Goal: Information Seeking & Learning: Check status

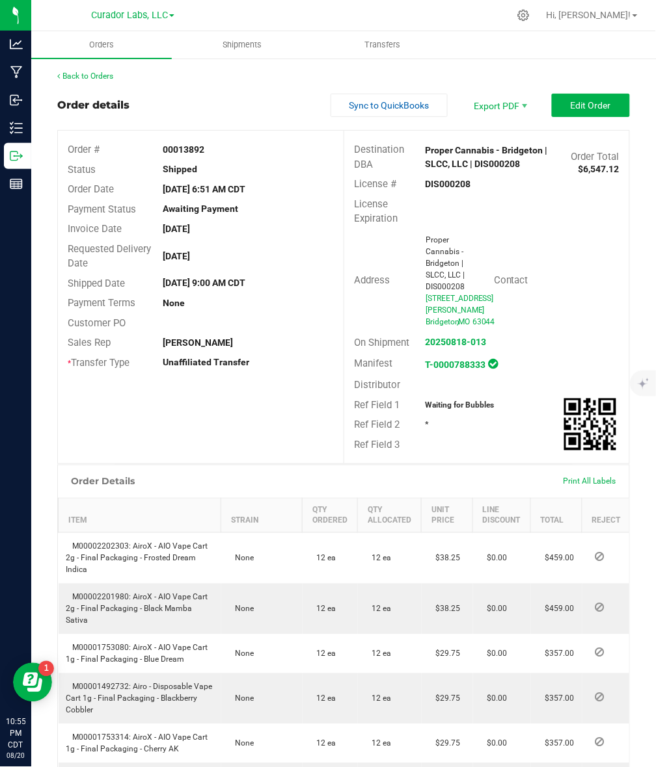
click at [449, 187] on strong "DIS000208" at bounding box center [448, 184] width 46 height 10
copy strong "DIS000208"
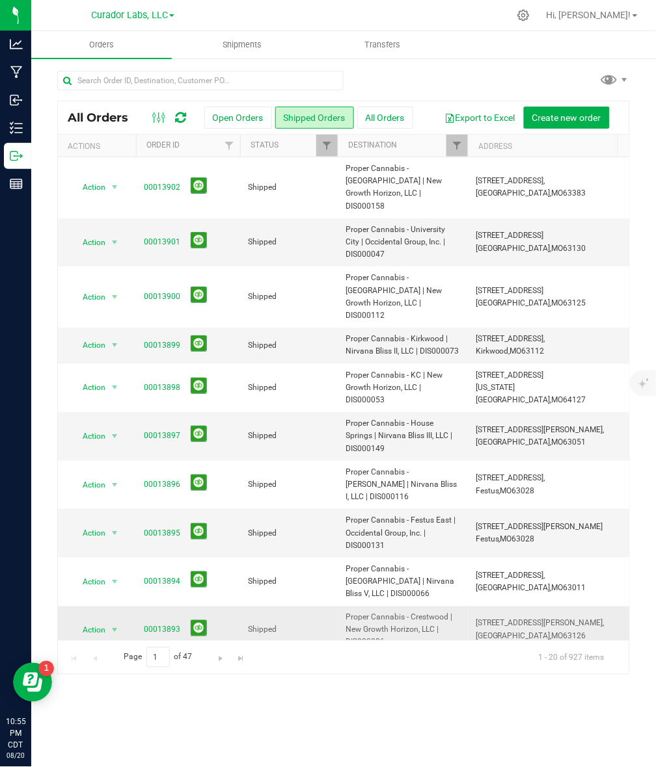
click at [359, 612] on span "Proper Cannabis - Crestwood | New Growth Horizon, LLC | DIS000086" at bounding box center [402, 631] width 114 height 38
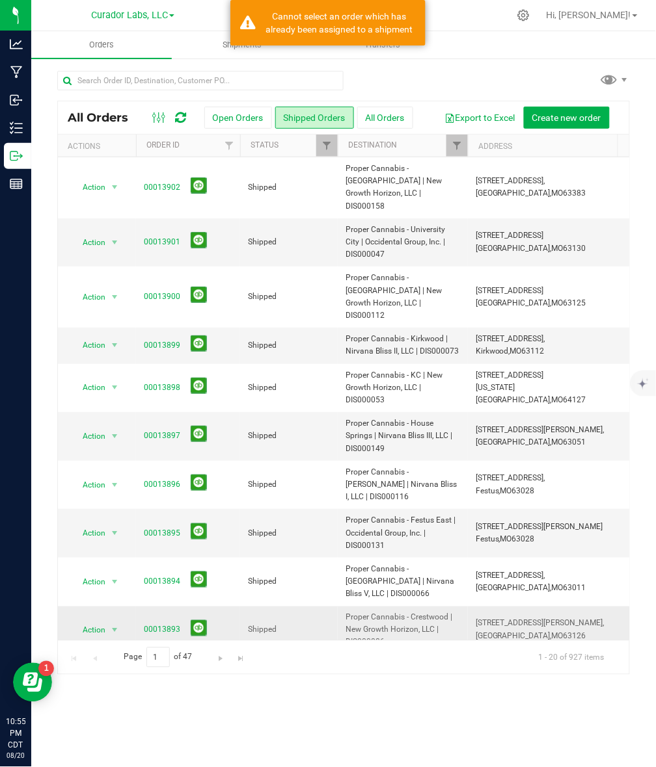
click at [359, 612] on span "Proper Cannabis - Crestwood | New Growth Horizon, LLC | DIS000086" at bounding box center [402, 631] width 114 height 38
copy span "DIS000086"
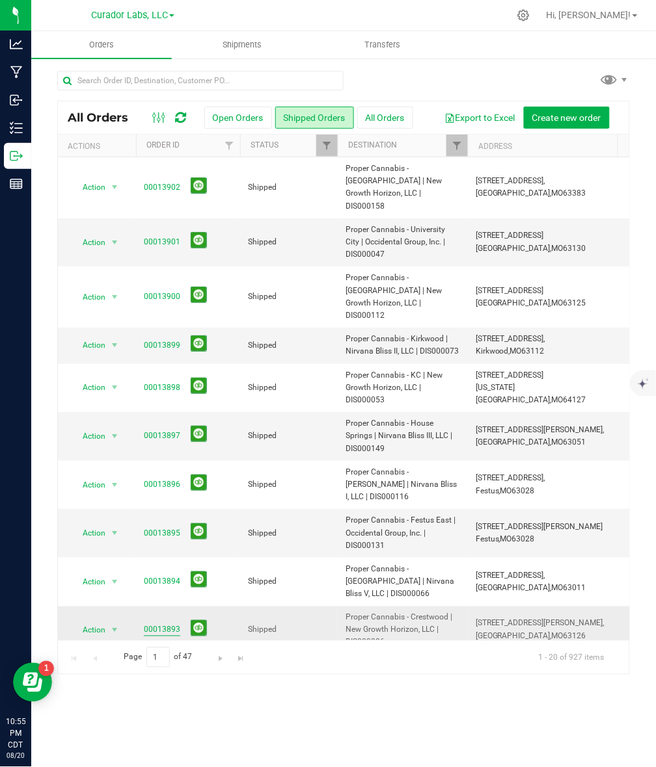
click at [161, 624] on link "00013893" at bounding box center [162, 630] width 36 height 12
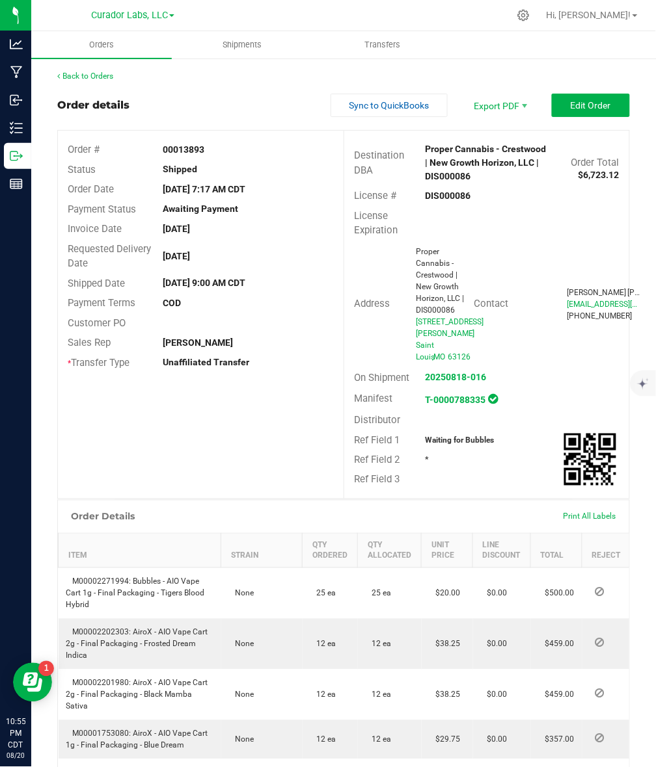
click at [190, 144] on strong "00013893" at bounding box center [184, 149] width 42 height 10
copy strong "00013893"
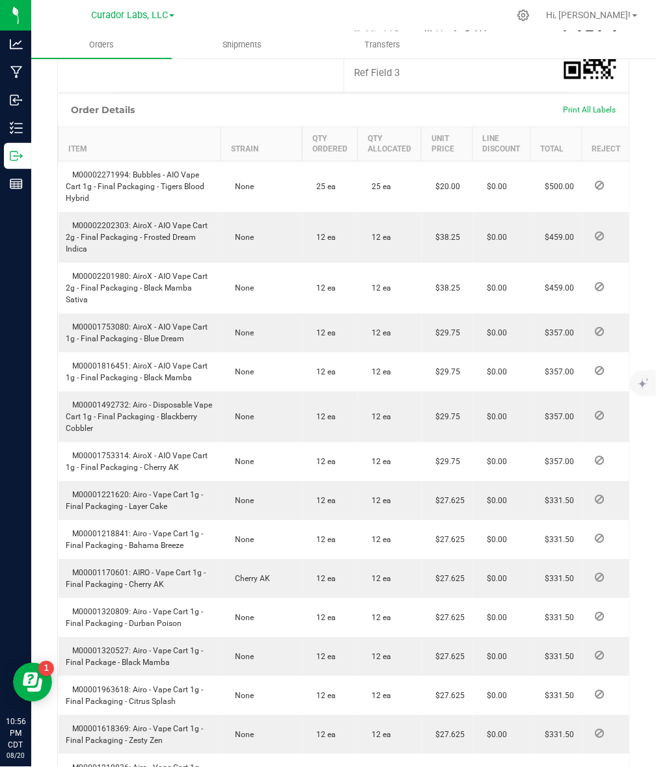
scroll to position [488, 0]
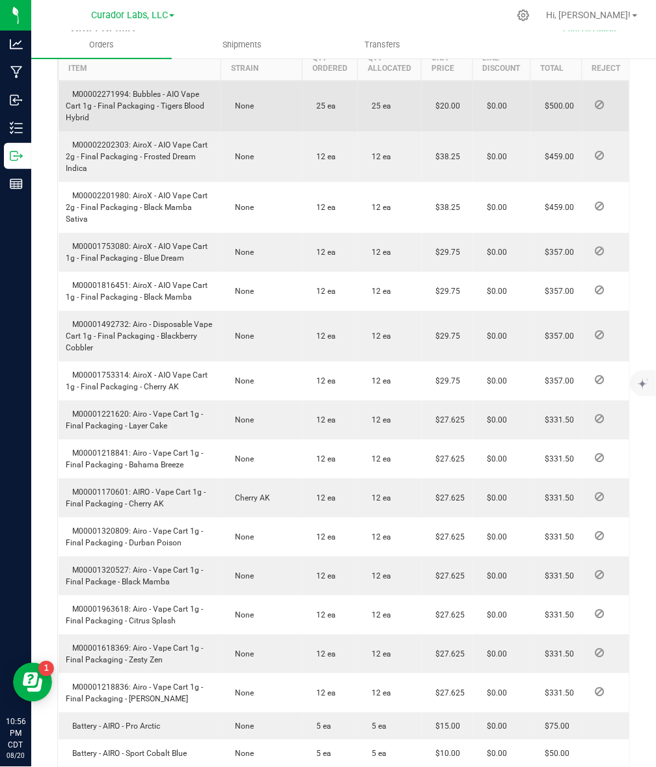
click at [106, 93] on span "M00002271994: Bubbles - AIO Vape Cart 1g - Final Packaging - Tigers Blood Hybrid" at bounding box center [135, 106] width 139 height 33
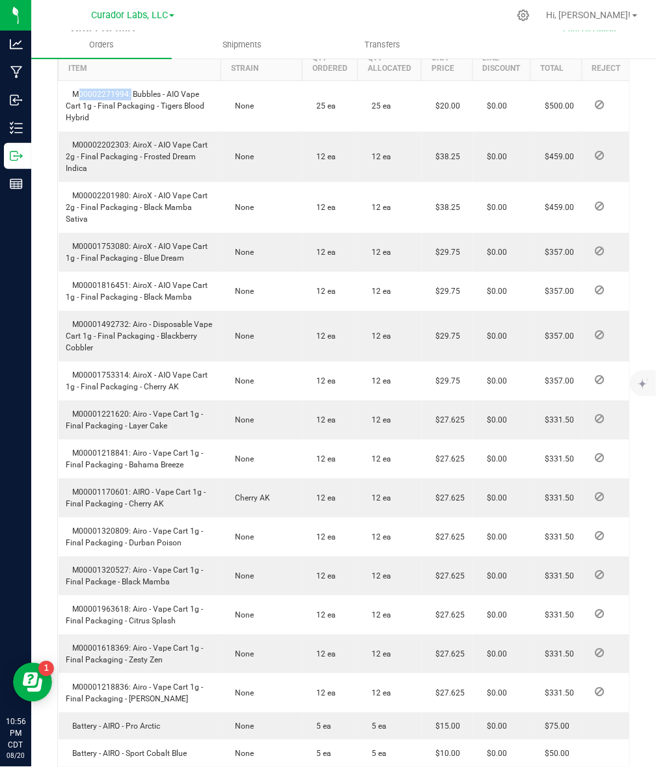
copy span "M00002271994"
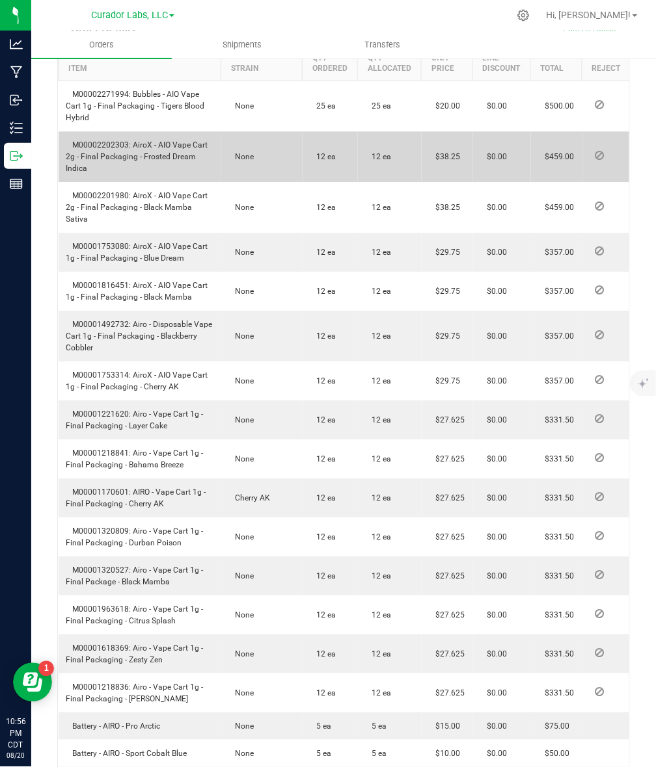
click at [102, 144] on span "M00002202303: AiroX - AIO Vape Cart 2g - Final Packaging - Frosted Dream Indica" at bounding box center [137, 156] width 142 height 33
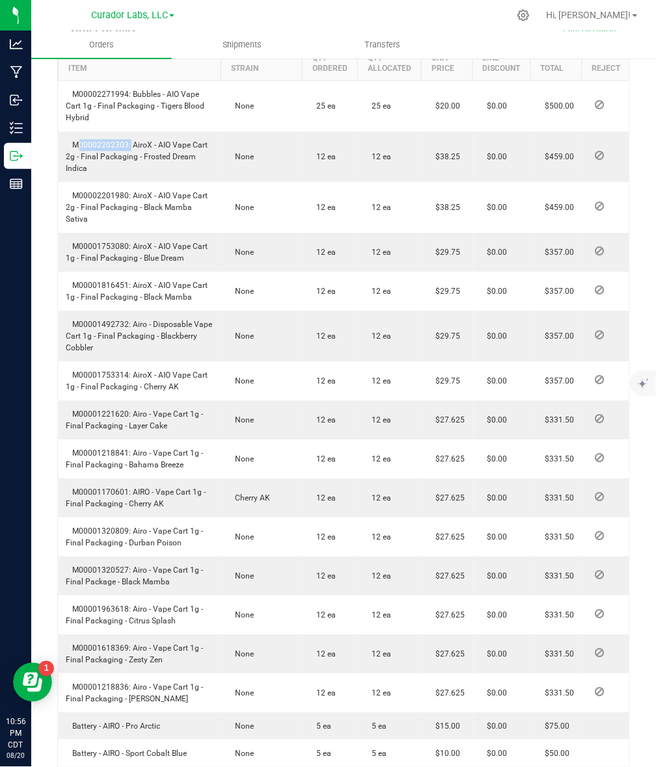
copy span "M00002202303"
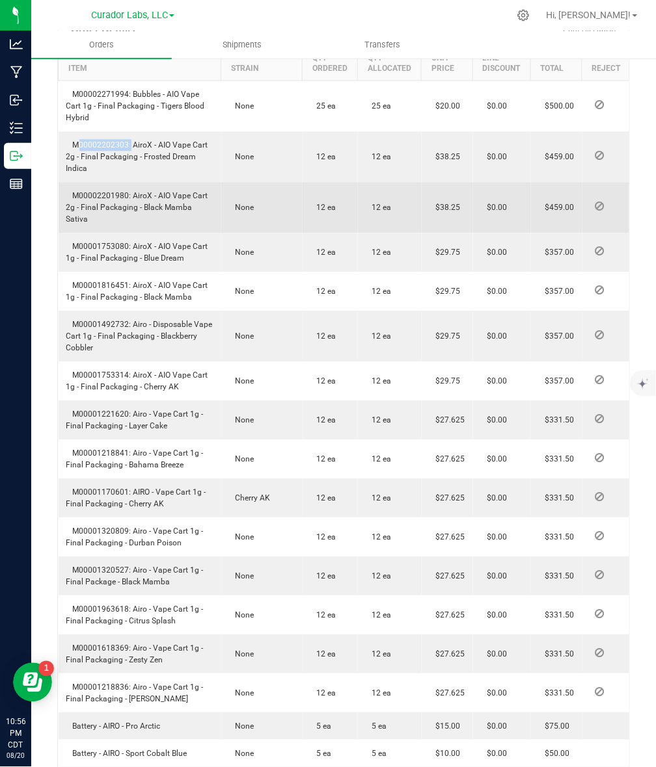
click at [114, 193] on span "M00002201980: AiroX - AIO Vape Cart 2g - Final Packaging - Black Mamba Sativa" at bounding box center [137, 207] width 142 height 33
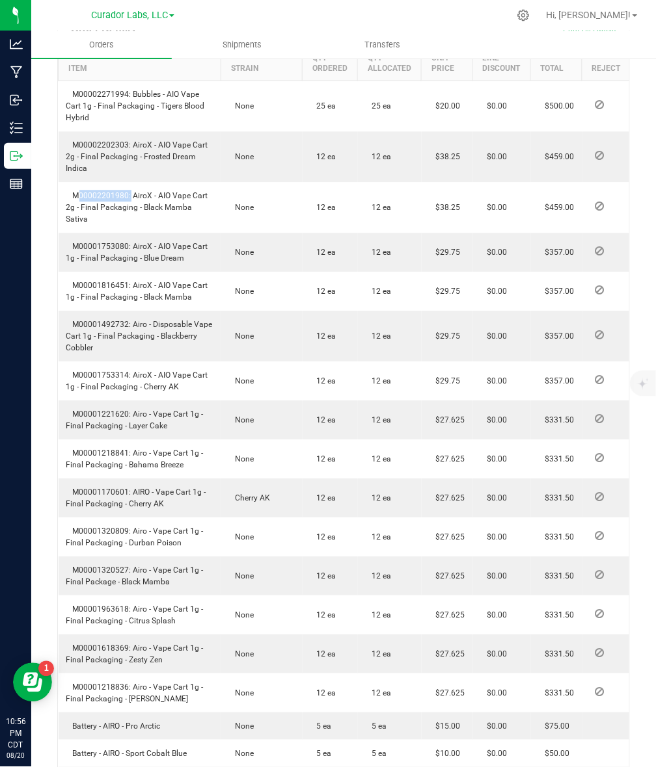
copy span "M00002201980"
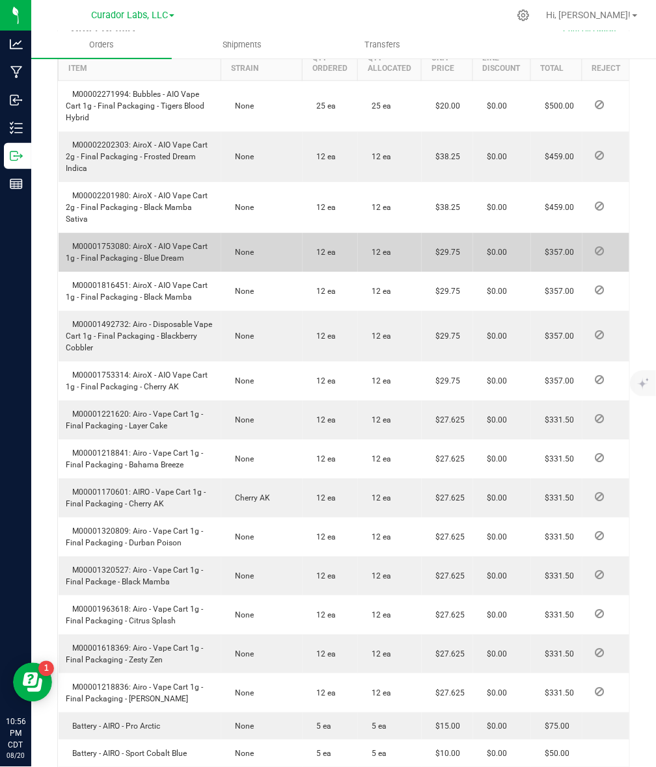
click at [80, 242] on span "M00001753080: AiroX - AIO Vape Cart 1g - Final Packaging - Blue Dream" at bounding box center [137, 252] width 142 height 21
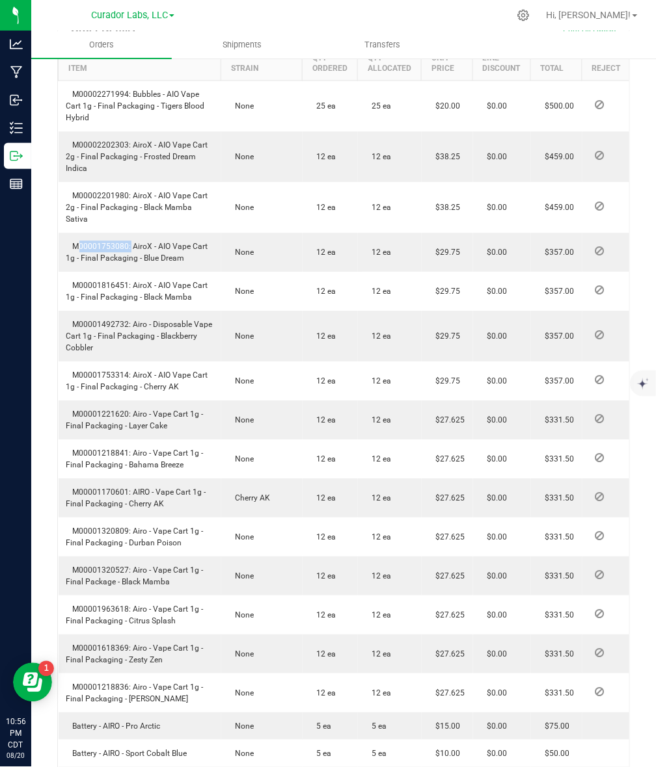
copy span "M00001753080"
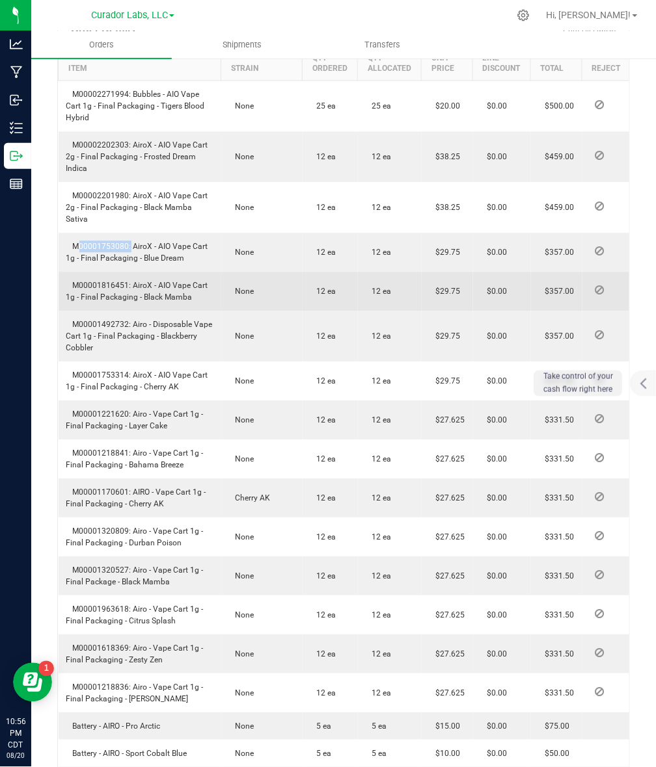
click at [114, 281] on span "M00001816451: AiroX - AIO Vape Cart 1g - Final Packaging - Black Mamba" at bounding box center [137, 291] width 142 height 21
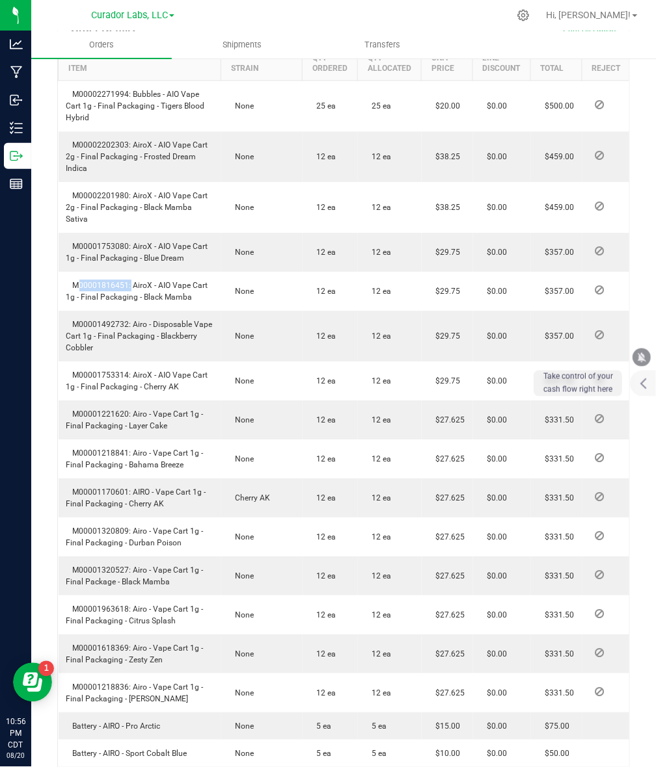
copy span "M00001816451"
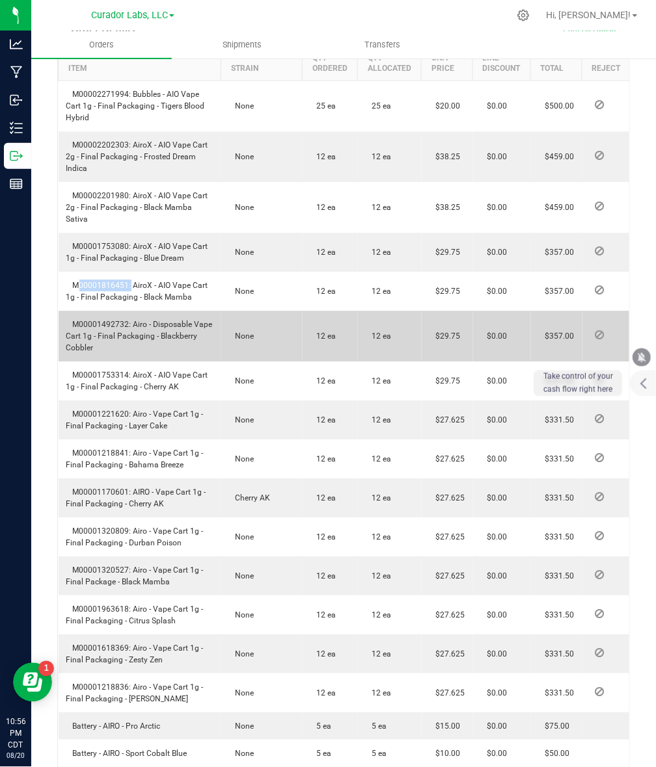
click at [116, 320] on span "M00001492732: Airo - Disposable Vape Cart 1g - Final Packaging - Blackberry Cob…" at bounding box center [139, 336] width 146 height 33
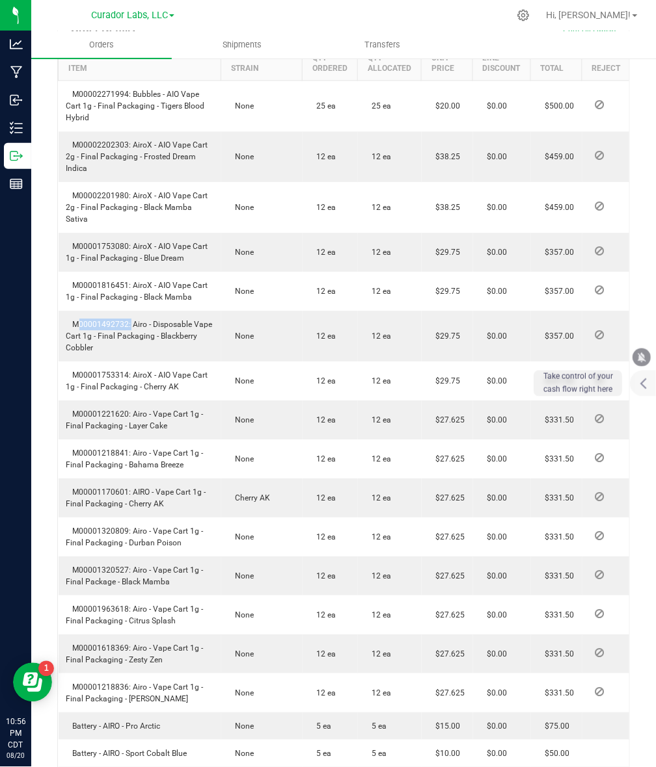
copy span "M00001492732"
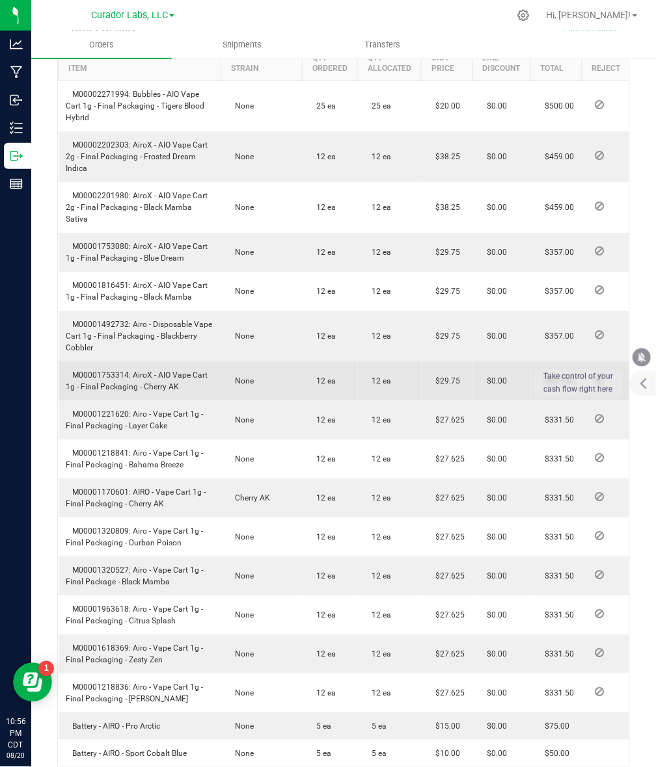
click at [90, 371] on span "M00001753314: AiroX - AIO Vape Cart 1g - Final Packaging - Cherry AK" at bounding box center [137, 381] width 142 height 21
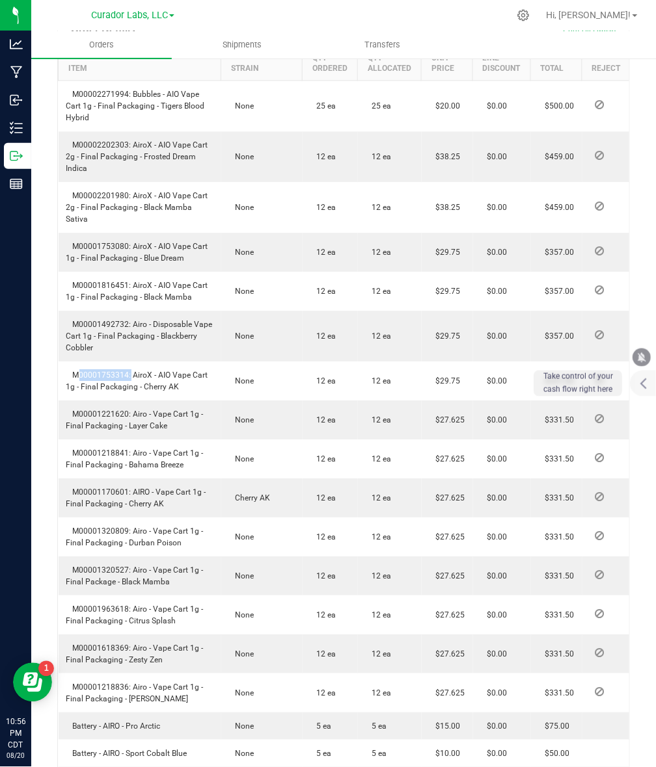
copy span "M00001753314"
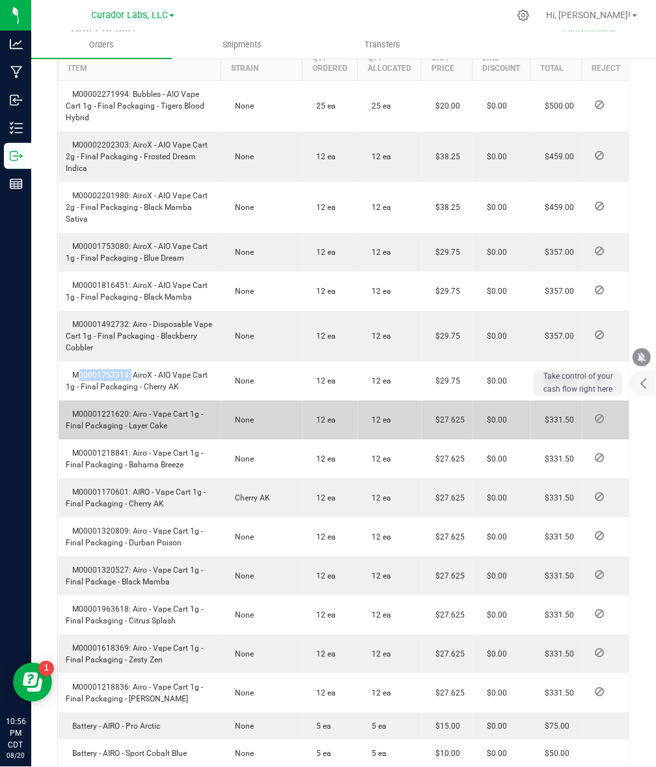
click at [102, 410] on span "M00001221620: Airo - Vape Cart 1g - Final Packaging - Layer Cake" at bounding box center [134, 420] width 137 height 21
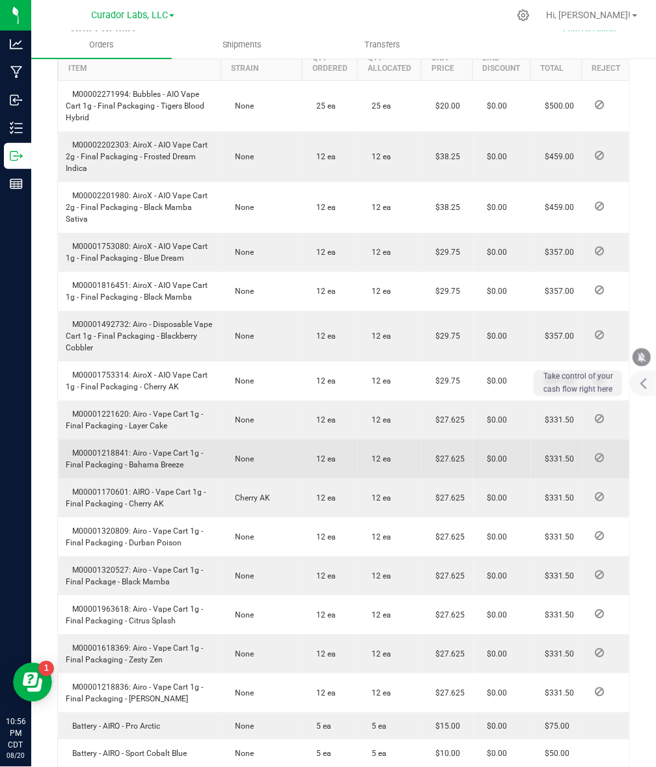
click at [117, 449] on span "M00001218841: Airo - Vape Cart 1g - Final Packaging - Bahama Breeze" at bounding box center [134, 459] width 137 height 21
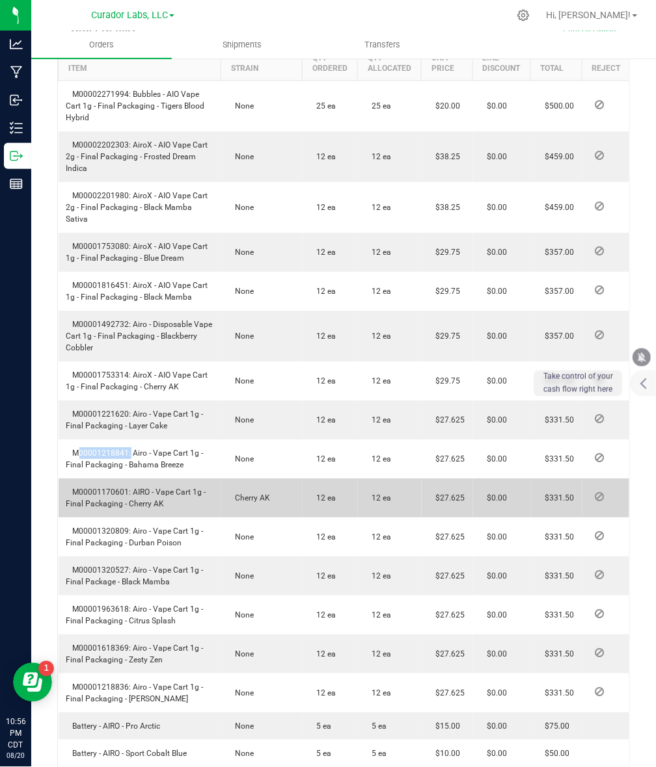
click at [88, 488] on span "M00001170601: AIRO - Vape Cart 1g - Final Packaging - Cherry AK" at bounding box center [136, 498] width 140 height 21
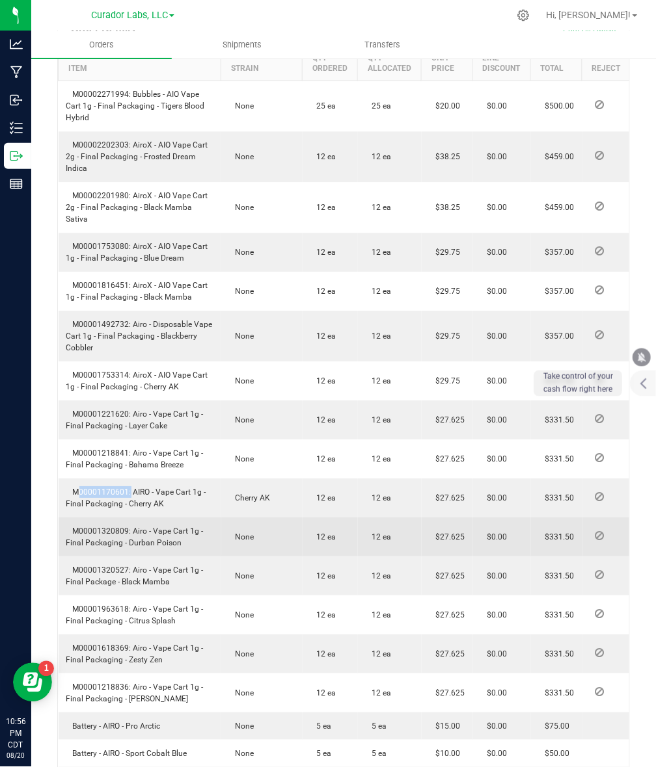
click at [111, 527] on span "M00001320809: Airo - Vape Cart 1g - Final Packaging - Durban Poison" at bounding box center [134, 537] width 137 height 21
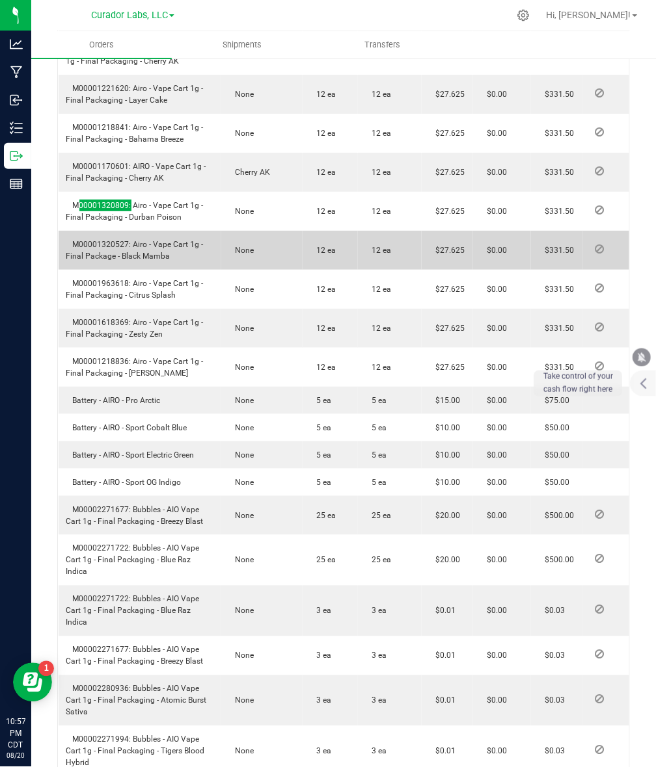
scroll to position [894, 0]
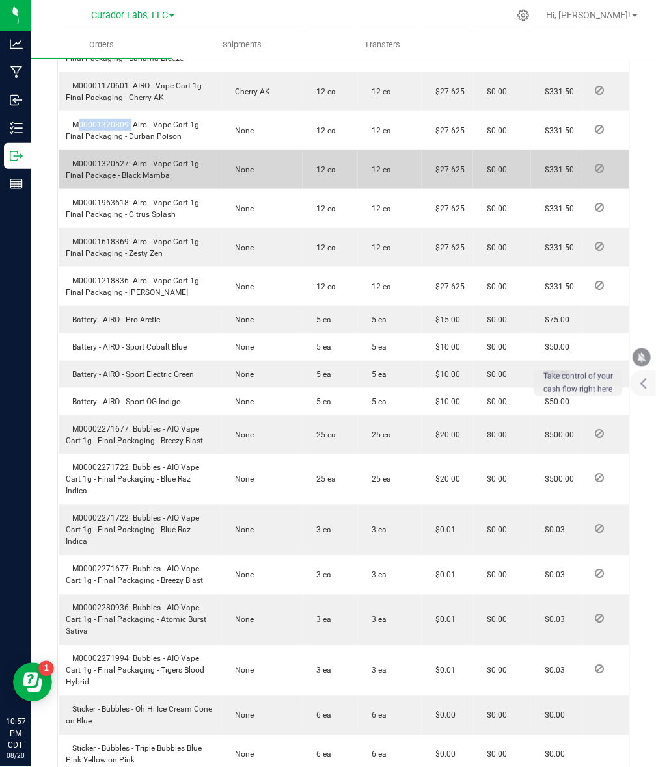
click at [93, 159] on span "M00001320527: Airo - Vape Cart 1g - Final Package - Black Mamba" at bounding box center [134, 169] width 137 height 21
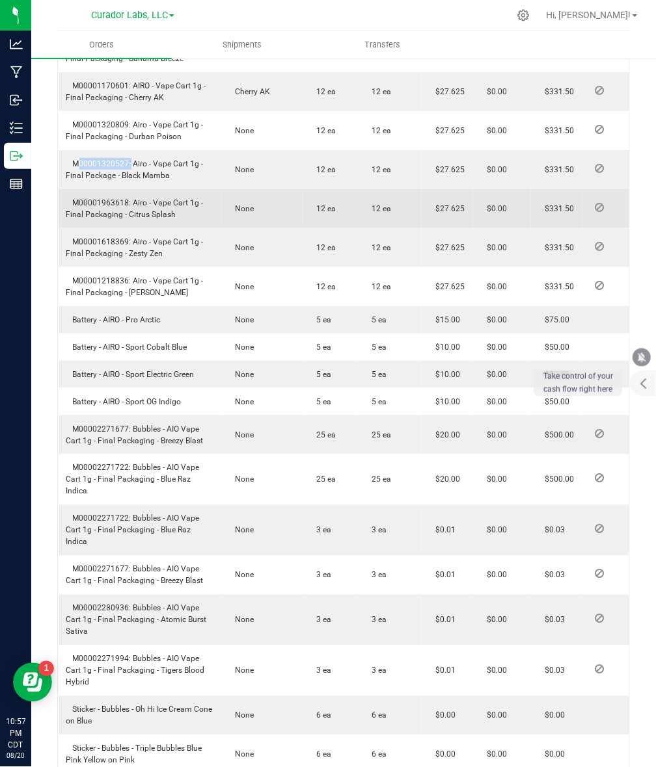
click at [108, 198] on span "M00001963618: Airo - Vape Cart 1g - Final Packaging - Citrus Splash" at bounding box center [134, 208] width 137 height 21
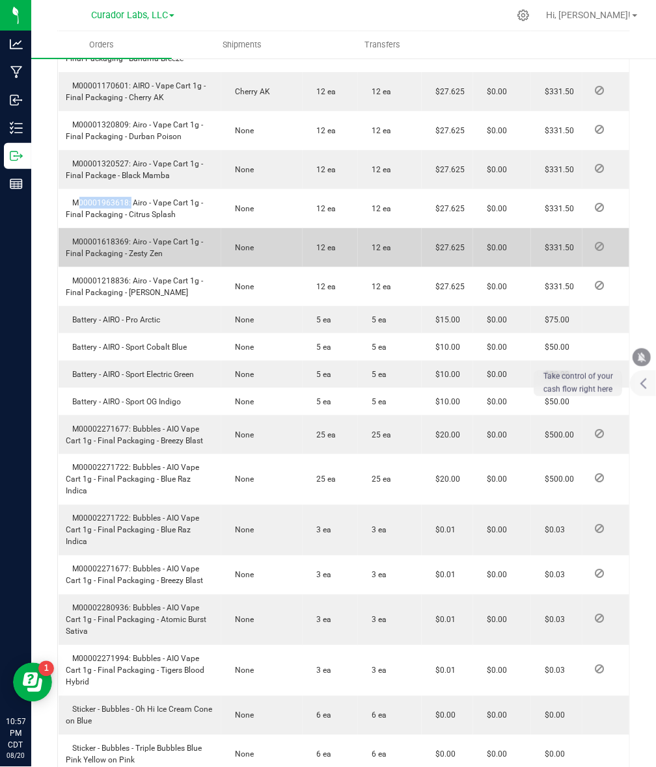
click at [101, 237] on span "M00001618369: Airo - Vape Cart 1g - Final Packaging - Zesty Zen" at bounding box center [134, 247] width 137 height 21
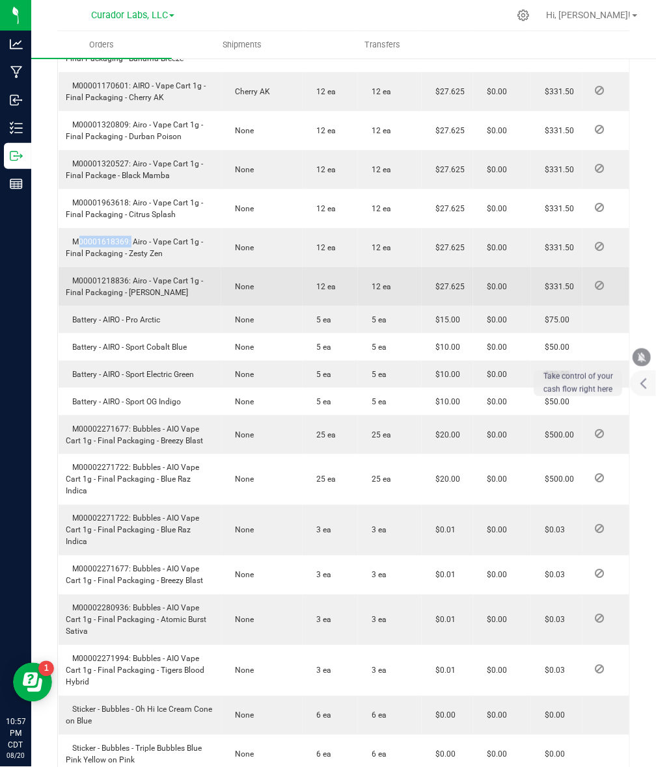
click at [101, 276] on span "M00001218836: Airo - Vape Cart 1g - Final Packaging - [PERSON_NAME]" at bounding box center [134, 286] width 137 height 21
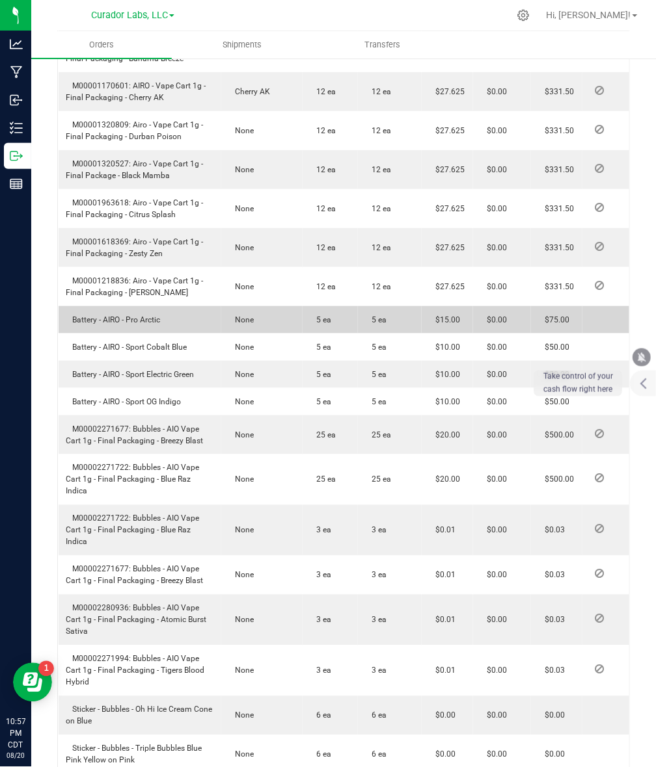
click at [75, 315] on span "Battery - AIRO - Pro Arctic" at bounding box center [113, 319] width 94 height 9
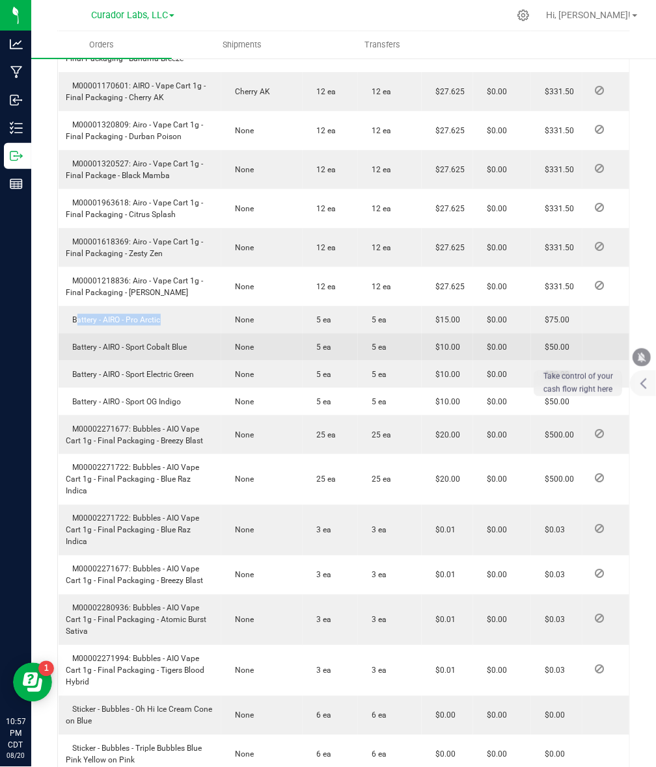
click at [145, 343] on span "Battery - AIRO - Sport Cobalt Blue" at bounding box center [126, 347] width 121 height 9
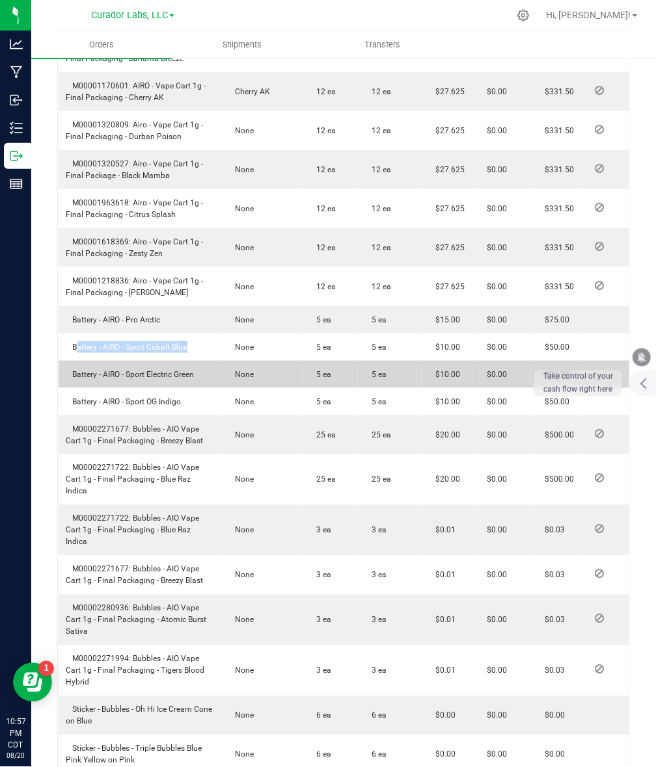
click at [160, 370] on span "Battery - AIRO - Sport Electric Green" at bounding box center [130, 374] width 128 height 9
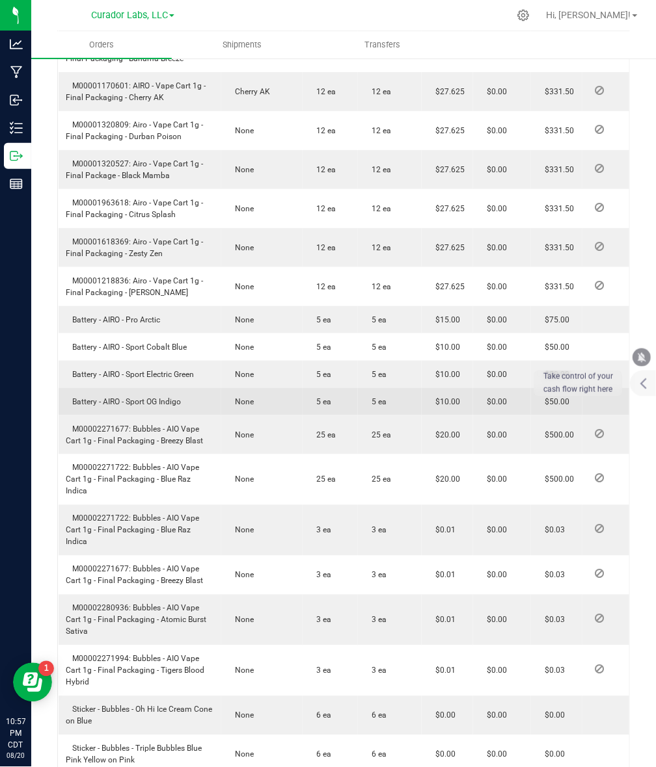
click at [130, 395] on td "Battery - AIRO - Sport OG Indigo" at bounding box center [140, 401] width 163 height 27
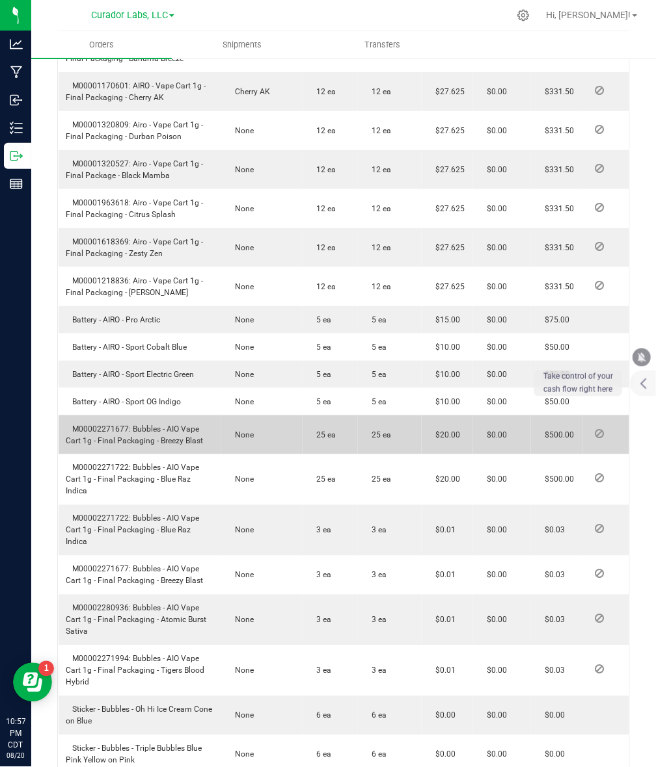
click at [90, 425] on span "M00002271677: Bubbles - AIO Vape Cart 1g - Final Packaging - Breezy Blast" at bounding box center [134, 435] width 137 height 21
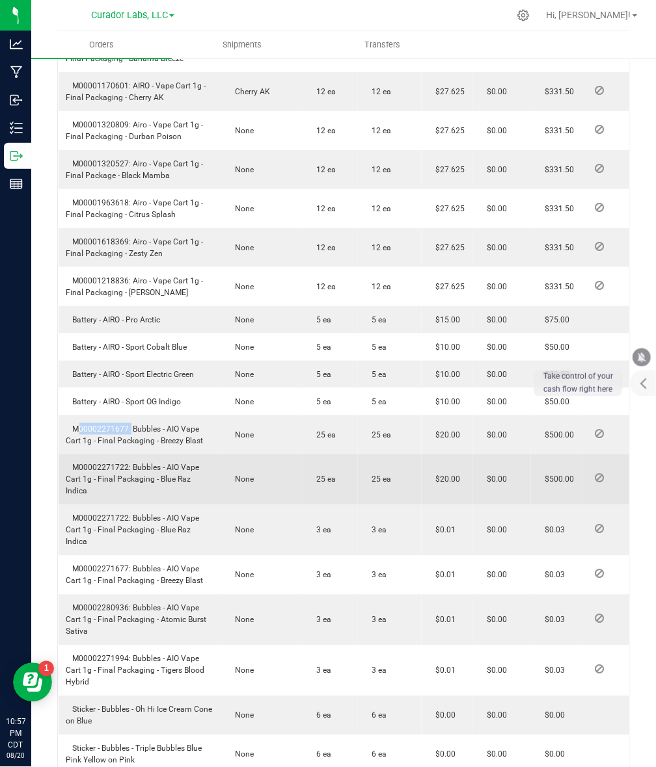
click at [98, 464] on span "M00002271722: Bubbles - AIO Vape Cart 1g - Final Packaging - Blue Raz Indica" at bounding box center [132, 480] width 133 height 33
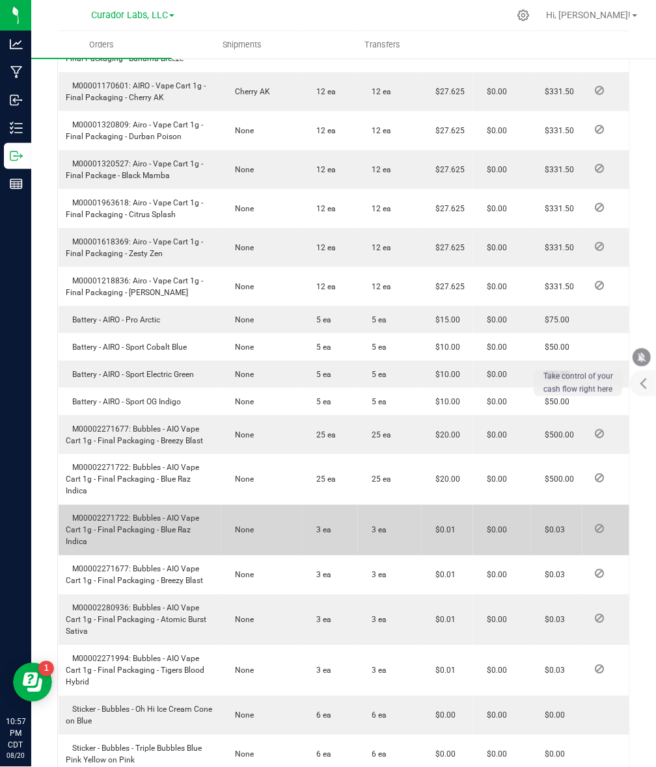
click at [98, 514] on span "M00002271722: Bubbles - AIO Vape Cart 1g - Final Packaging - Blue Raz Indica" at bounding box center [132, 530] width 133 height 33
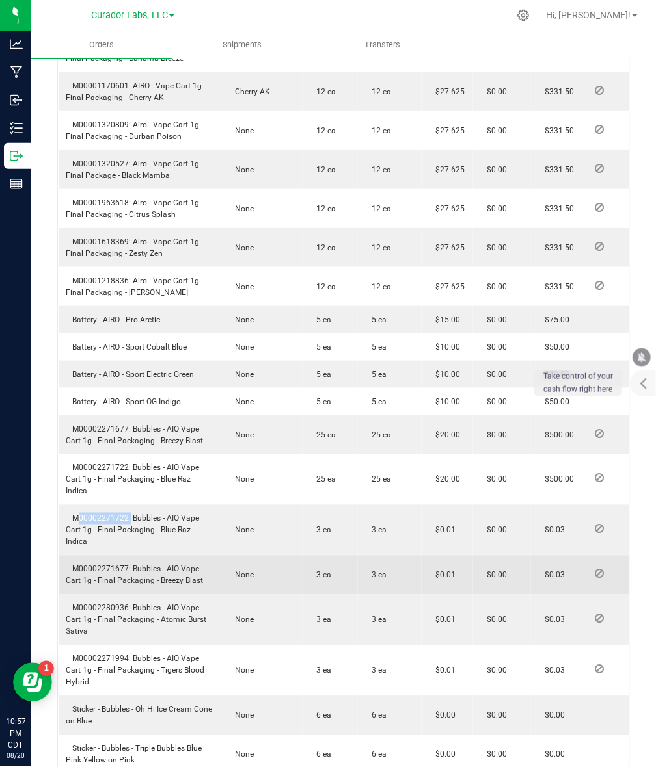
click at [118, 556] on td "M00002271677: Bubbles - AIO Vape Cart 1g - Final Packaging - Breezy Blast" at bounding box center [140, 575] width 163 height 39
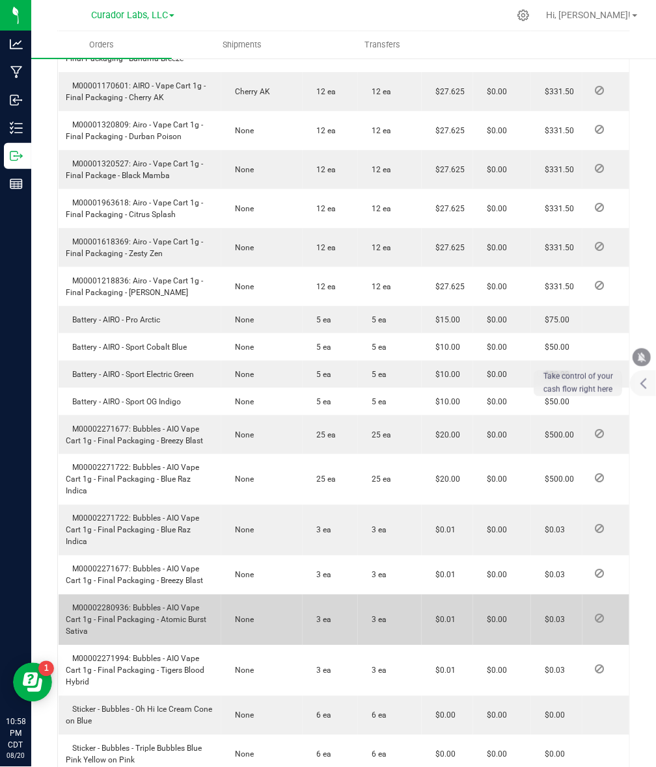
click at [95, 604] on span "M00002280936: Bubbles - AIO Vape Cart 1g - Final Packaging - Atomic Burst Sativa" at bounding box center [136, 620] width 140 height 33
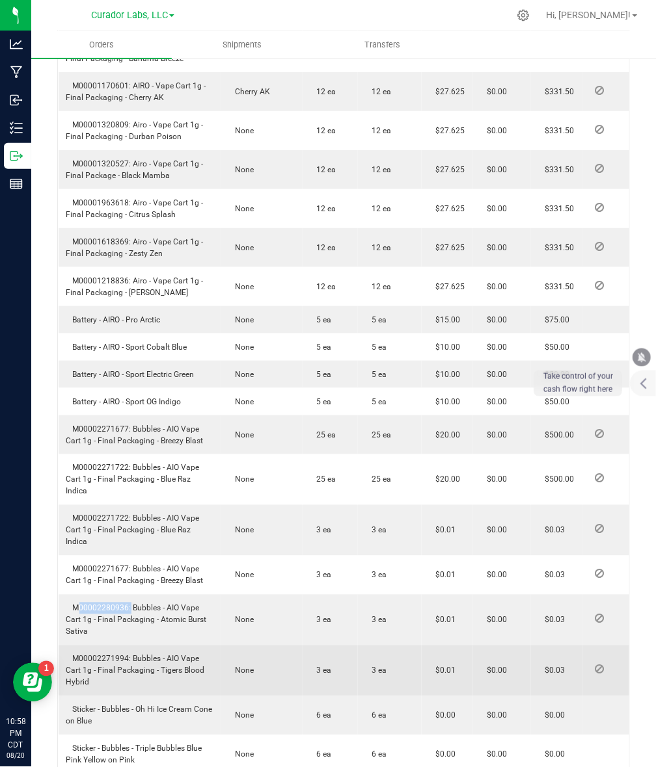
click at [109, 655] on span "M00002271994: Bubbles - AIO Vape Cart 1g - Final Packaging - Tigers Blood Hybrid" at bounding box center [135, 671] width 139 height 33
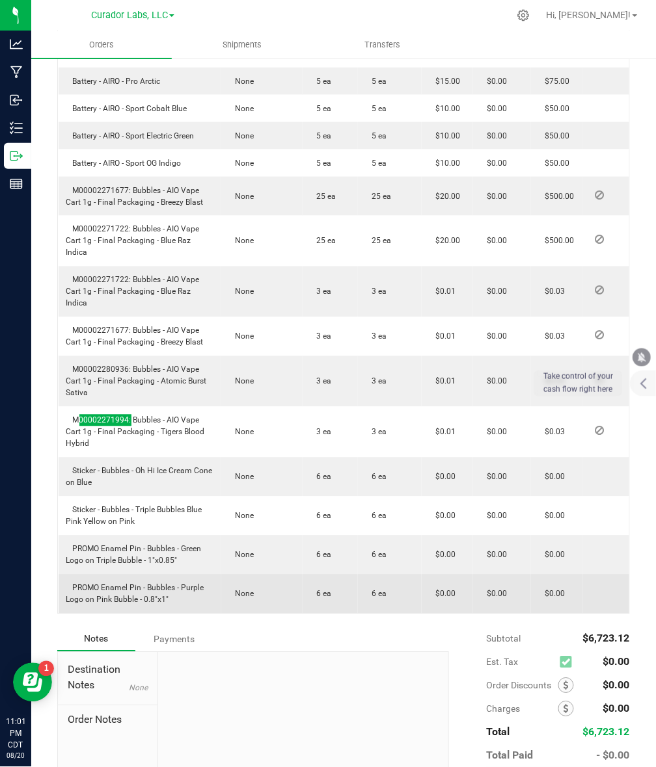
scroll to position [1171, 0]
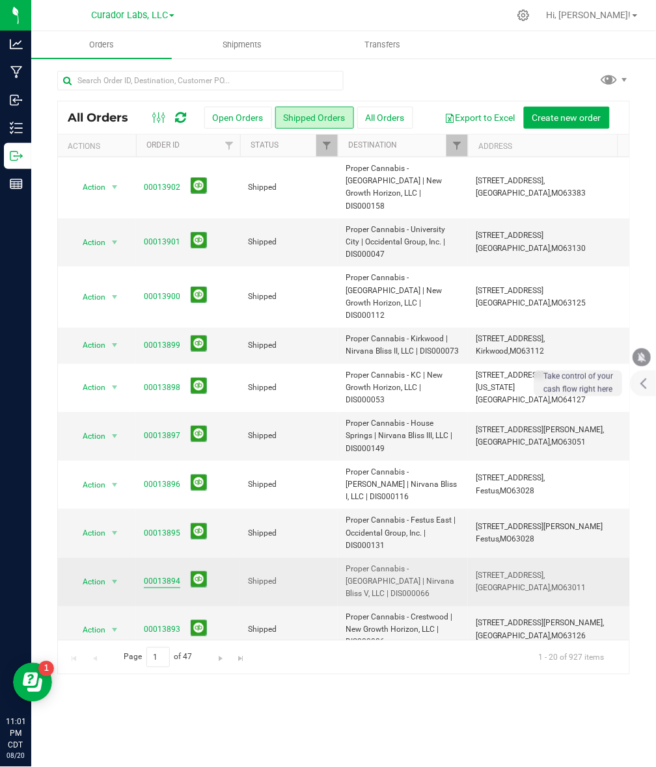
click at [164, 576] on link "00013894" at bounding box center [162, 582] width 36 height 12
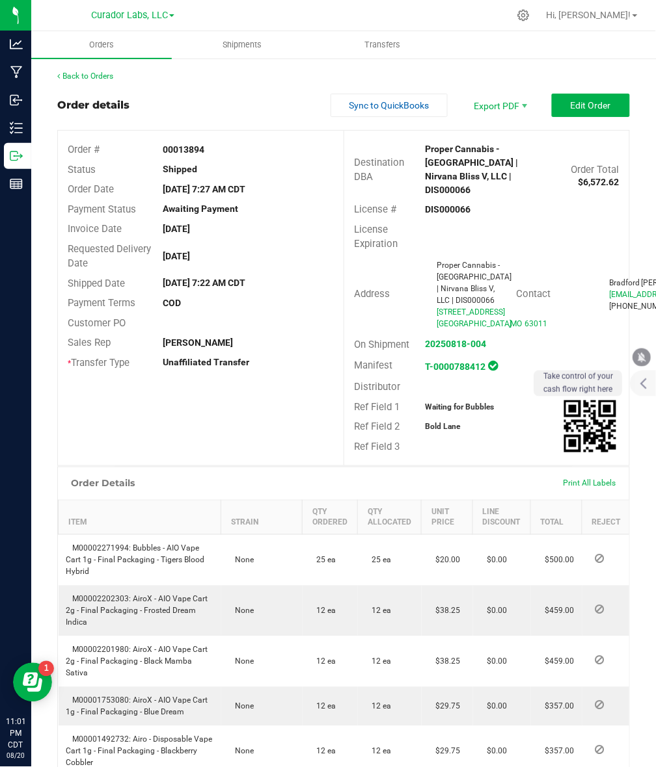
click at [451, 204] on strong "DIS000066" at bounding box center [448, 209] width 46 height 10
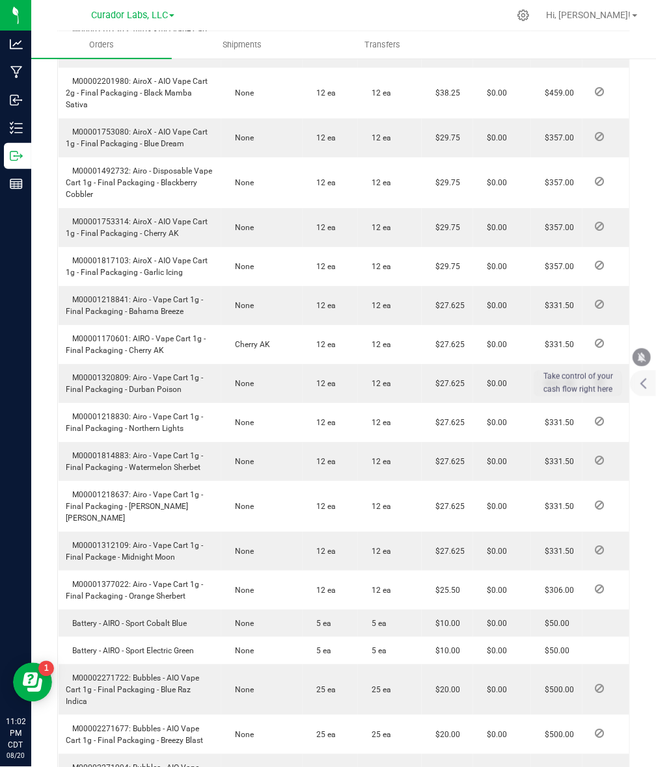
scroll to position [488, 0]
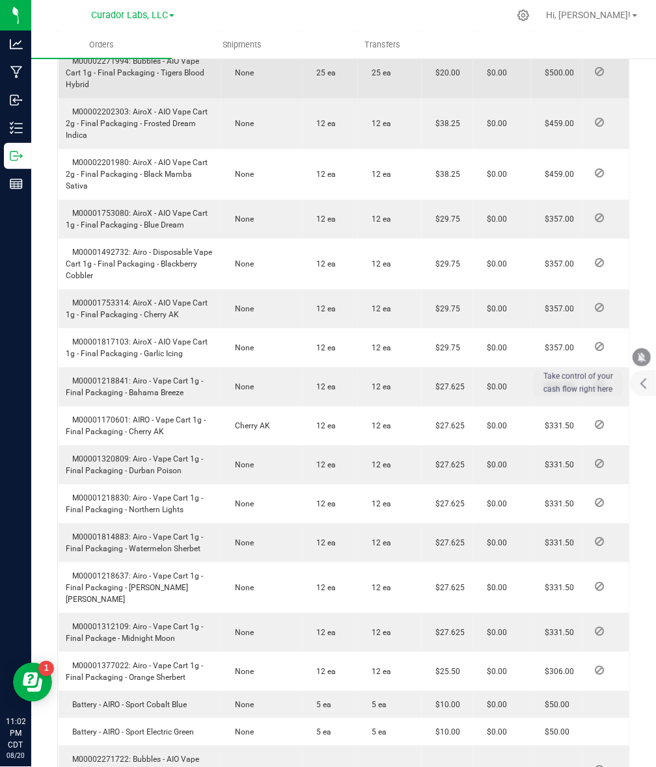
click at [112, 89] on span "M00002271994: Bubbles - AIO Vape Cart 1g - Final Packaging - Tigers Blood Hybrid" at bounding box center [135, 73] width 139 height 33
click at [111, 89] on span "M00002271994: Bubbles - AIO Vape Cart 1g - Final Packaging - Tigers Blood Hybrid" at bounding box center [135, 73] width 139 height 33
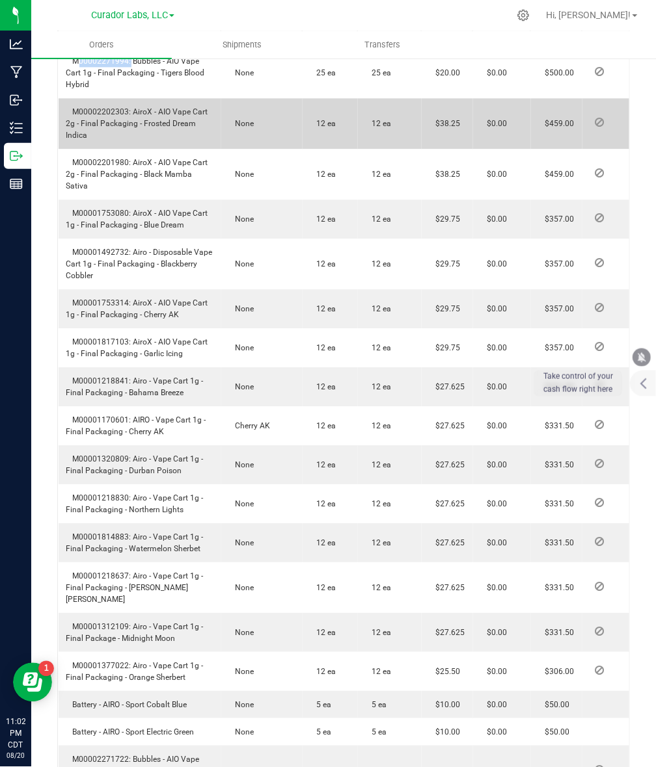
click at [111, 140] on span "M00002202303: AiroX - AIO Vape Cart 2g - Final Packaging - Frosted Dream Indica" at bounding box center [137, 123] width 142 height 33
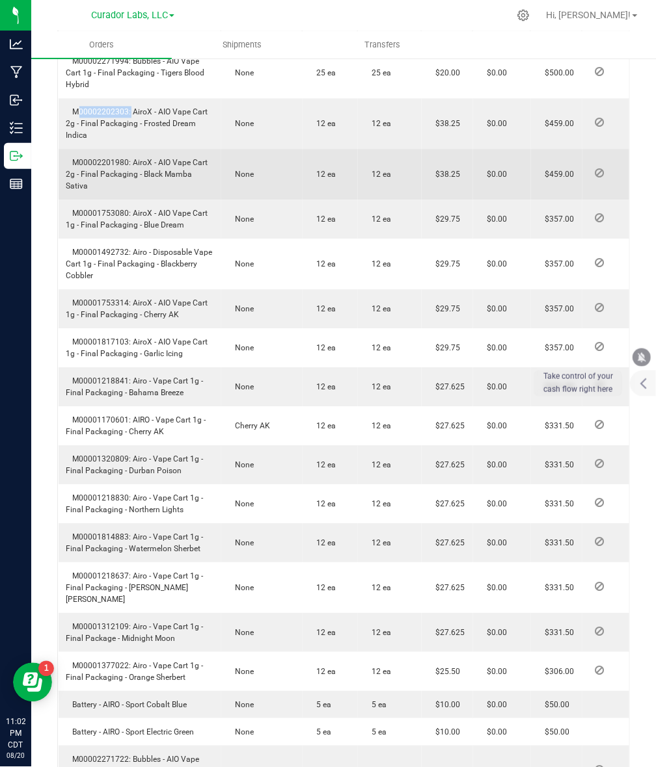
click at [101, 191] on span "M00002201980: AiroX - AIO Vape Cart 2g - Final Packaging - Black Mamba Sativa" at bounding box center [137, 174] width 142 height 33
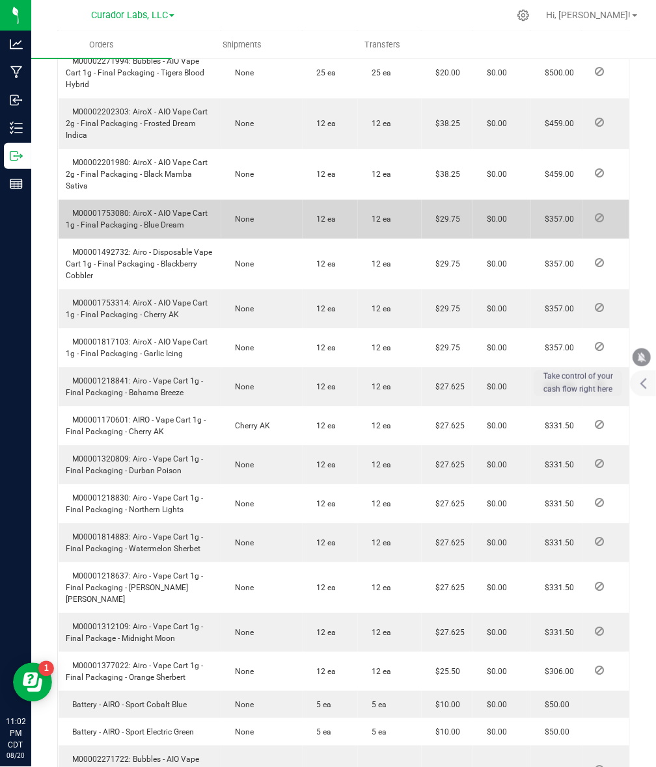
click at [111, 230] on span "M00001753080: AiroX - AIO Vape Cart 1g - Final Packaging - Blue Dream" at bounding box center [137, 219] width 142 height 21
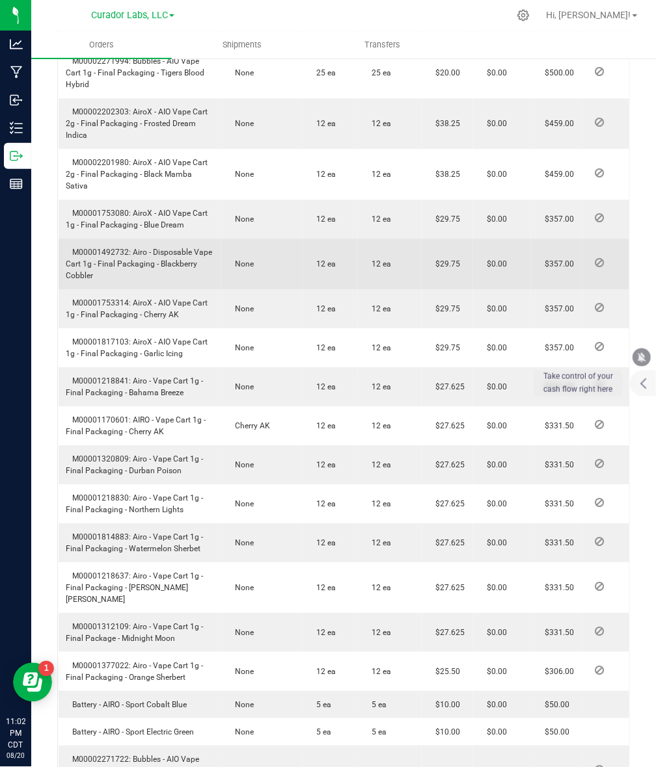
click at [91, 280] on span "M00001492732: Airo - Disposable Vape Cart 1g - Final Packaging - Blackberry Cob…" at bounding box center [139, 264] width 146 height 33
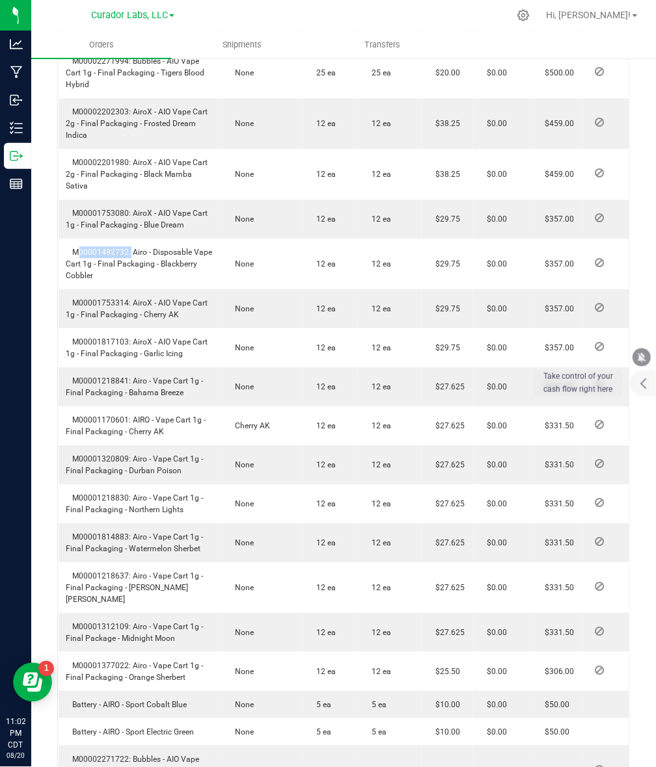
drag, startPoint x: 91, startPoint y: 281, endPoint x: 543, endPoint y: 375, distance: 461.7
click at [92, 280] on span "M00001492732: Airo - Disposable Vape Cart 1g - Final Packaging - Blackberry Cob…" at bounding box center [139, 264] width 146 height 33
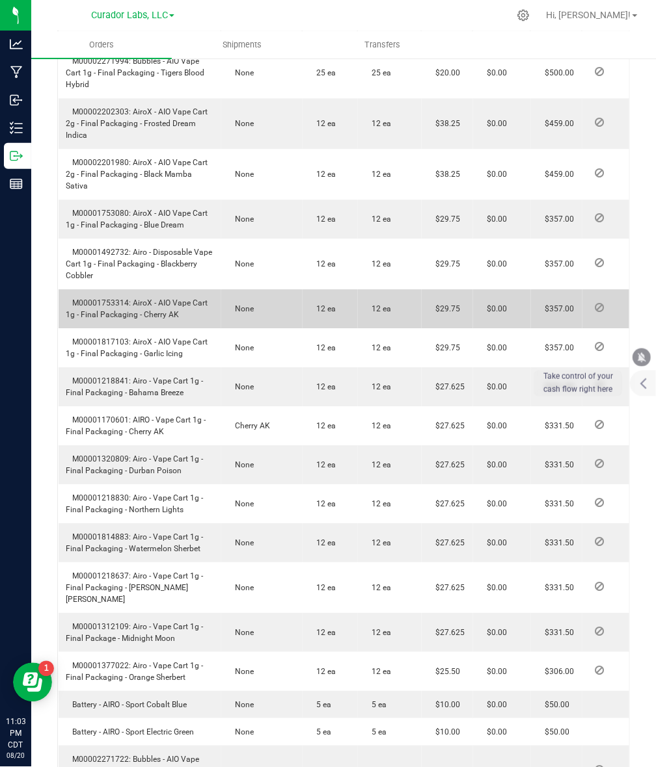
click at [119, 319] on span "M00001753314: AiroX - AIO Vape Cart 1g - Final Packaging - Cherry AK" at bounding box center [137, 309] width 142 height 21
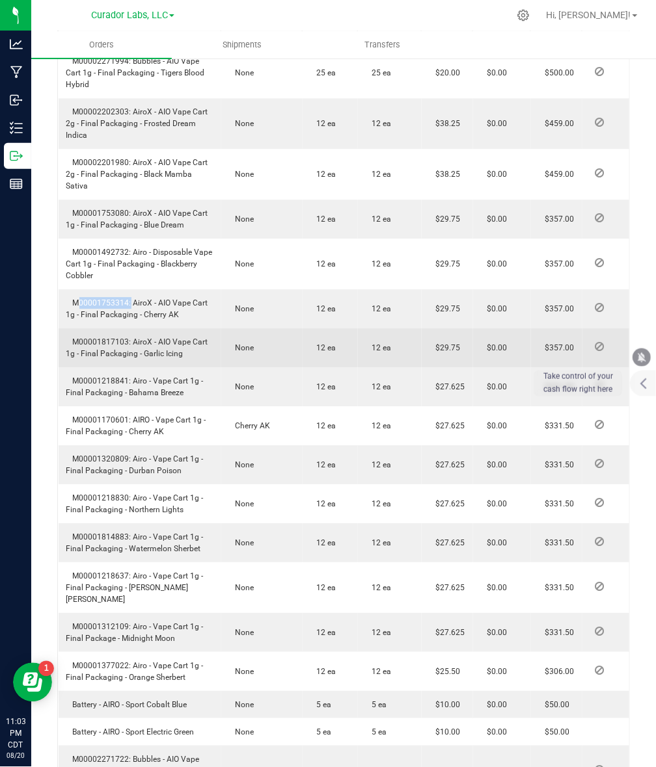
click at [92, 367] on td "M00001817103: AiroX - AIO Vape Cart 1g - Final Packaging - Garlic Icing" at bounding box center [140, 347] width 163 height 39
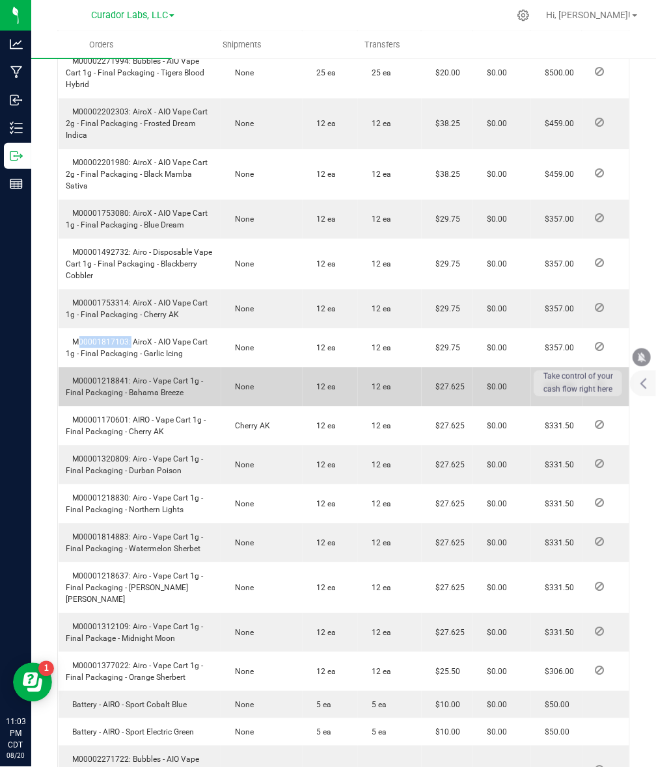
click at [111, 397] on span "M00001218841: Airo - Vape Cart 1g - Final Packaging - Bahama Breeze" at bounding box center [134, 387] width 137 height 21
click at [100, 397] on span "M00001218841: Airo - Vape Cart 1g - Final Packaging - Bahama Breeze" at bounding box center [134, 387] width 137 height 21
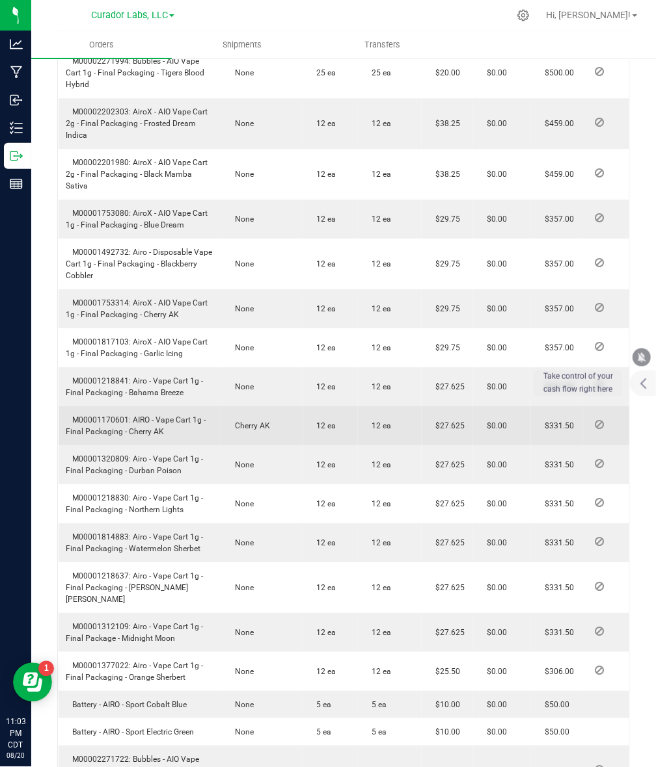
click at [114, 436] on span "M00001170601: AIRO - Vape Cart 1g - Final Packaging - Cherry AK" at bounding box center [136, 426] width 140 height 21
click at [112, 436] on span "M00001170601: AIRO - Vape Cart 1g - Final Packaging - Cherry AK" at bounding box center [136, 426] width 140 height 21
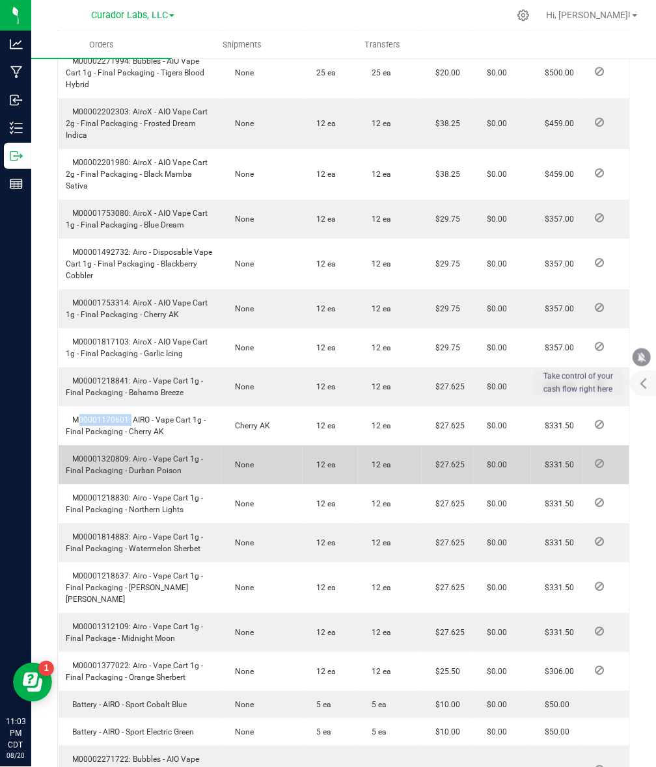
click at [98, 475] on span "M00001320809: Airo - Vape Cart 1g - Final Packaging - Durban Poison" at bounding box center [134, 465] width 137 height 21
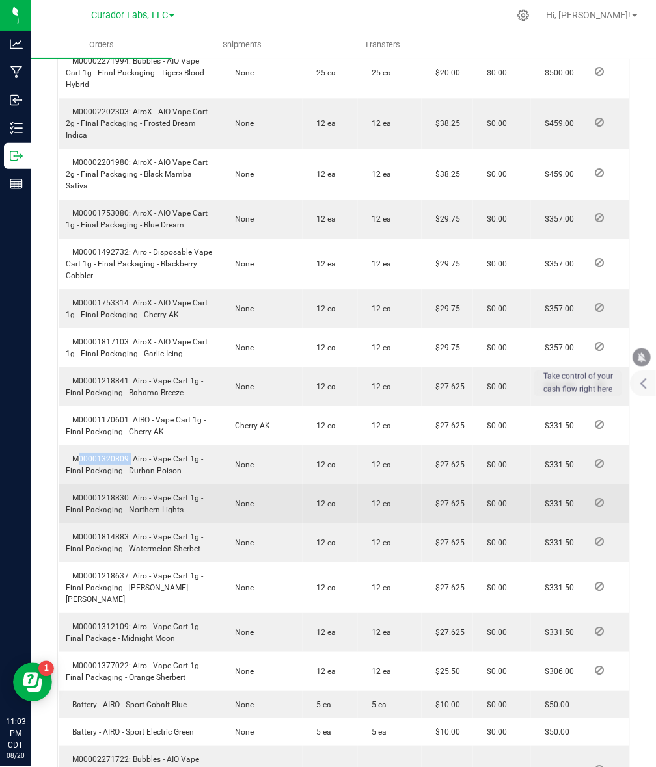
click at [118, 514] on span "M00001218830: Airo - Vape Cart 1g - Final Packaging - Northern Lights" at bounding box center [134, 504] width 137 height 21
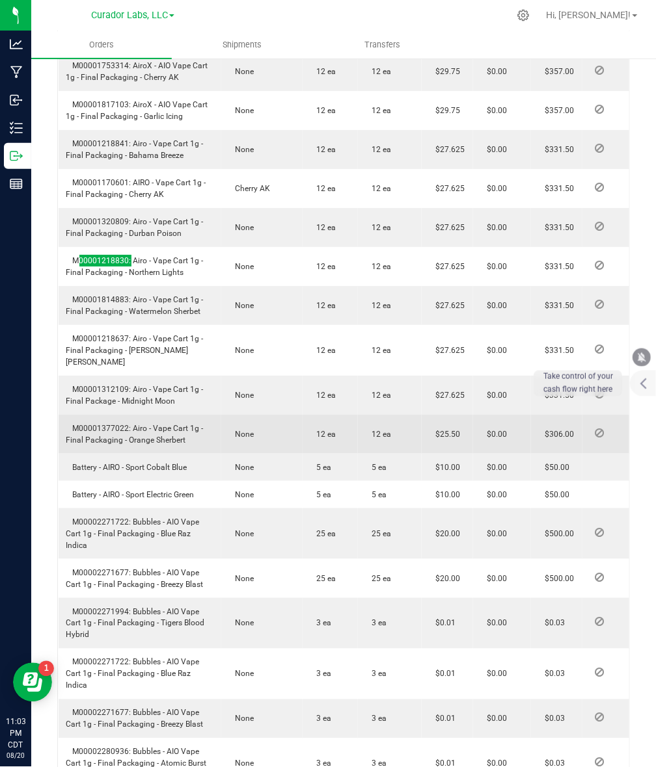
scroll to position [732, 0]
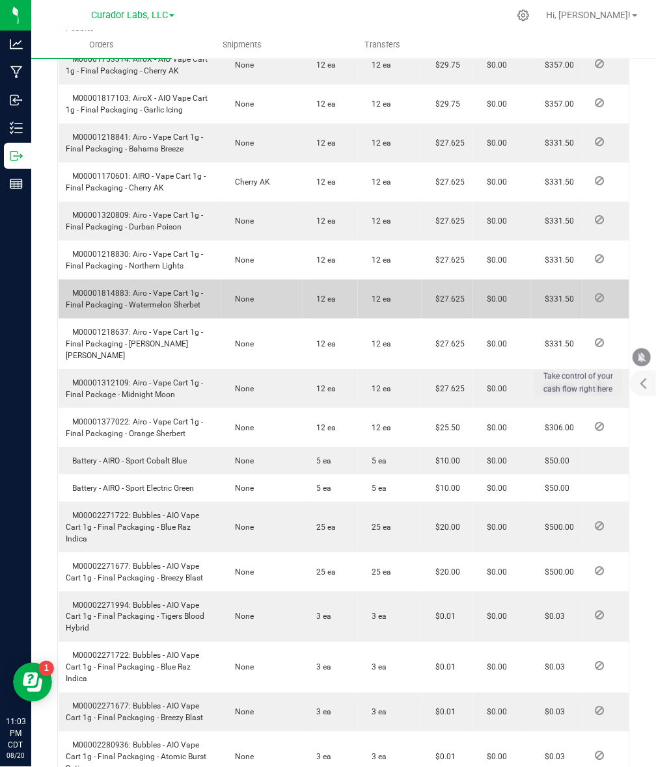
click at [92, 310] on span "M00001814883: Airo - Vape Cart 1g - Final Packaging - Watermelon Sherbet" at bounding box center [134, 299] width 137 height 21
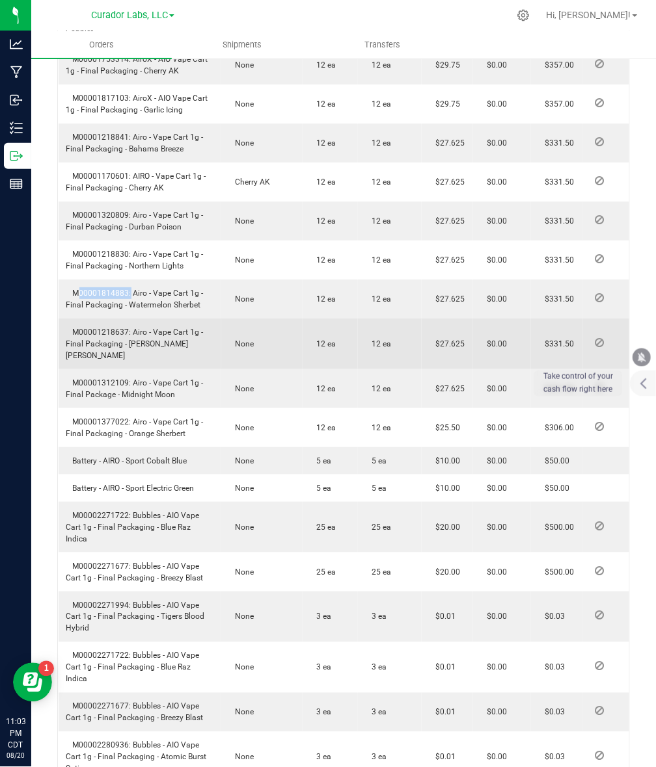
click at [107, 360] on span "M00001218637: Airo - Vape Cart 1g - Final Packaging - [PERSON_NAME] [PERSON_NAM…" at bounding box center [134, 344] width 137 height 33
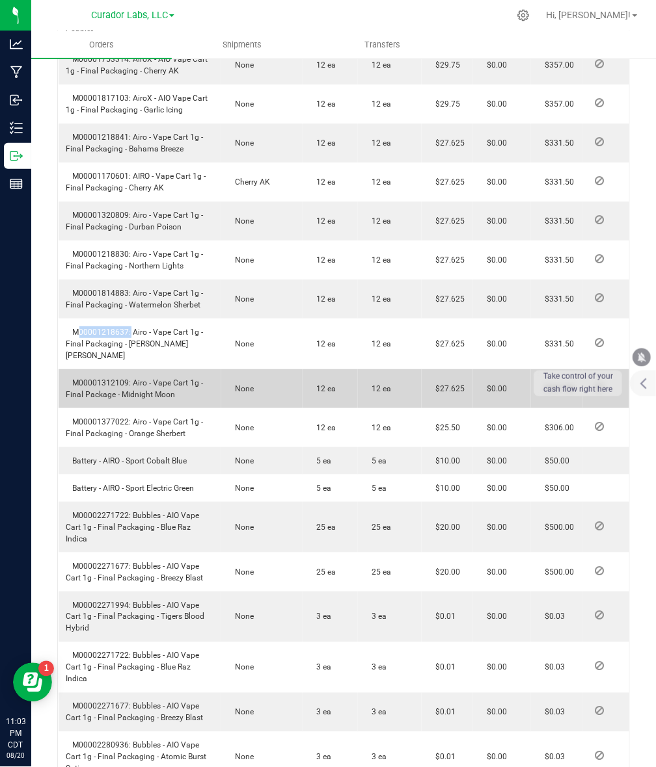
click at [93, 399] on span "M00001312109: Airo - Vape Cart 1g - Final Package - Midnight Moon" at bounding box center [134, 389] width 137 height 21
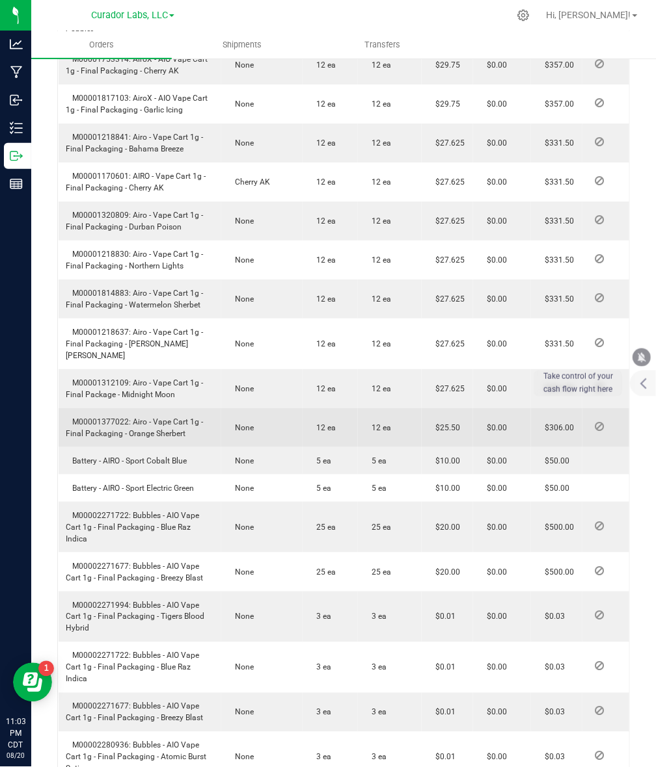
click at [104, 438] on span "M00001377022: Airo - Vape Cart 1g - Final Packaging - Orange Sherbert" at bounding box center [134, 428] width 137 height 21
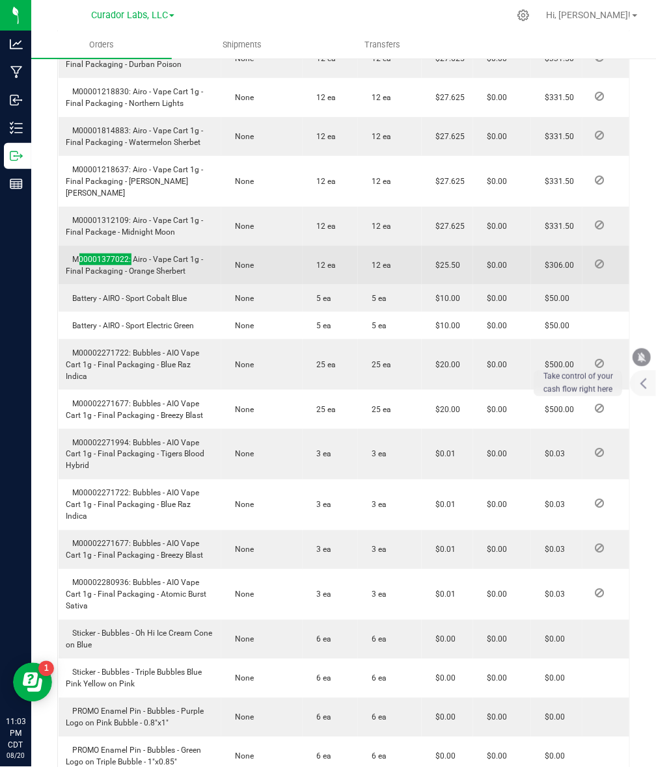
scroll to position [976, 0]
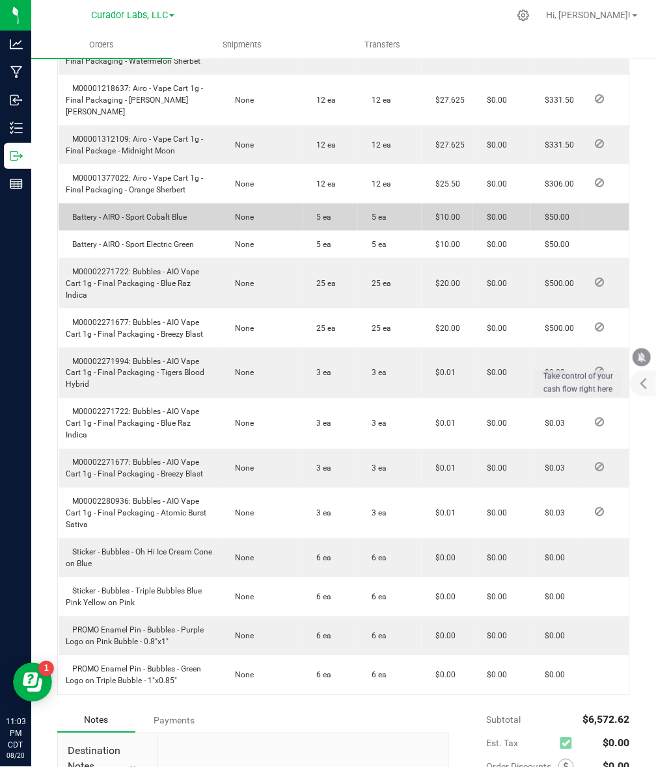
click at [104, 231] on td "Battery - AIRO - Sport Cobalt Blue" at bounding box center [140, 217] width 163 height 27
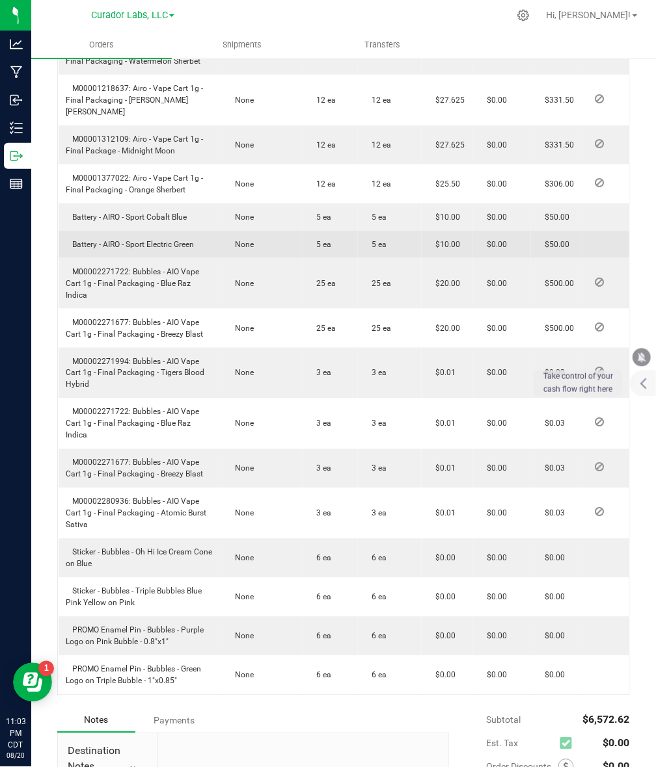
click at [124, 258] on td "Battery - AIRO - Sport Electric Green" at bounding box center [140, 244] width 163 height 27
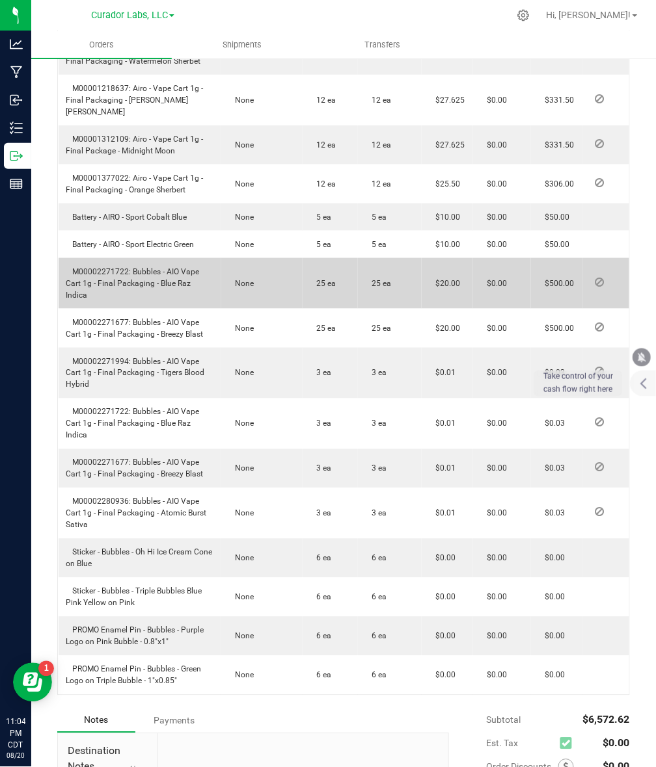
click at [100, 295] on span "M00002271722: Bubbles - AIO Vape Cart 1g - Final Packaging - Blue Raz Indica" at bounding box center [132, 283] width 133 height 33
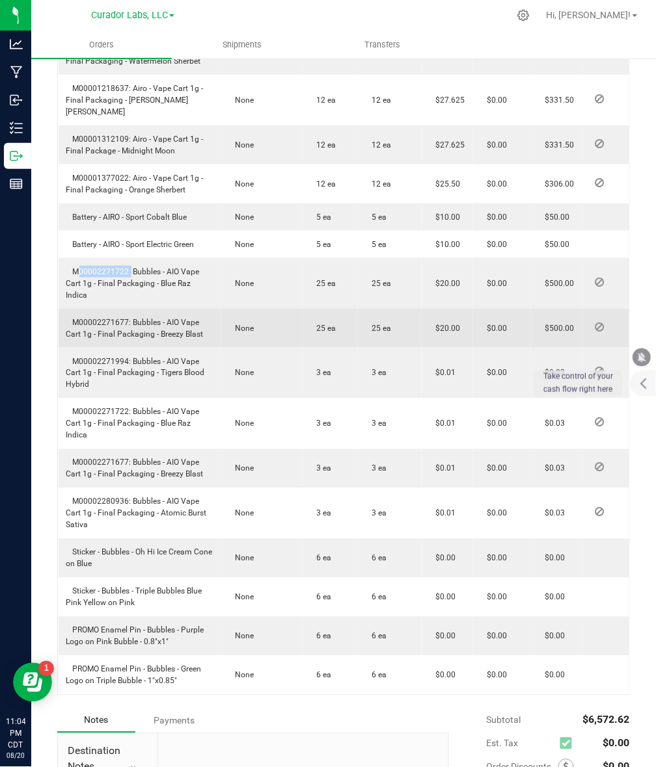
click at [116, 332] on span "M00002271677: Bubbles - AIO Vape Cart 1g - Final Packaging - Breezy Blast" at bounding box center [134, 328] width 137 height 21
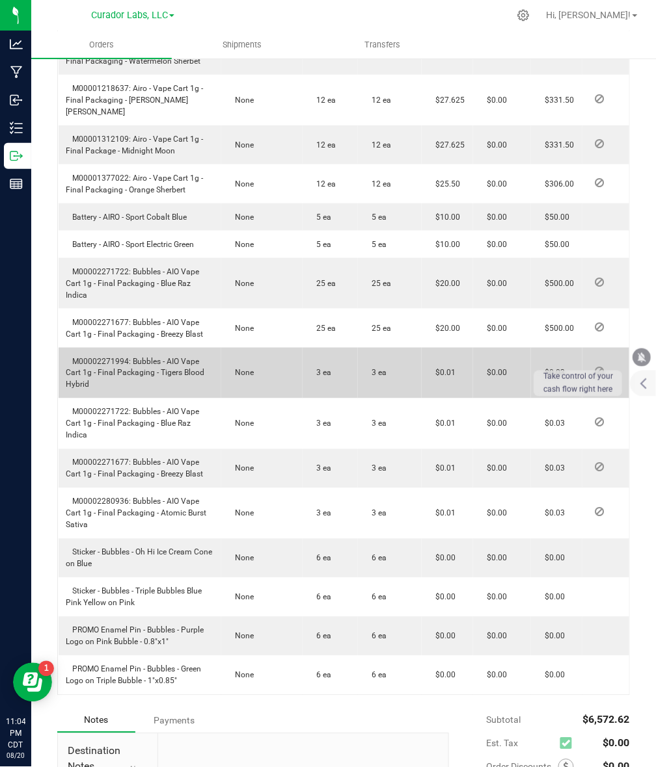
click at [106, 371] on span "M00002271994: Bubbles - AIO Vape Cart 1g - Final Packaging - Tigers Blood Hybrid" at bounding box center [135, 373] width 139 height 33
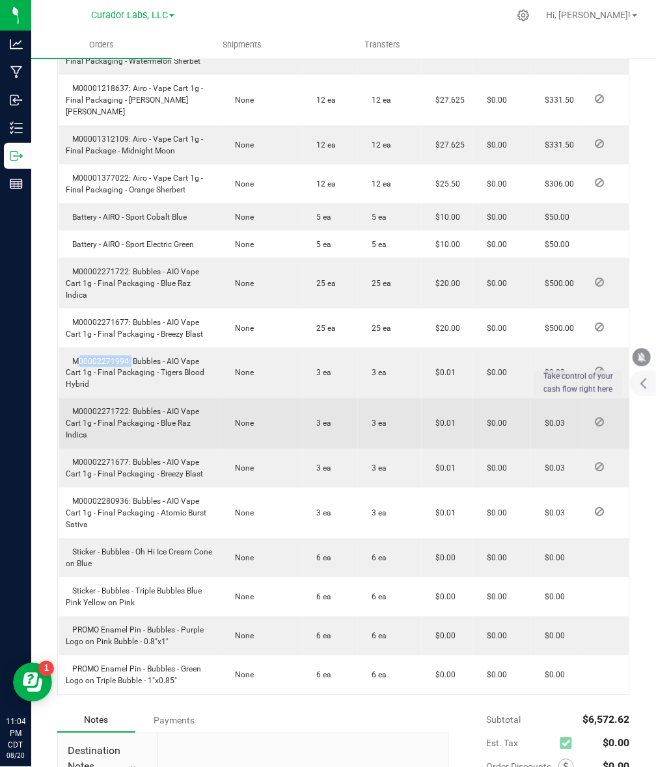
click at [116, 419] on span "M00002271722: Bubbles - AIO Vape Cart 1g - Final Packaging - Blue Raz Indica" at bounding box center [132, 424] width 133 height 33
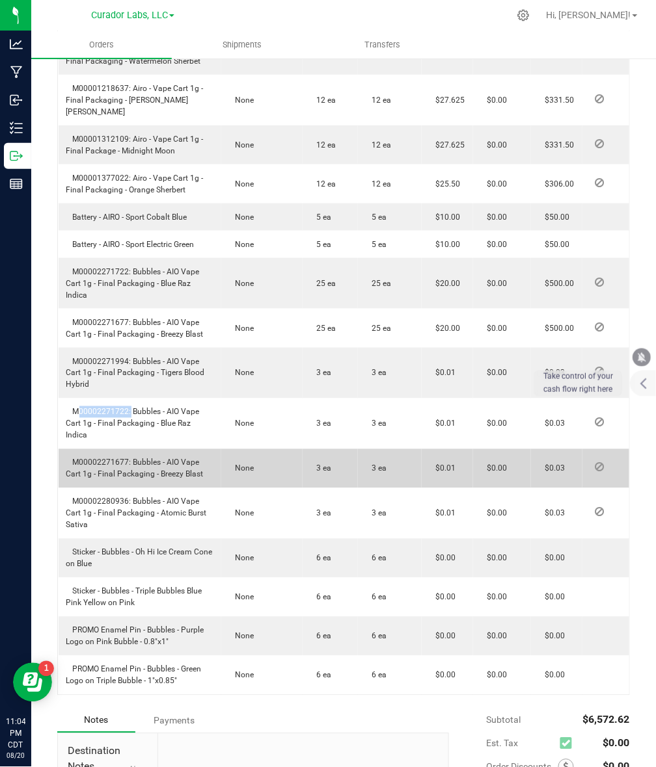
click at [101, 460] on span "M00002271677: Bubbles - AIO Vape Cart 1g - Final Packaging - Breezy Blast" at bounding box center [134, 469] width 137 height 21
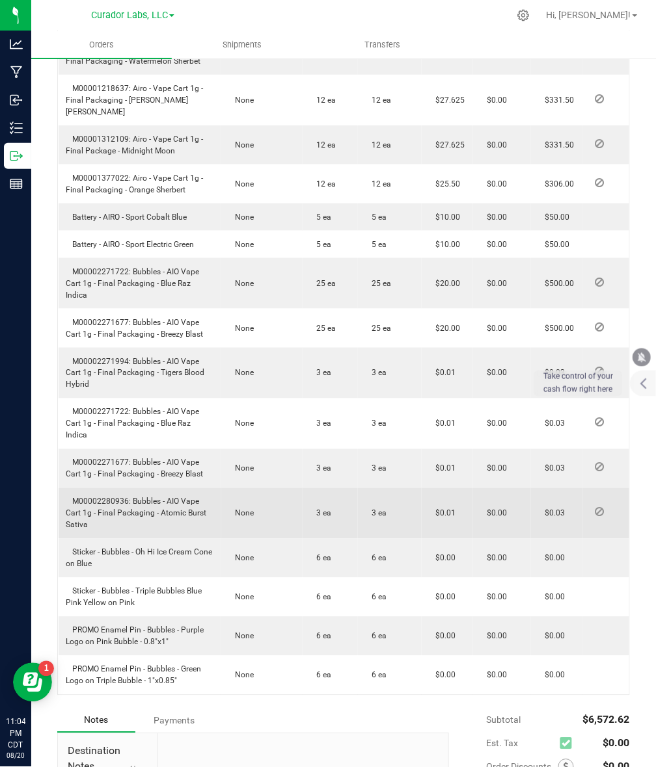
click at [116, 503] on span "M00002280936: Bubbles - AIO Vape Cart 1g - Final Packaging - Atomic Burst Sativa" at bounding box center [136, 514] width 140 height 33
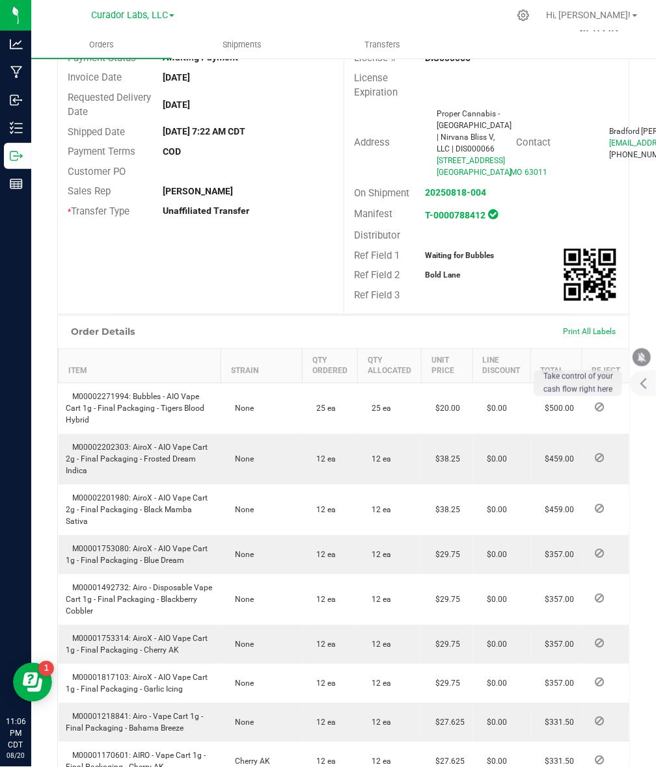
scroll to position [0, 0]
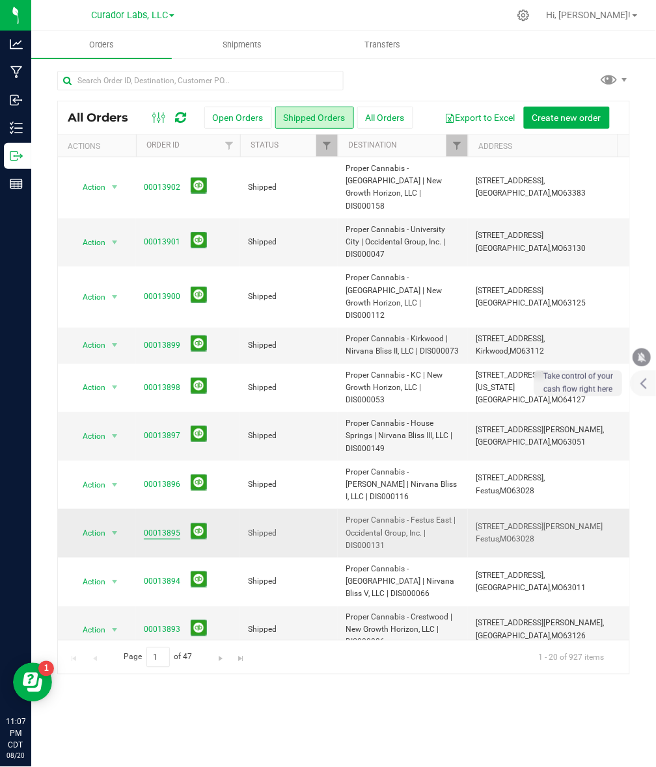
click at [167, 527] on link "00013895" at bounding box center [162, 533] width 36 height 12
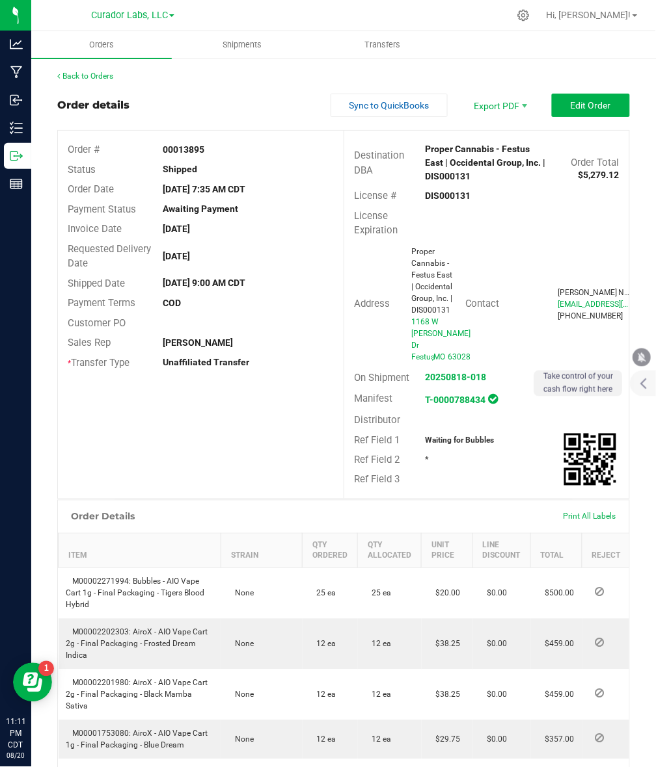
click at [436, 197] on strong "DIS000131" at bounding box center [448, 196] width 46 height 10
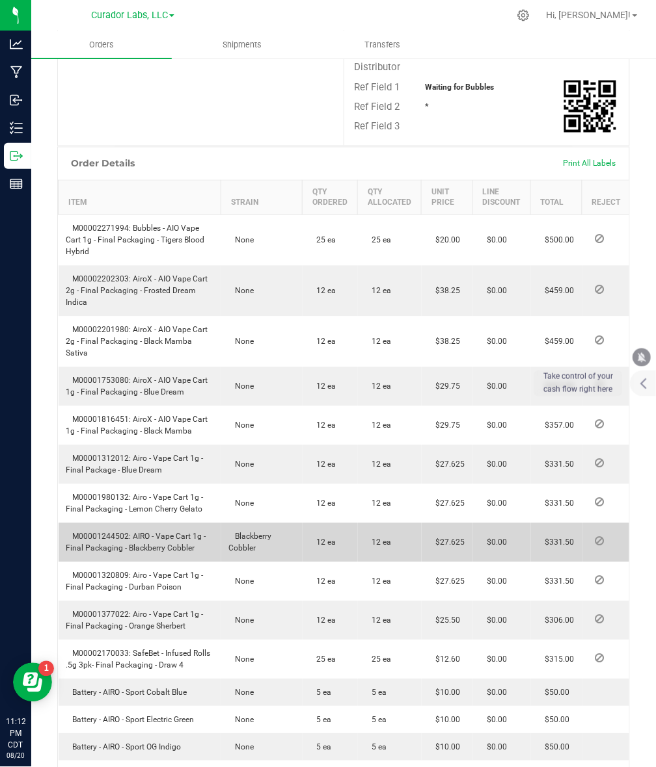
scroll to position [325, 0]
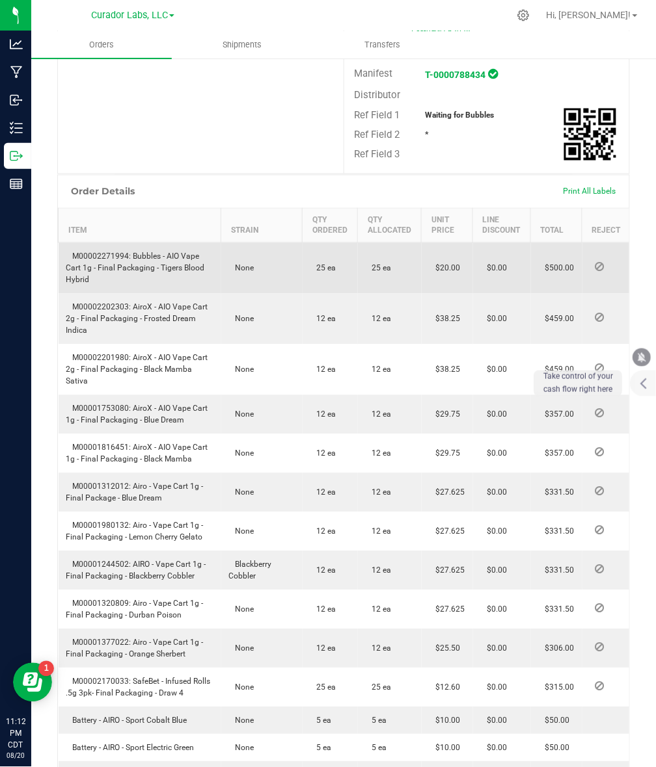
click at [91, 254] on span "M00002271994: Bubbles - AIO Vape Cart 1g - Final Packaging - Tigers Blood Hybrid" at bounding box center [135, 268] width 139 height 33
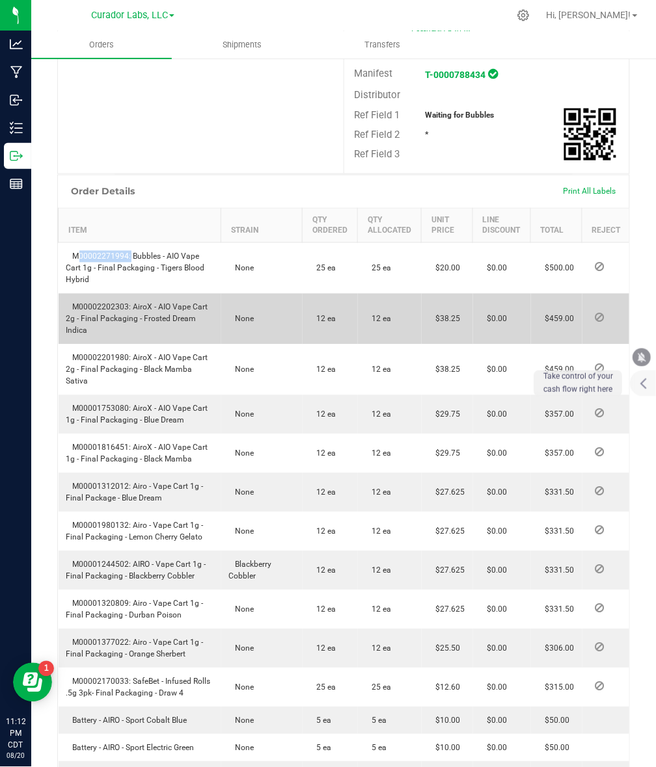
click at [111, 306] on span "M00002202303: AiroX - AIO Vape Cart 2g - Final Packaging - Frosted Dream Indica" at bounding box center [137, 319] width 142 height 33
click at [112, 306] on span "M00002202303: AiroX - AIO Vape Cart 2g - Final Packaging - Frosted Dream Indica" at bounding box center [137, 319] width 142 height 33
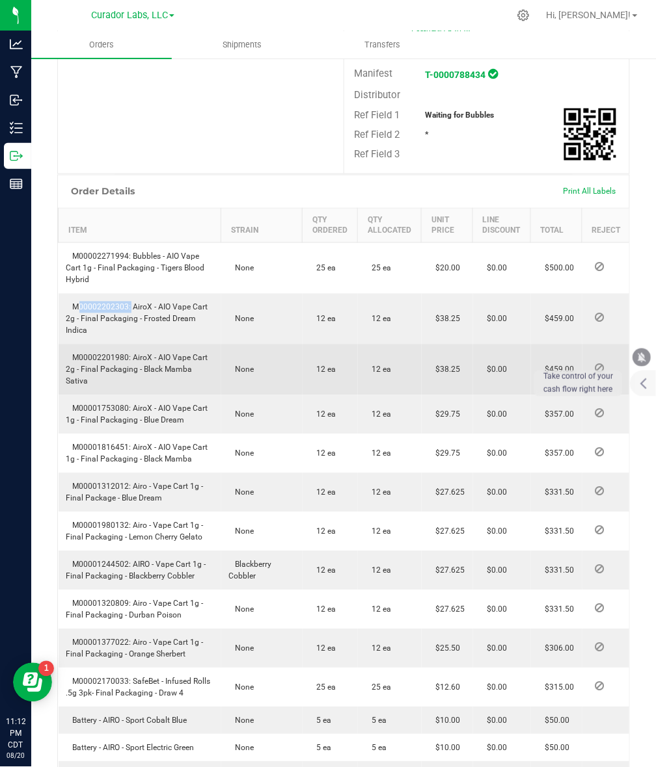
click at [106, 359] on span "M00002201980: AiroX - AIO Vape Cart 2g - Final Packaging - Black Mamba Sativa" at bounding box center [137, 370] width 142 height 33
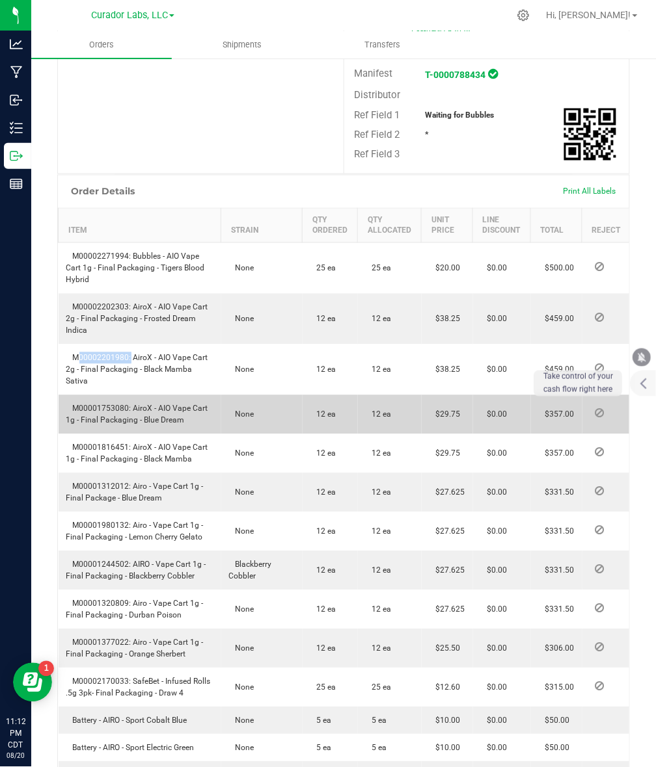
click at [103, 405] on span "M00001753080: AiroX - AIO Vape Cart 1g - Final Packaging - Blue Dream" at bounding box center [137, 415] width 142 height 21
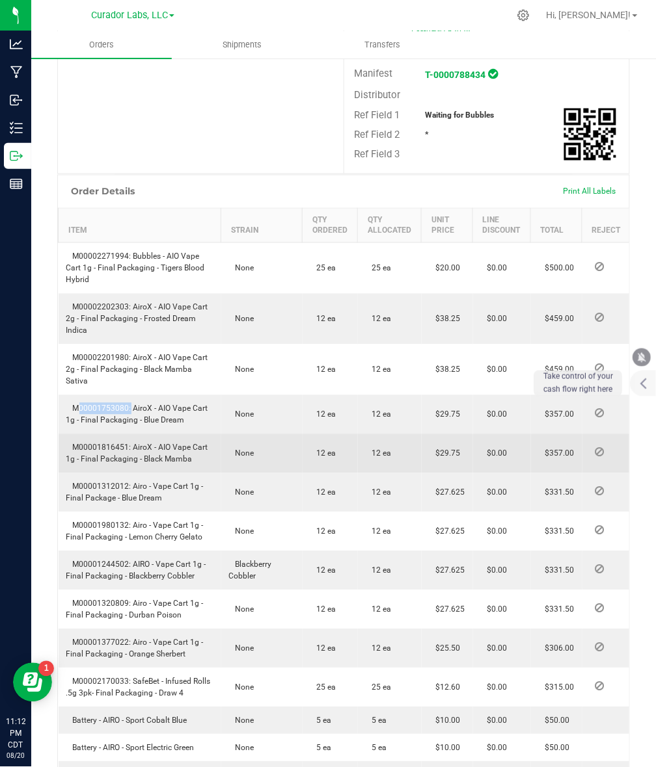
click at [96, 444] on span "M00001816451: AiroX - AIO Vape Cart 1g - Final Packaging - Black Mamba" at bounding box center [137, 454] width 142 height 21
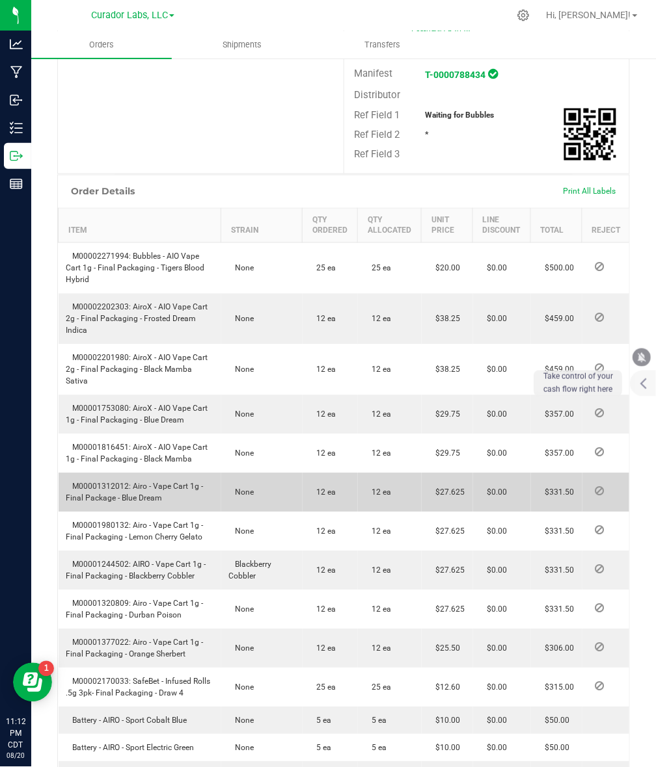
click at [100, 483] on span "M00001312012: Airo - Vape Cart 1g - Final Package - Blue Dream" at bounding box center [134, 493] width 137 height 21
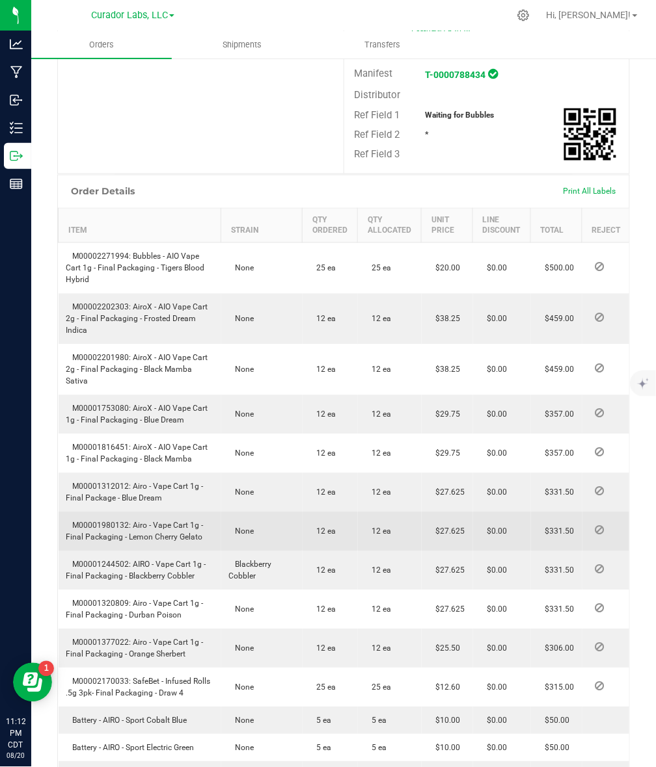
click at [94, 520] on td "M00001980132: Airo - Vape Cart 1g - Final Packaging - Lemon Cherry Gelato" at bounding box center [140, 531] width 163 height 39
click at [92, 522] on span "M00001980132: Airo - Vape Cart 1g - Final Packaging - Lemon Cherry Gelato" at bounding box center [134, 532] width 137 height 21
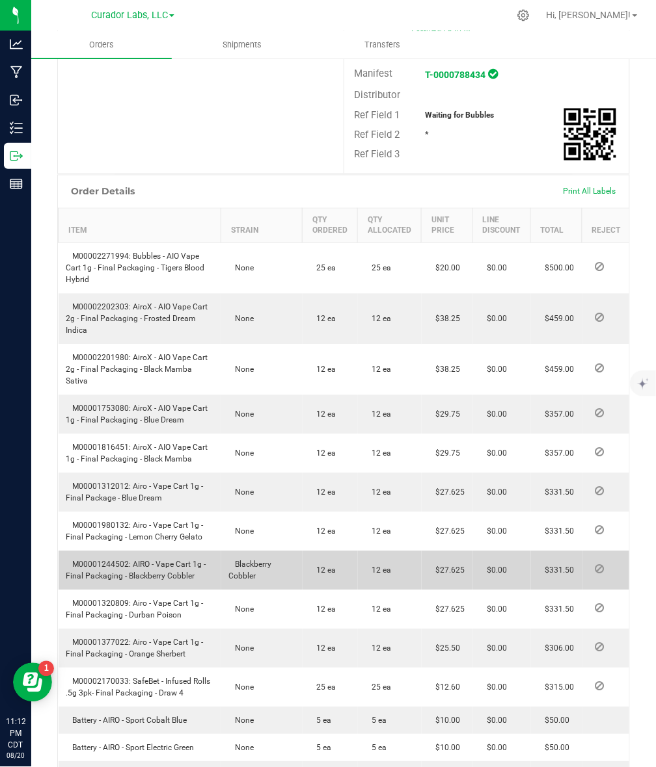
click at [83, 561] on span "M00001244502: AIRO - Vape Cart 1g - Final Packaging - Blackberry Cobbler" at bounding box center [136, 571] width 140 height 21
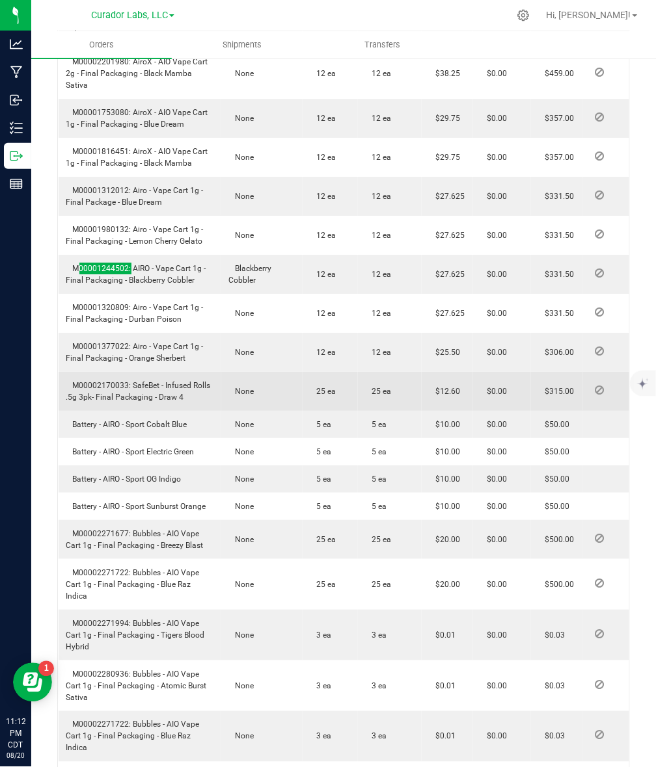
scroll to position [650, 0]
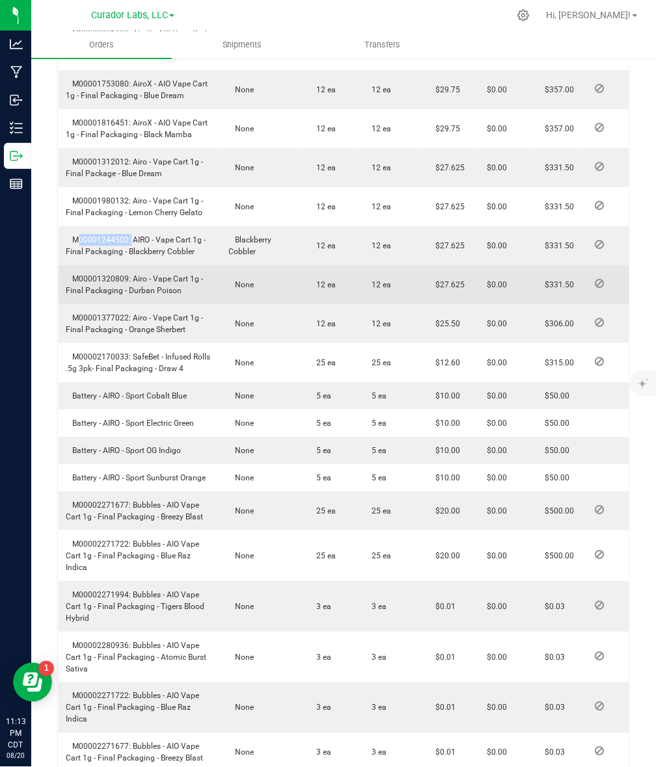
click at [108, 271] on td "M00001320809: Airo - Vape Cart 1g - Final Packaging - Durban Poison" at bounding box center [140, 284] width 163 height 39
click at [108, 274] on span "M00001320809: Airo - Vape Cart 1g - Final Packaging - Durban Poison" at bounding box center [134, 284] width 137 height 21
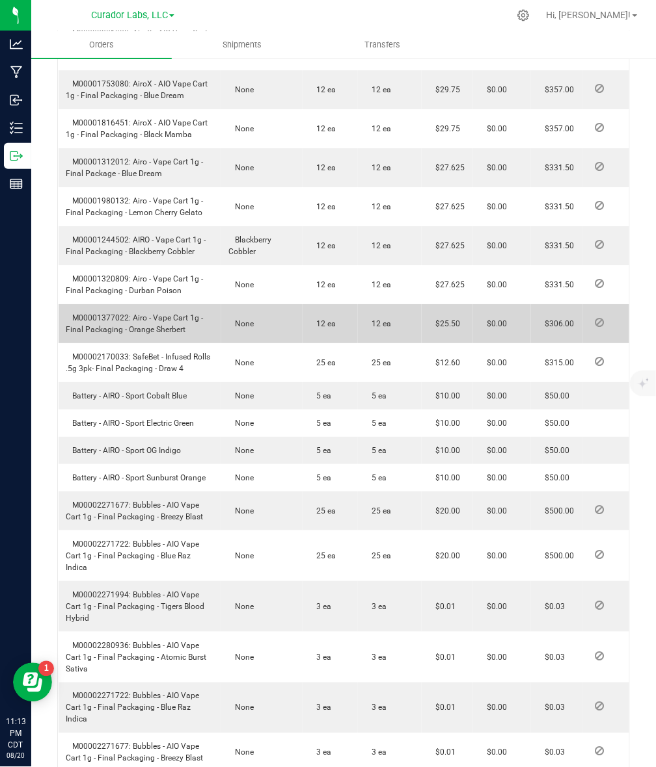
click at [90, 313] on span "M00001377022: Airo - Vape Cart 1g - Final Packaging - Orange Sherbert" at bounding box center [134, 323] width 137 height 21
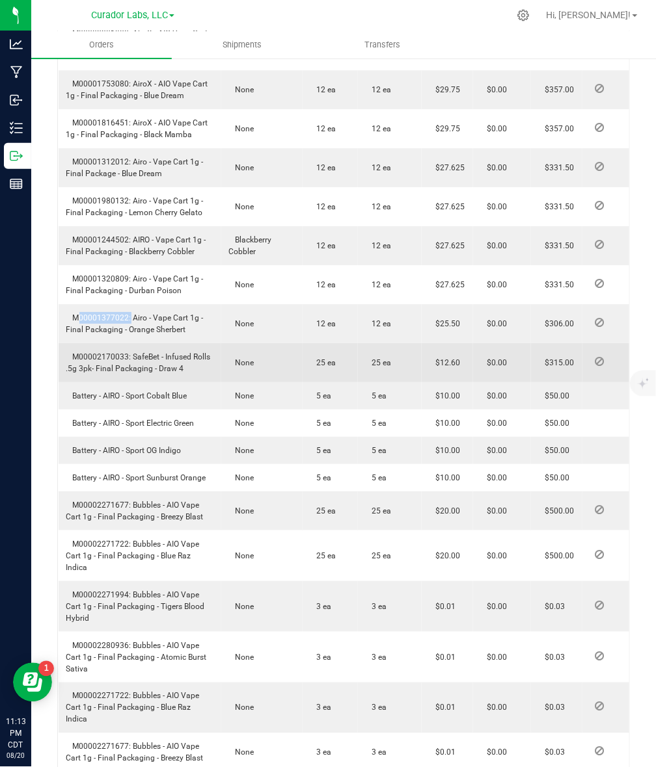
click at [86, 353] on span "M00002170033: SafeBet - Infused Rolls .5g 3pk- Final Packaging - Draw 4" at bounding box center [138, 363] width 144 height 21
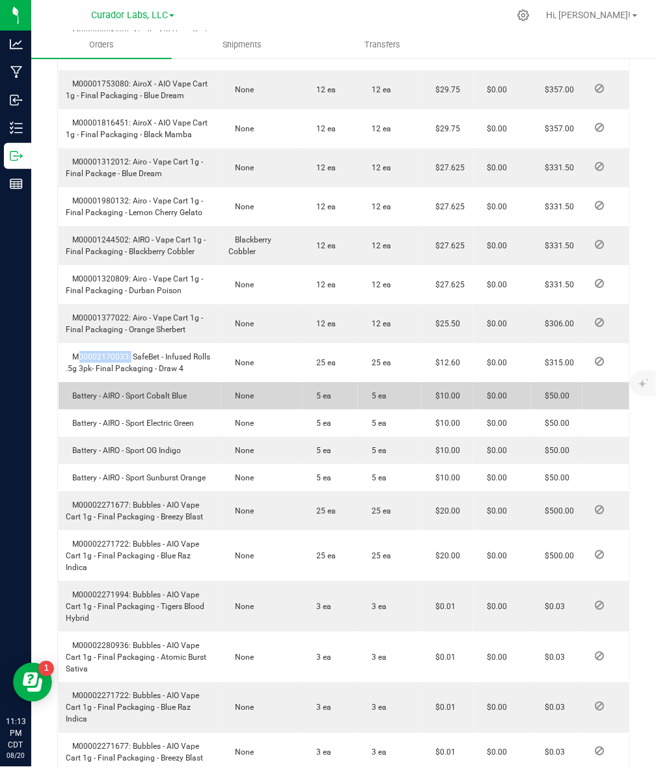
click at [89, 392] on span "Battery - AIRO - Sport Cobalt Blue" at bounding box center [126, 396] width 121 height 9
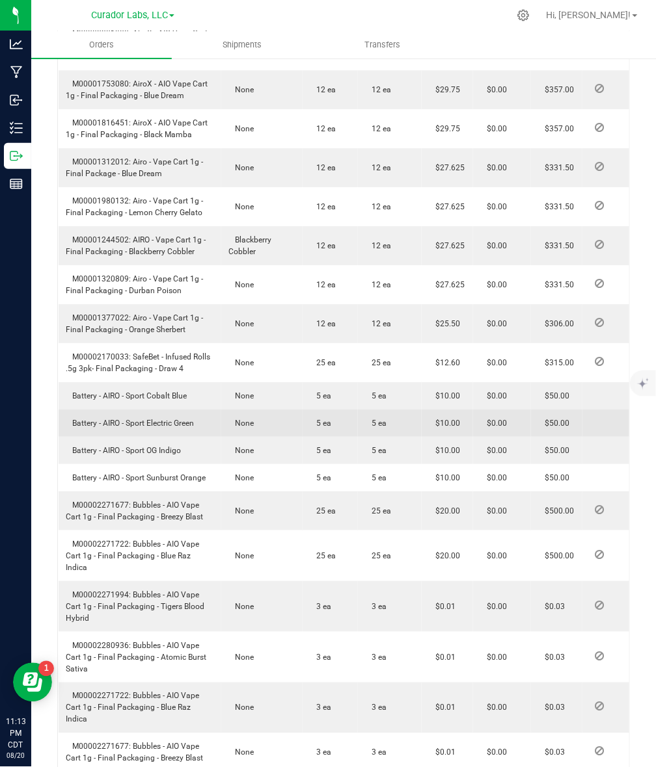
click at [157, 410] on td "Battery - AIRO - Sport Electric Green" at bounding box center [140, 423] width 163 height 27
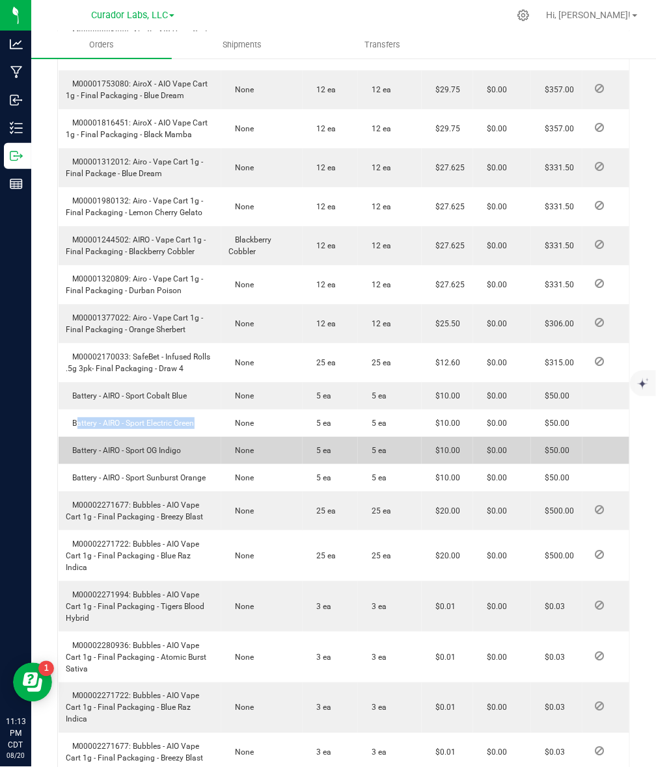
click at [117, 446] on span "Battery - AIRO - Sport OG Indigo" at bounding box center [123, 450] width 115 height 9
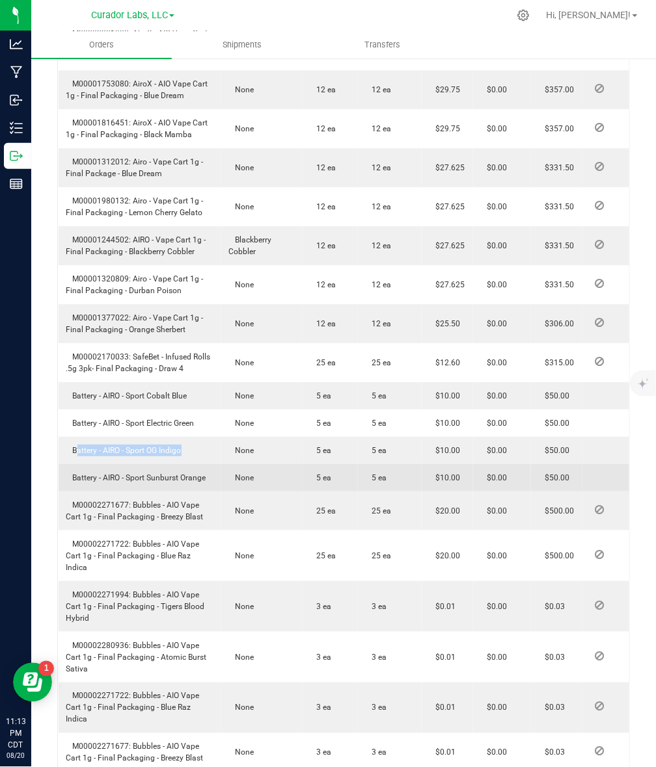
click at [189, 472] on td "Battery - AIRO - Sport Sunburst Orange" at bounding box center [140, 477] width 163 height 27
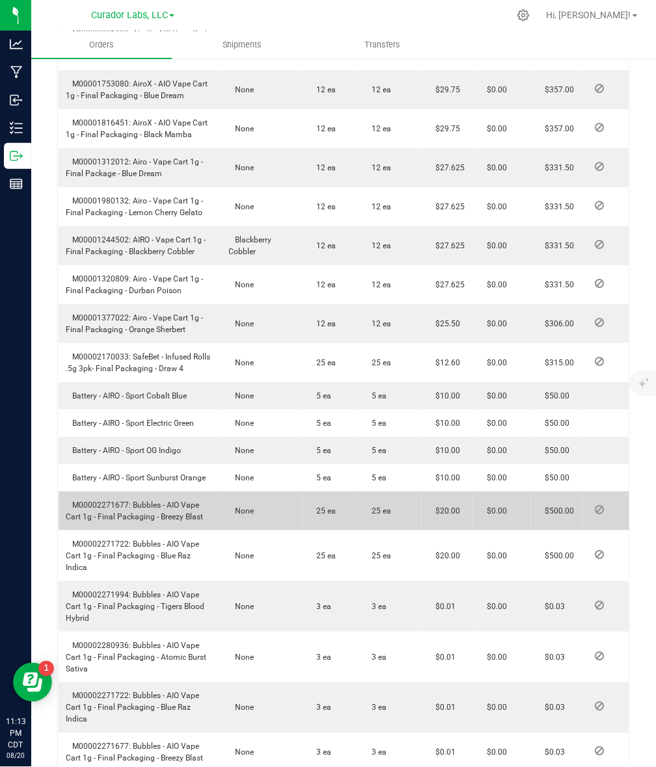
click at [93, 492] on td "M00002271677: Bubbles - AIO Vape Cart 1g - Final Packaging - Breezy Blast" at bounding box center [140, 511] width 163 height 39
click at [92, 501] on span "M00002271677: Bubbles - AIO Vape Cart 1g - Final Packaging - Breezy Blast" at bounding box center [134, 511] width 137 height 21
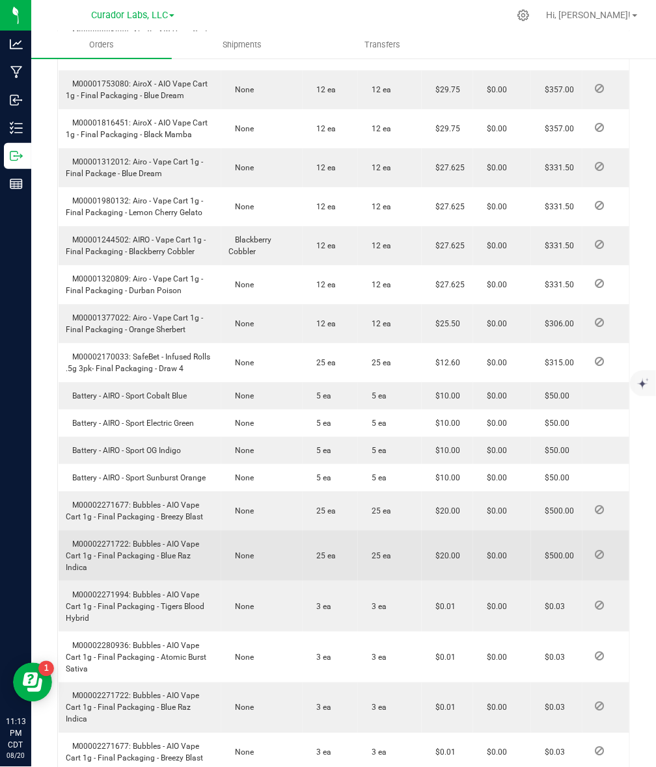
click at [116, 540] on span "M00002271722: Bubbles - AIO Vape Cart 1g - Final Packaging - Blue Raz Indica" at bounding box center [132, 556] width 133 height 33
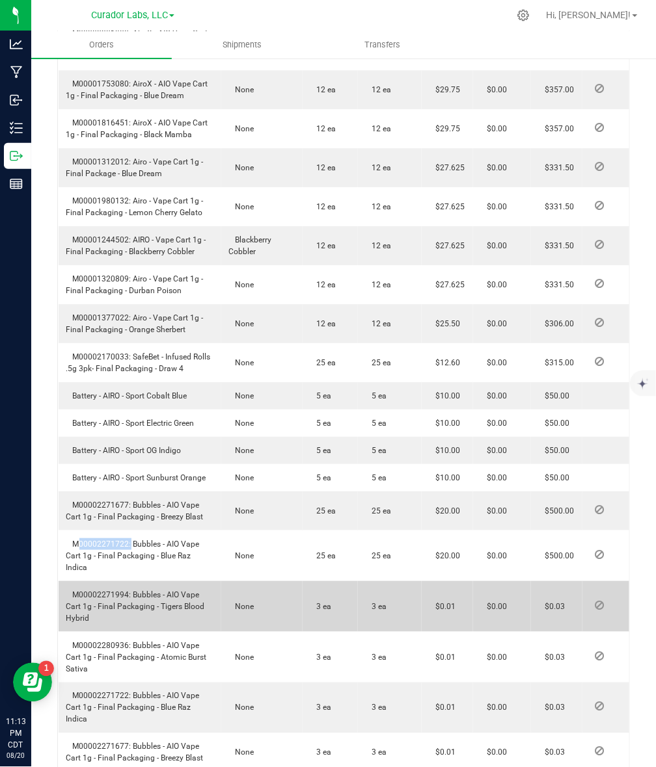
click at [109, 591] on span "M00002271994: Bubbles - AIO Vape Cart 1g - Final Packaging - Tigers Blood Hybrid" at bounding box center [135, 607] width 139 height 33
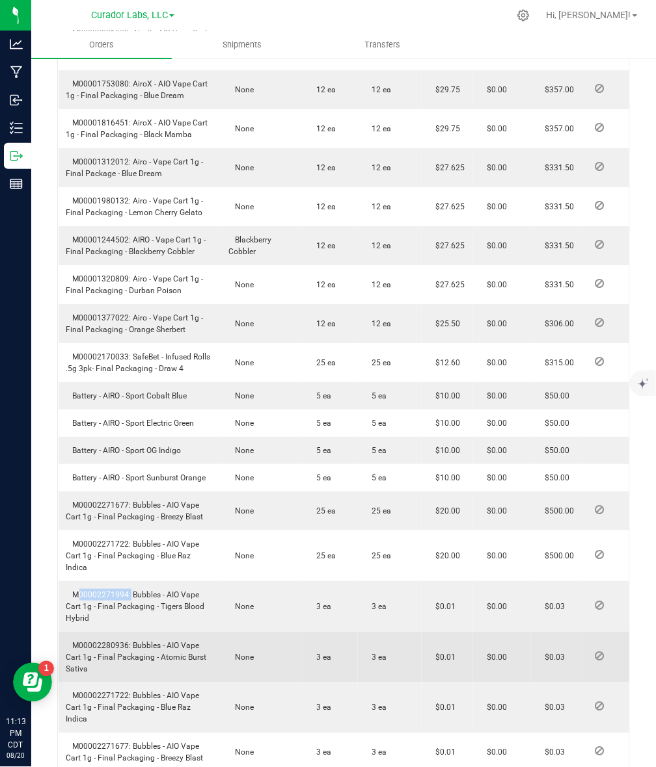
click at [104, 632] on td "M00002280936: Bubbles - AIO Vape Cart 1g - Final Packaging - Atomic Burst Sativa" at bounding box center [140, 657] width 163 height 51
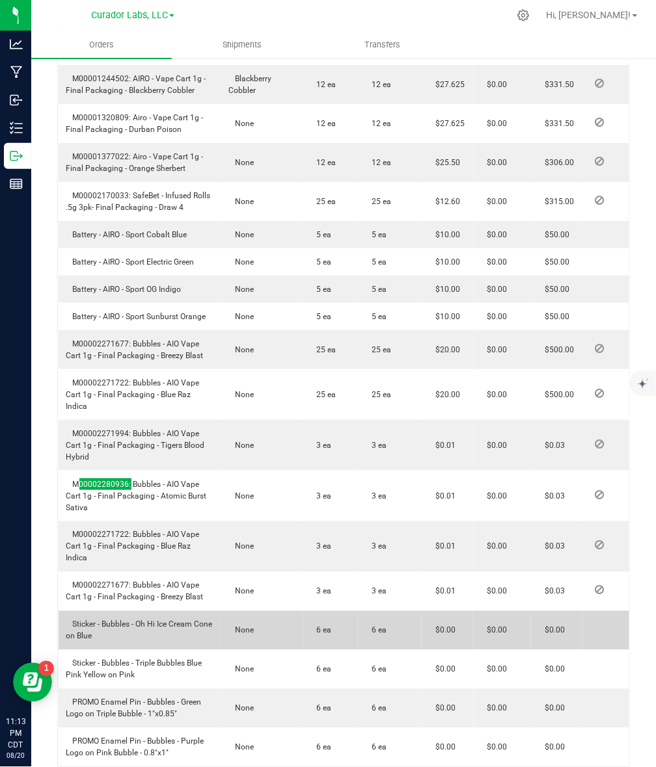
scroll to position [813, 0]
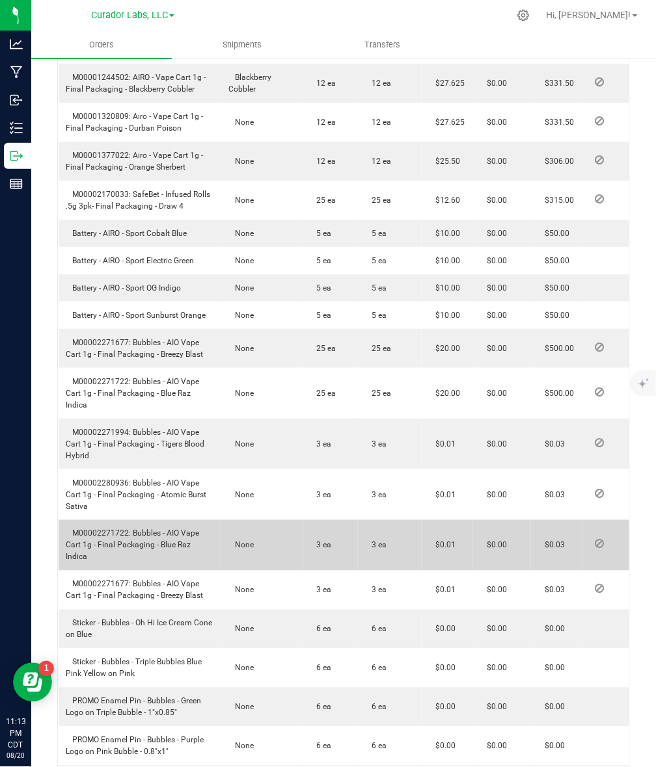
click at [104, 520] on td "M00002271722: Bubbles - AIO Vape Cart 1g - Final Packaging - Blue Raz Indica" at bounding box center [140, 545] width 163 height 51
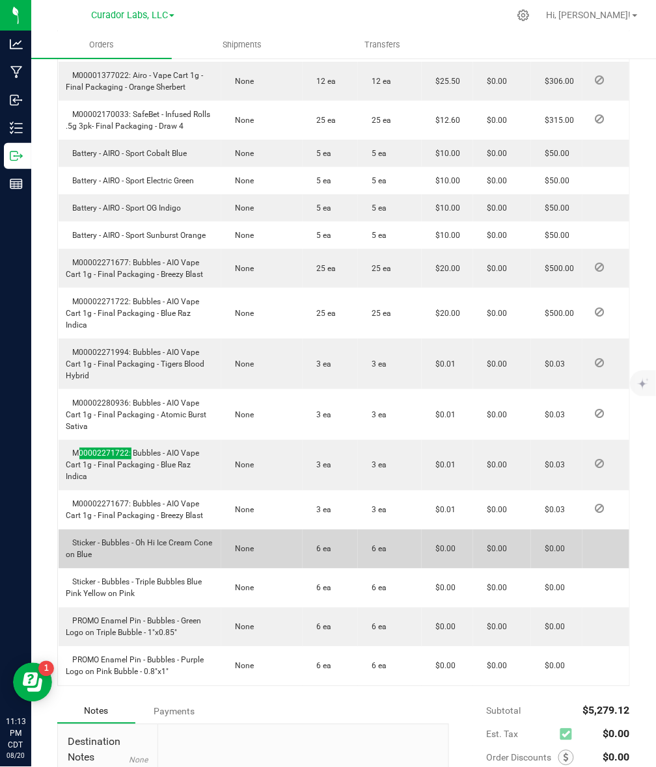
scroll to position [894, 0]
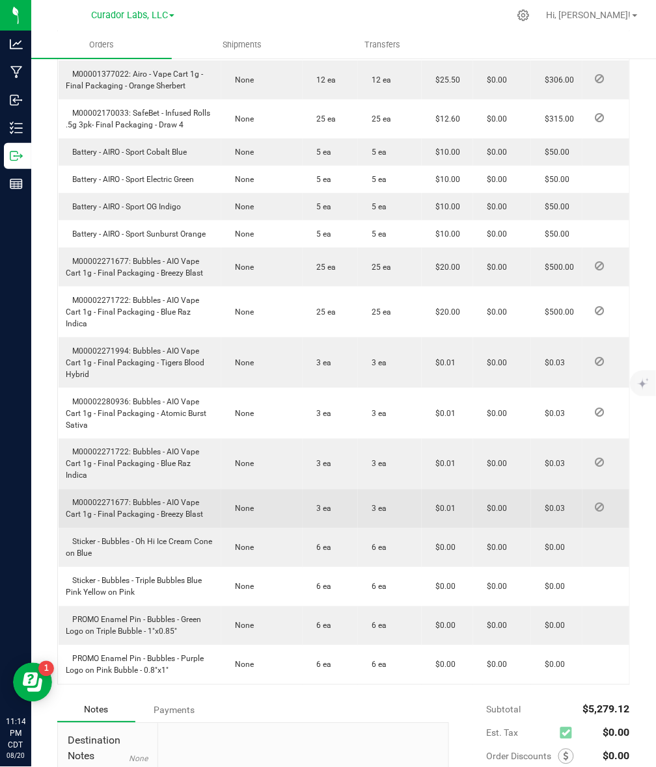
click at [105, 499] on span "M00002271677: Bubbles - AIO Vape Cart 1g - Final Packaging - Breezy Blast" at bounding box center [134, 509] width 137 height 21
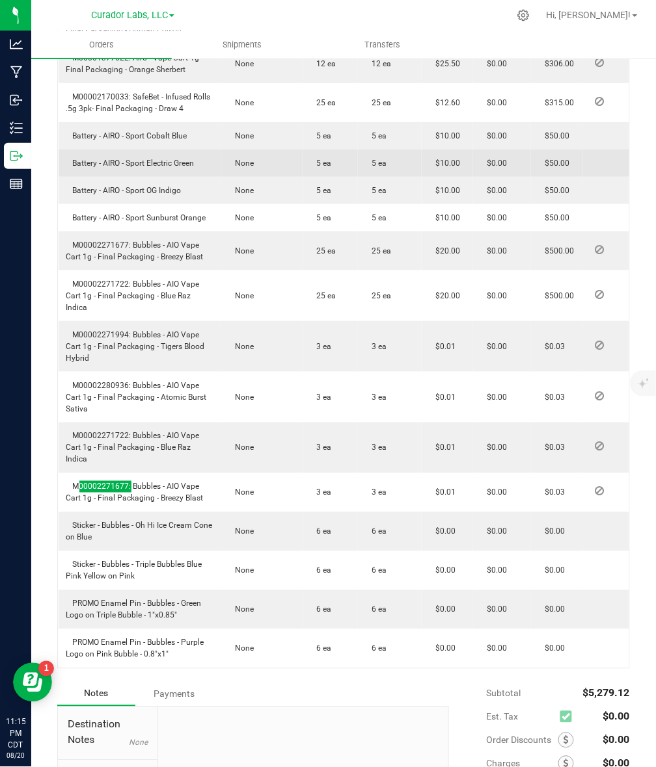
scroll to position [1003, 0]
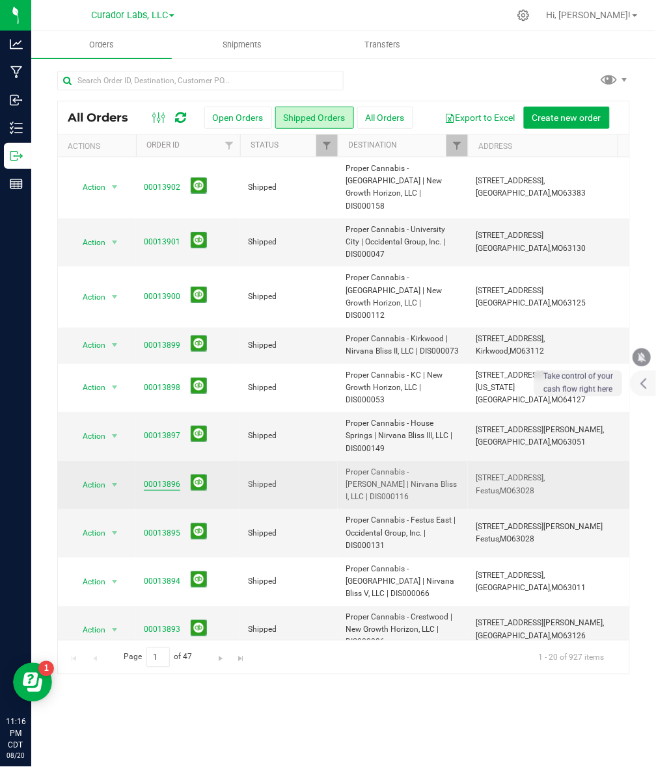
click at [154, 479] on link "00013896" at bounding box center [162, 485] width 36 height 12
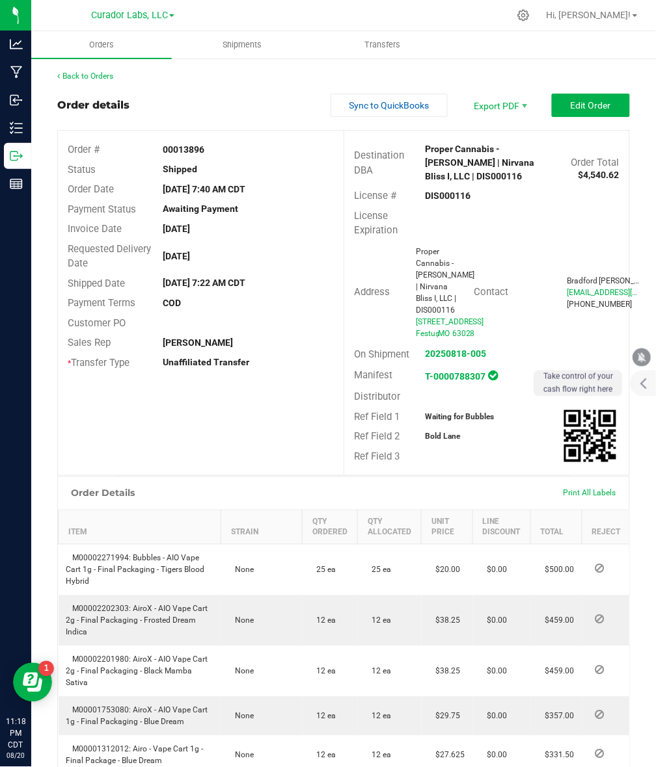
click at [449, 193] on strong "DIS000116" at bounding box center [448, 196] width 46 height 10
click at [449, 195] on strong "DIS000116" at bounding box center [448, 196] width 46 height 10
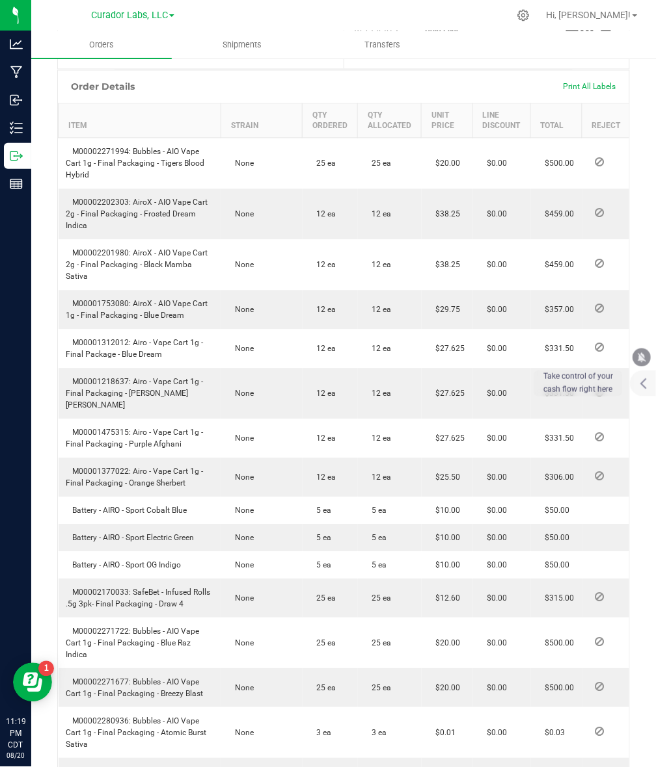
scroll to position [488, 0]
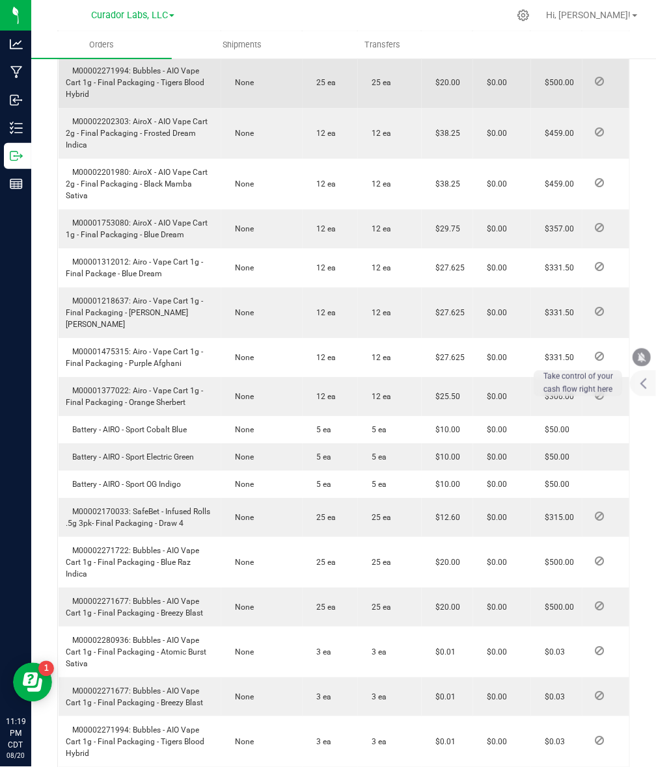
click at [120, 99] on span "M00002271994: Bubbles - AIO Vape Cart 1g - Final Packaging - Tigers Blood Hybrid" at bounding box center [135, 82] width 139 height 33
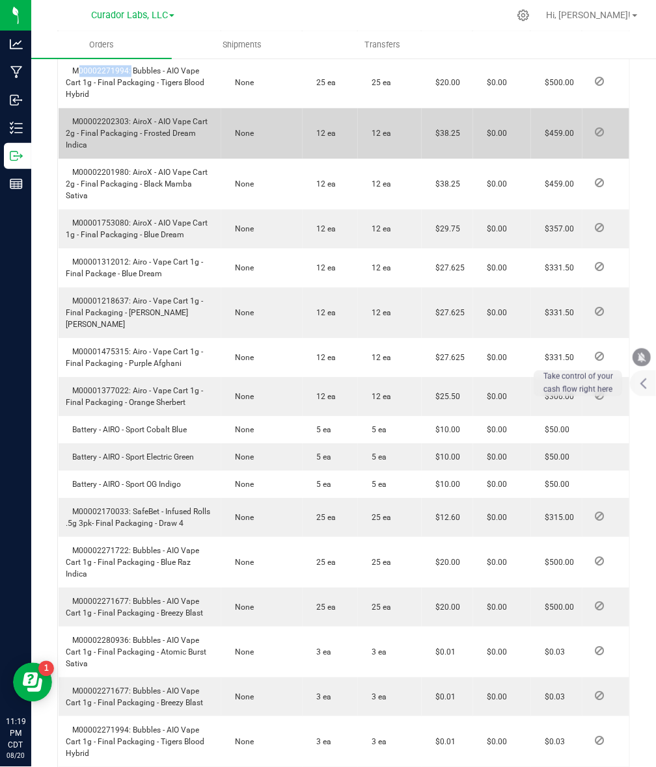
click at [102, 150] on span "M00002202303: AiroX - AIO Vape Cart 2g - Final Packaging - Frosted Dream Indica" at bounding box center [137, 133] width 142 height 33
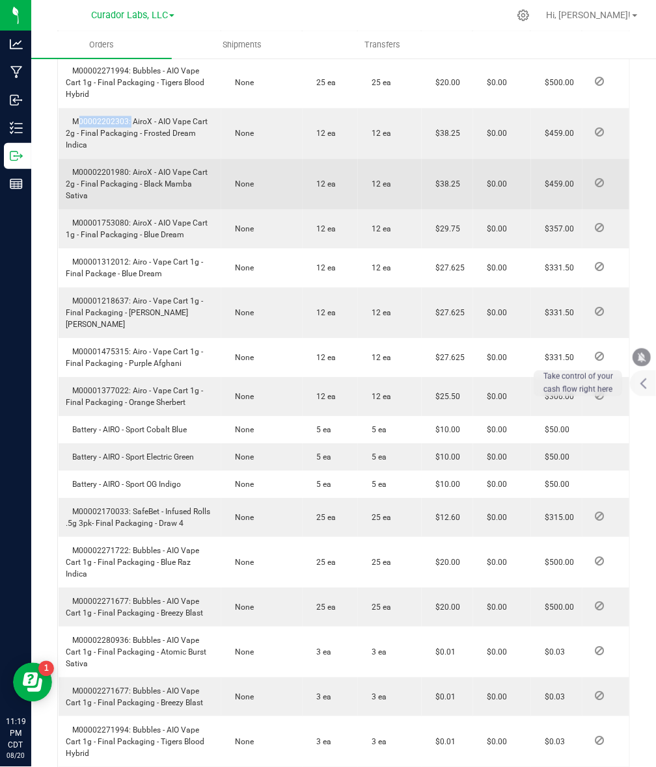
click at [76, 200] on span "M00002201980: AiroX - AIO Vape Cart 2g - Final Packaging - Black Mamba Sativa" at bounding box center [137, 184] width 142 height 33
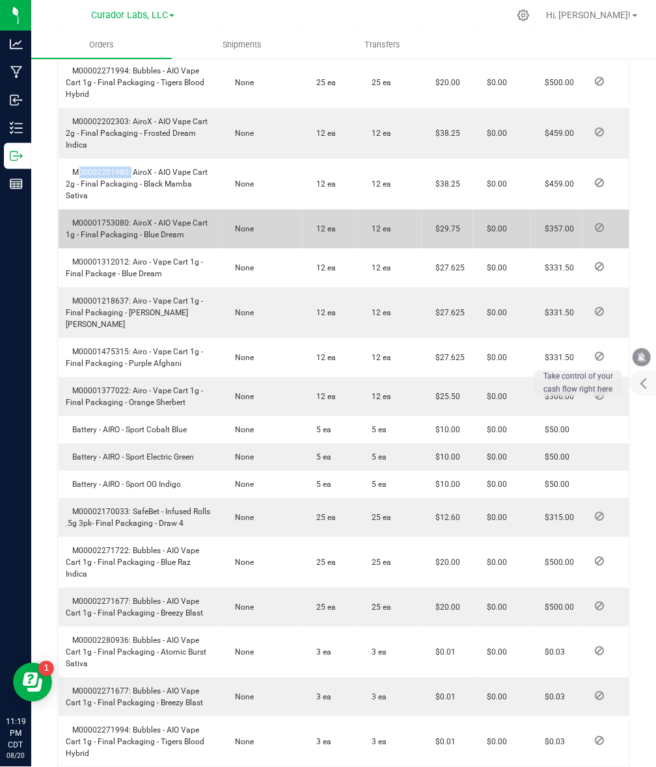
click at [117, 239] on span "M00001753080: AiroX - AIO Vape Cart 1g - Final Packaging - Blue Dream" at bounding box center [137, 229] width 142 height 21
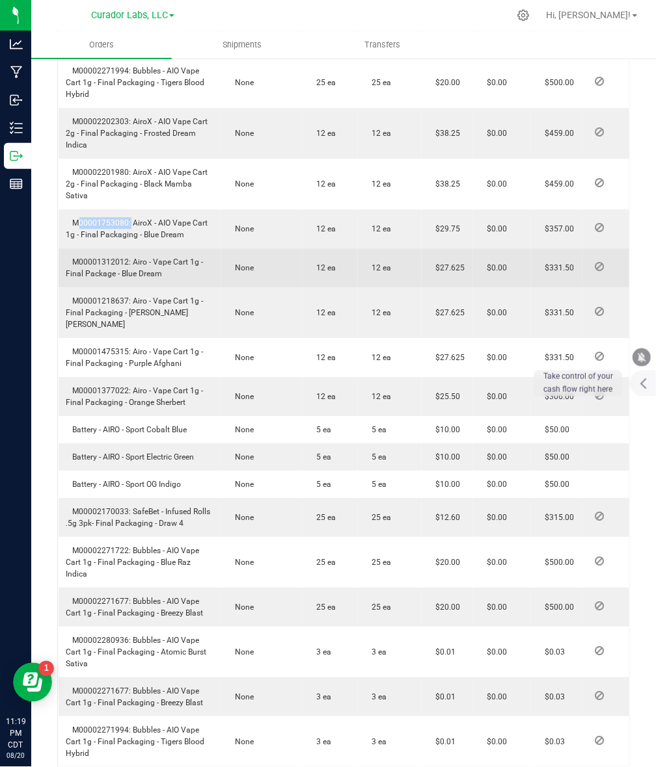
click at [85, 278] on span "M00001312012: Airo - Vape Cart 1g - Final Package - Blue Dream" at bounding box center [134, 268] width 137 height 21
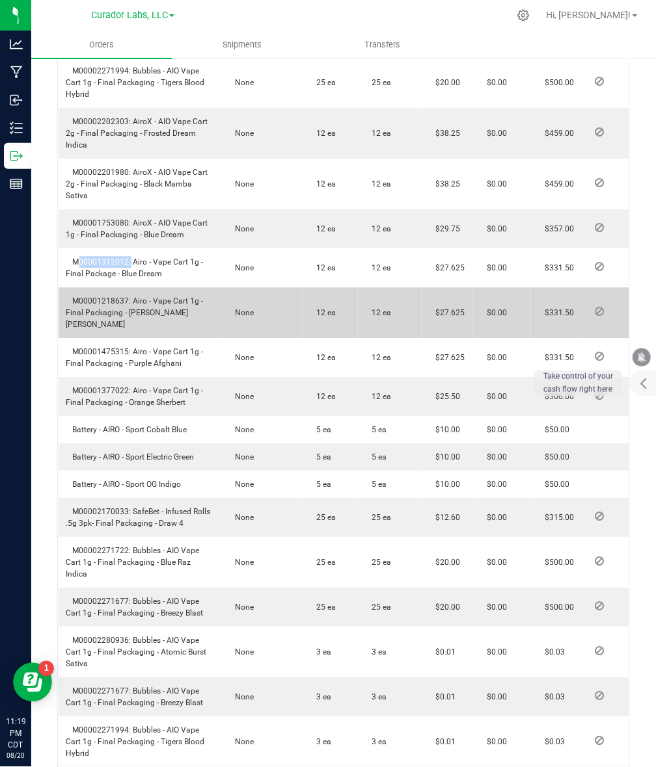
click at [108, 323] on span "M00001218637: Airo - Vape Cart 1g - Final Packaging - [PERSON_NAME] [PERSON_NAM…" at bounding box center [134, 313] width 137 height 33
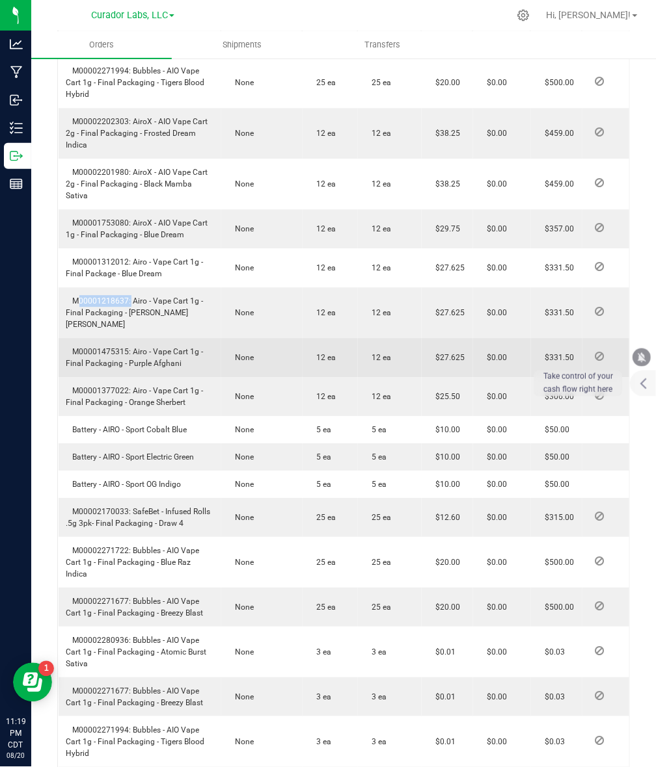
click at [117, 362] on span "M00001475315: Airo - Vape Cart 1g - Final Packaging - Purple Afghani" at bounding box center [134, 357] width 137 height 21
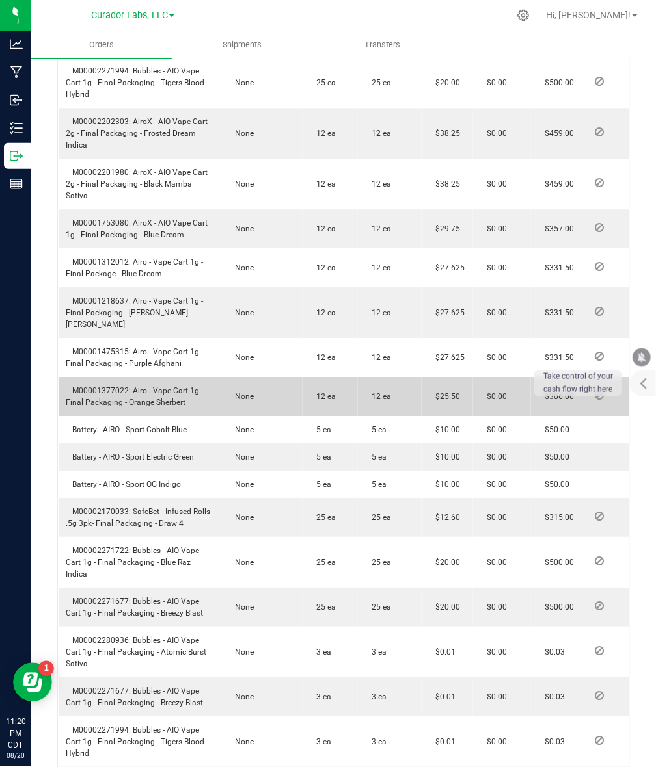
click at [109, 405] on span "M00001377022: Airo - Vape Cart 1g - Final Packaging - Orange Sherbert" at bounding box center [134, 396] width 137 height 21
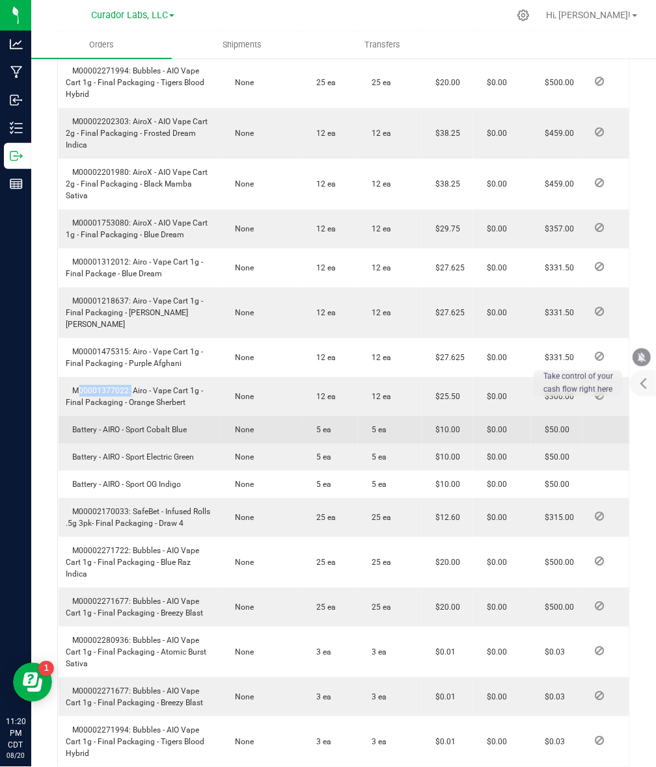
click at [124, 434] on span "Battery - AIRO - Sport Cobalt Blue" at bounding box center [126, 429] width 121 height 9
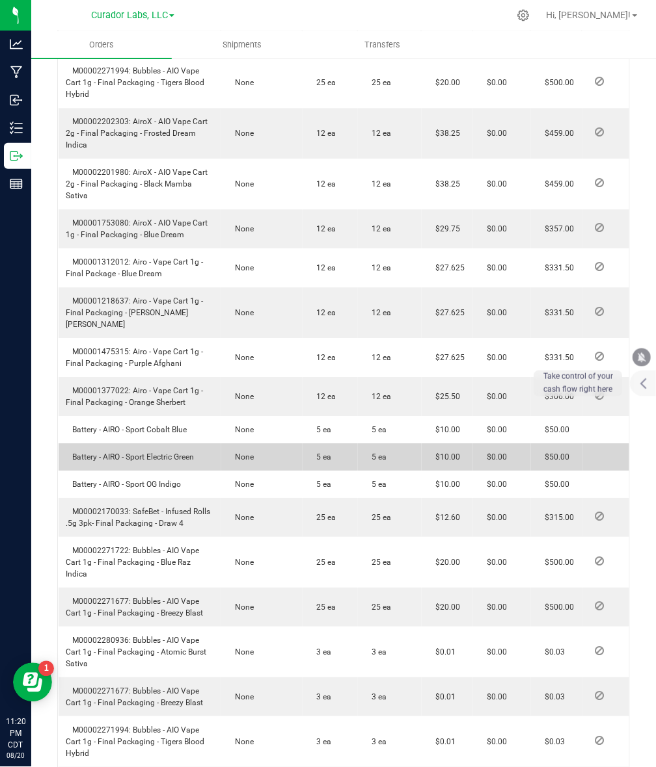
click at [154, 462] on span "Battery - AIRO - Sport Electric Green" at bounding box center [130, 457] width 128 height 9
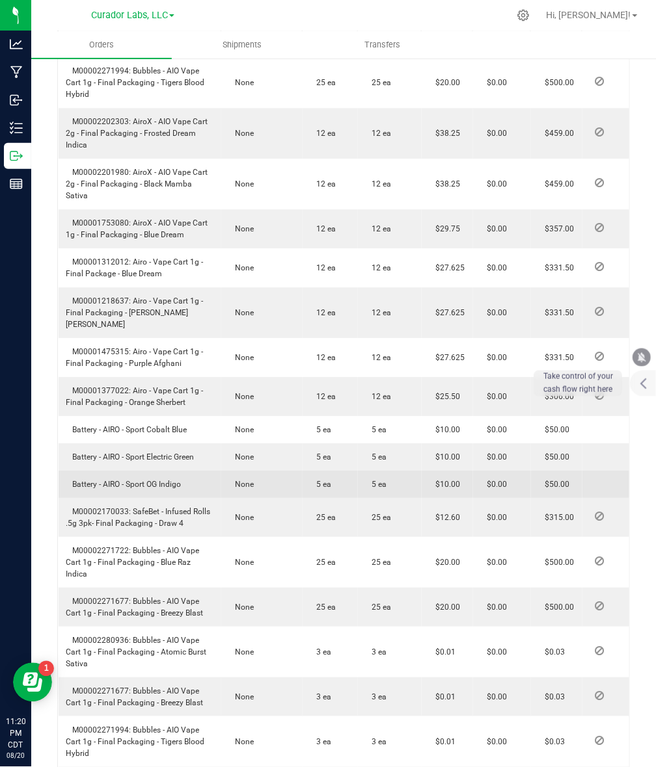
click at [148, 489] on span "Battery - AIRO - Sport OG Indigo" at bounding box center [123, 484] width 115 height 9
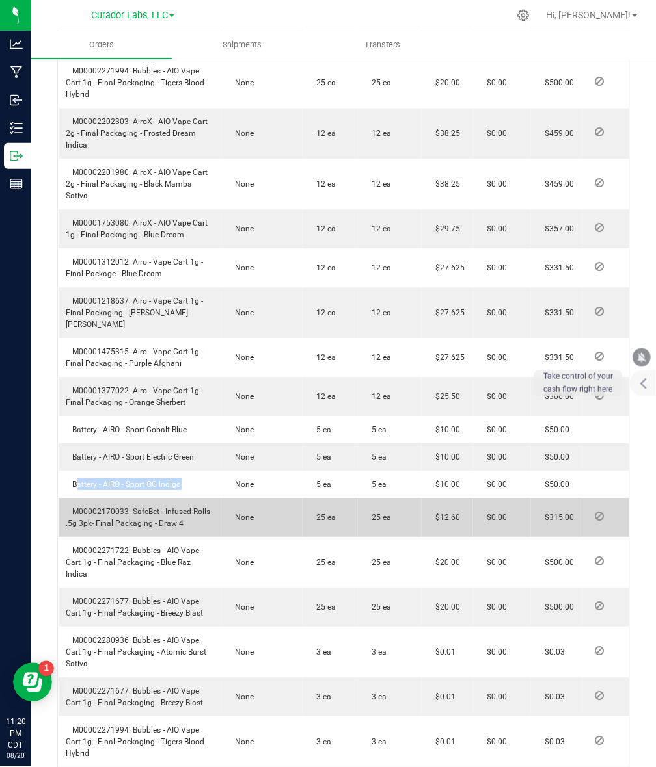
click at [101, 522] on span "M00002170033: SafeBet - Infused Rolls .5g 3pk- Final Packaging - Draw 4" at bounding box center [138, 517] width 144 height 21
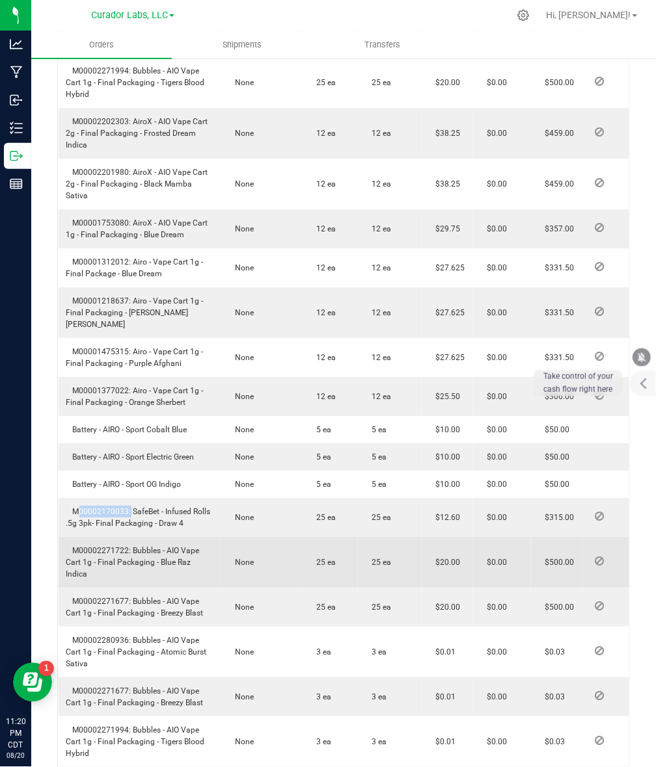
click at [112, 561] on span "M00002271722: Bubbles - AIO Vape Cart 1g - Final Packaging - Blue Raz Indica" at bounding box center [132, 562] width 133 height 33
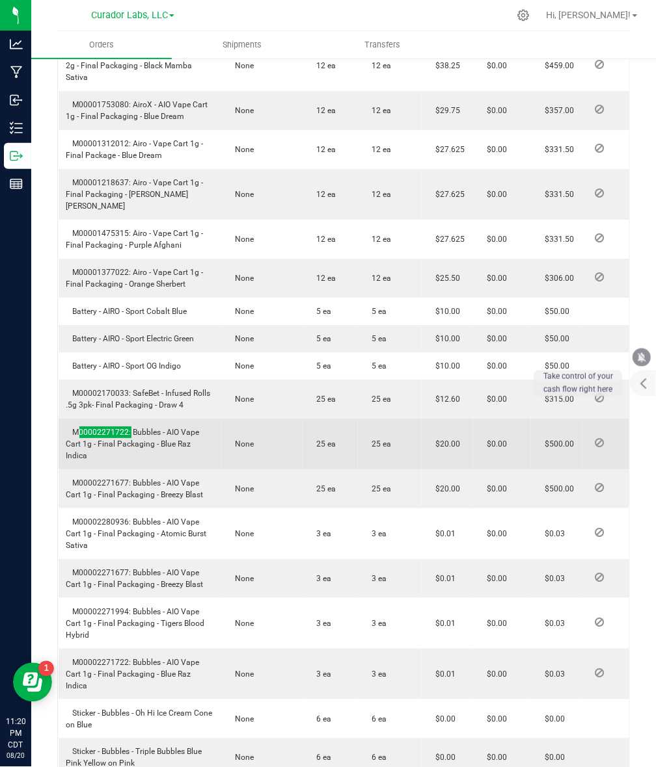
scroll to position [732, 0]
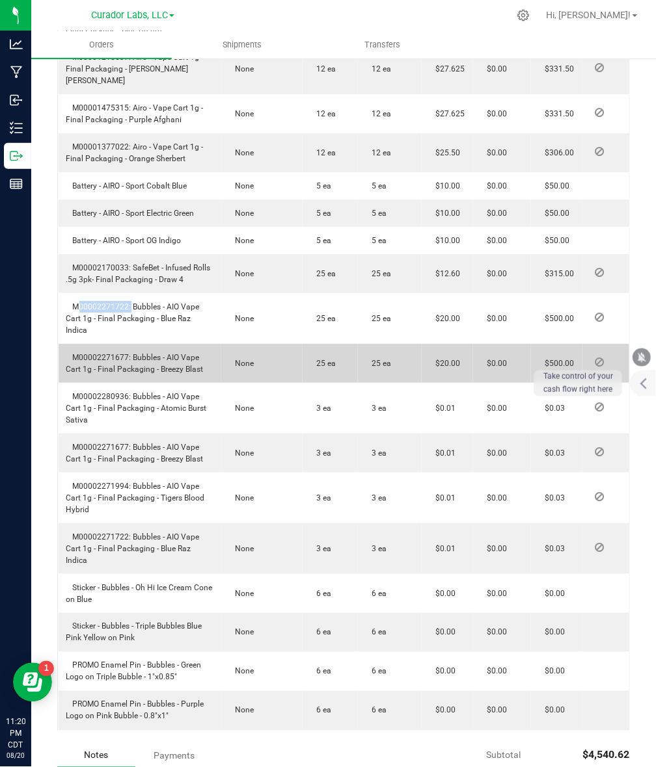
click at [105, 353] on span "M00002271677: Bubbles - AIO Vape Cart 1g - Final Packaging - Breezy Blast" at bounding box center [134, 363] width 137 height 21
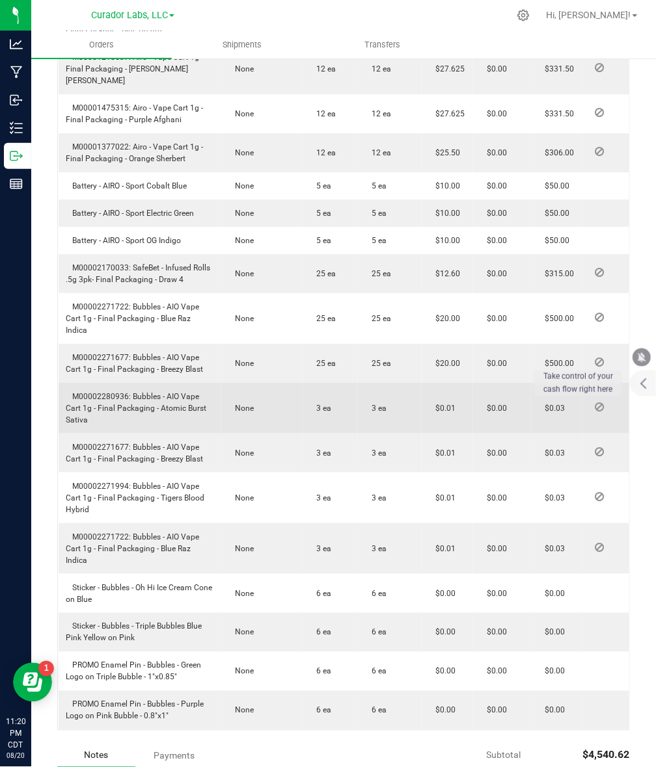
click at [100, 400] on span "M00002280936: Bubbles - AIO Vape Cart 1g - Final Packaging - Atomic Burst Sativa" at bounding box center [136, 408] width 140 height 33
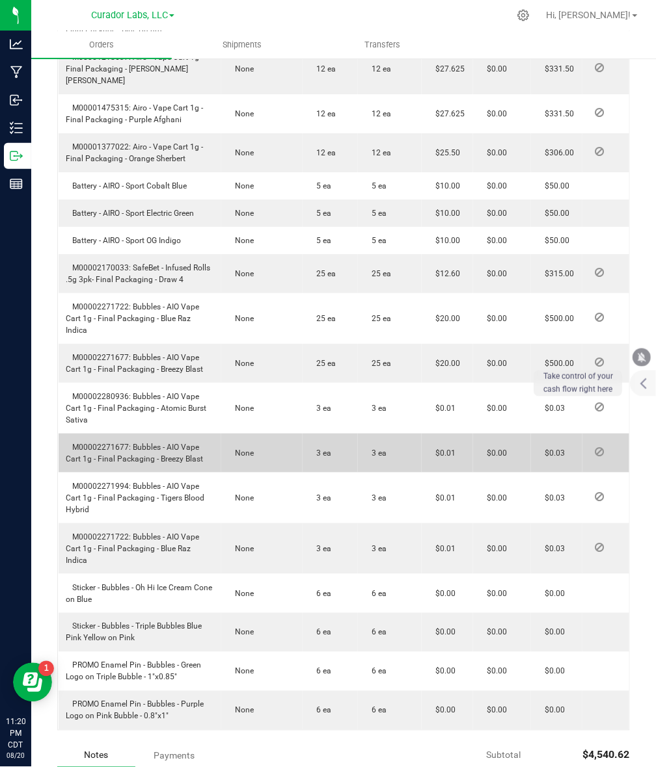
click at [90, 447] on span "M00002271677: Bubbles - AIO Vape Cart 1g - Final Packaging - Breezy Blast" at bounding box center [134, 453] width 137 height 21
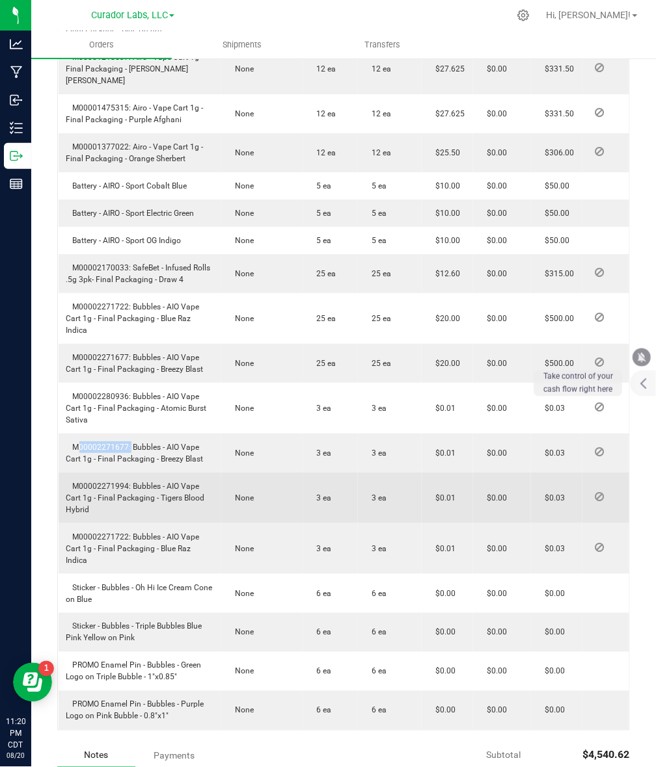
click at [78, 488] on span "M00002271994: Bubbles - AIO Vape Cart 1g - Final Packaging - Tigers Blood Hybrid" at bounding box center [135, 498] width 139 height 33
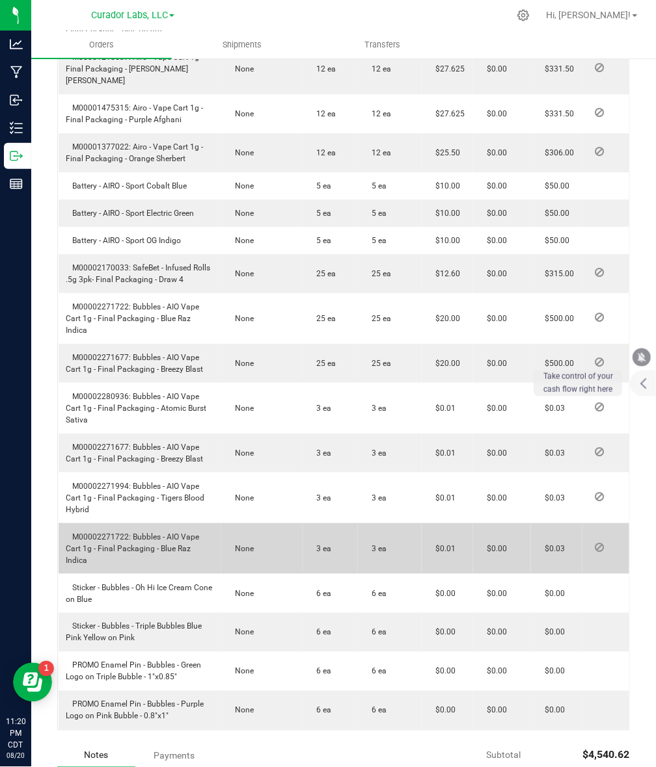
click at [120, 534] on span "M00002271722: Bubbles - AIO Vape Cart 1g - Final Packaging - Blue Raz Indica" at bounding box center [132, 549] width 133 height 33
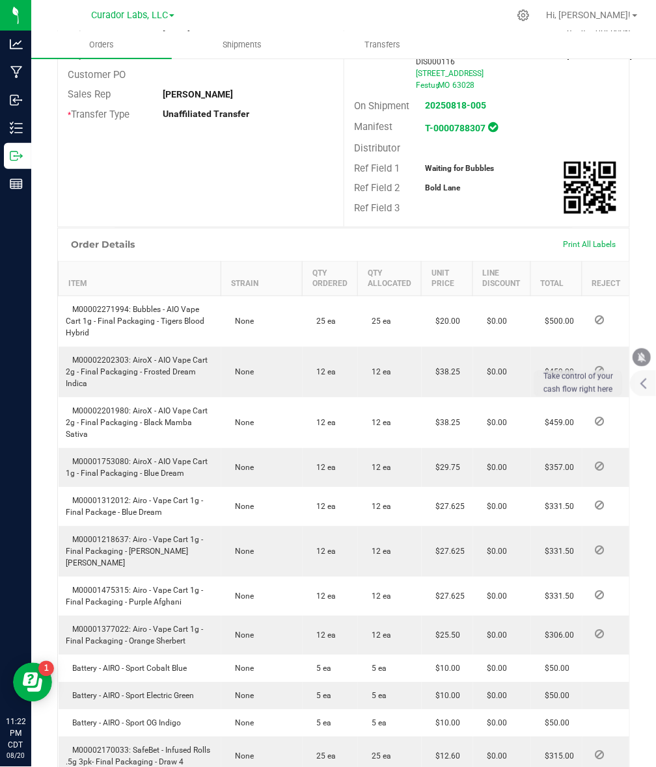
scroll to position [0, 0]
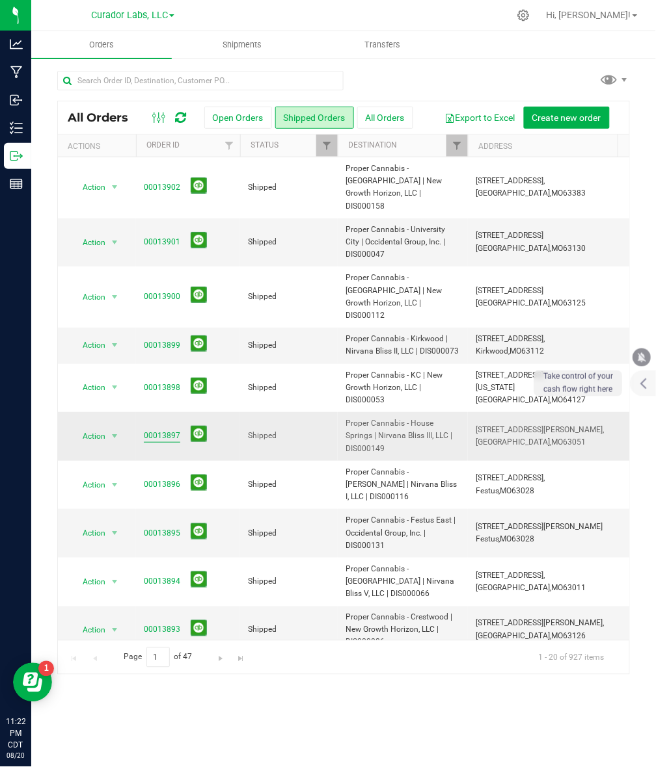
click at [168, 430] on link "00013897" at bounding box center [162, 436] width 36 height 12
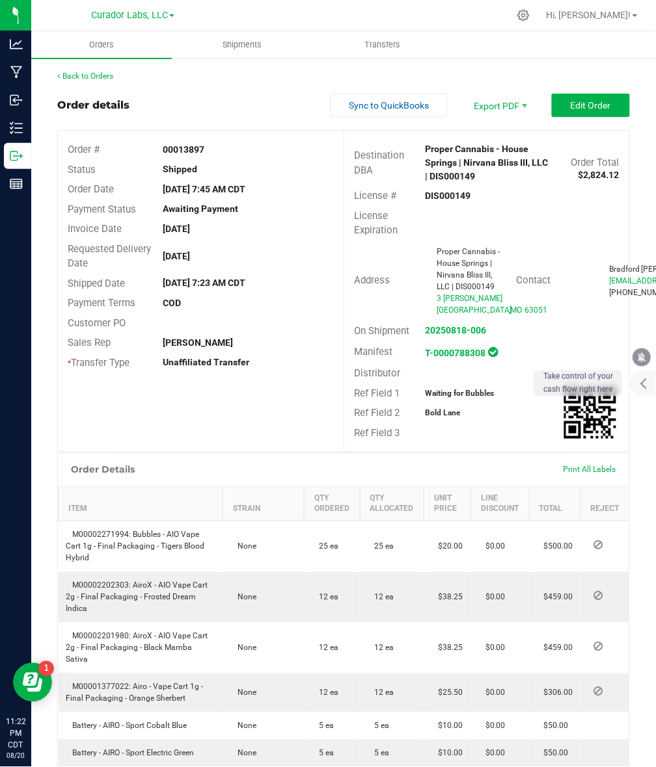
click at [434, 195] on strong "DIS000149" at bounding box center [448, 196] width 46 height 10
drag, startPoint x: 434, startPoint y: 195, endPoint x: 538, endPoint y: 172, distance: 105.9
click at [434, 195] on strong "DIS000149" at bounding box center [448, 196] width 46 height 10
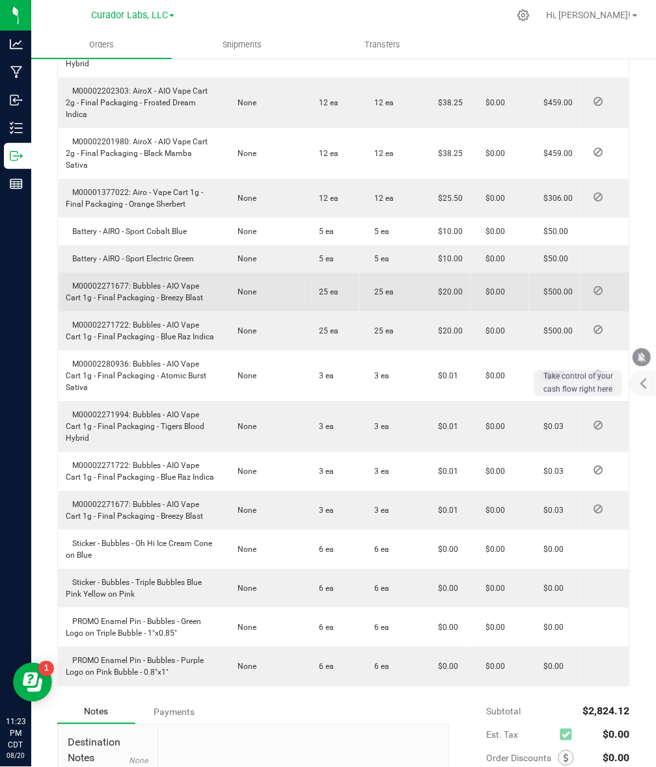
scroll to position [488, 0]
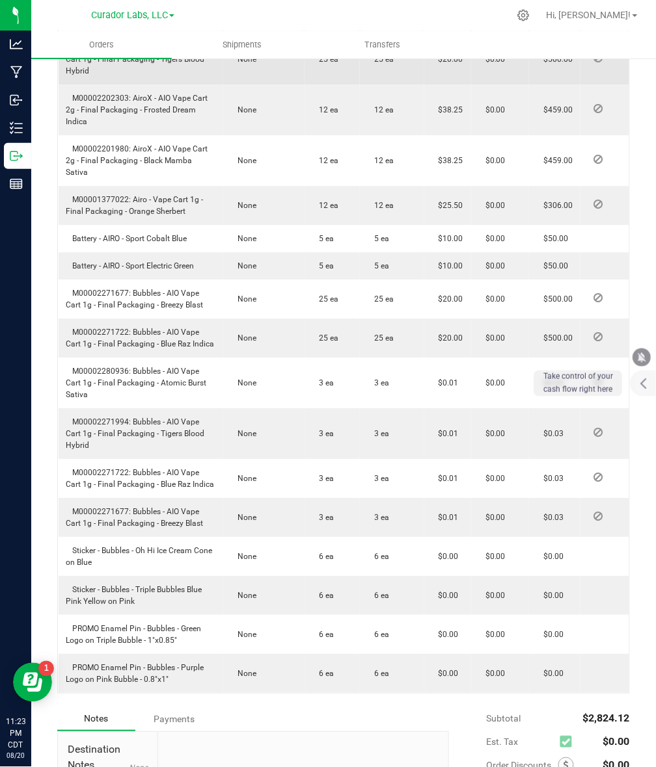
click at [85, 75] on span "M00002271994: Bubbles - AIO Vape Cart 1g - Final Packaging - Tigers Blood Hybrid" at bounding box center [135, 59] width 139 height 33
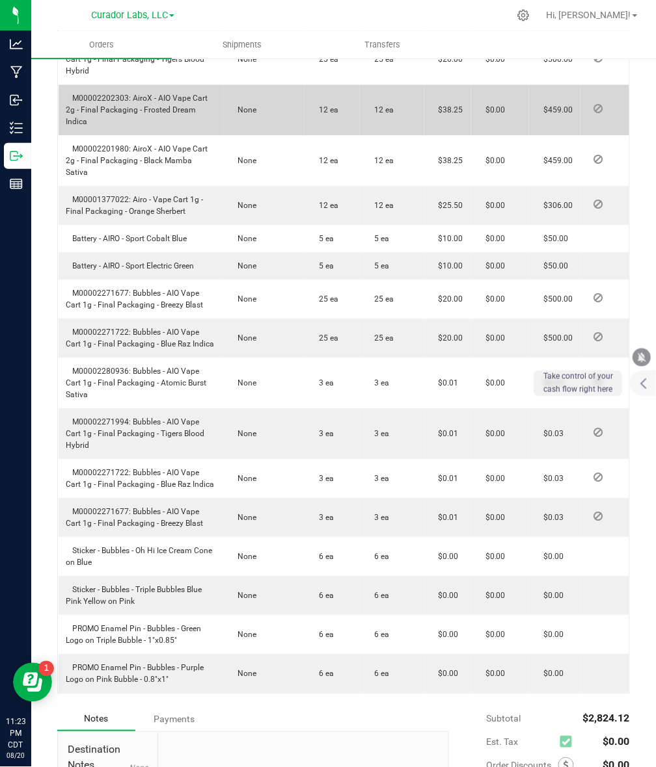
click at [117, 126] on span "M00002202303: AiroX - AIO Vape Cart 2g - Final Packaging - Frosted Dream Indica" at bounding box center [137, 110] width 142 height 33
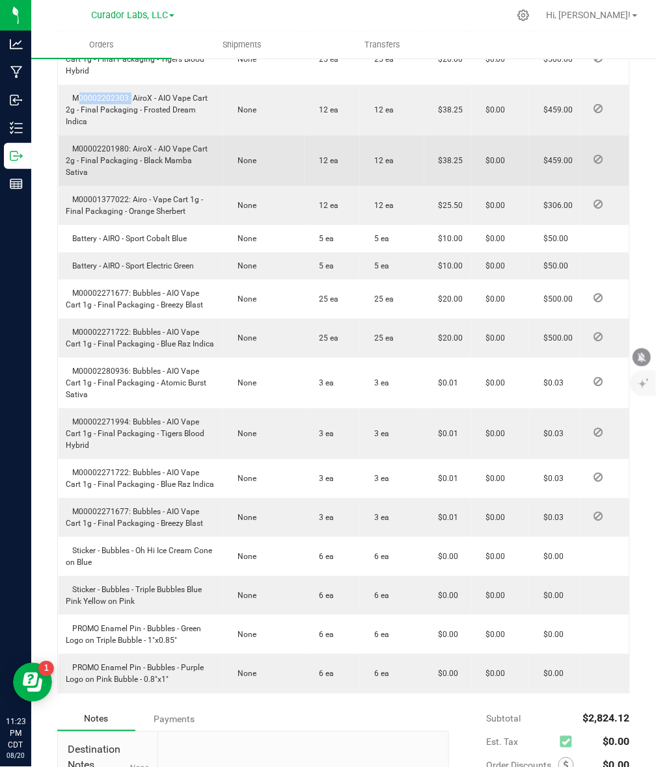
click at [118, 186] on td "M00002201980: AiroX - AIO Vape Cart 2g - Final Packaging - Black Mamba Sativa" at bounding box center [141, 160] width 165 height 51
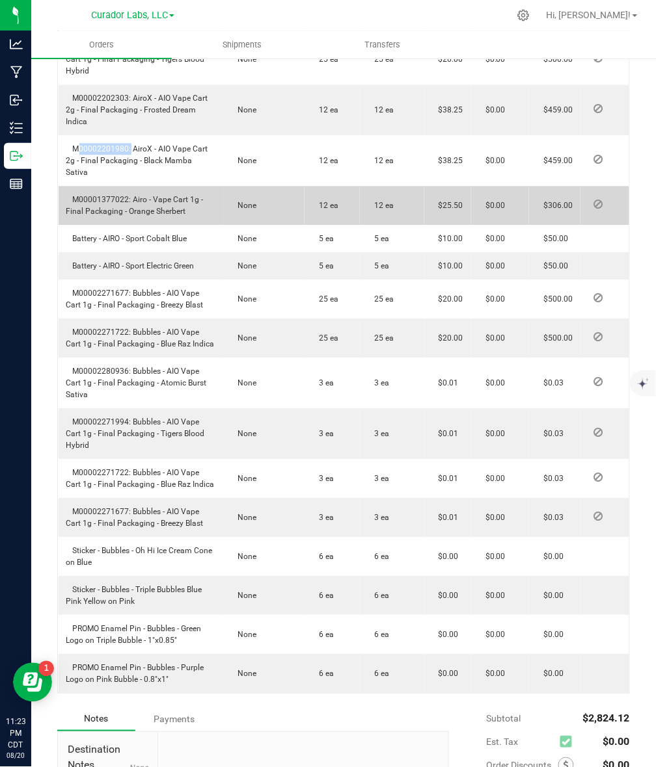
click at [91, 216] on span "M00001377022: Airo - Vape Cart 1g - Final Packaging - Orange Sherbert" at bounding box center [134, 205] width 137 height 21
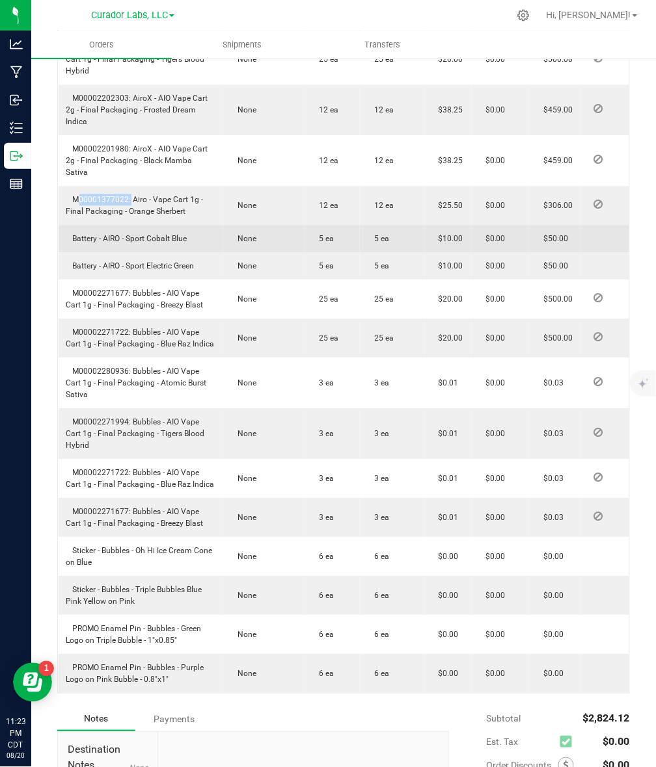
click at [105, 252] on td "Battery - AIRO - Sport Cobalt Blue" at bounding box center [141, 238] width 165 height 27
click at [105, 243] on span "Battery - AIRO - Sport Cobalt Blue" at bounding box center [126, 238] width 121 height 9
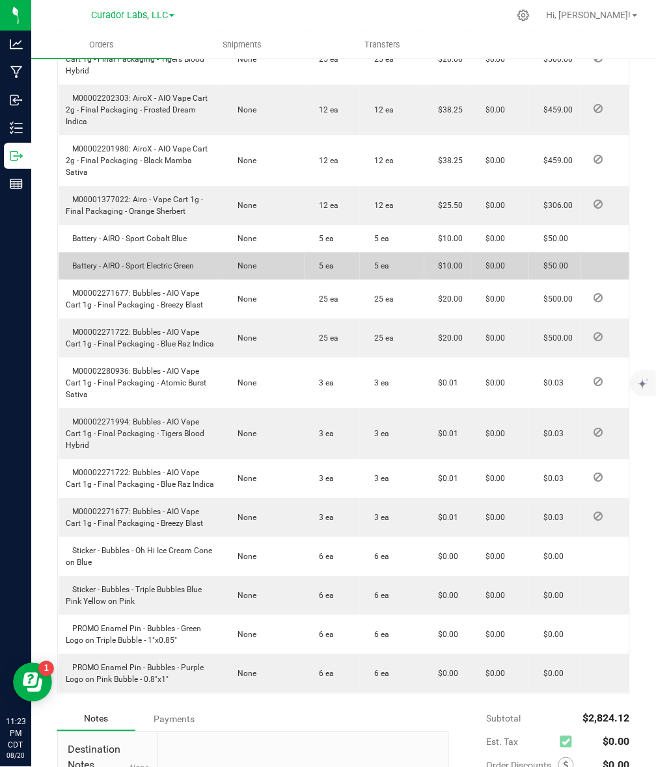
click at [102, 271] on span "Battery - AIRO - Sport Electric Green" at bounding box center [130, 265] width 128 height 9
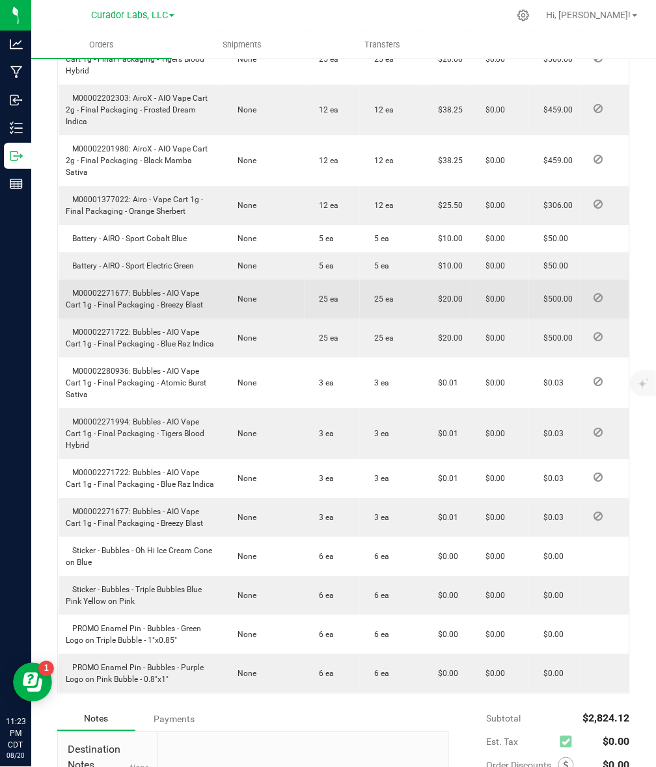
click at [105, 310] on span "M00002271677: Bubbles - AIO Vape Cart 1g - Final Packaging - Breezy Blast" at bounding box center [134, 299] width 137 height 21
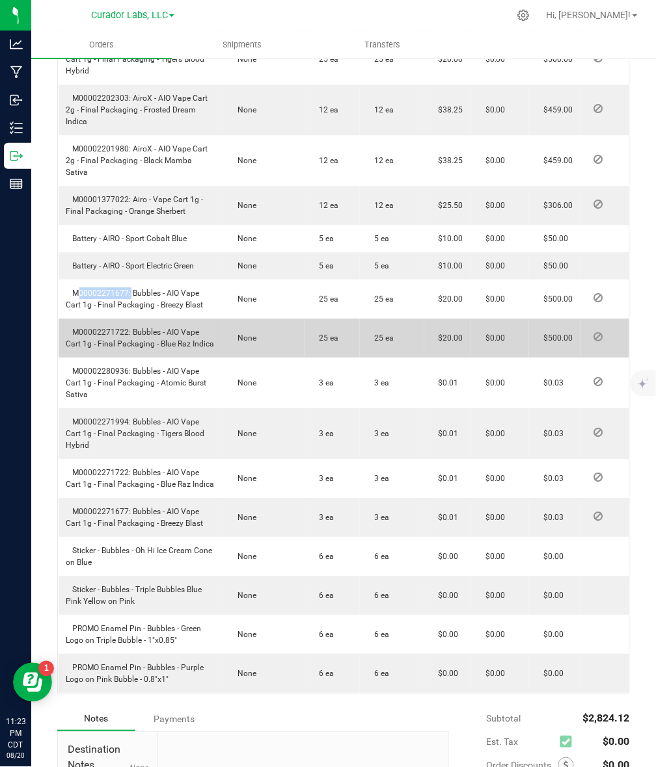
click at [118, 349] on span "M00002271722: Bubbles - AIO Vape Cart 1g - Final Packaging - Blue Raz Indica" at bounding box center [140, 338] width 148 height 21
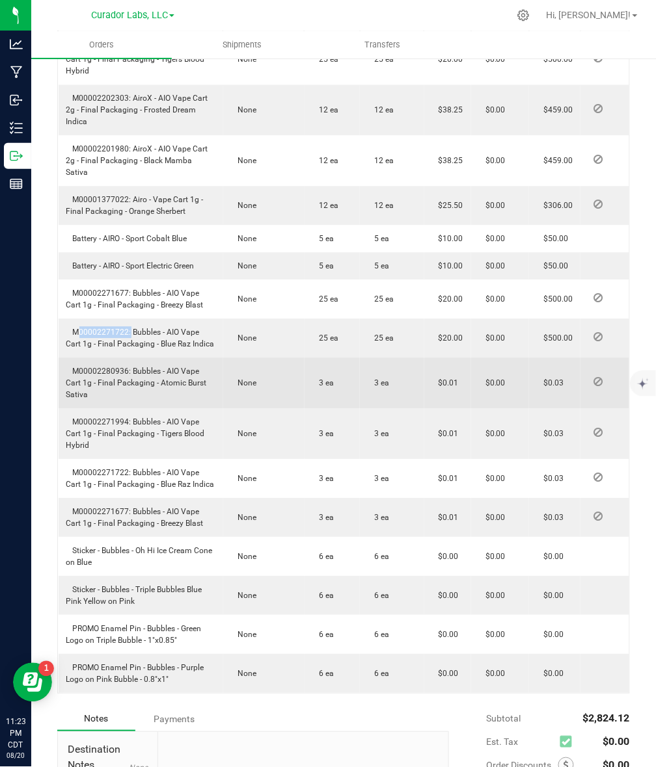
click at [105, 399] on span "M00002280936: Bubbles - AIO Vape Cart 1g - Final Packaging - Atomic Burst Sativa" at bounding box center [136, 383] width 140 height 33
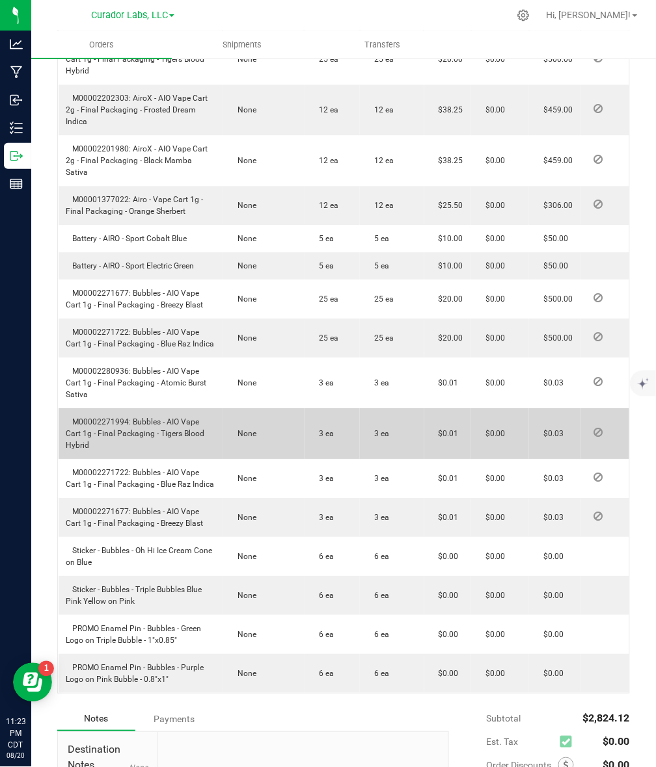
click at [88, 450] on span "M00002271994: Bubbles - AIO Vape Cart 1g - Final Packaging - Tigers Blood Hybrid" at bounding box center [135, 434] width 139 height 33
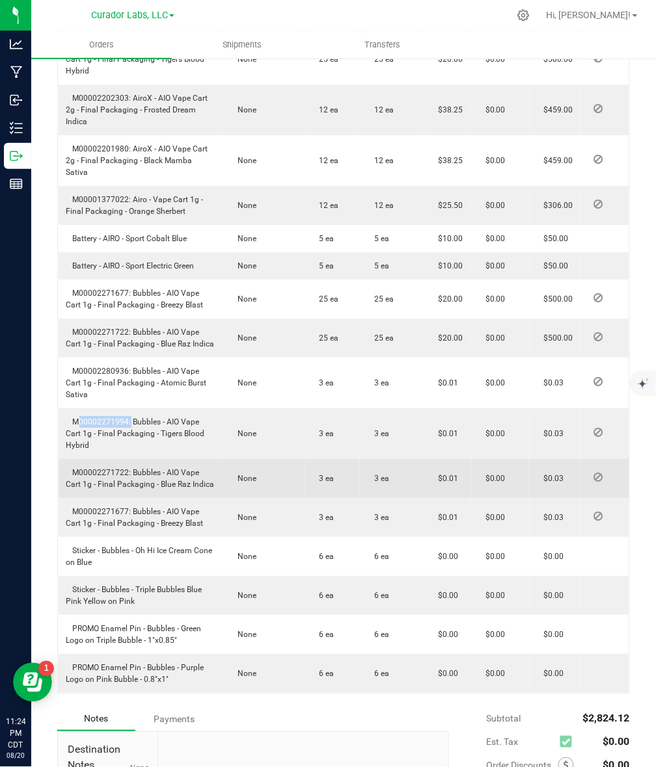
click at [124, 489] on span "M00002271722: Bubbles - AIO Vape Cart 1g - Final Packaging - Blue Raz Indica" at bounding box center [140, 478] width 148 height 21
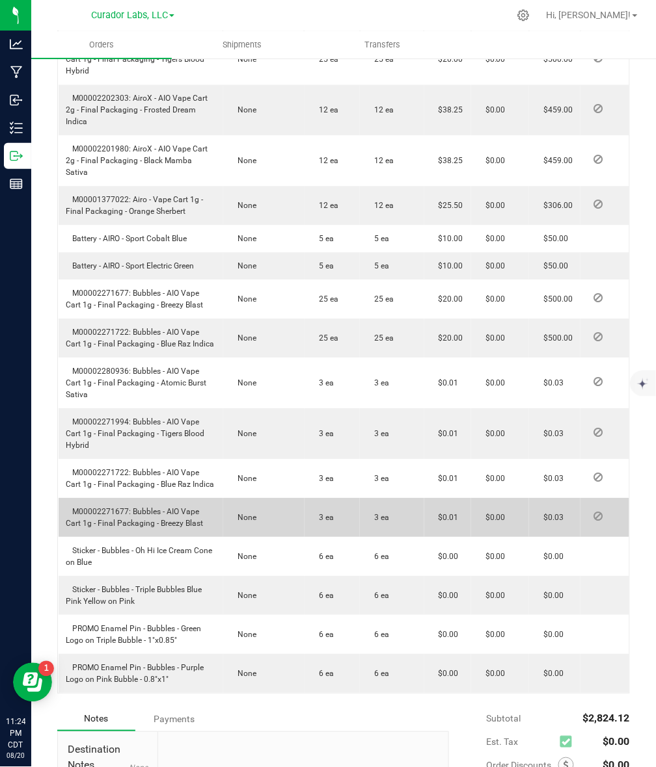
click at [109, 528] on span "M00002271677: Bubbles - AIO Vape Cart 1g - Final Packaging - Breezy Blast" at bounding box center [134, 517] width 137 height 21
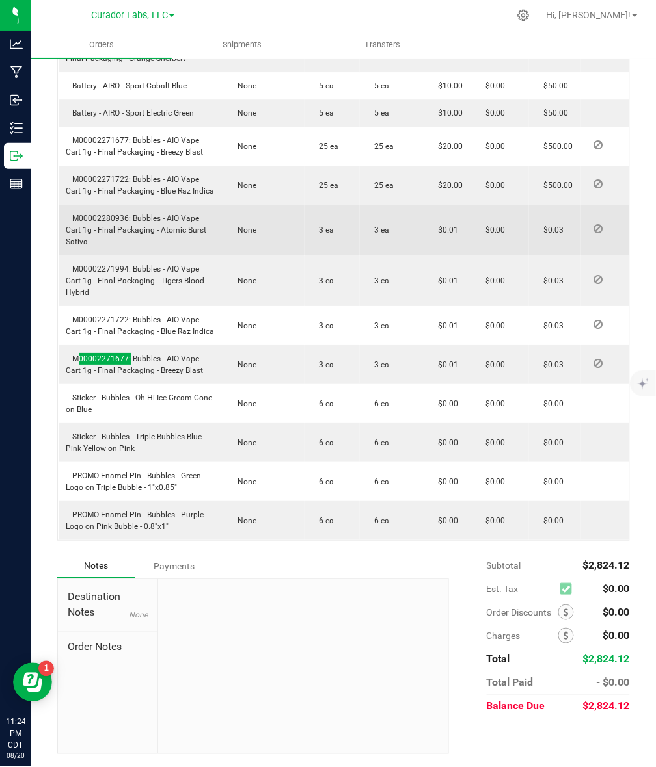
scroll to position [687, 0]
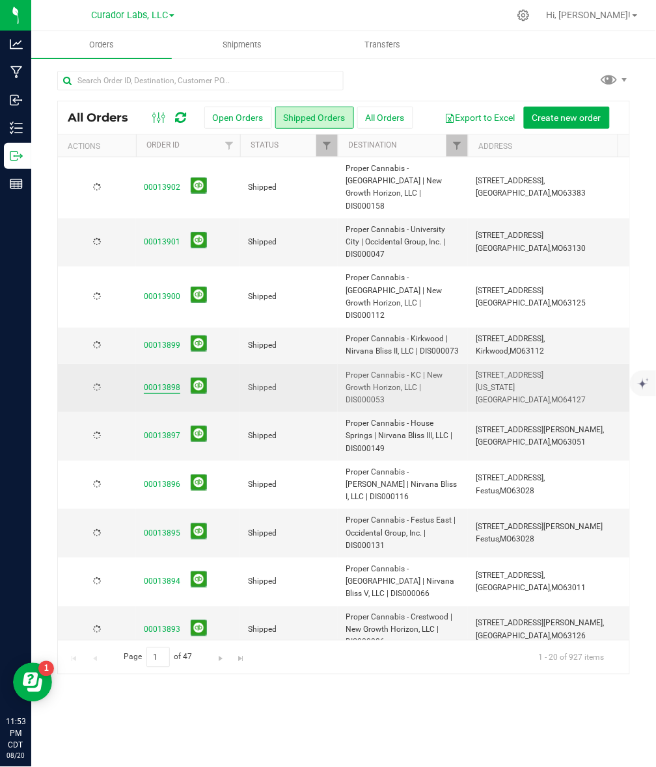
click at [157, 382] on link "00013898" at bounding box center [162, 388] width 36 height 12
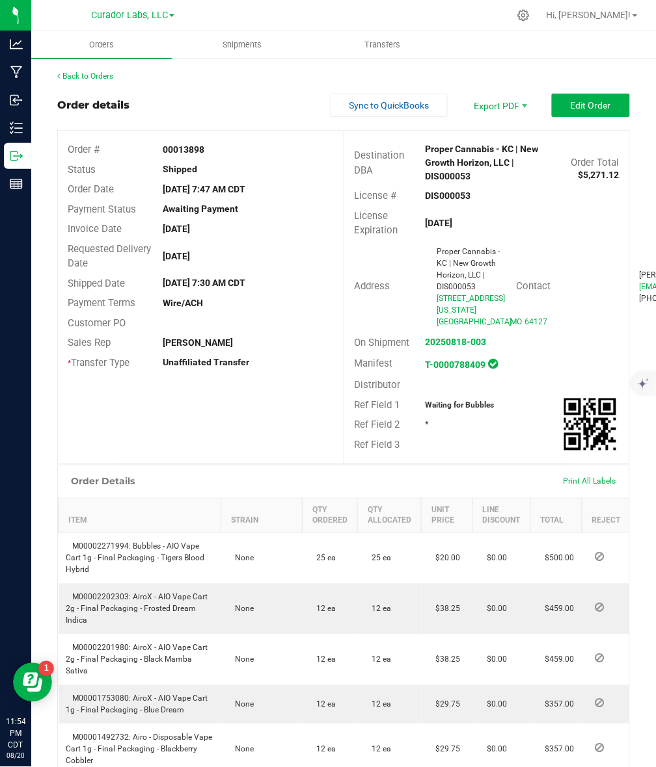
click at [187, 155] on div "00013898" at bounding box center [248, 150] width 191 height 14
click at [189, 151] on strong "00013898" at bounding box center [184, 149] width 42 height 10
click at [189, 152] on strong "00013898" at bounding box center [184, 149] width 42 height 10
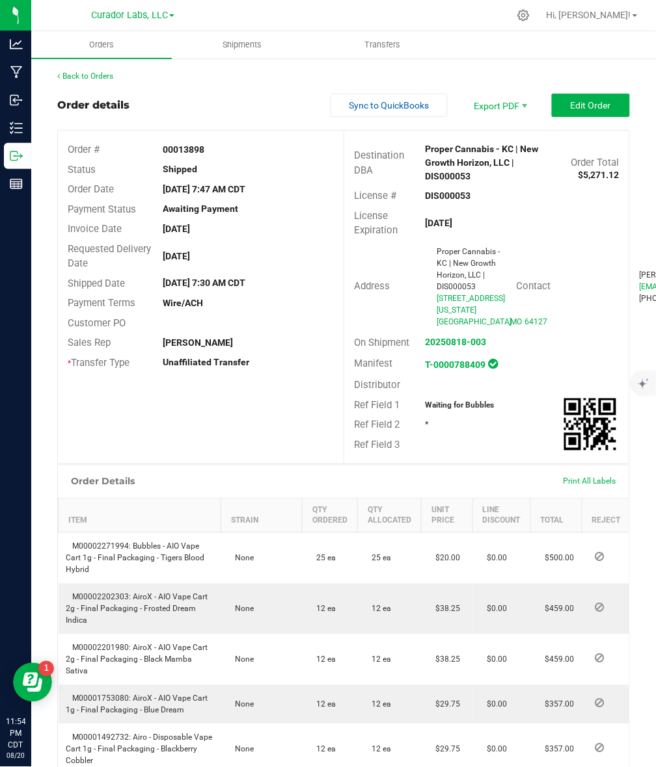
click at [189, 152] on strong "00013898" at bounding box center [184, 149] width 42 height 10
click at [452, 195] on strong "DIS000053" at bounding box center [448, 196] width 46 height 10
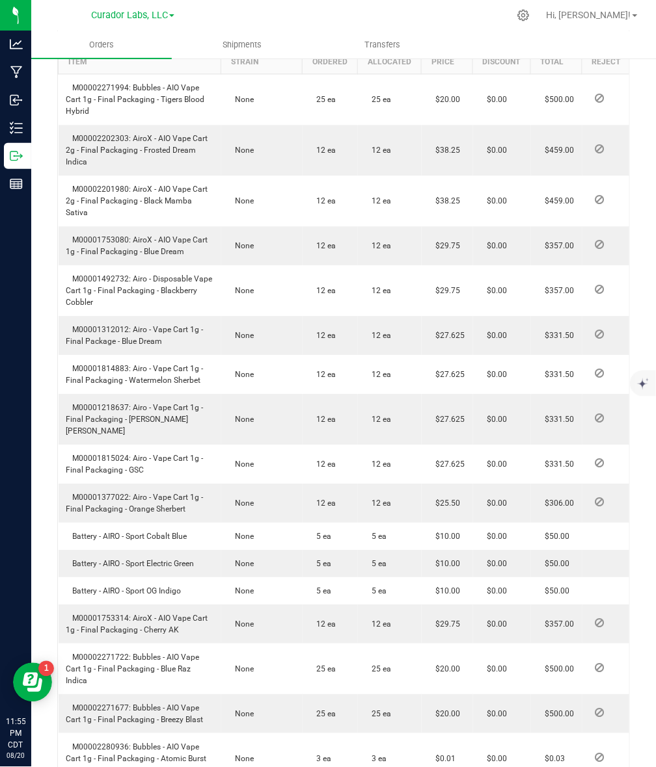
scroll to position [488, 0]
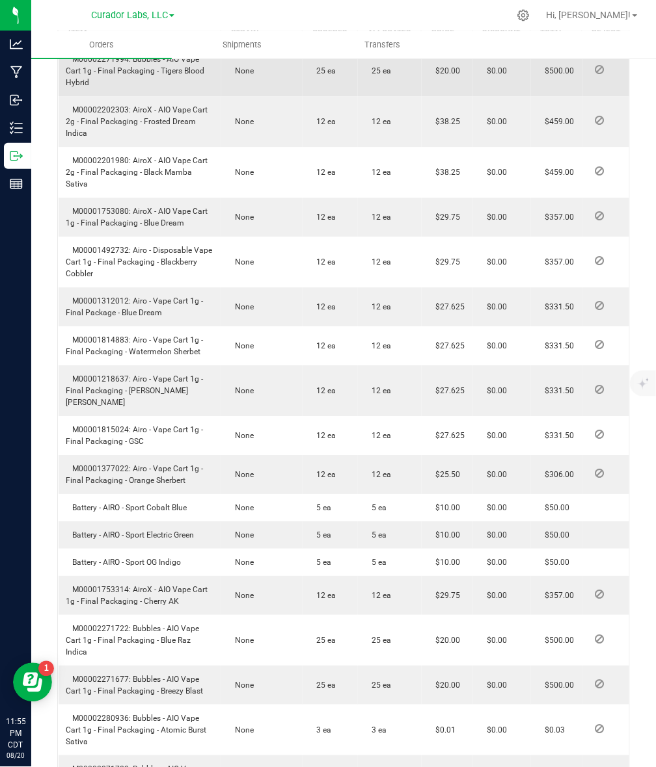
click at [122, 87] on span "M00002271994: Bubbles - AIO Vape Cart 1g - Final Packaging - Tigers Blood Hybrid" at bounding box center [135, 71] width 139 height 33
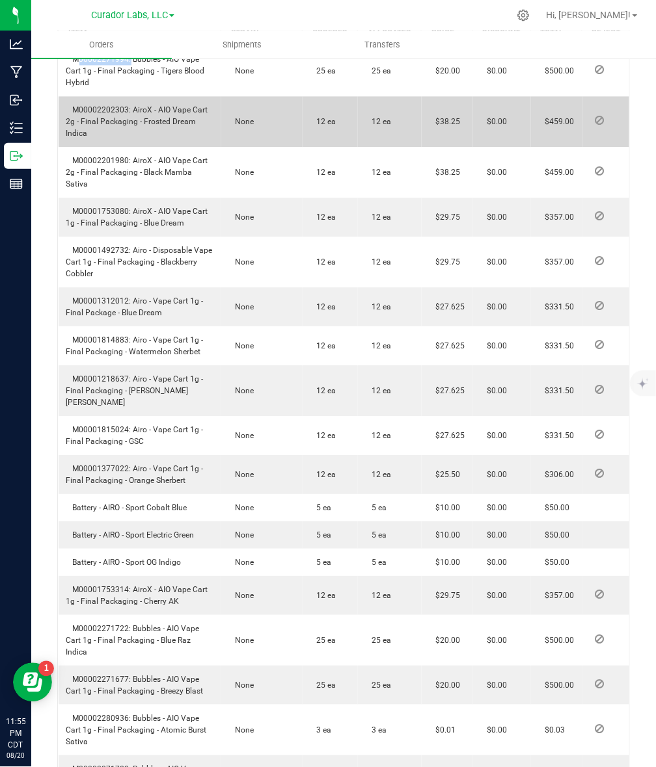
click at [109, 138] on span "M00002202303: AiroX - AIO Vape Cart 2g - Final Packaging - Frosted Dream Indica" at bounding box center [137, 121] width 142 height 33
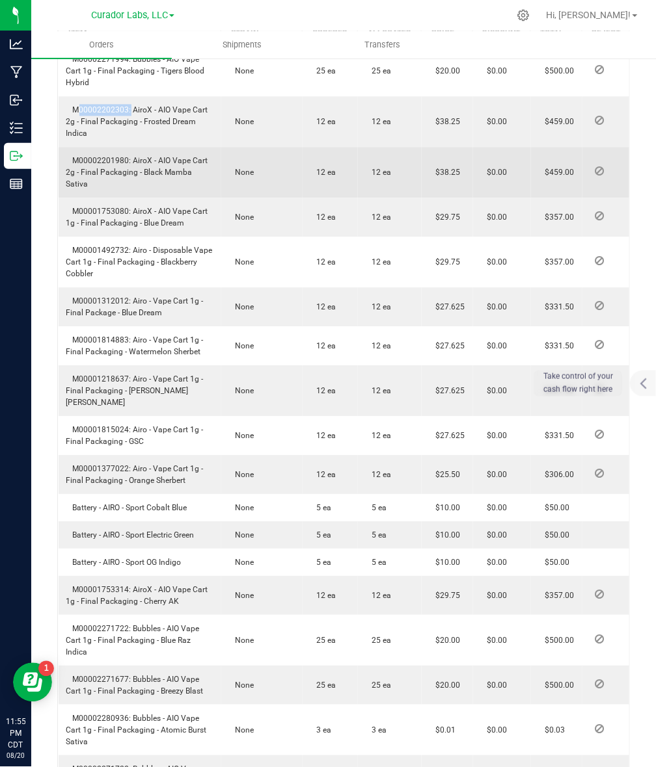
click at [111, 189] on span "M00002201980: AiroX - AIO Vape Cart 2g - Final Packaging - Black Mamba Sativa" at bounding box center [137, 172] width 142 height 33
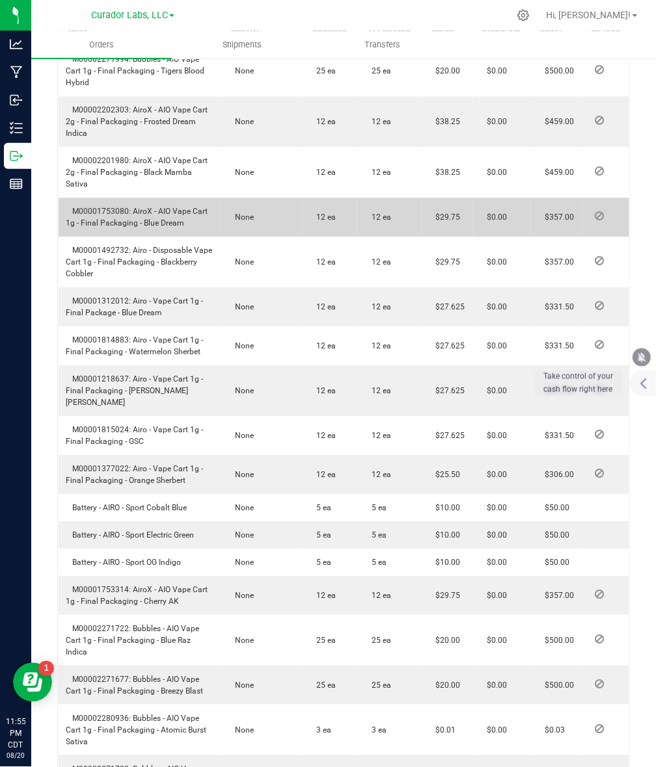
click at [108, 228] on span "M00001753080: AiroX - AIO Vape Cart 1g - Final Packaging - Blue Dream" at bounding box center [137, 217] width 142 height 21
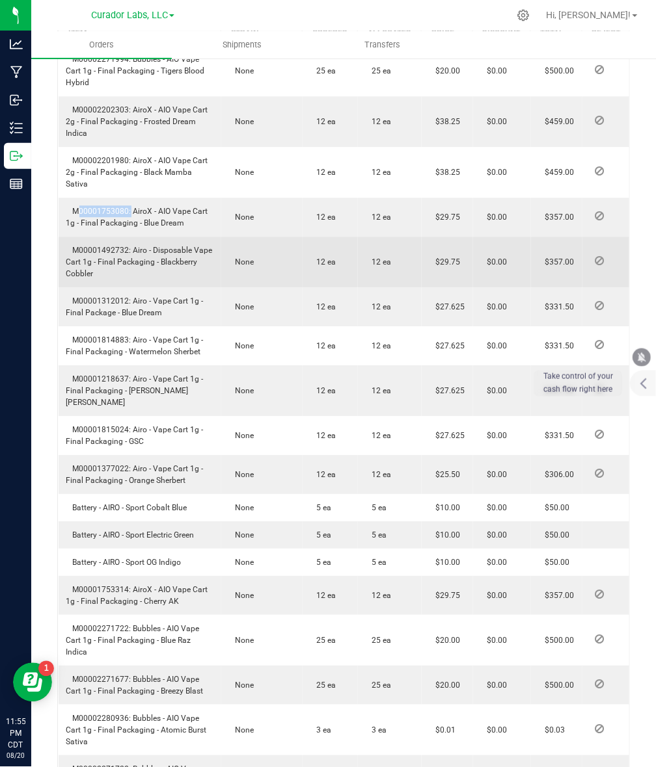
click at [88, 271] on span "M00001492732: Airo - Disposable Vape Cart 1g - Final Packaging - Blackberry Cob…" at bounding box center [139, 262] width 146 height 33
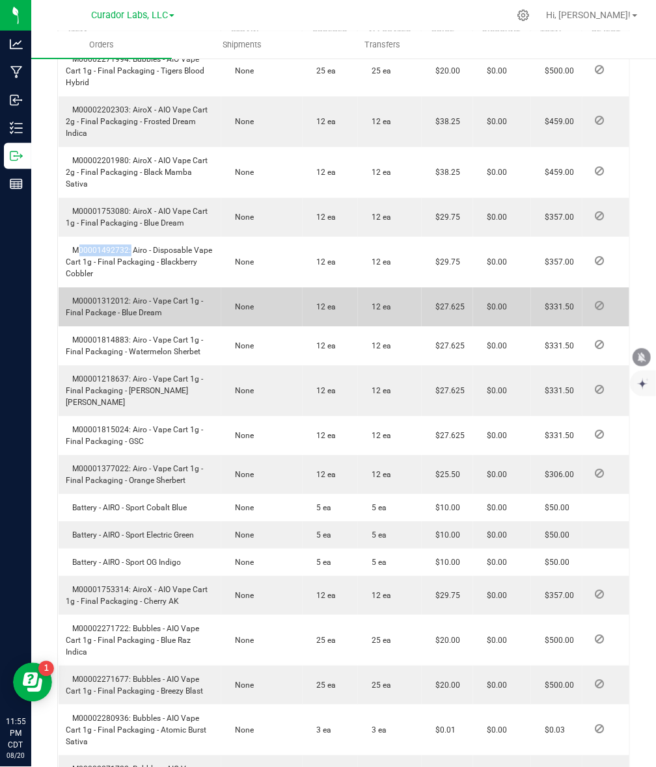
click at [106, 317] on span "M00001312012: Airo - Vape Cart 1g - Final Package - Blue Dream" at bounding box center [134, 307] width 137 height 21
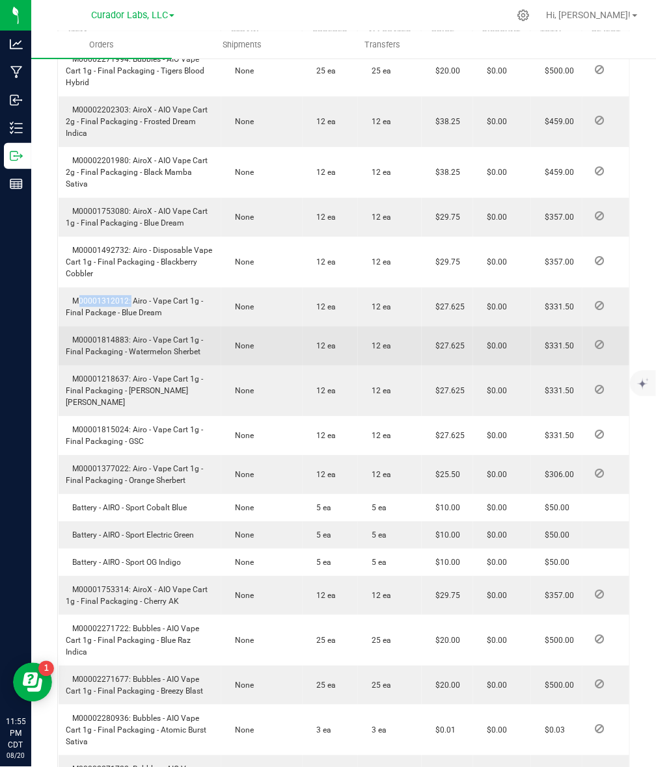
click at [111, 356] on span "M00001814883: Airo - Vape Cart 1g - Final Packaging - Watermelon Sherbet" at bounding box center [134, 346] width 137 height 21
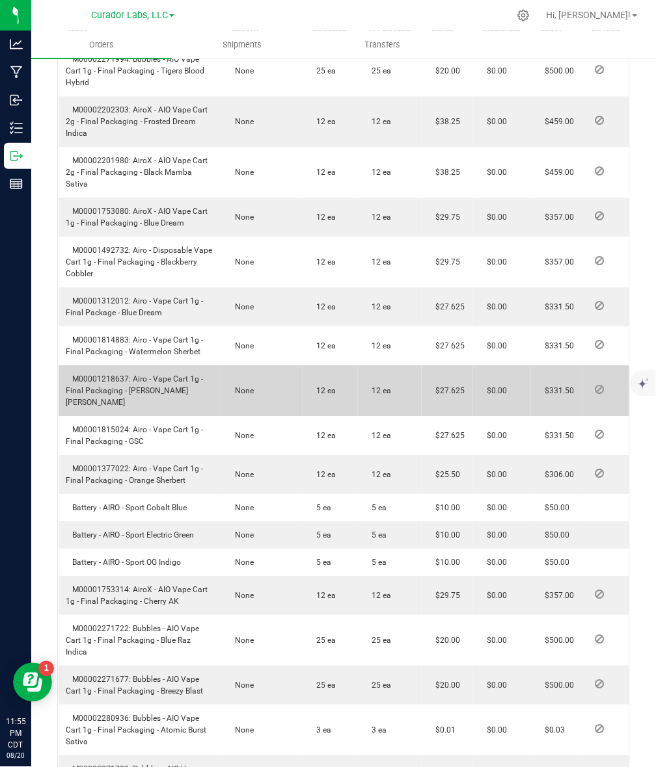
click at [90, 397] on td "M00001218637: Airo - Vape Cart 1g - Final Packaging - [PERSON_NAME] [PERSON_NAM…" at bounding box center [140, 391] width 163 height 51
click at [112, 416] on td "M00001218637: Airo - Vape Cart 1g - Final Packaging - [PERSON_NAME] [PERSON_NAM…" at bounding box center [140, 391] width 163 height 51
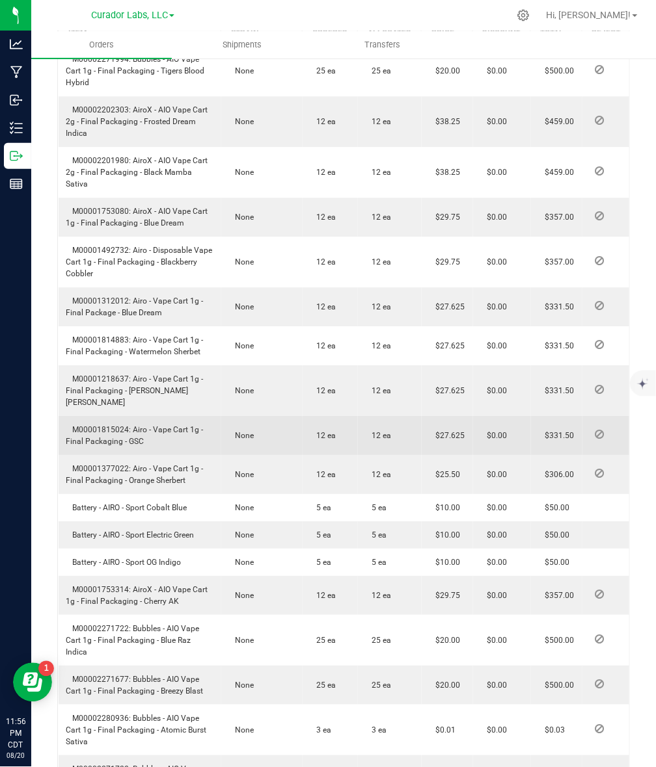
click at [108, 443] on span "M00001815024: Airo - Vape Cart 1g - Final Packaging - GSC" at bounding box center [134, 435] width 137 height 21
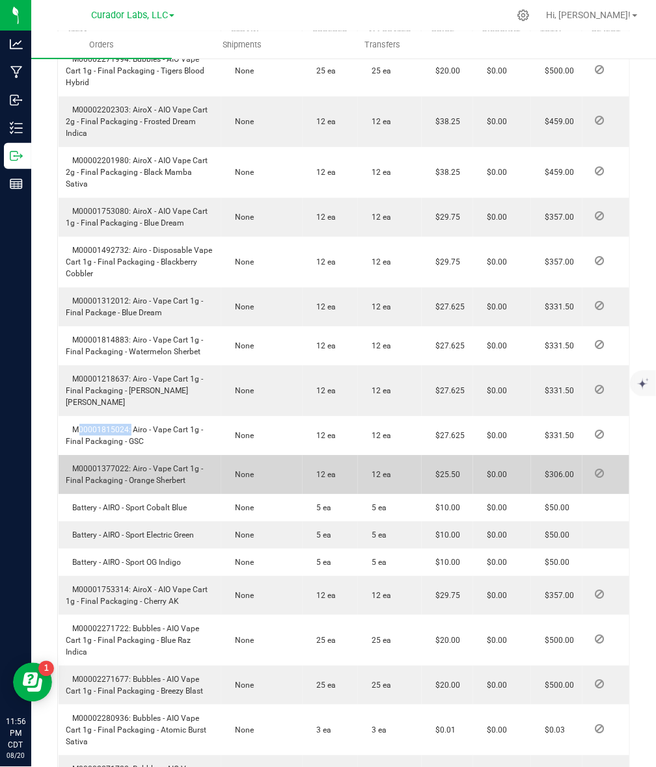
click at [89, 486] on td "M00001377022: Airo - Vape Cart 1g - Final Packaging - Orange Sherbert" at bounding box center [140, 474] width 163 height 39
click at [91, 482] on span "M00001377022: Airo - Vape Cart 1g - Final Packaging - Orange Sherbert" at bounding box center [134, 474] width 137 height 21
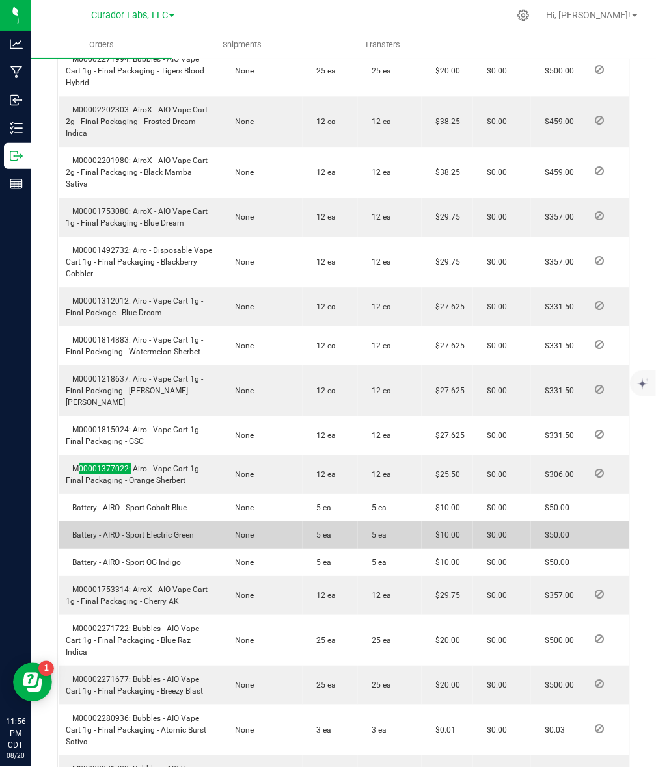
scroll to position [650, 0]
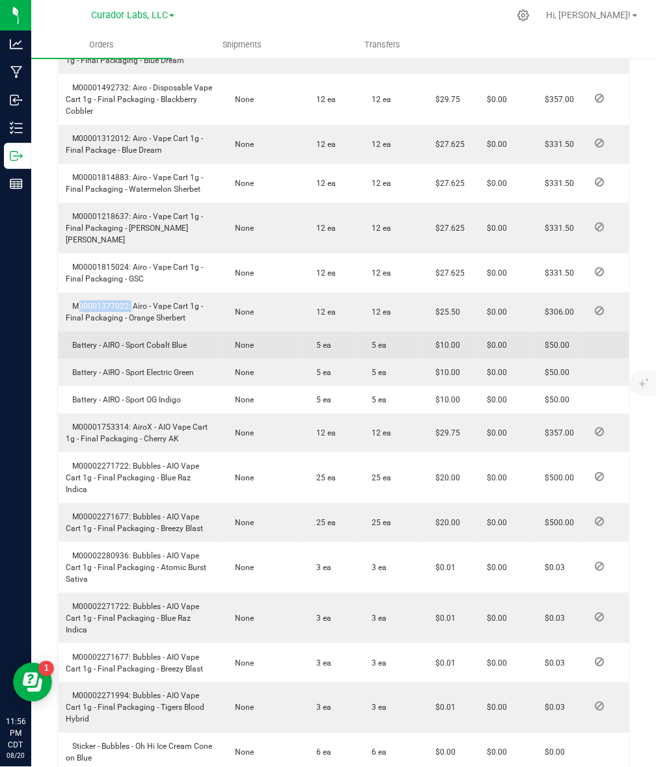
click at [129, 350] on span "Battery - AIRO - Sport Cobalt Blue" at bounding box center [126, 345] width 121 height 9
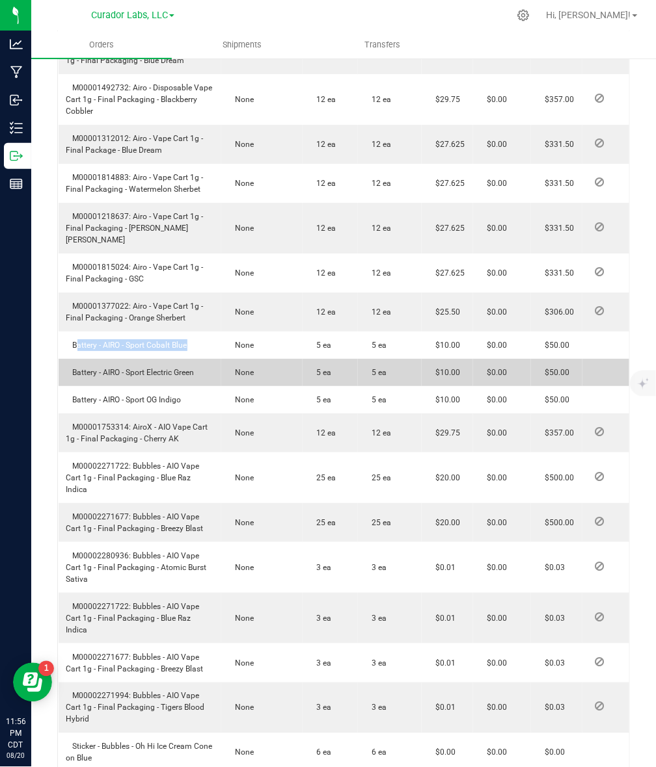
click at [138, 379] on td "Battery - AIRO - Sport Electric Green" at bounding box center [140, 372] width 163 height 27
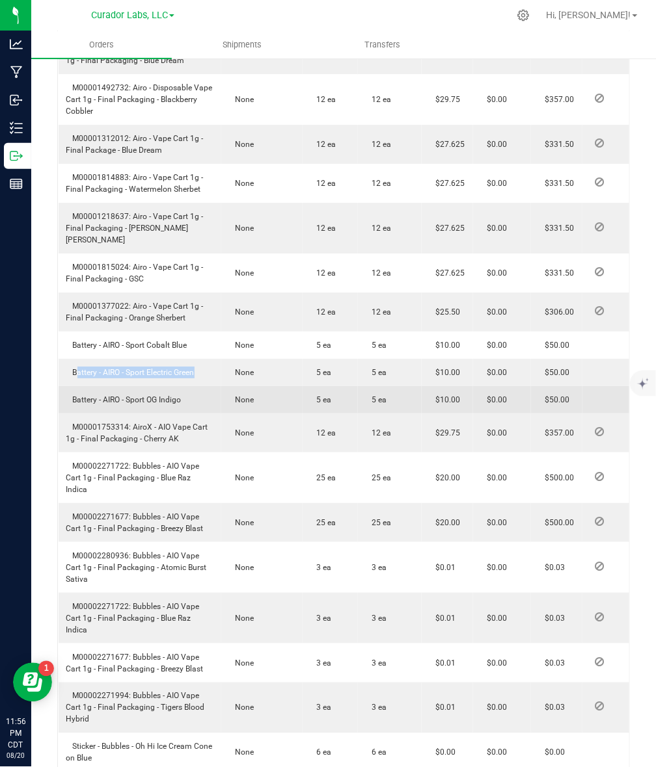
click at [125, 405] on span "Battery - AIRO - Sport OG Indigo" at bounding box center [123, 399] width 115 height 9
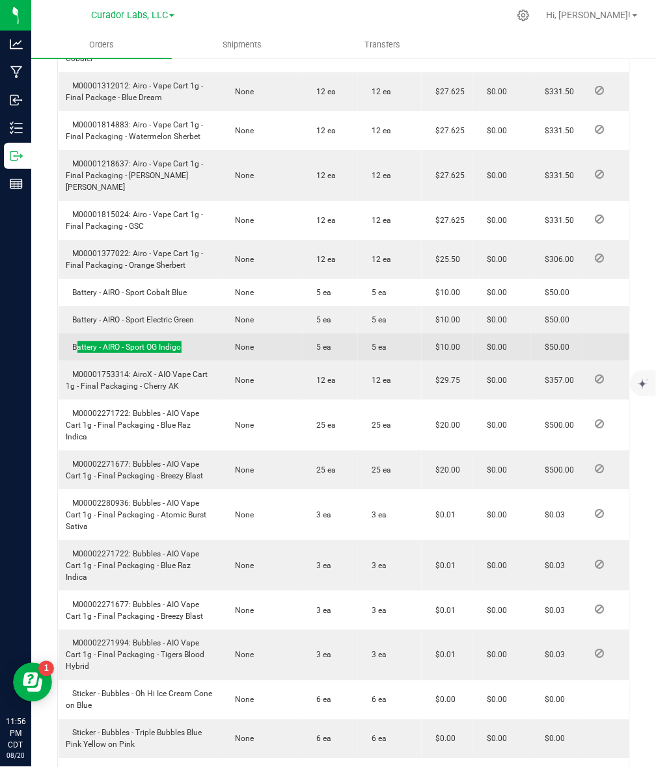
scroll to position [732, 0]
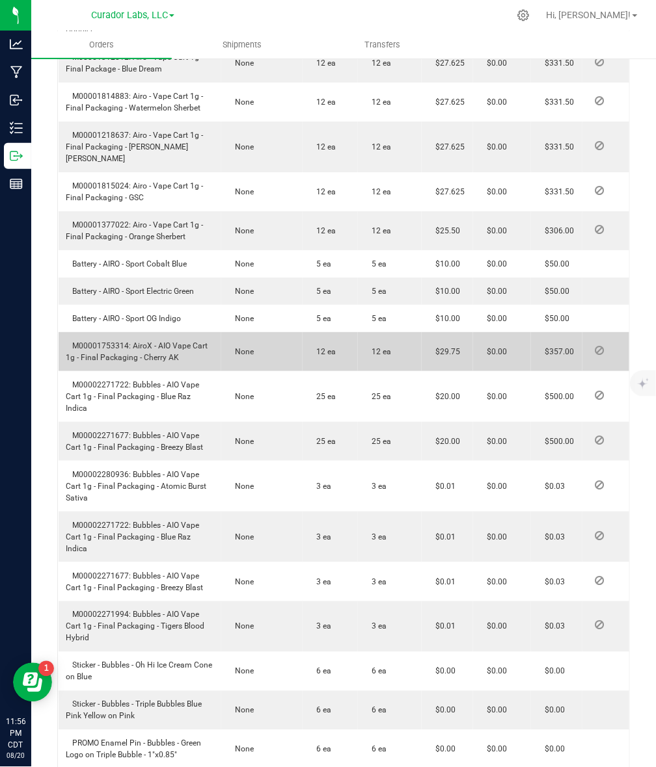
click at [94, 355] on span "M00001753314: AiroX - AIO Vape Cart 1g - Final Packaging - Cherry AK" at bounding box center [137, 351] width 142 height 21
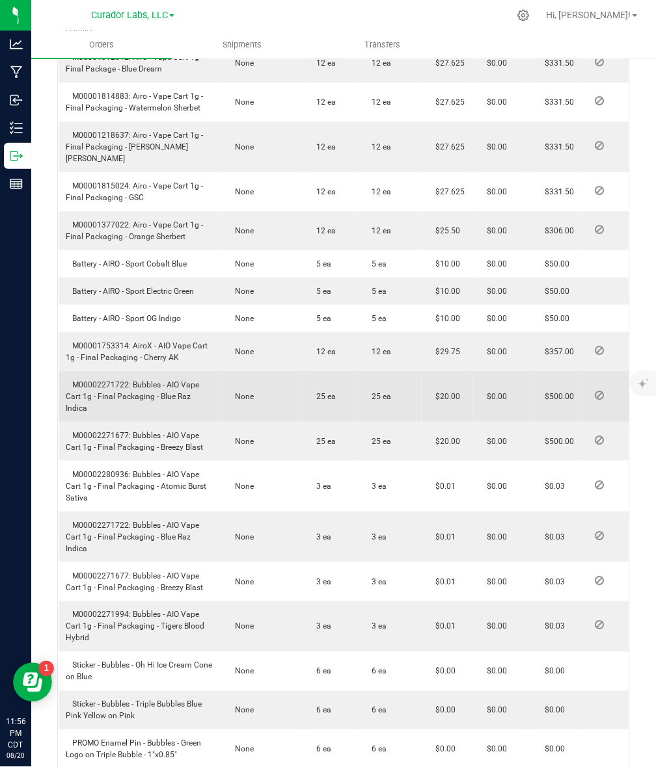
click at [114, 395] on span "M00002271722: Bubbles - AIO Vape Cart 1g - Final Packaging - Blue Raz Indica" at bounding box center [132, 396] width 133 height 33
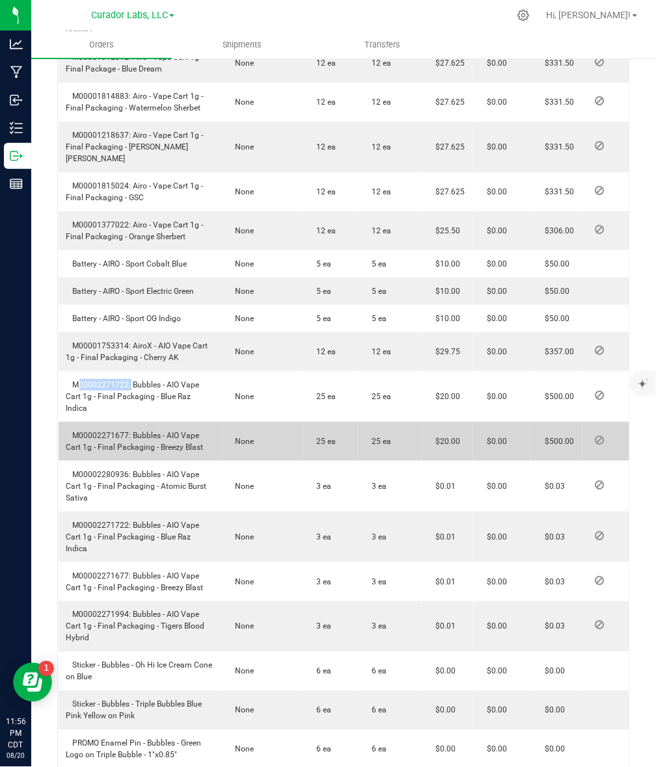
click at [95, 430] on td "M00002271677: Bubbles - AIO Vape Cart 1g - Final Packaging - Breezy Blast" at bounding box center [140, 441] width 163 height 39
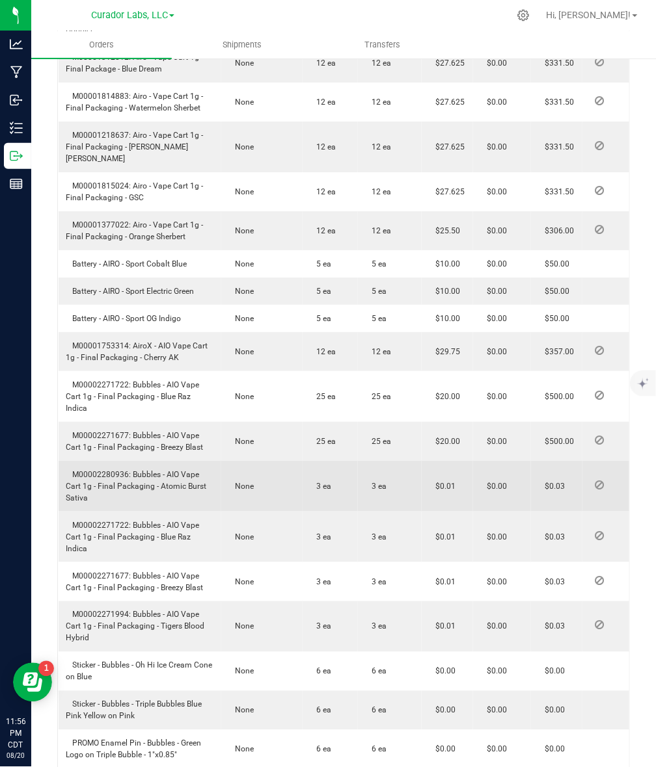
click at [111, 476] on span "M00002280936: Bubbles - AIO Vape Cart 1g - Final Packaging - Atomic Burst Sativa" at bounding box center [136, 486] width 140 height 33
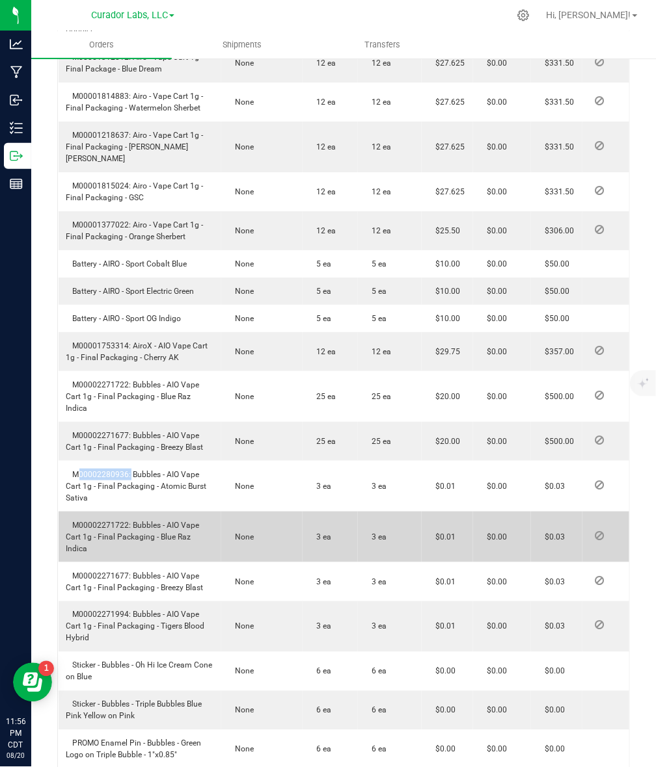
click at [115, 524] on span "M00002271722: Bubbles - AIO Vape Cart 1g - Final Packaging - Blue Raz Indica" at bounding box center [132, 537] width 133 height 33
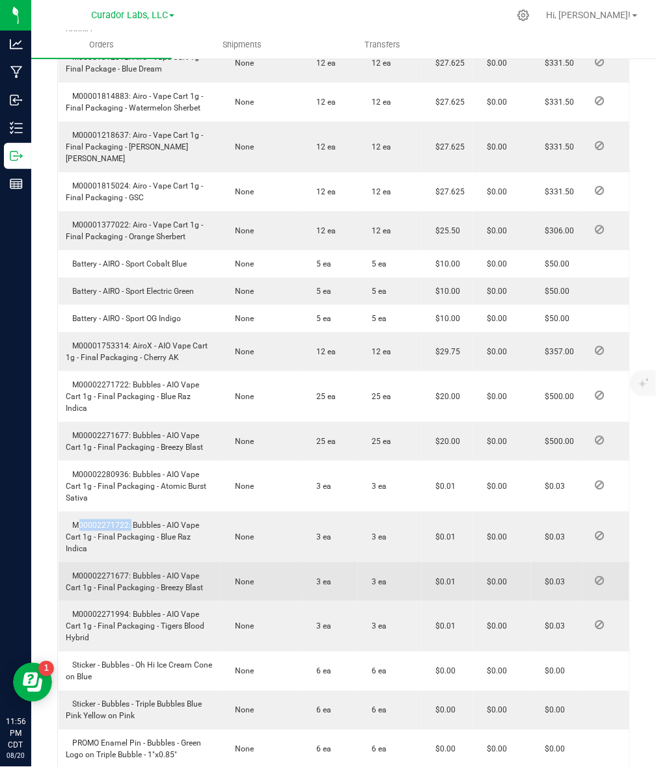
click at [109, 563] on td "M00002271677: Bubbles - AIO Vape Cart 1g - Final Packaging - Breezy Blast" at bounding box center [140, 582] width 163 height 39
click at [109, 572] on span "M00002271677: Bubbles - AIO Vape Cart 1g - Final Packaging - Breezy Blast" at bounding box center [134, 582] width 137 height 21
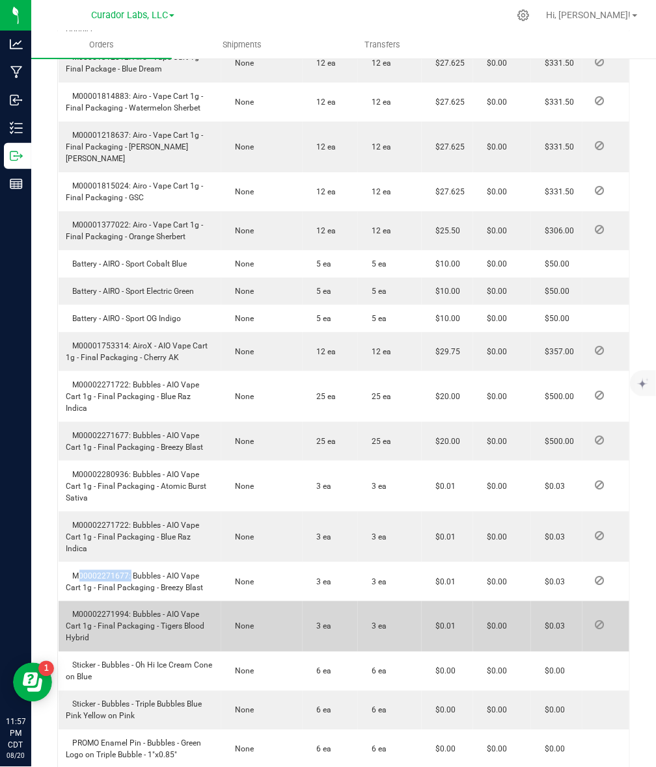
click at [81, 611] on span "M00002271994: Bubbles - AIO Vape Cart 1g - Final Packaging - Tigers Blood Hybrid" at bounding box center [135, 627] width 139 height 33
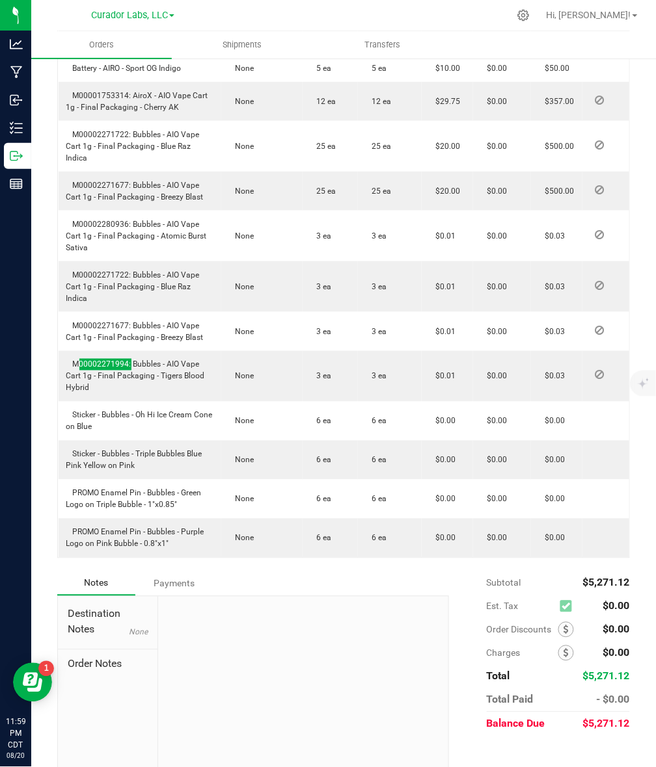
scroll to position [987, 0]
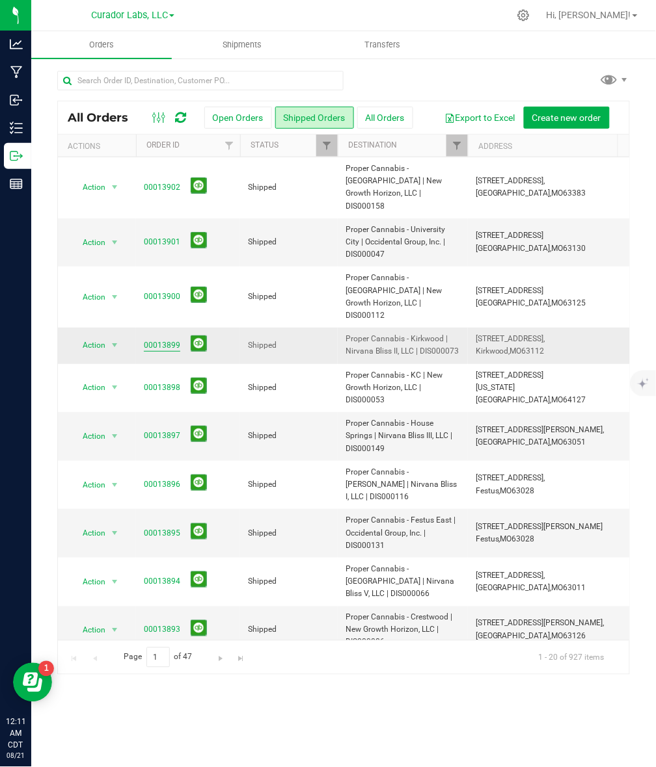
click at [173, 339] on link "00013899" at bounding box center [162, 345] width 36 height 12
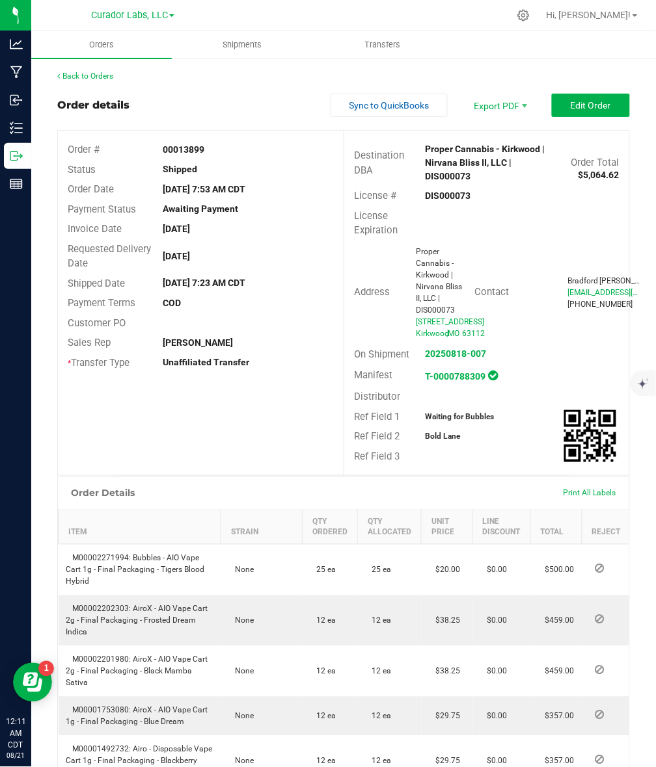
click at [452, 200] on strong "DIS000073" at bounding box center [448, 196] width 46 height 10
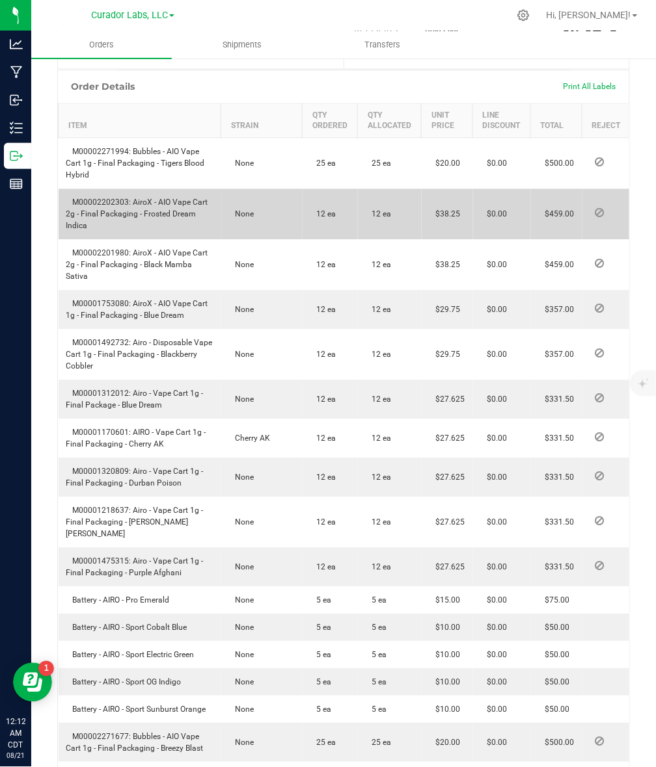
scroll to position [488, 0]
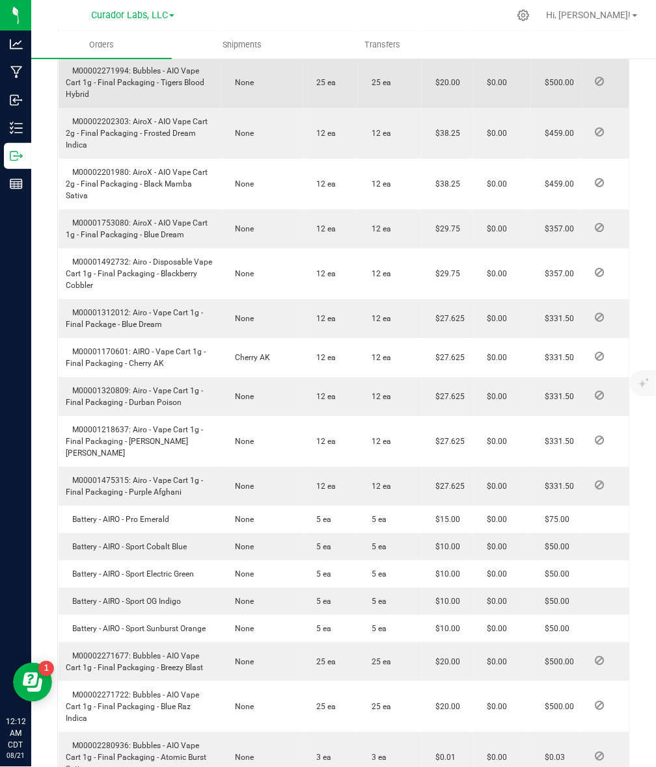
click at [114, 99] on span "M00002271994: Bubbles - AIO Vape Cart 1g - Final Packaging - Tigers Blood Hybrid" at bounding box center [135, 82] width 139 height 33
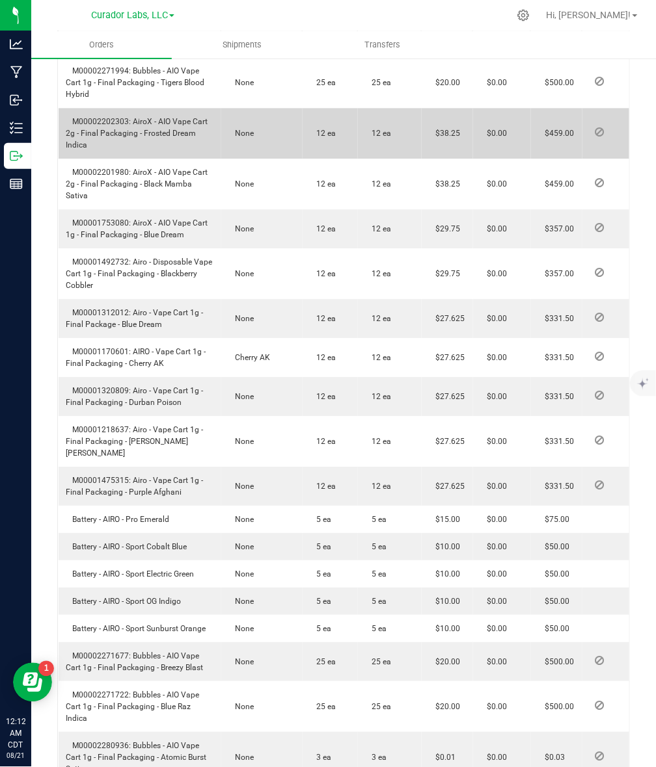
click at [111, 150] on span "M00002202303: AiroX - AIO Vape Cart 2g - Final Packaging - Frosted Dream Indica" at bounding box center [137, 133] width 142 height 33
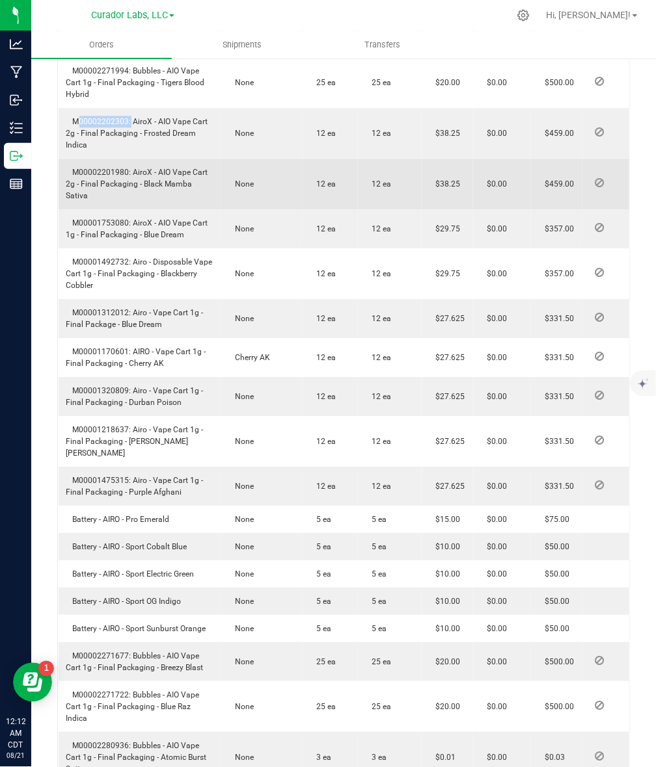
click at [85, 200] on span "M00002201980: AiroX - AIO Vape Cart 2g - Final Packaging - Black Mamba Sativa" at bounding box center [137, 184] width 142 height 33
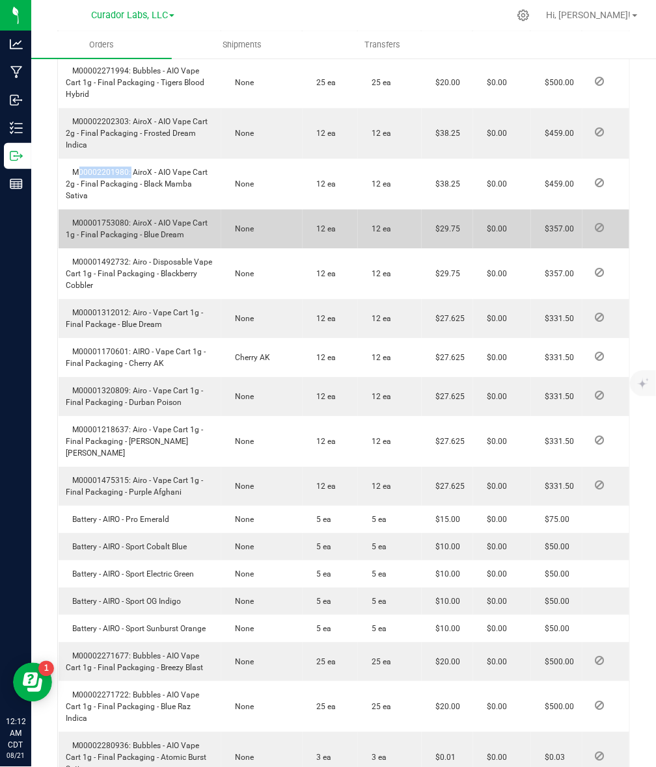
click at [95, 239] on span "M00001753080: AiroX - AIO Vape Cart 1g - Final Packaging - Blue Dream" at bounding box center [137, 229] width 142 height 21
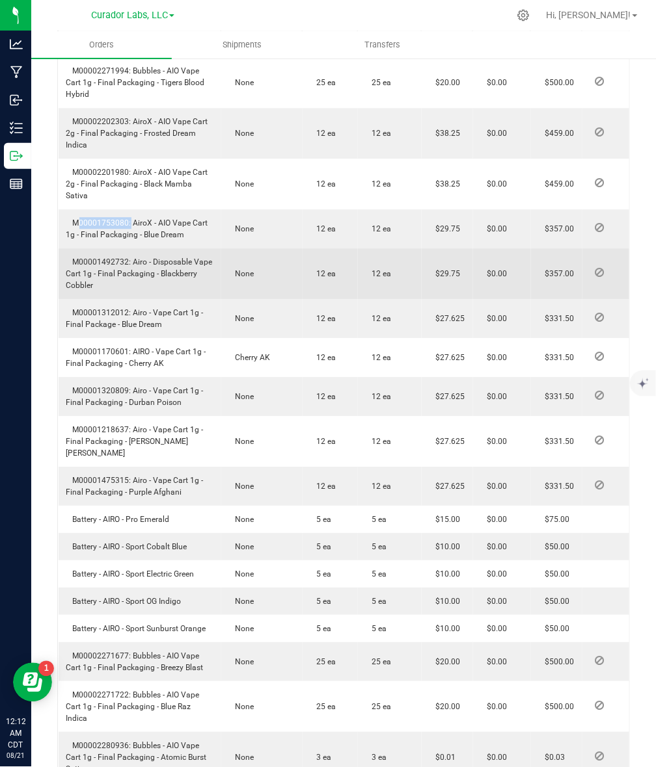
click at [92, 288] on span "M00001492732: Airo - Disposable Vape Cart 1g - Final Packaging - Blackberry Cob…" at bounding box center [139, 274] width 146 height 33
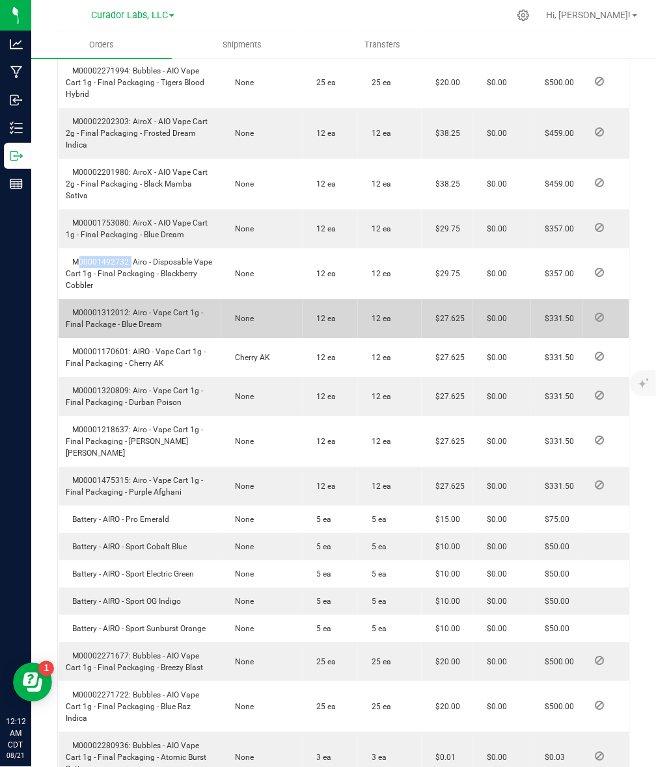
click at [82, 329] on span "M00001312012: Airo - Vape Cart 1g - Final Package - Blue Dream" at bounding box center [134, 318] width 137 height 21
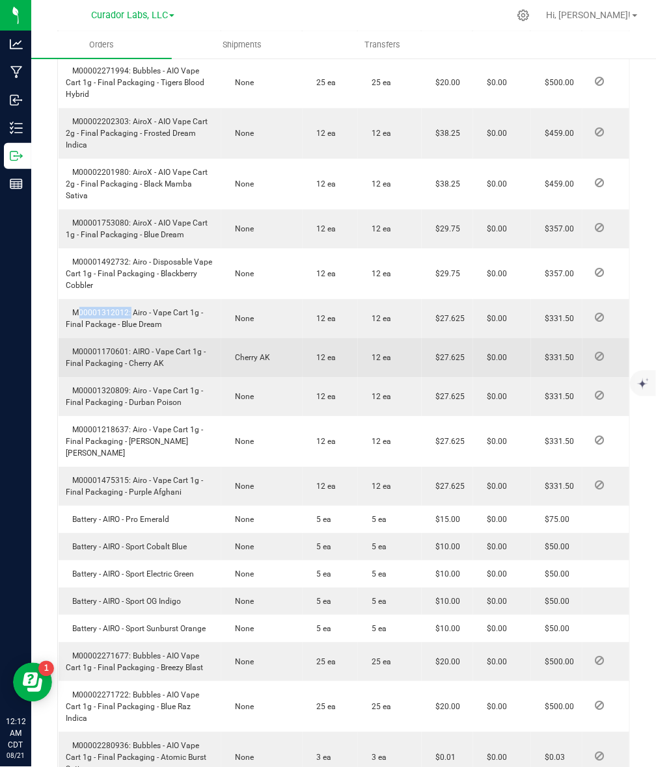
click at [85, 368] on span "M00001170601: AIRO - Vape Cart 1g - Final Packaging - Cherry AK" at bounding box center [136, 357] width 140 height 21
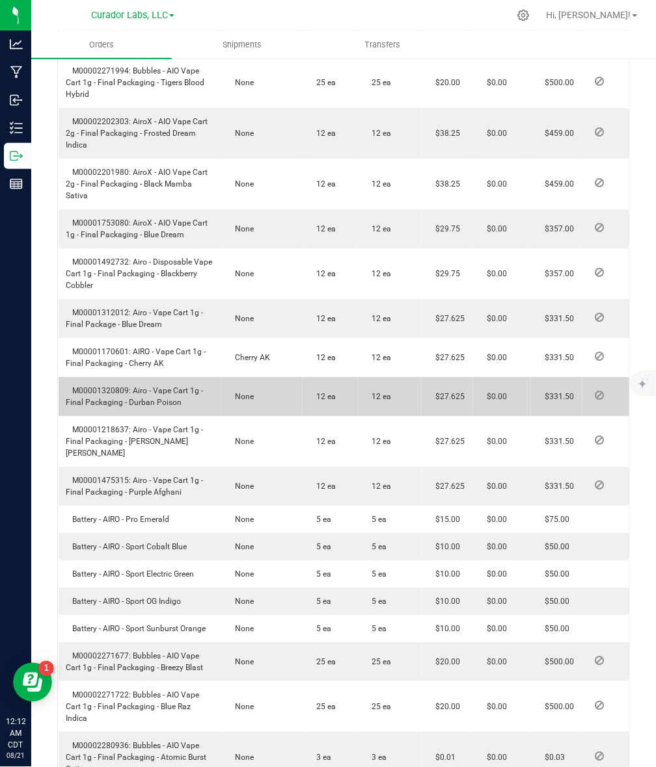
click at [89, 407] on td "M00001320809: Airo - Vape Cart 1g - Final Packaging - Durban Poison" at bounding box center [140, 396] width 163 height 39
click at [92, 408] on td "M00001320809: Airo - Vape Cart 1g - Final Packaging - Durban Poison" at bounding box center [140, 396] width 163 height 39
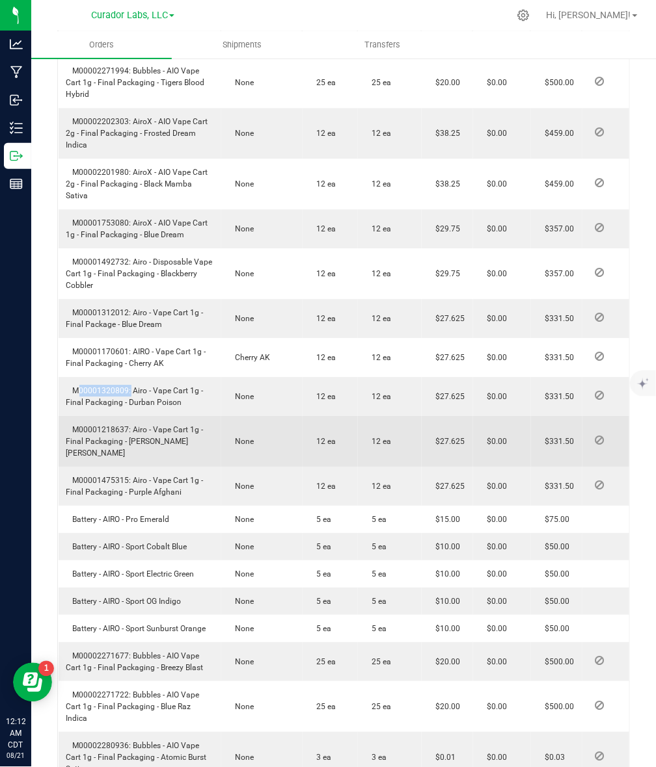
click at [114, 454] on span "M00001218637: Airo - Vape Cart 1g - Final Packaging - [PERSON_NAME] [PERSON_NAM…" at bounding box center [134, 441] width 137 height 33
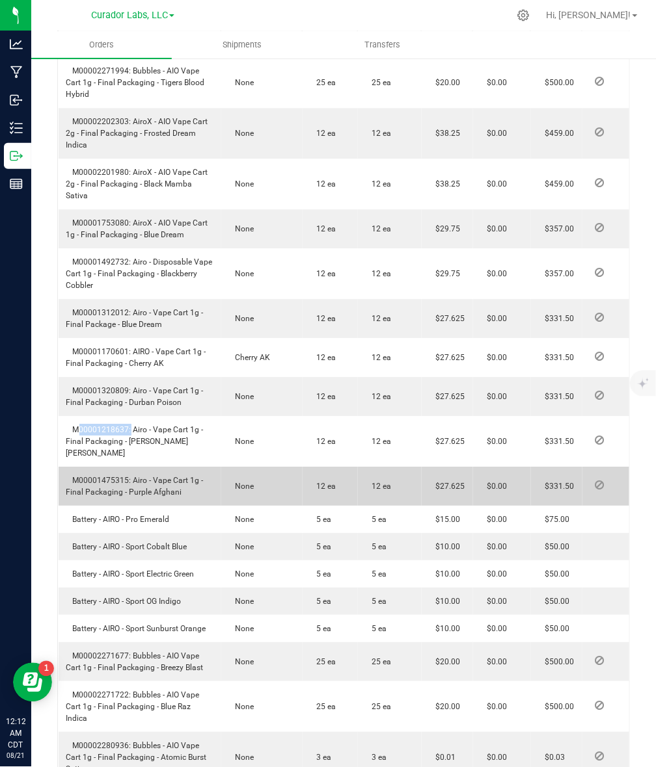
click at [117, 490] on span "M00001475315: Airo - Vape Cart 1g - Final Packaging - Purple Afghani" at bounding box center [134, 486] width 137 height 21
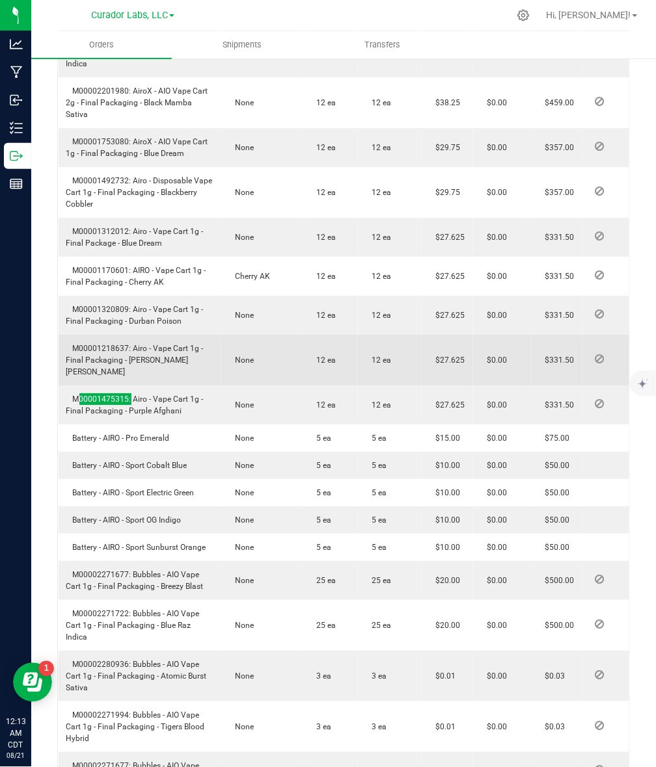
scroll to position [650, 0]
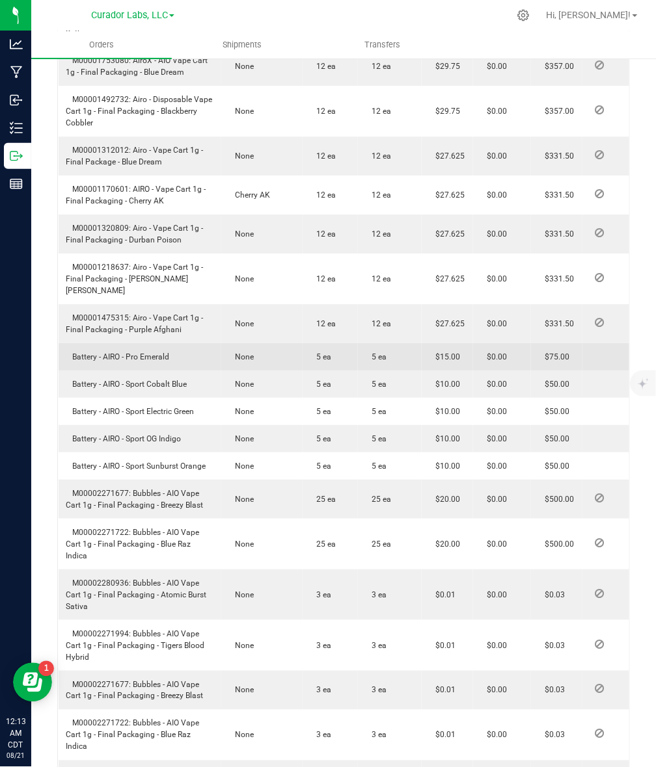
click at [117, 362] on span "Battery - AIRO - Pro Emerald" at bounding box center [117, 357] width 103 height 9
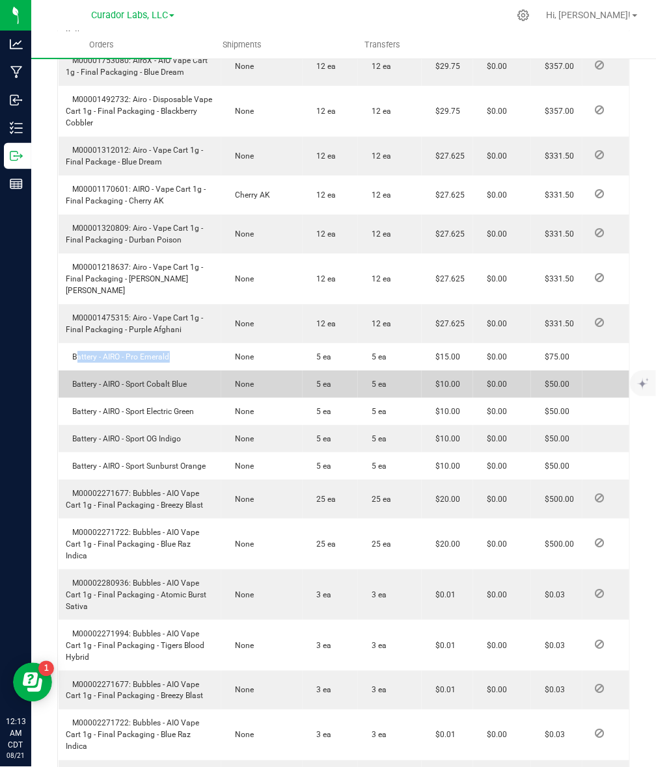
click at [111, 398] on td "Battery - AIRO - Sport Cobalt Blue" at bounding box center [140, 384] width 163 height 27
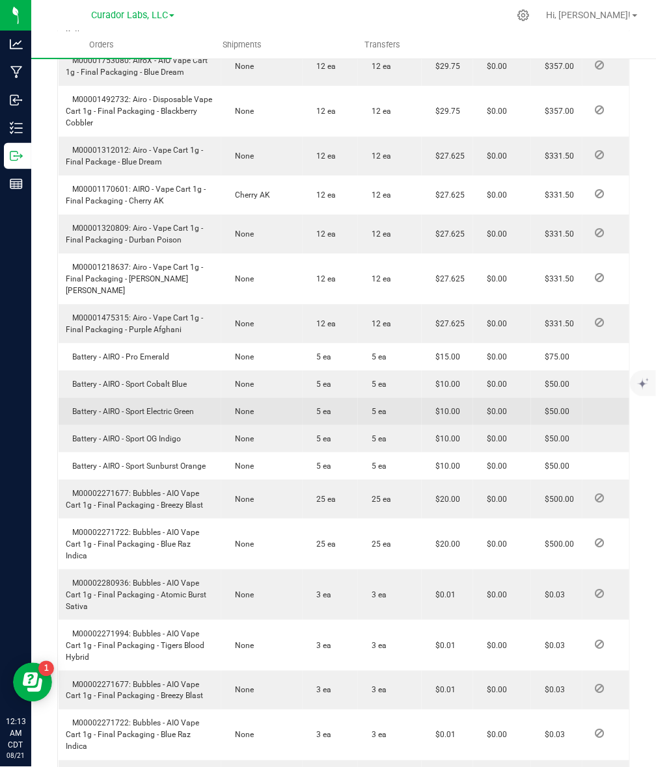
click at [146, 416] on span "Battery - AIRO - Sport Electric Green" at bounding box center [130, 411] width 128 height 9
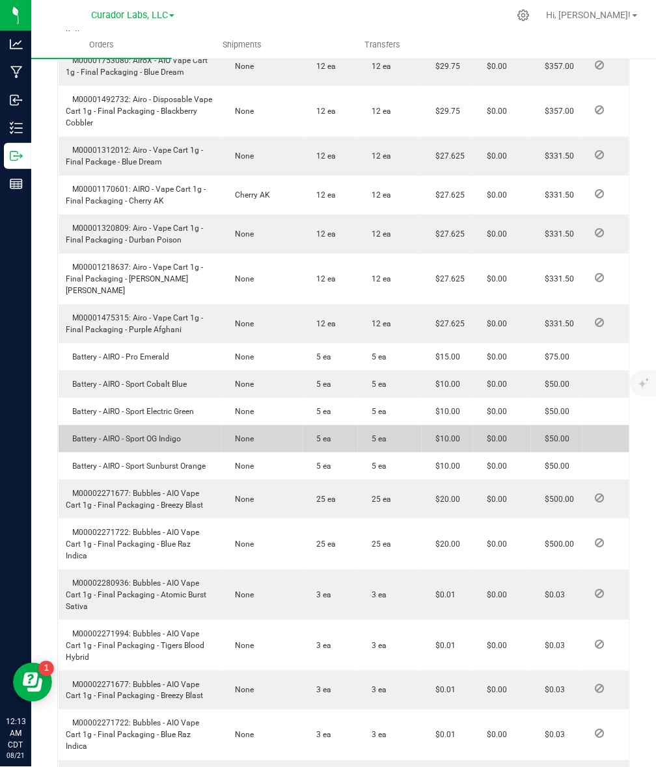
click at [141, 453] on td "Battery - AIRO - Sport OG Indigo" at bounding box center [140, 438] width 163 height 27
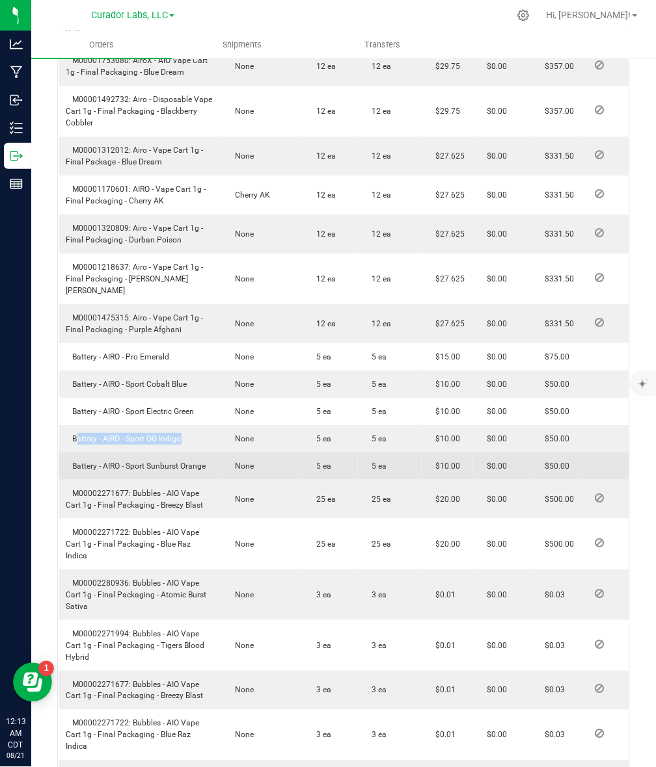
click at [134, 471] on span "Battery - AIRO - Sport Sunburst Orange" at bounding box center [136, 466] width 140 height 9
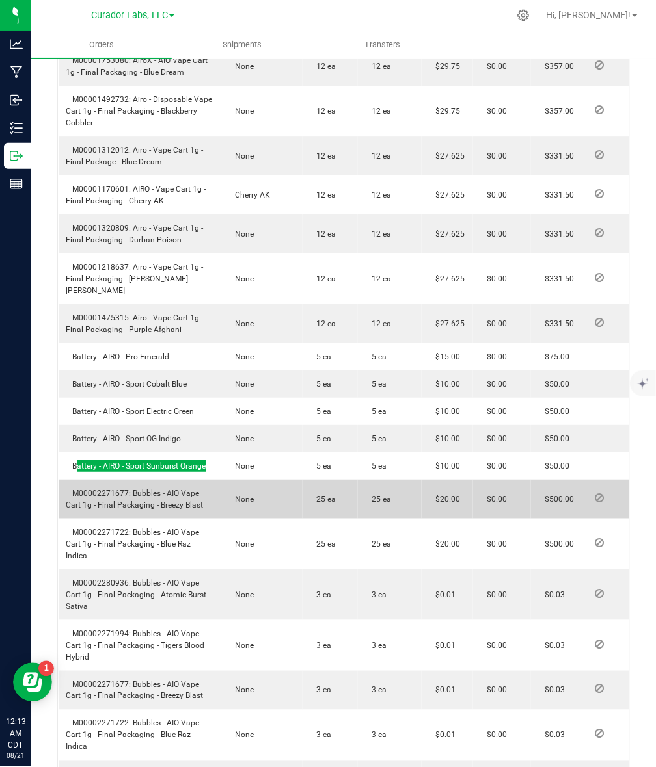
scroll to position [732, 0]
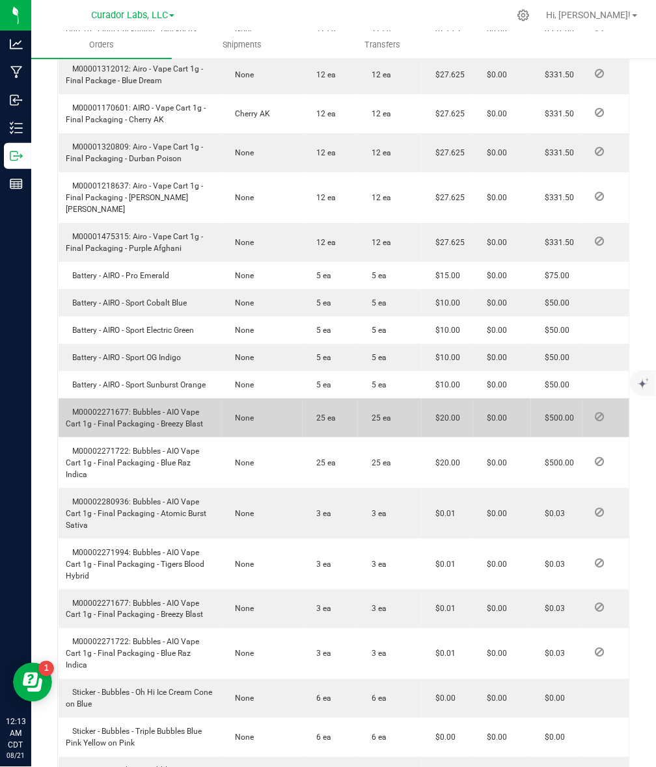
click at [99, 424] on span "M00002271677: Bubbles - AIO Vape Cart 1g - Final Packaging - Breezy Blast" at bounding box center [134, 418] width 137 height 21
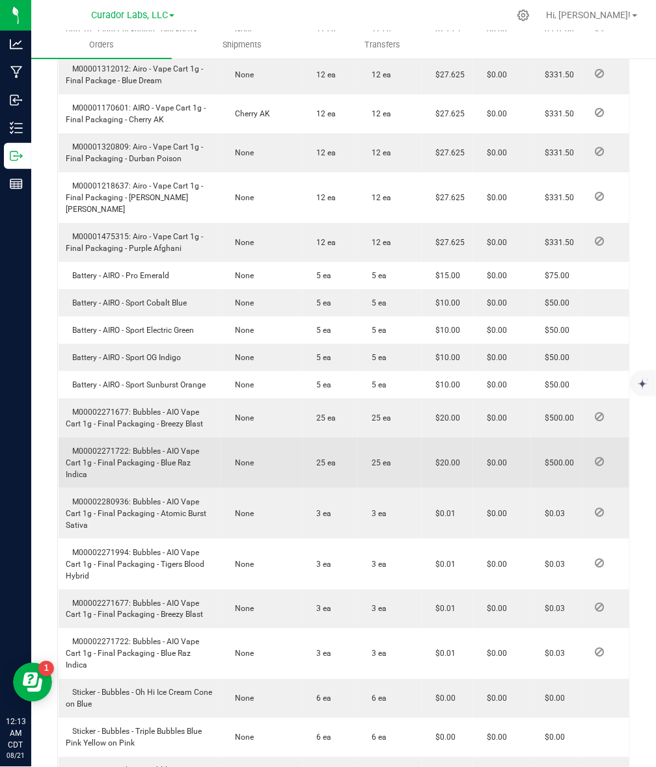
click at [96, 463] on span "M00002271722: Bubbles - AIO Vape Cart 1g - Final Packaging - Blue Raz Indica" at bounding box center [132, 463] width 133 height 33
drag, startPoint x: 96, startPoint y: 463, endPoint x: 124, endPoint y: 463, distance: 27.3
click at [98, 462] on span "M00002271722: Bubbles - AIO Vape Cart 1g - Final Packaging - Blue Raz Indica" at bounding box center [132, 463] width 133 height 33
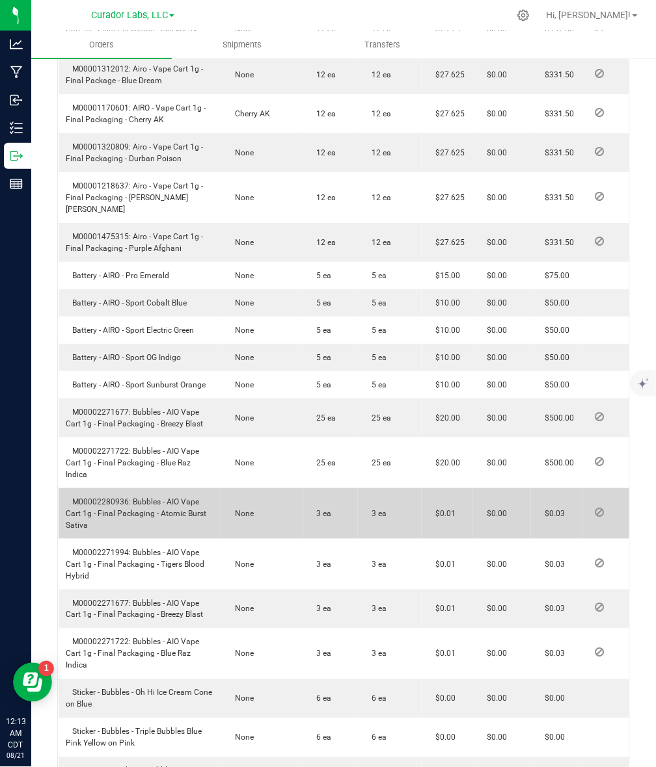
click at [111, 501] on span "M00002280936: Bubbles - AIO Vape Cart 1g - Final Packaging - Atomic Burst Sativa" at bounding box center [136, 514] width 140 height 33
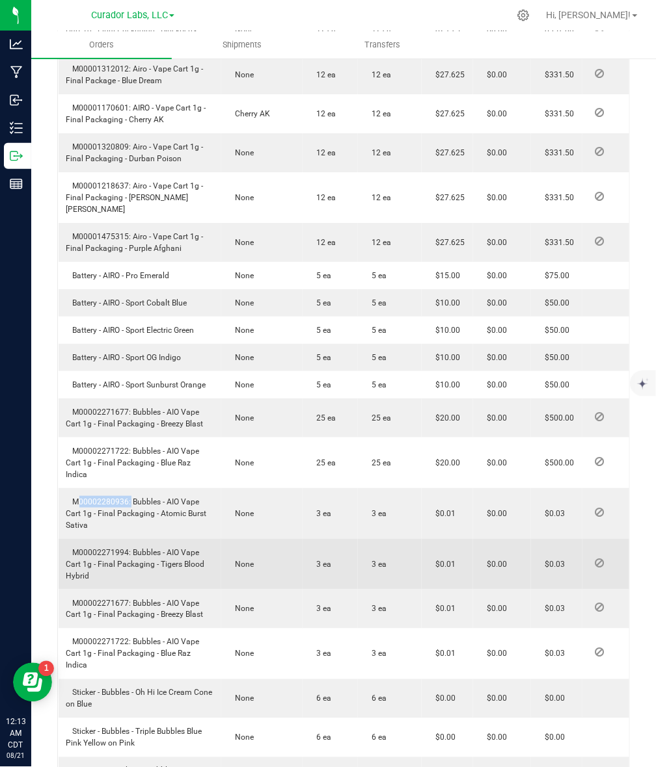
click at [114, 553] on span "M00002271994: Bubbles - AIO Vape Cart 1g - Final Packaging - Tigers Blood Hybrid" at bounding box center [135, 564] width 139 height 33
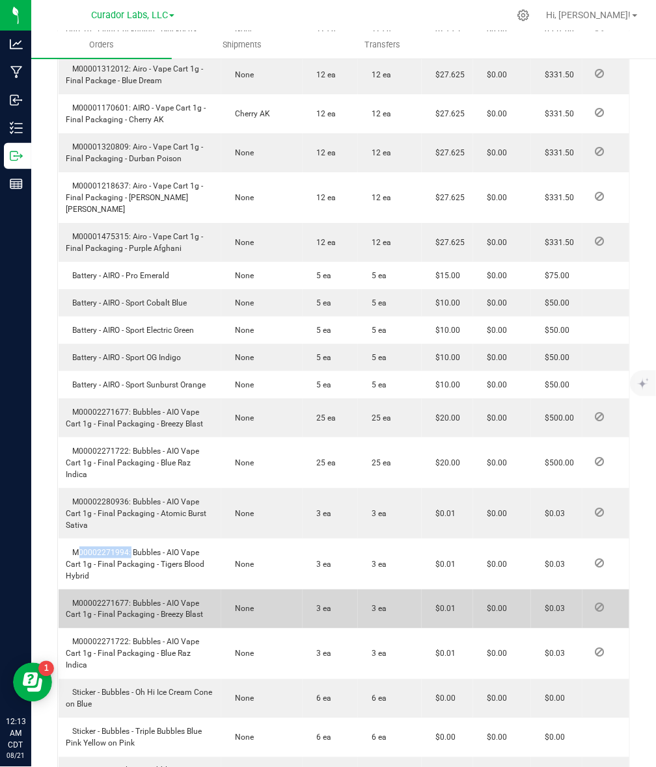
click at [101, 602] on span "M00002271677: Bubbles - AIO Vape Cart 1g - Final Packaging - Breezy Blast" at bounding box center [134, 609] width 137 height 21
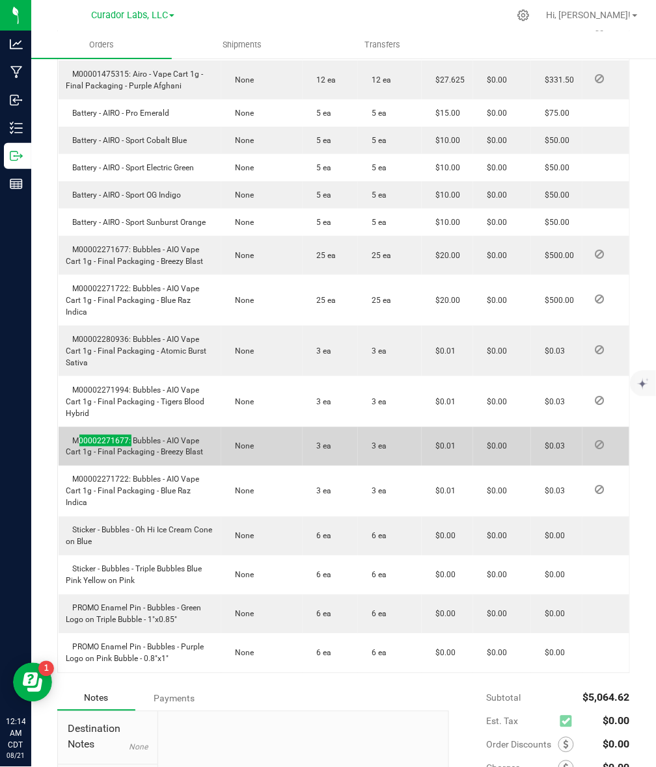
scroll to position [976, 0]
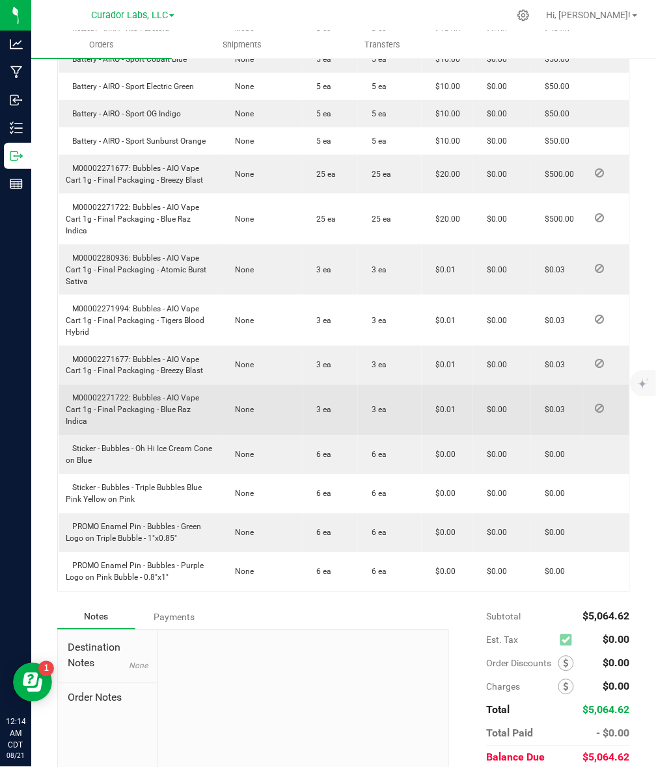
click at [109, 398] on span "M00002271722: Bubbles - AIO Vape Cart 1g - Final Packaging - Blue Raz Indica" at bounding box center [132, 410] width 133 height 33
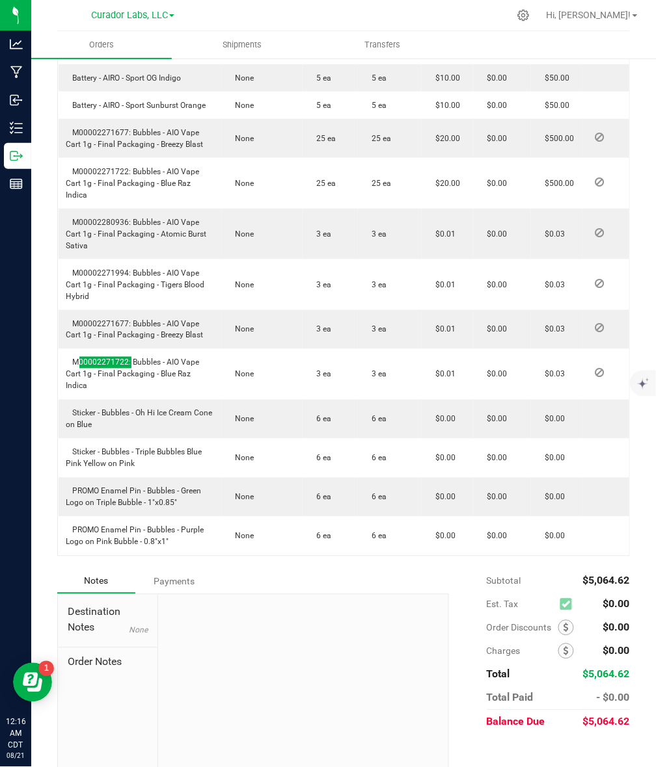
scroll to position [1015, 0]
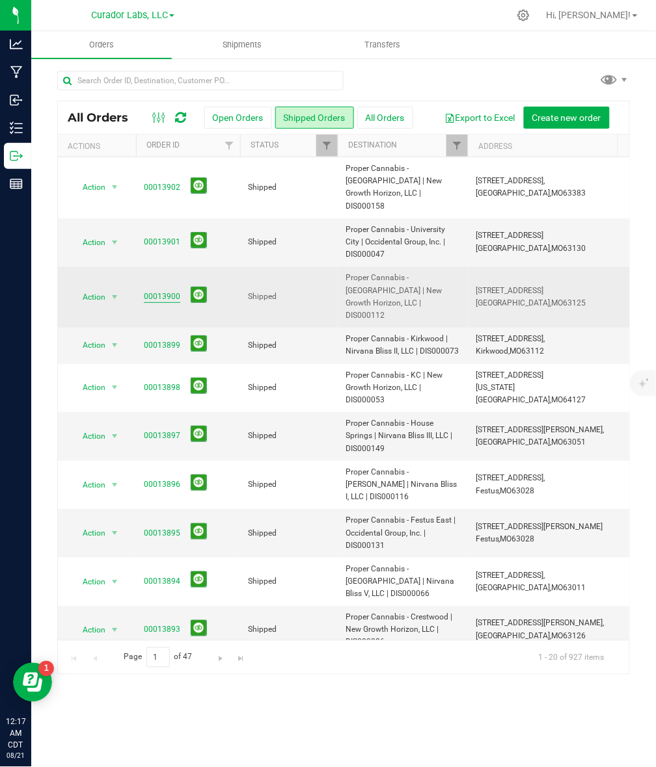
click at [152, 291] on link "00013900" at bounding box center [162, 297] width 36 height 12
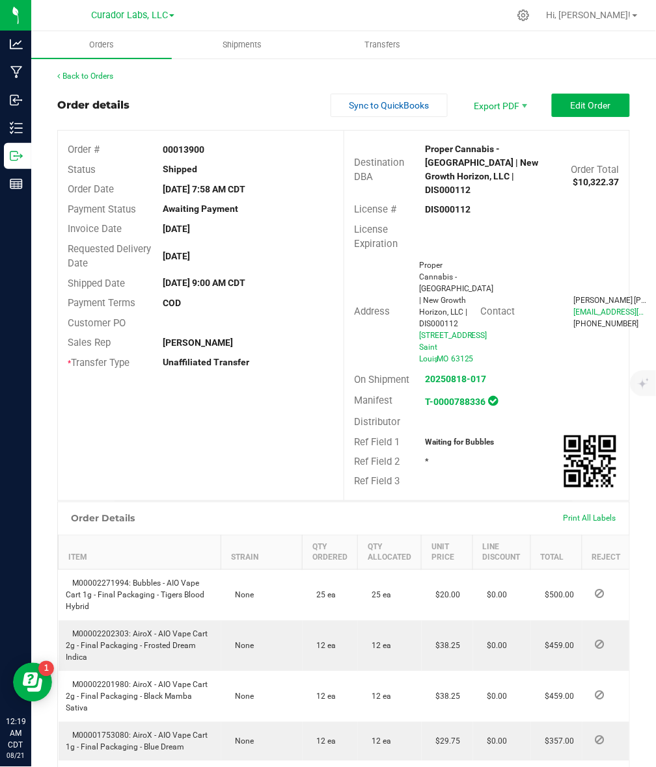
click at [436, 204] on strong "DIS000112" at bounding box center [448, 209] width 46 height 10
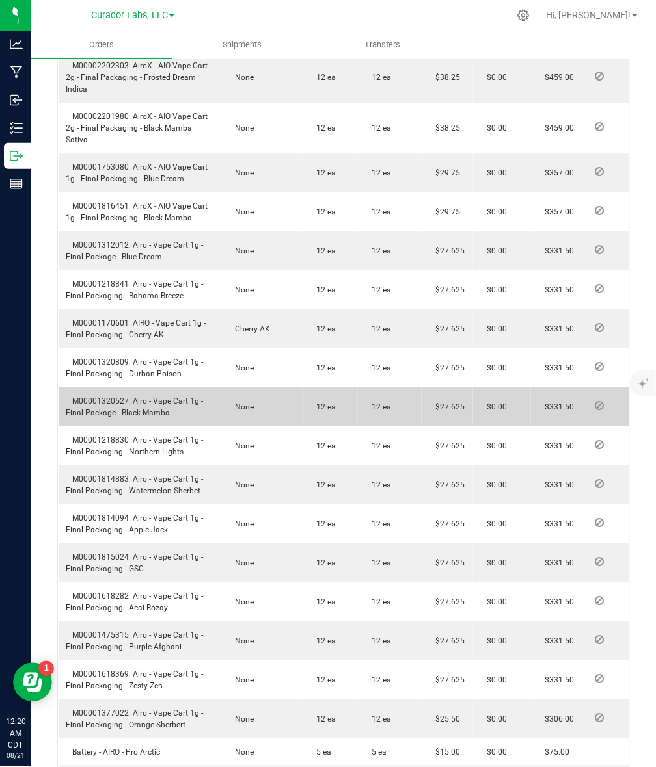
scroll to position [488, 0]
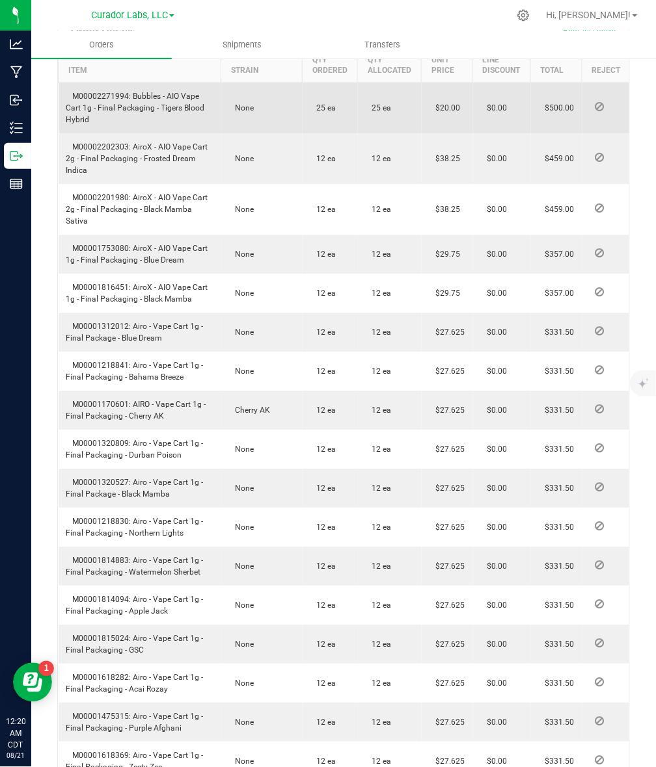
click at [101, 124] on span "M00002271994: Bubbles - AIO Vape Cart 1g - Final Packaging - Tigers Blood Hybrid" at bounding box center [135, 108] width 139 height 33
drag, startPoint x: 101, startPoint y: 127, endPoint x: 112, endPoint y: 143, distance: 18.8
click at [101, 124] on span "M00002271994: Bubbles - AIO Vape Cart 1g - Final Packaging - Tigers Blood Hybrid" at bounding box center [135, 108] width 139 height 33
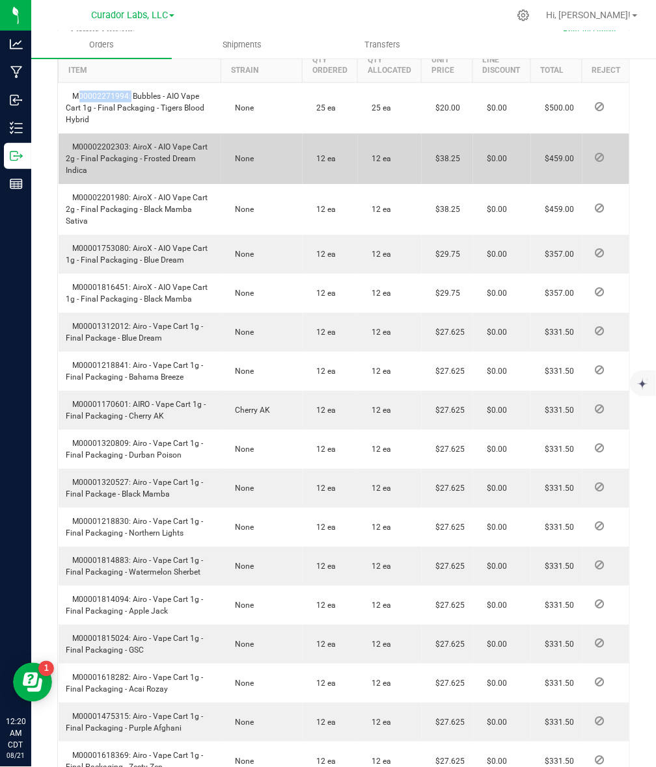
click at [105, 184] on td "M00002202303: AiroX - AIO Vape Cart 2g - Final Packaging - Frosted Dream Indica" at bounding box center [140, 158] width 163 height 51
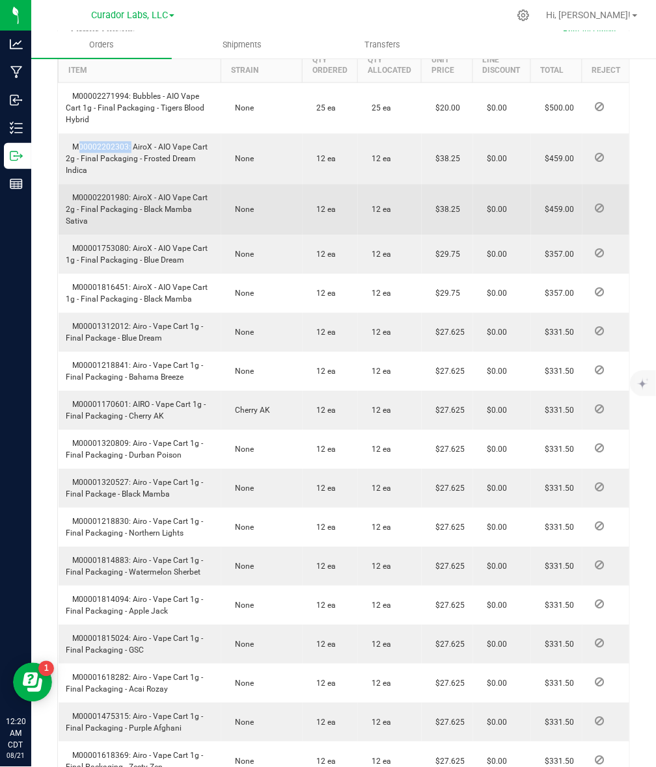
click at [114, 226] on span "M00002201980: AiroX - AIO Vape Cart 2g - Final Packaging - Black Mamba Sativa" at bounding box center [137, 209] width 142 height 33
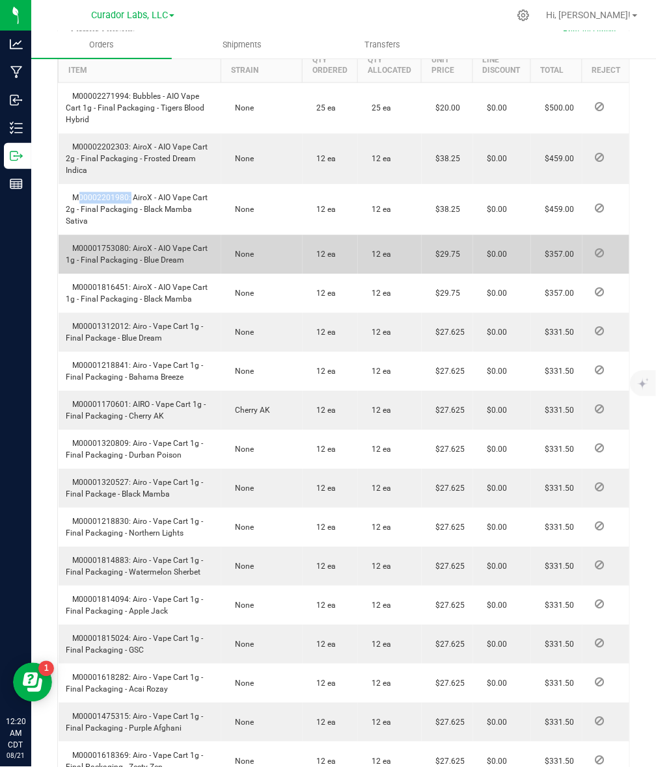
click at [122, 265] on span "M00001753080: AiroX - AIO Vape Cart 1g - Final Packaging - Blue Dream" at bounding box center [137, 254] width 142 height 21
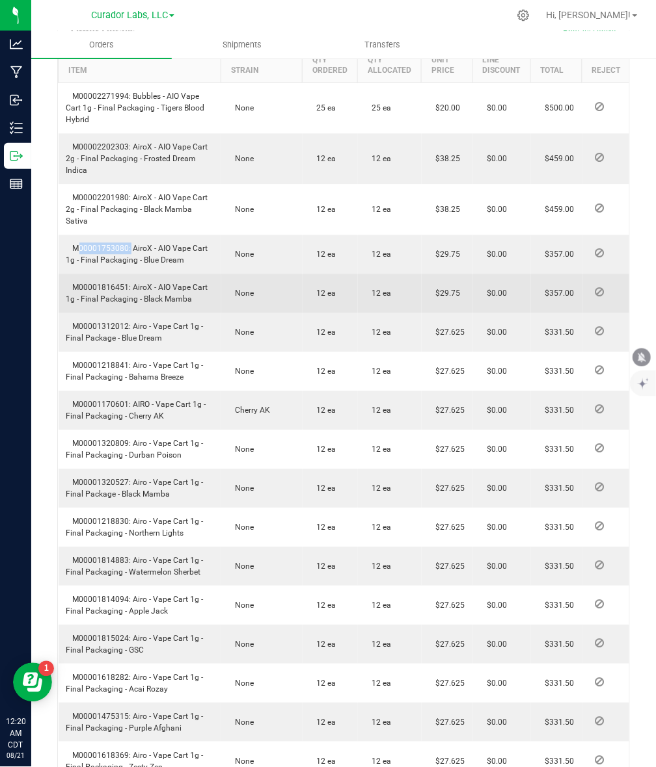
click at [114, 304] on span "M00001816451: AiroX - AIO Vape Cart 1g - Final Packaging - Black Mamba" at bounding box center [137, 293] width 142 height 21
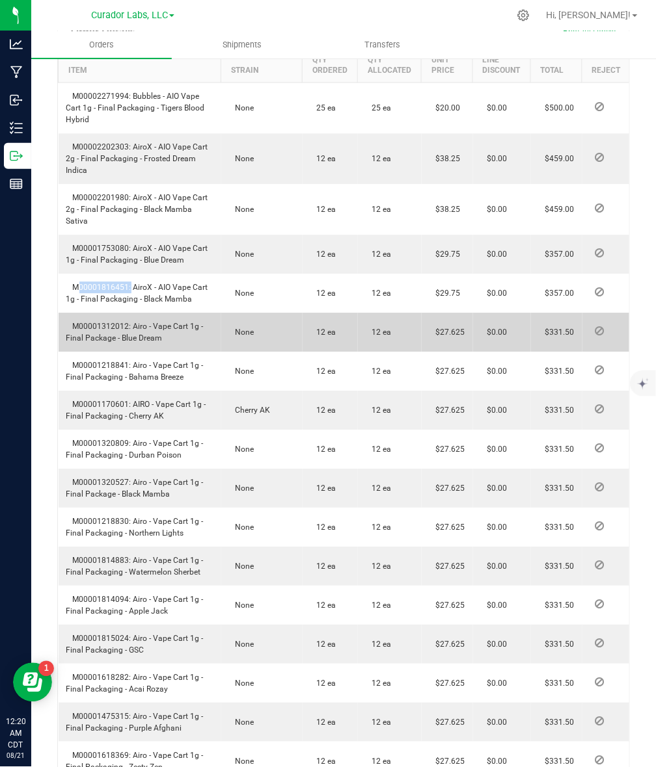
click at [122, 343] on span "M00001312012: Airo - Vape Cart 1g - Final Package - Blue Dream" at bounding box center [134, 332] width 137 height 21
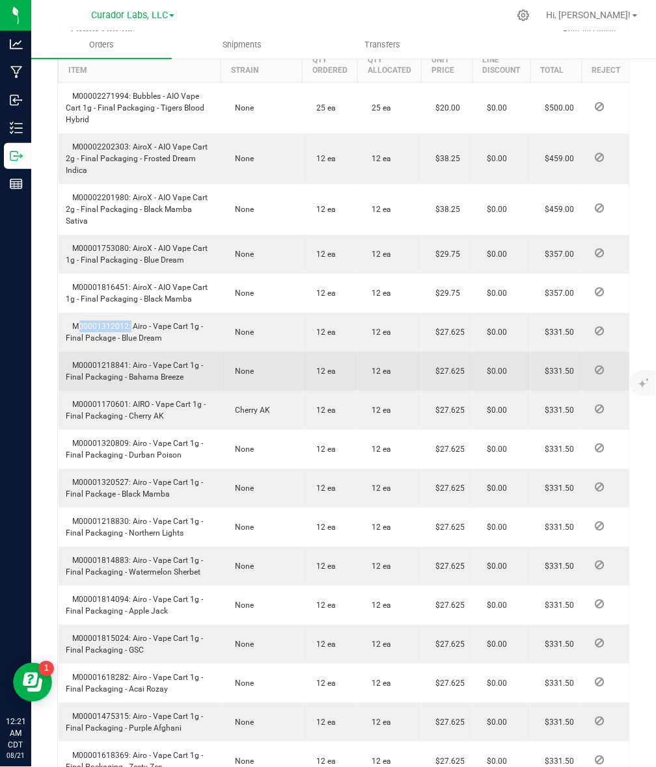
click at [118, 382] on span "M00001218841: Airo - Vape Cart 1g - Final Packaging - Bahama Breeze" at bounding box center [134, 371] width 137 height 21
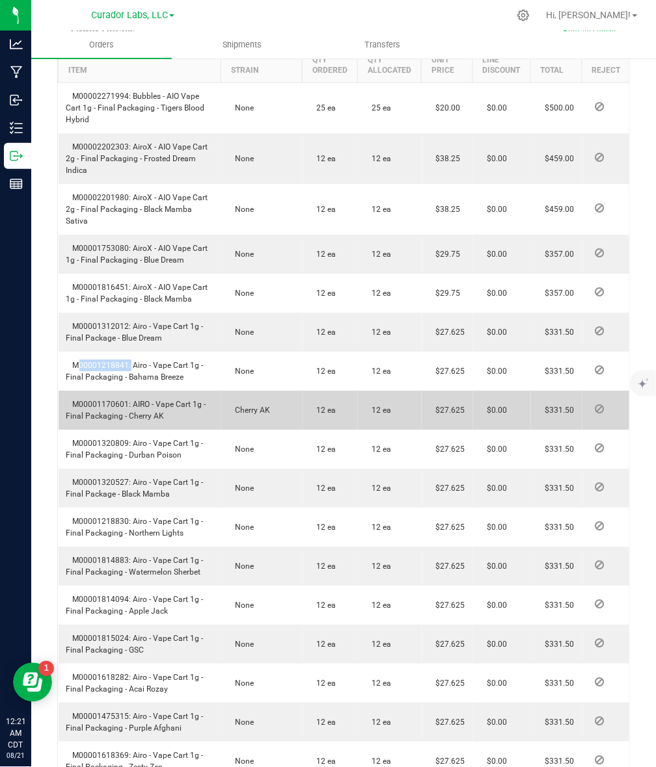
click at [118, 421] on span "M00001170601: AIRO - Vape Cart 1g - Final Packaging - Cherry AK" at bounding box center [136, 410] width 140 height 21
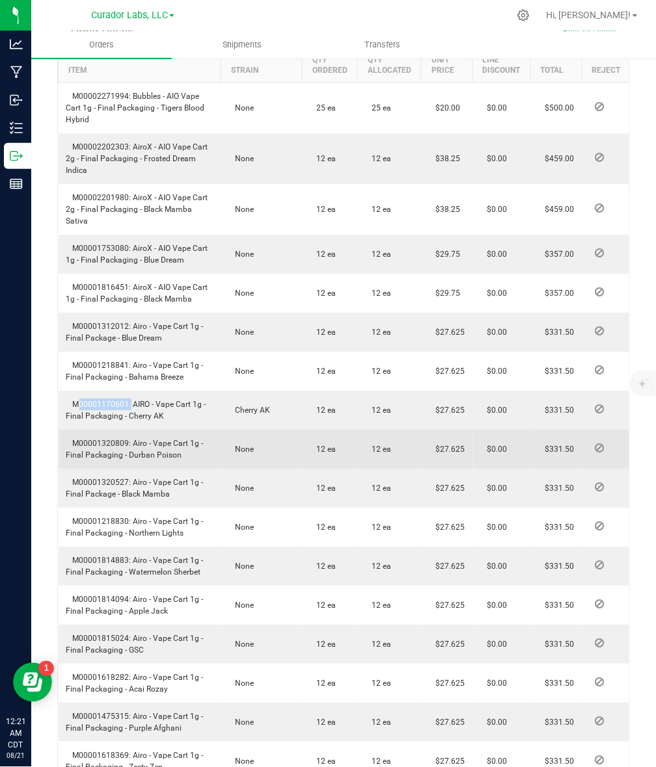
click at [107, 460] on span "M00001320809: Airo - Vape Cart 1g - Final Packaging - Durban Poison" at bounding box center [134, 449] width 137 height 21
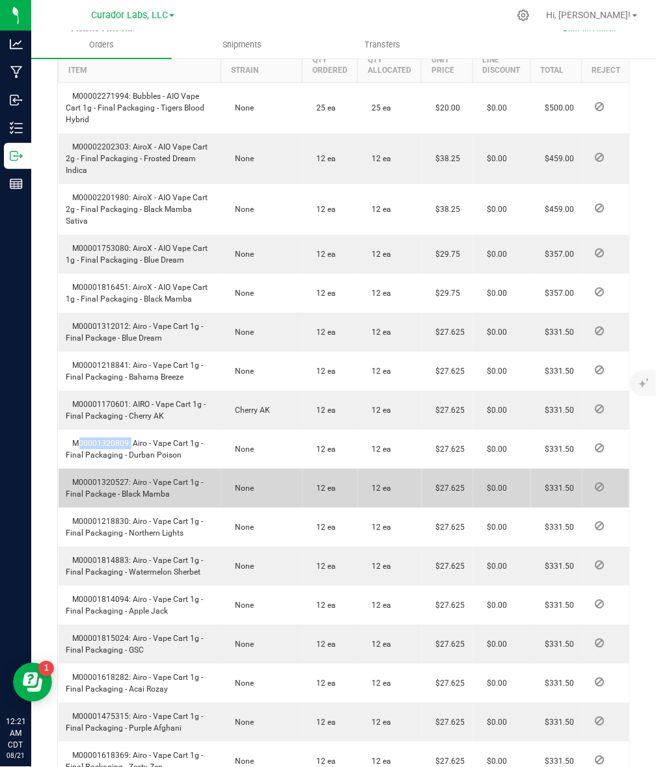
click at [120, 499] on span "M00001320527: Airo - Vape Cart 1g - Final Package - Black Mamba" at bounding box center [134, 488] width 137 height 21
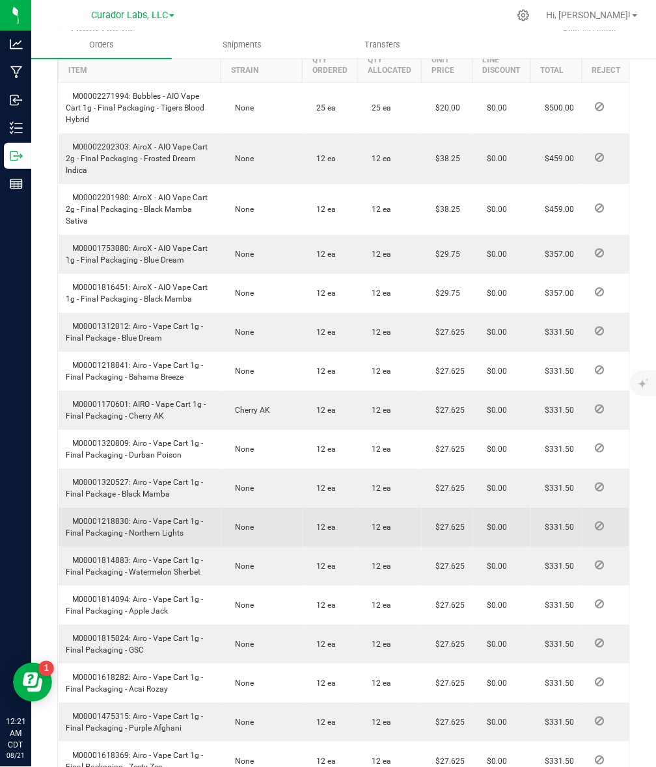
click at [112, 537] on td "M00001218830: Airo - Vape Cart 1g - Final Packaging - Northern Lights" at bounding box center [140, 527] width 163 height 39
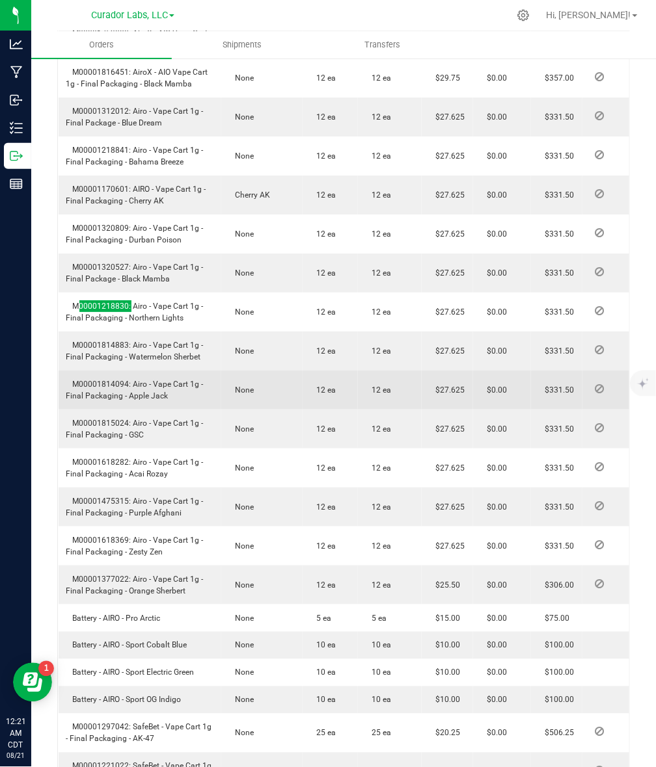
scroll to position [732, 0]
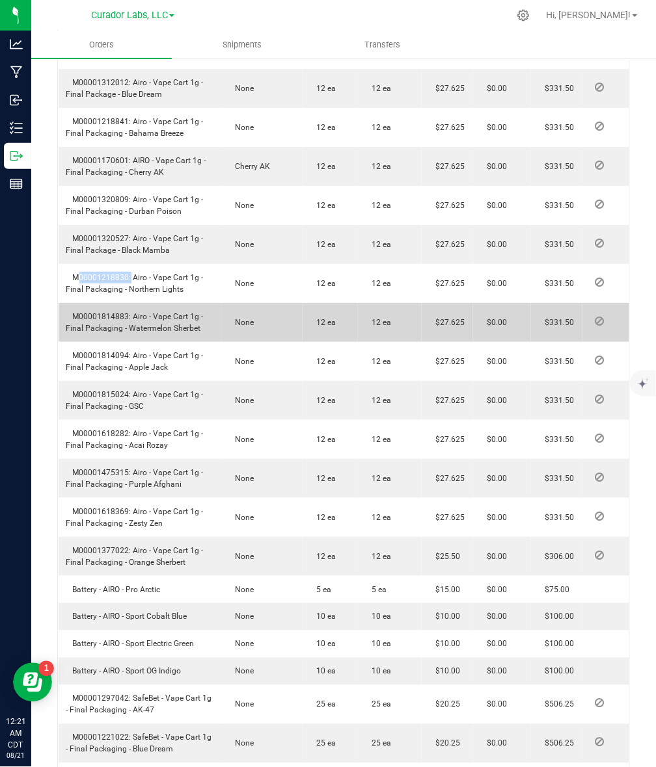
click at [124, 333] on span "M00001814883: Airo - Vape Cart 1g - Final Packaging - Watermelon Sherbet" at bounding box center [134, 322] width 137 height 21
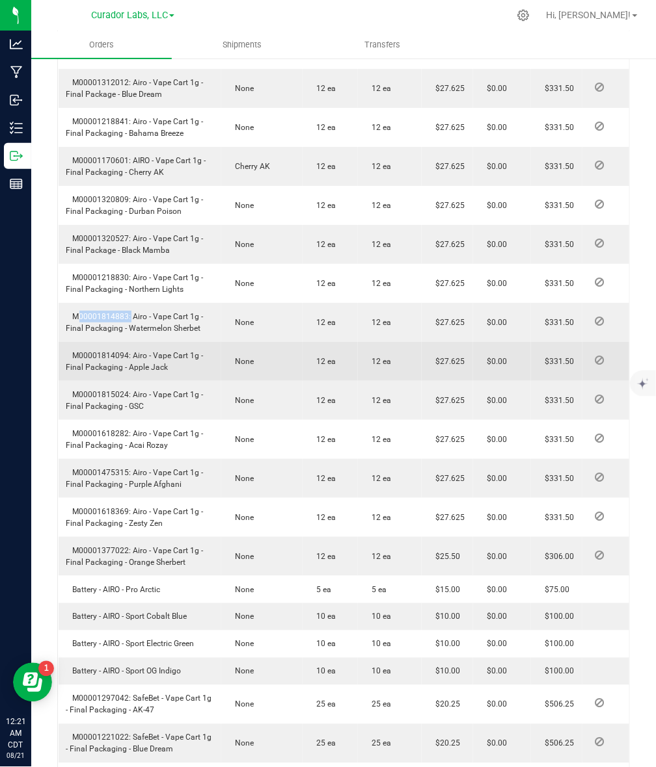
click at [86, 372] on span "M00001814094: Airo - Vape Cart 1g - Final Packaging - Apple Jack" at bounding box center [134, 361] width 137 height 21
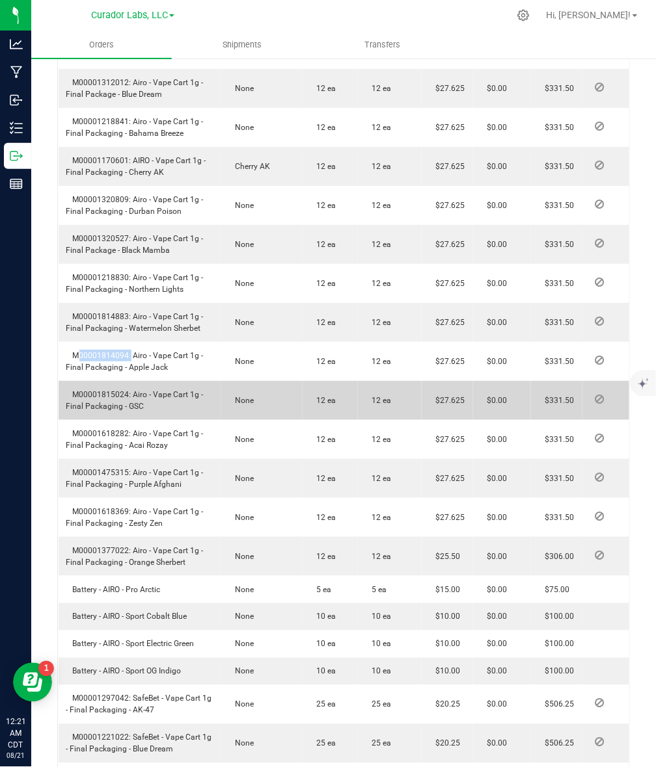
click at [122, 411] on span "M00001815024: Airo - Vape Cart 1g - Final Packaging - GSC" at bounding box center [134, 400] width 137 height 21
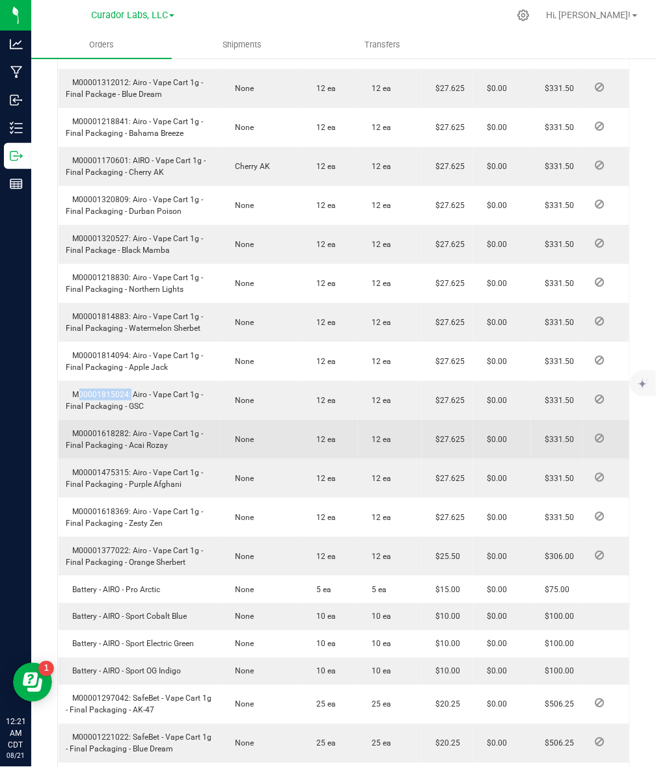
click at [127, 450] on span "M00001618282: Airo - Vape Cart 1g - Final Packaging - Acai Rozay" at bounding box center [134, 439] width 137 height 21
click at [117, 450] on span "M00001618282: Airo - Vape Cart 1g - Final Packaging - Acai Rozay" at bounding box center [134, 439] width 137 height 21
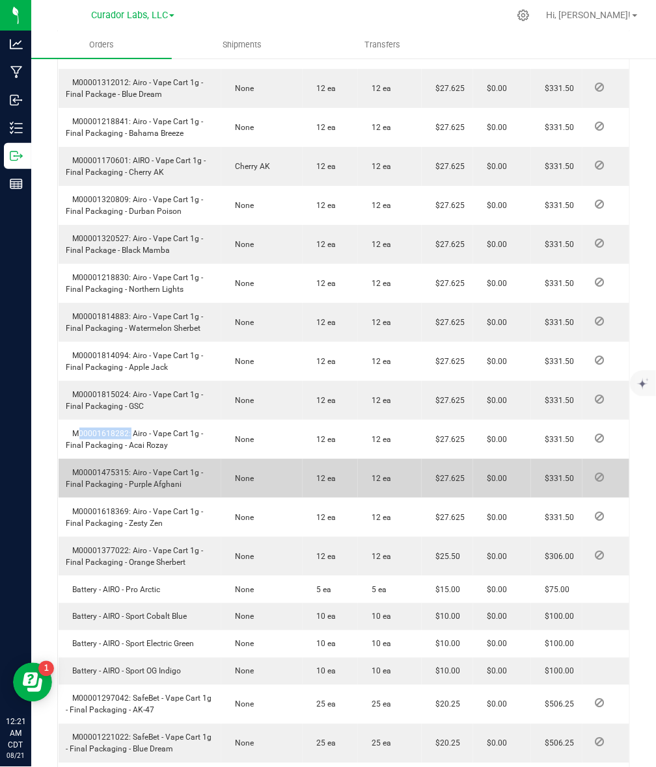
click at [111, 489] on span "M00001475315: Airo - Vape Cart 1g - Final Packaging - Purple Afghani" at bounding box center [134, 478] width 137 height 21
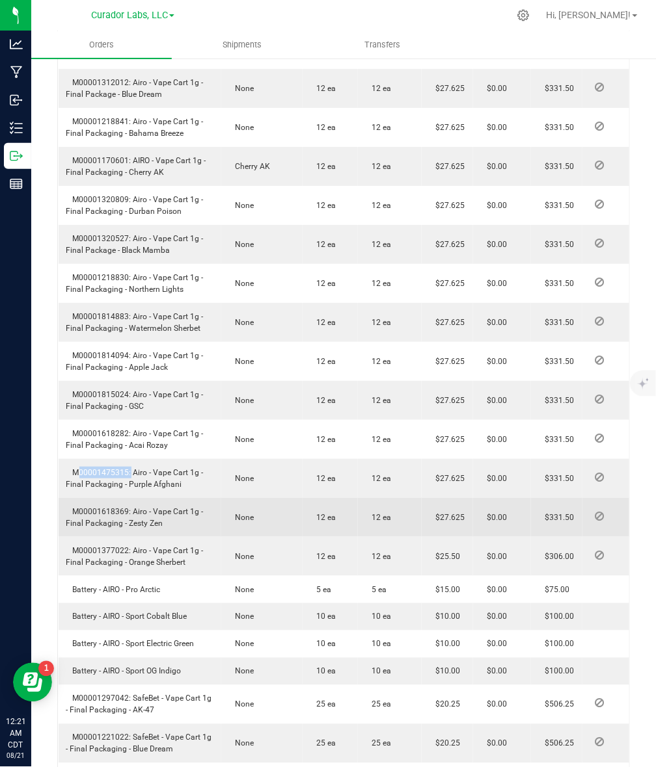
click at [96, 528] on span "M00001618369: Airo - Vape Cart 1g - Final Packaging - Zesty Zen" at bounding box center [134, 517] width 137 height 21
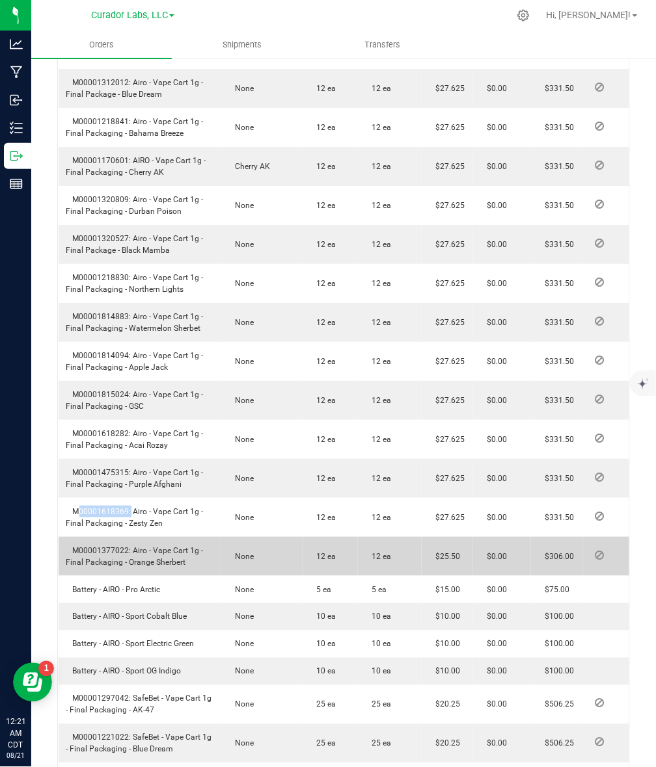
click at [111, 567] on span "M00001377022: Airo - Vape Cart 1g - Final Packaging - Orange Sherbert" at bounding box center [134, 556] width 137 height 21
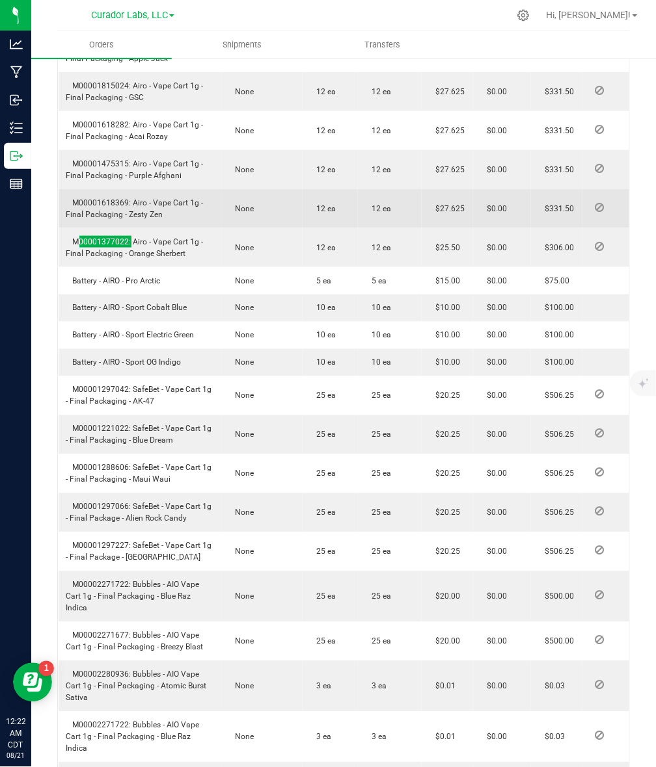
scroll to position [1138, 0]
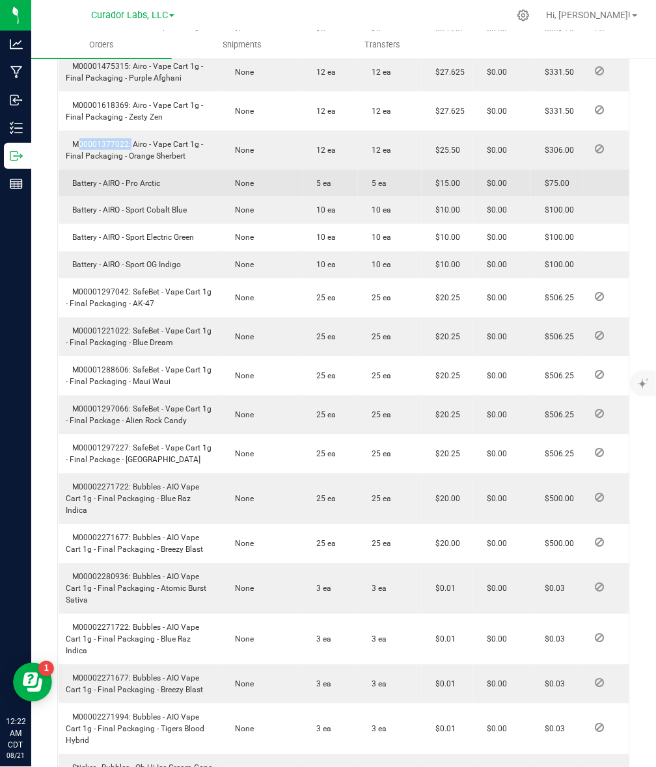
click at [75, 188] on span "Battery - AIRO - Pro Arctic" at bounding box center [113, 183] width 94 height 9
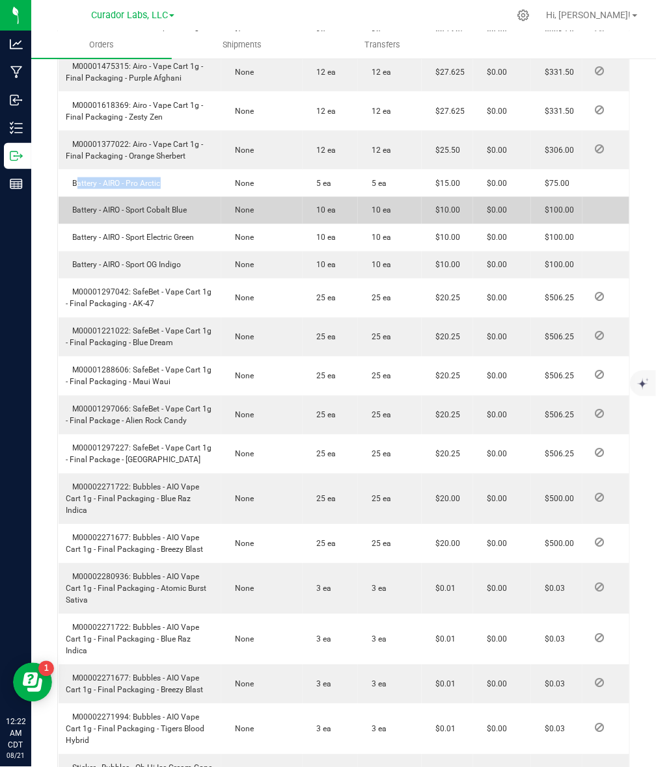
click at [88, 215] on span "Battery - AIRO - Sport Cobalt Blue" at bounding box center [126, 210] width 121 height 9
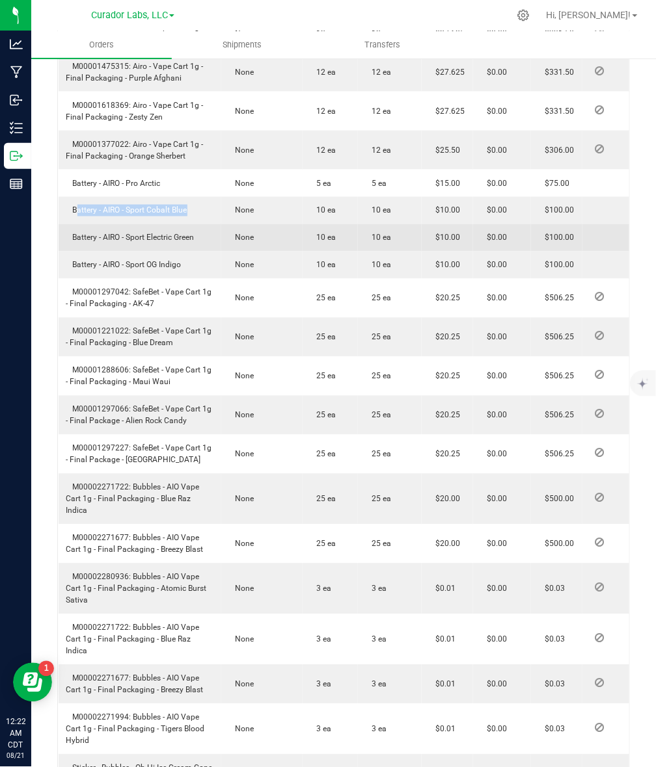
click at [145, 252] on td "Battery - AIRO - Sport Electric Green" at bounding box center [140, 237] width 163 height 27
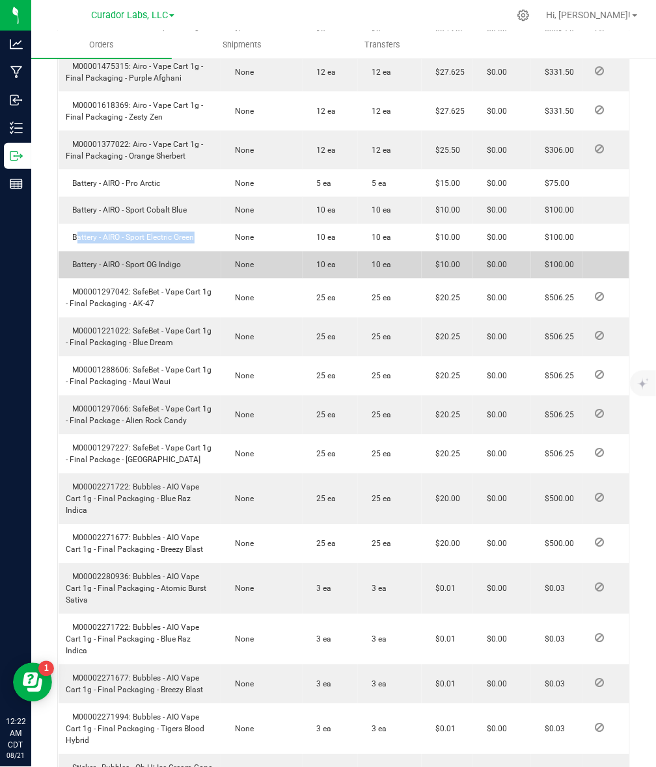
click at [156, 270] on span "Battery - AIRO - Sport OG Indigo" at bounding box center [123, 265] width 115 height 9
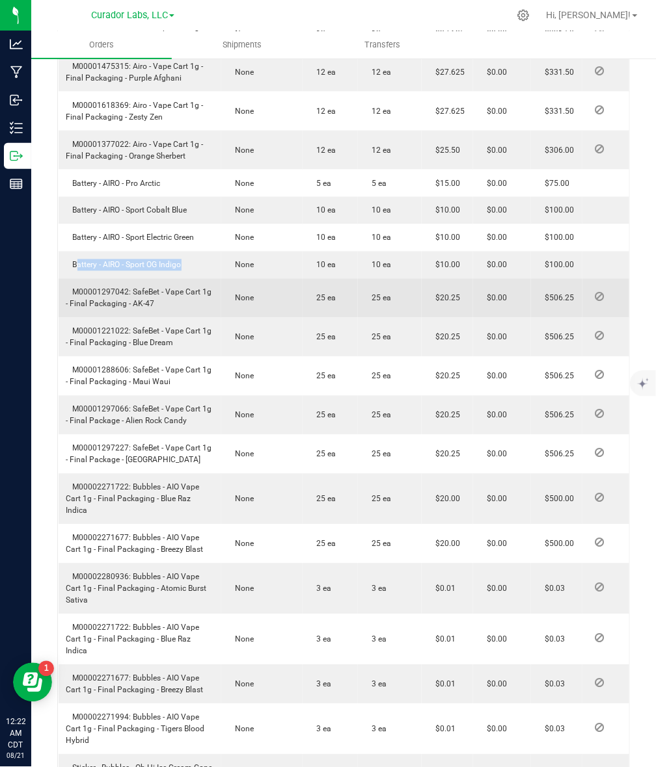
click at [100, 309] on span "M00001297042: SafeBet - Vape Cart 1g - Final Packaging - AK-47" at bounding box center [139, 298] width 146 height 21
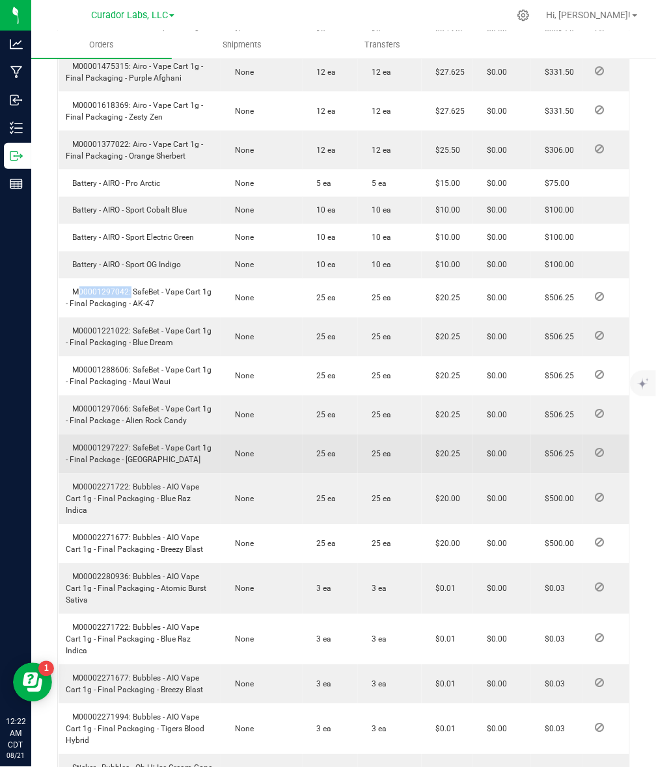
drag, startPoint x: 100, startPoint y: 310, endPoint x: 524, endPoint y: 483, distance: 457.7
click at [100, 309] on span "M00001297042: SafeBet - Vape Cart 1g - Final Packaging - AK-47" at bounding box center [139, 298] width 146 height 21
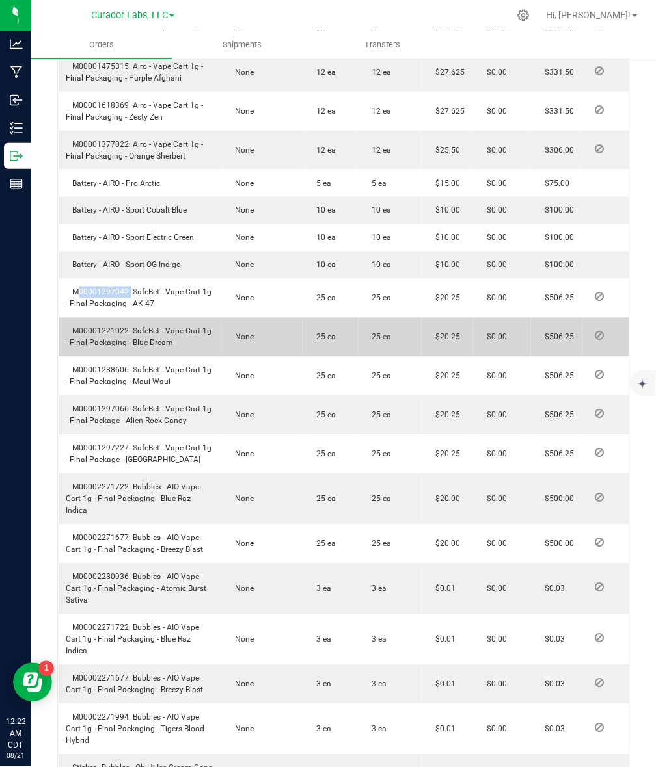
click at [93, 348] on span "M00001221022: SafeBet - Vape Cart 1g - Final Packaging - Blue Dream" at bounding box center [139, 337] width 146 height 21
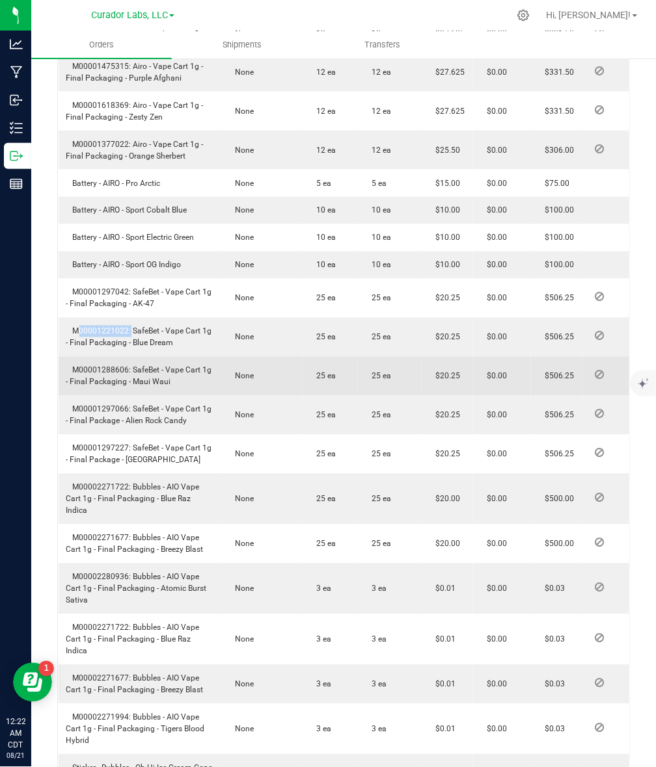
click at [93, 387] on span "M00001288606: SafeBet - Vape Cart 1g - Final Packaging - Maui Waui" at bounding box center [139, 376] width 146 height 21
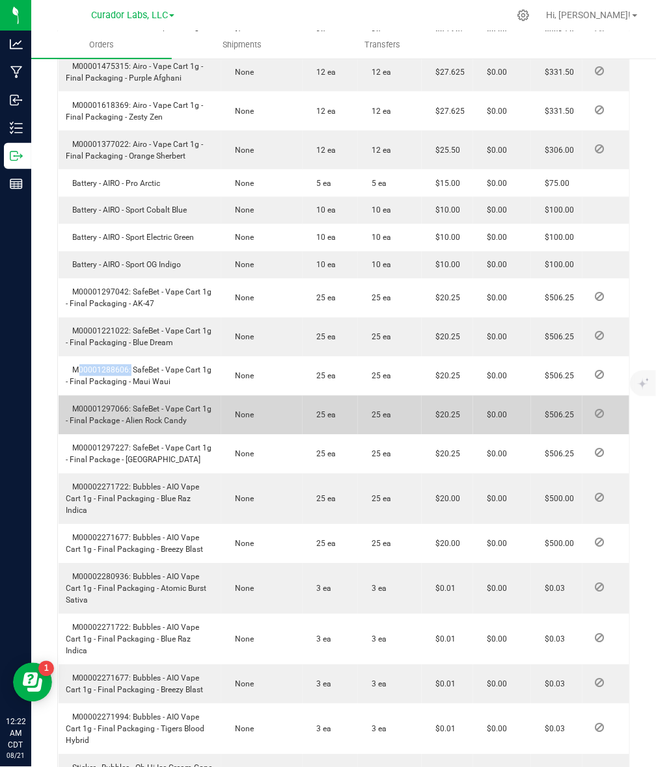
click at [112, 426] on span "M00001297066: SafeBet - Vape Cart 1g - Final Package - Alien Rock Candy" at bounding box center [139, 415] width 146 height 21
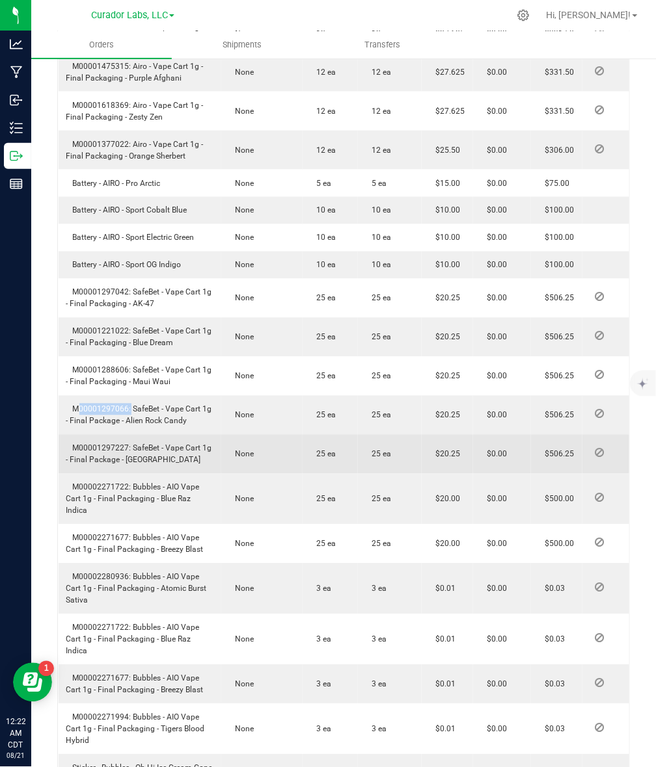
click at [83, 465] on span "M00001297227: SafeBet - Vape Cart 1g - Final Package - [GEOGRAPHIC_DATA]" at bounding box center [139, 454] width 146 height 21
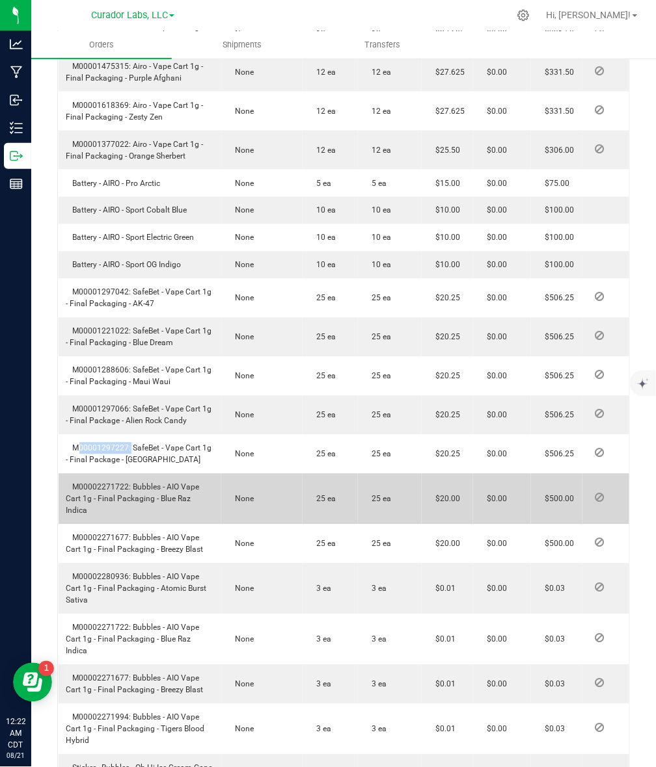
click at [95, 505] on span "M00002271722: Bubbles - AIO Vape Cart 1g - Final Packaging - Blue Raz Indica" at bounding box center [132, 499] width 133 height 33
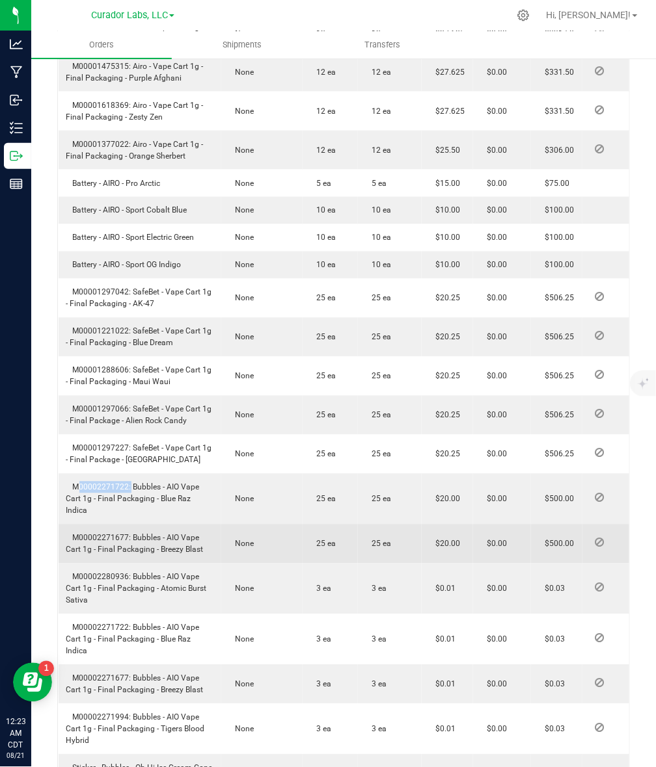
click at [114, 544] on span "M00002271677: Bubbles - AIO Vape Cart 1g - Final Packaging - Breezy Blast" at bounding box center [134, 544] width 137 height 21
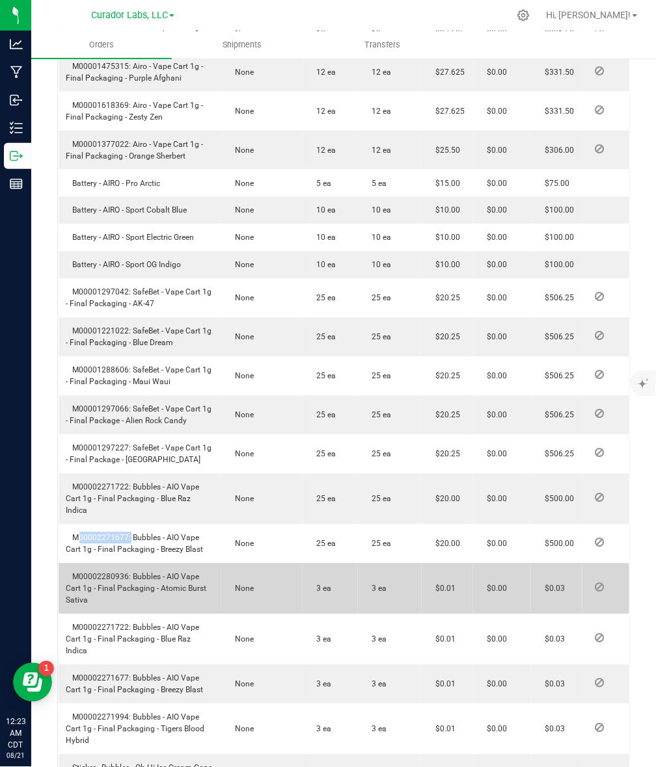
click at [118, 584] on span "M00002280936: Bubbles - AIO Vape Cart 1g - Final Packaging - Atomic Burst Sativa" at bounding box center [136, 589] width 140 height 33
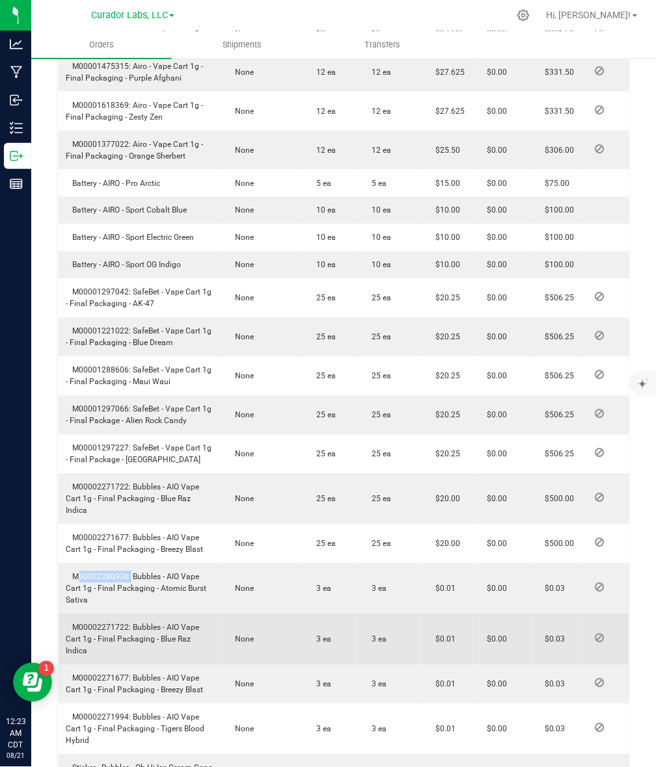
click at [113, 637] on span "M00002271722: Bubbles - AIO Vape Cart 1g - Final Packaging - Blue Raz Indica" at bounding box center [132, 640] width 133 height 33
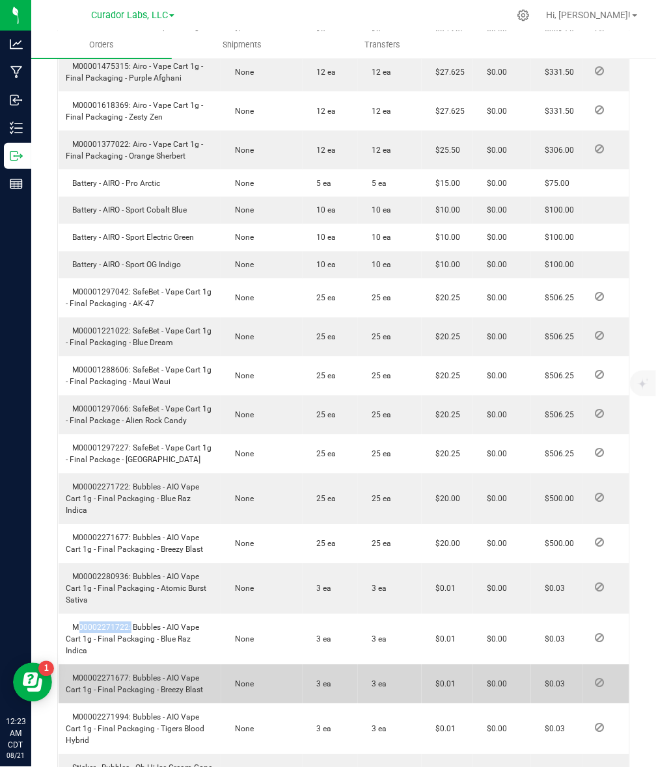
click at [108, 677] on span "M00002271677: Bubbles - AIO Vape Cart 1g - Final Packaging - Breezy Blast" at bounding box center [134, 684] width 137 height 21
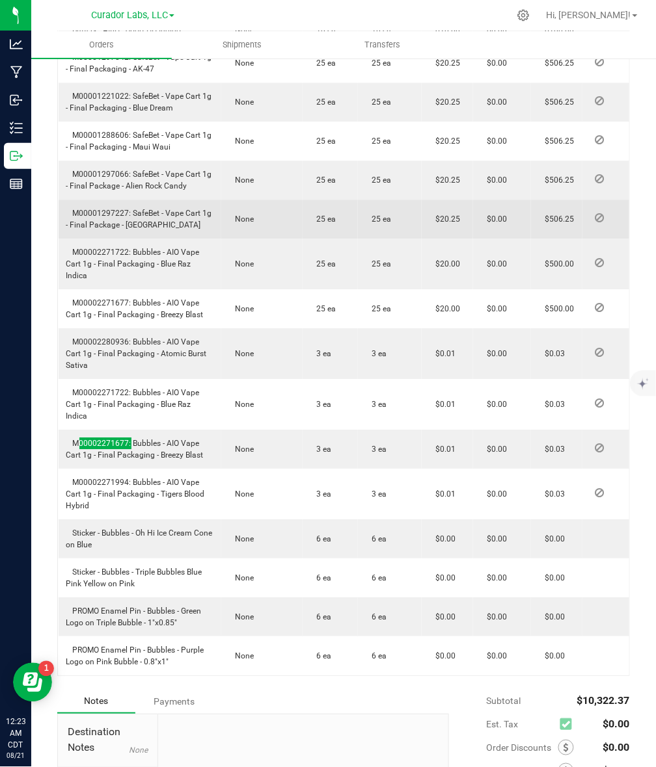
scroll to position [1382, 0]
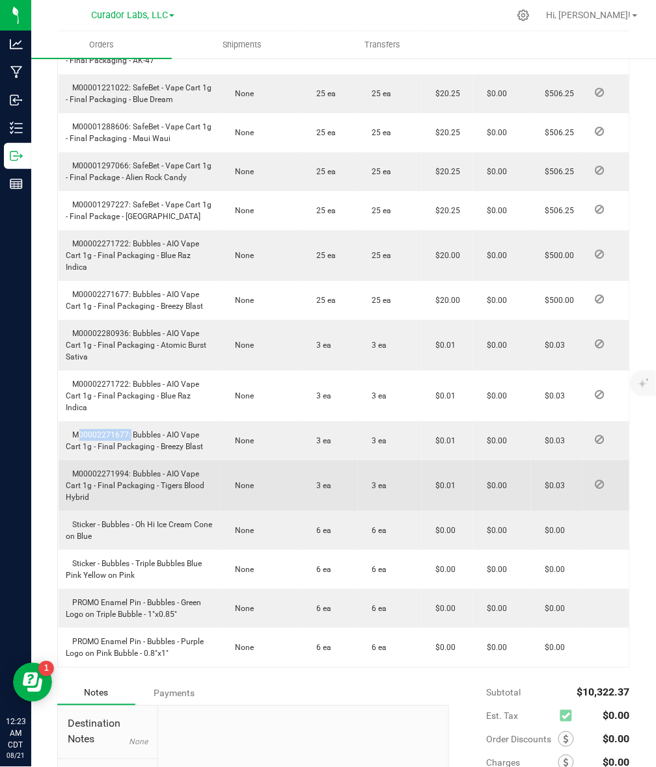
click at [103, 472] on span "M00002271994: Bubbles - AIO Vape Cart 1g - Final Packaging - Tigers Blood Hybrid" at bounding box center [135, 486] width 139 height 33
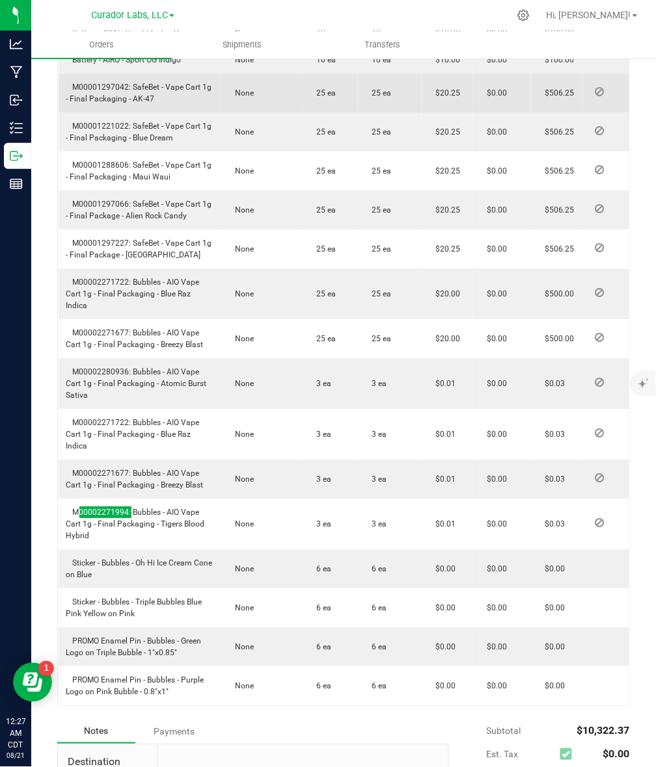
scroll to position [1506, 0]
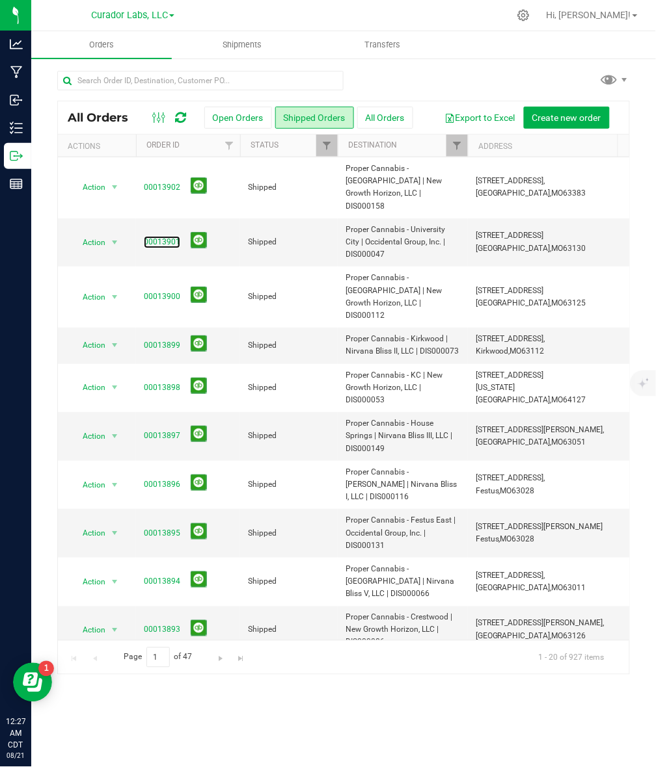
click at [157, 236] on link "00013901" at bounding box center [162, 242] width 36 height 12
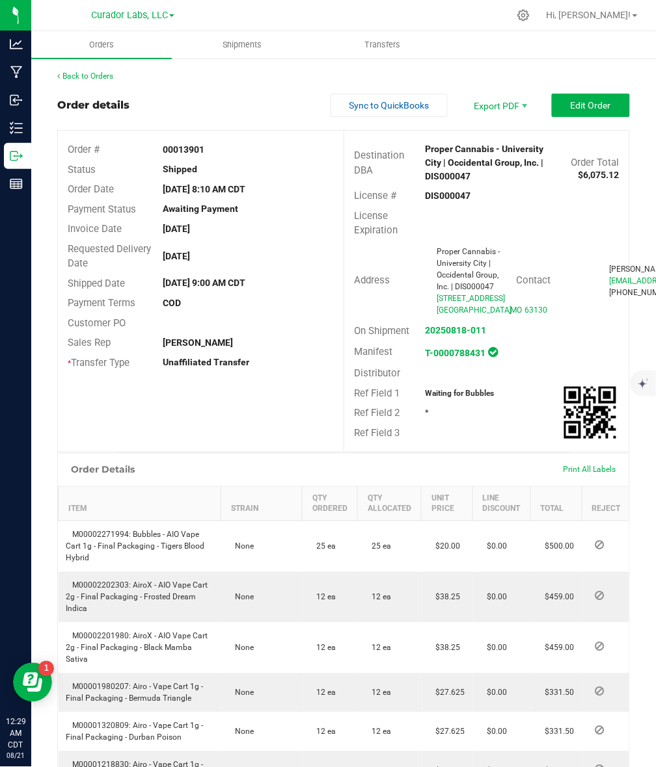
click at [441, 191] on strong "DIS000047" at bounding box center [448, 196] width 46 height 10
click at [440, 191] on strong "DIS000047" at bounding box center [448, 196] width 46 height 10
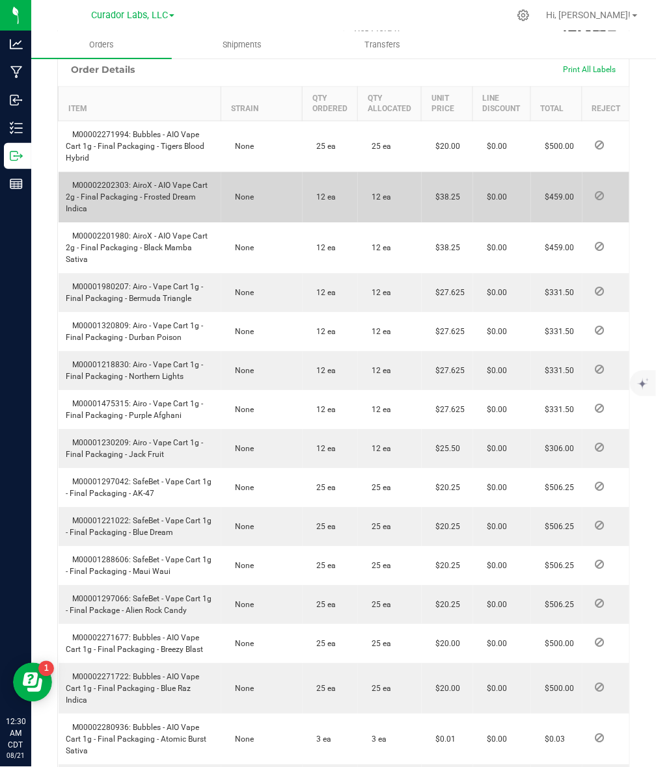
scroll to position [488, 0]
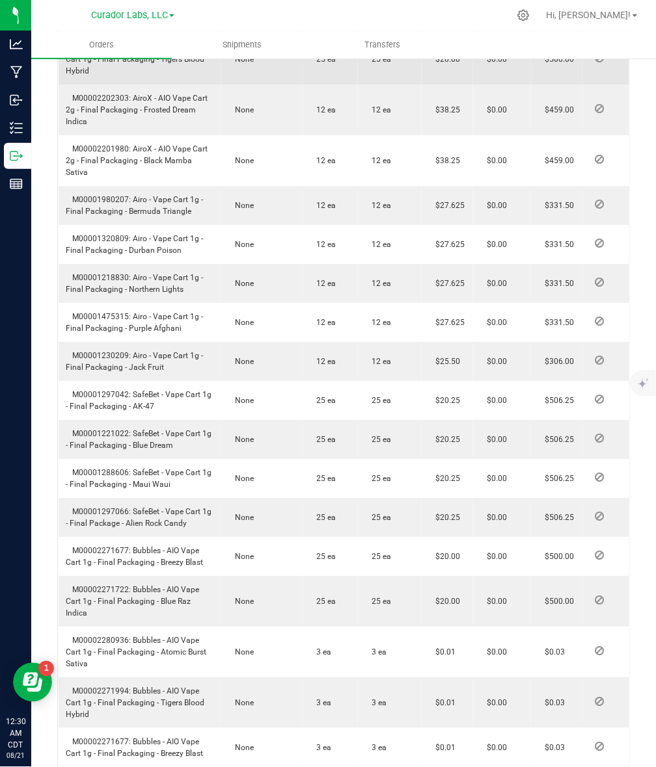
click at [92, 76] on td "M00002271994: Bubbles - AIO Vape Cart 1g - Final Packaging - Tigers Blood Hybrid" at bounding box center [140, 59] width 163 height 51
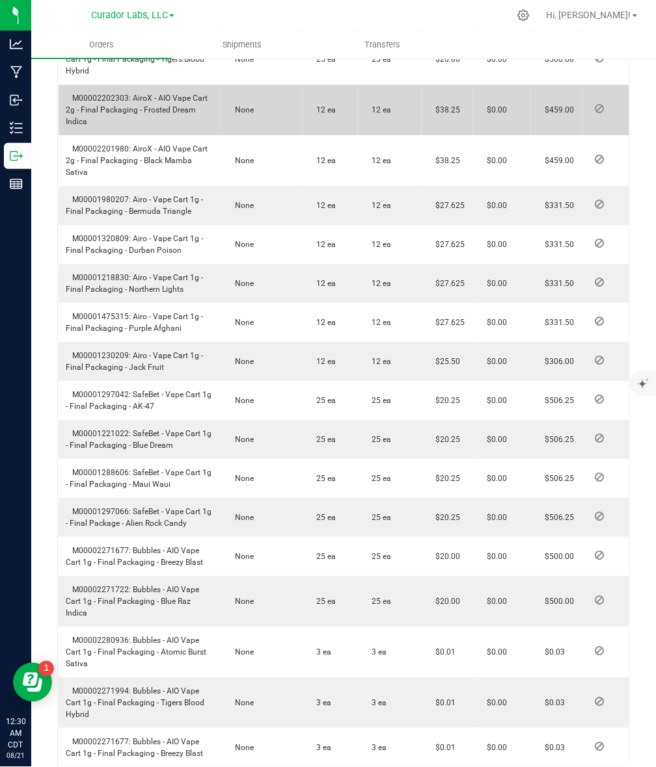
click at [85, 126] on span "M00002202303: AiroX - AIO Vape Cart 2g - Final Packaging - Frosted Dream Indica" at bounding box center [137, 110] width 142 height 33
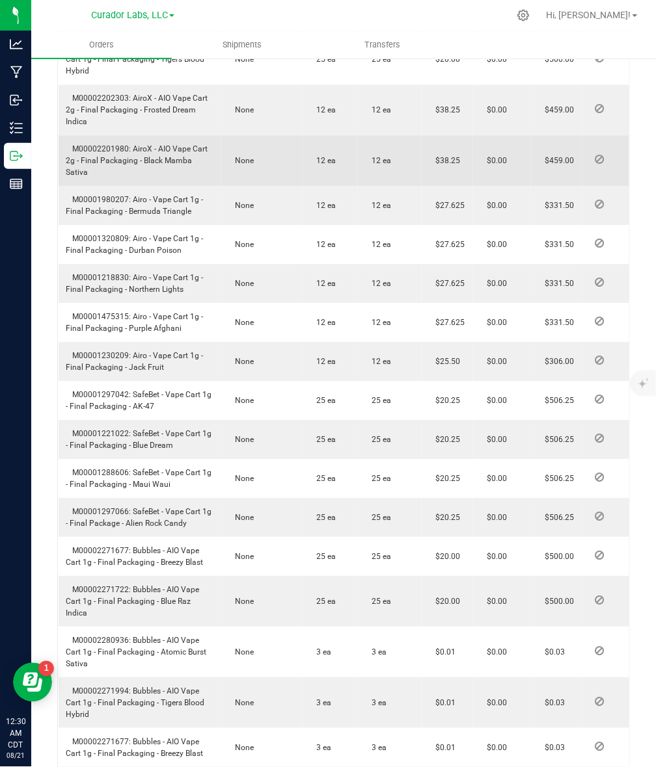
click at [85, 177] on span "M00002201980: AiroX - AIO Vape Cart 2g - Final Packaging - Black Mamba Sativa" at bounding box center [137, 160] width 142 height 33
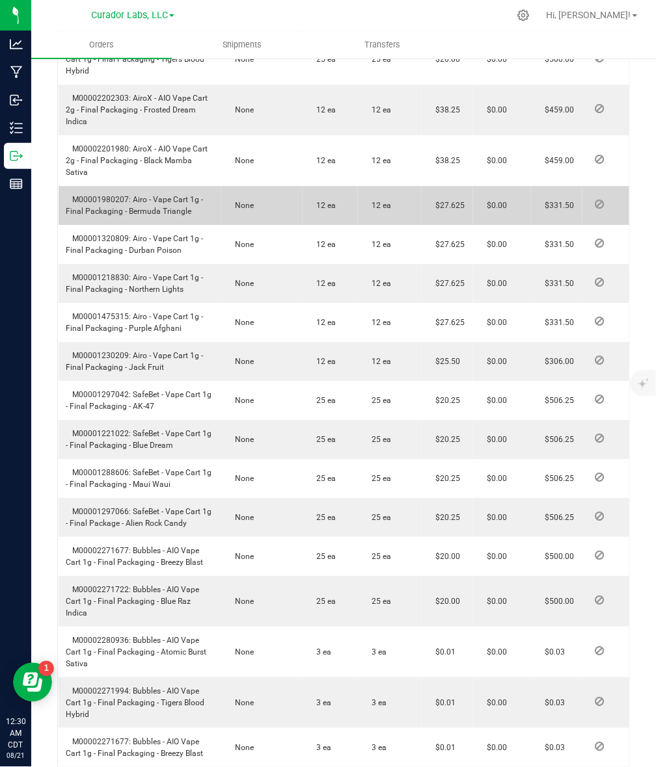
click at [93, 216] on span "M00001980207: Airo - Vape Cart 1g - Final Packaging - Bermuda Triangle" at bounding box center [134, 205] width 137 height 21
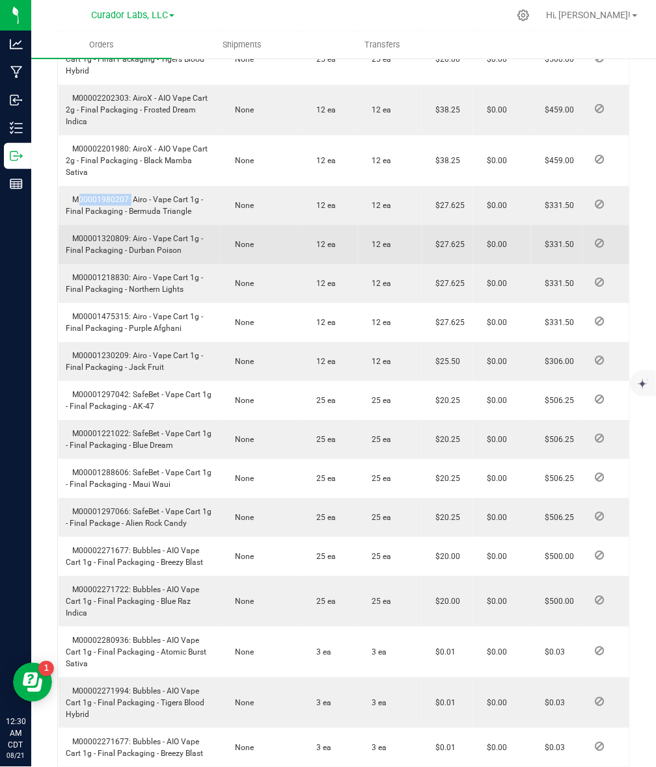
click at [113, 255] on span "M00001320809: Airo - Vape Cart 1g - Final Packaging - Durban Poison" at bounding box center [134, 244] width 137 height 21
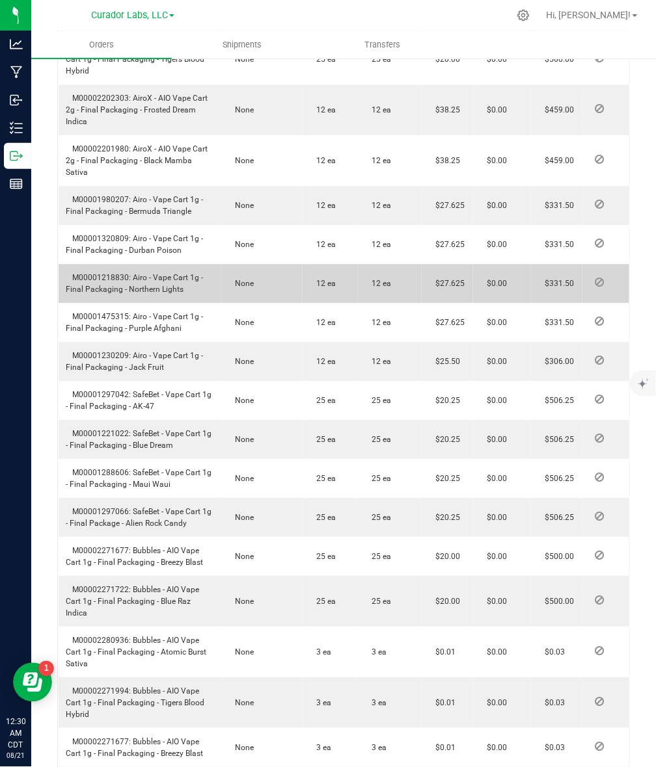
click at [106, 294] on span "M00001218830: Airo - Vape Cart 1g - Final Packaging - Northern Lights" at bounding box center [134, 283] width 137 height 21
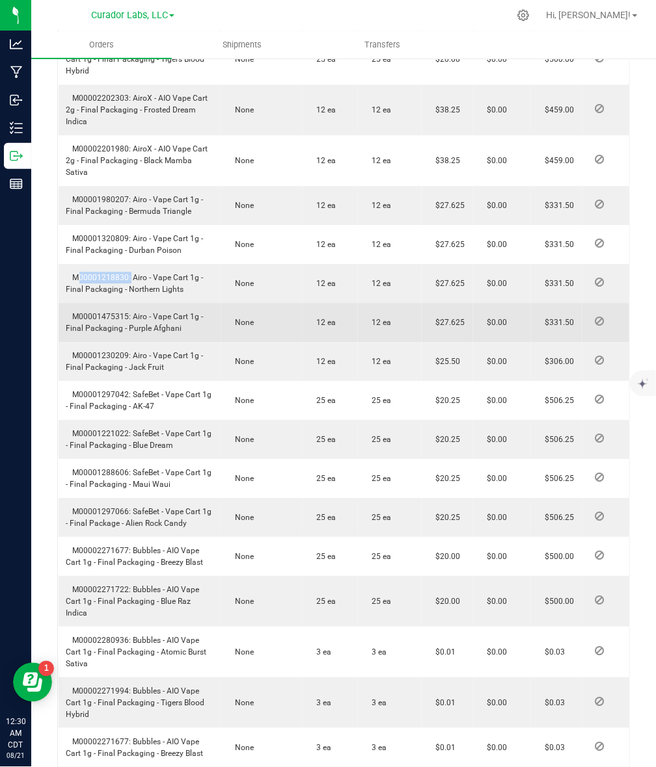
click at [89, 333] on span "M00001475315: Airo - Vape Cart 1g - Final Packaging - Purple Afghani" at bounding box center [134, 322] width 137 height 21
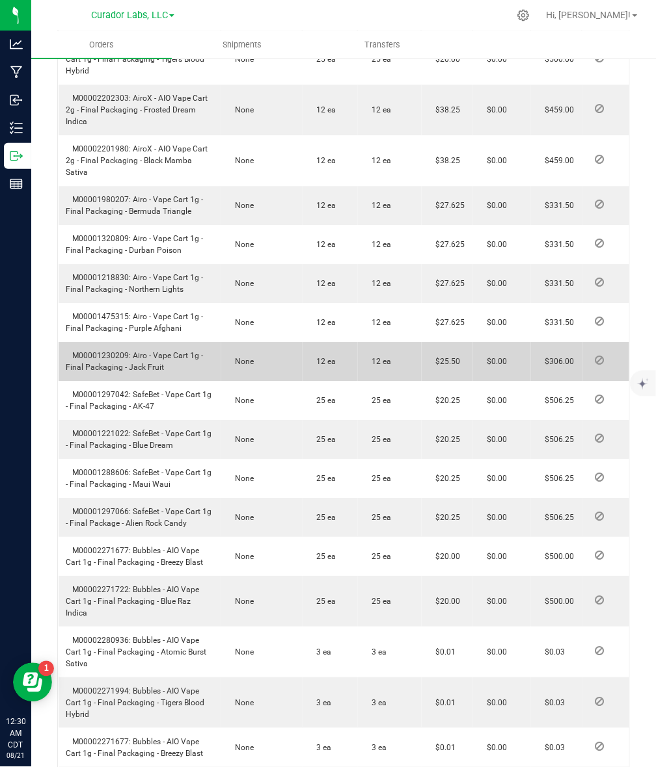
click at [82, 372] on span "M00001230209: Airo - Vape Cart 1g - Final Packaging - Jack Fruit" at bounding box center [134, 361] width 137 height 21
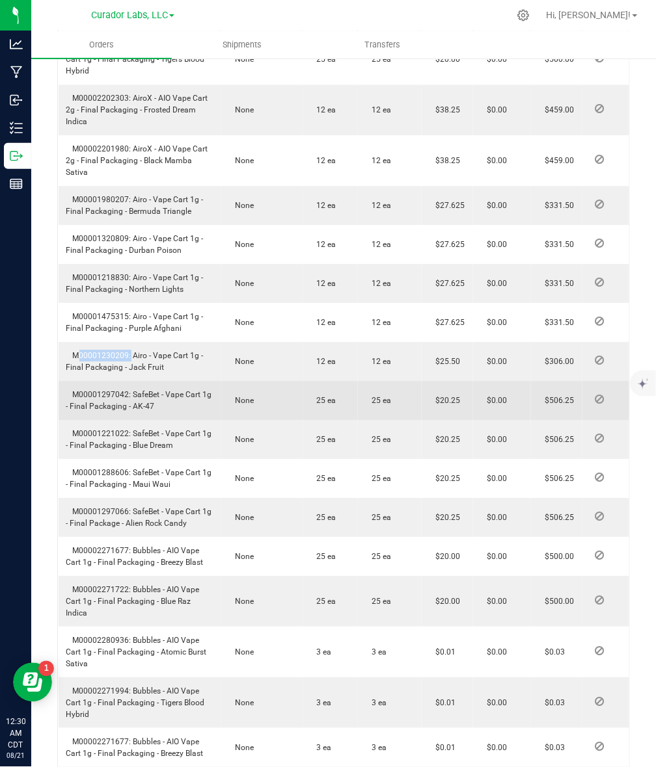
click at [118, 420] on td "M00001297042: SafeBet - Vape Cart 1g - Final Packaging - AK-47" at bounding box center [140, 400] width 163 height 39
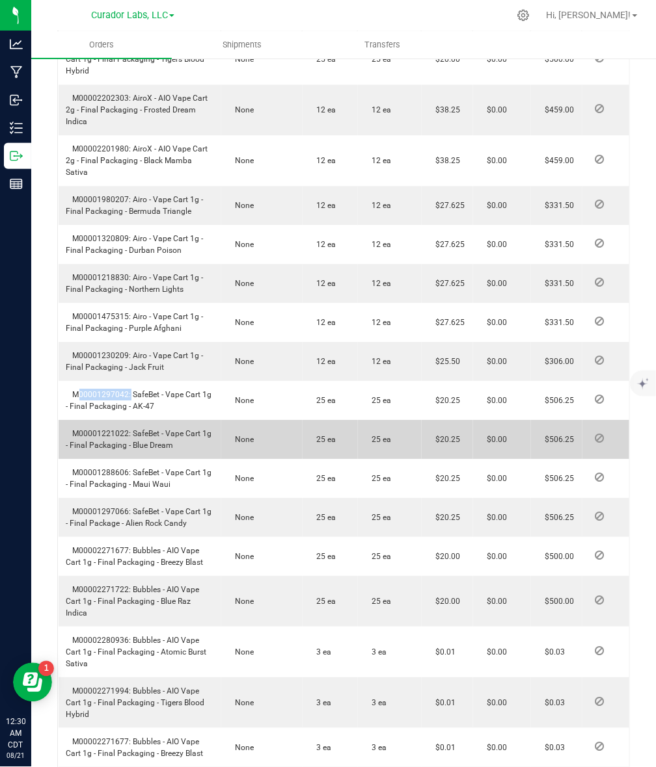
click at [111, 450] on span "M00001221022: SafeBet - Vape Cart 1g - Final Packaging - Blue Dream" at bounding box center [139, 439] width 146 height 21
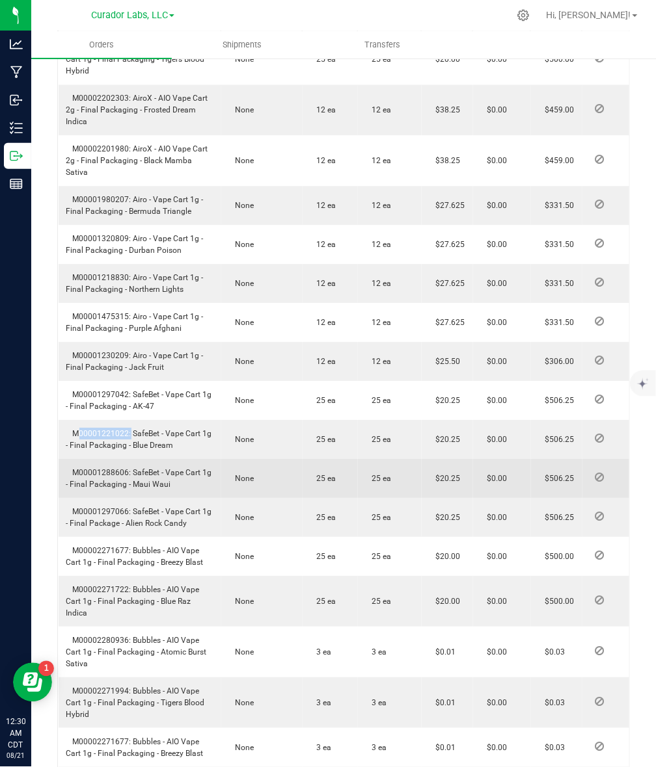
click at [93, 489] on span "M00001288606: SafeBet - Vape Cart 1g - Final Packaging - Maui Waui" at bounding box center [139, 478] width 146 height 21
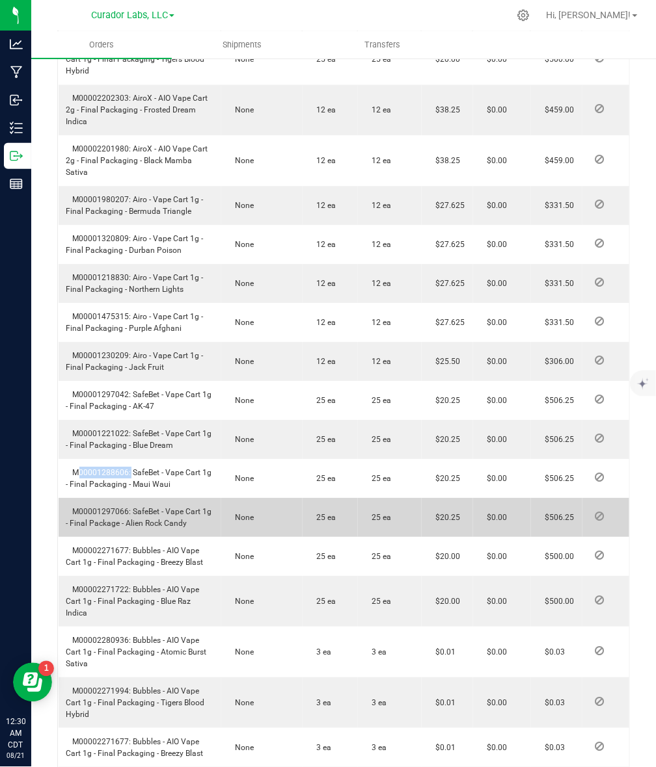
click at [103, 528] on span "M00001297066: SafeBet - Vape Cart 1g - Final Package - Alien Rock Candy" at bounding box center [139, 517] width 146 height 21
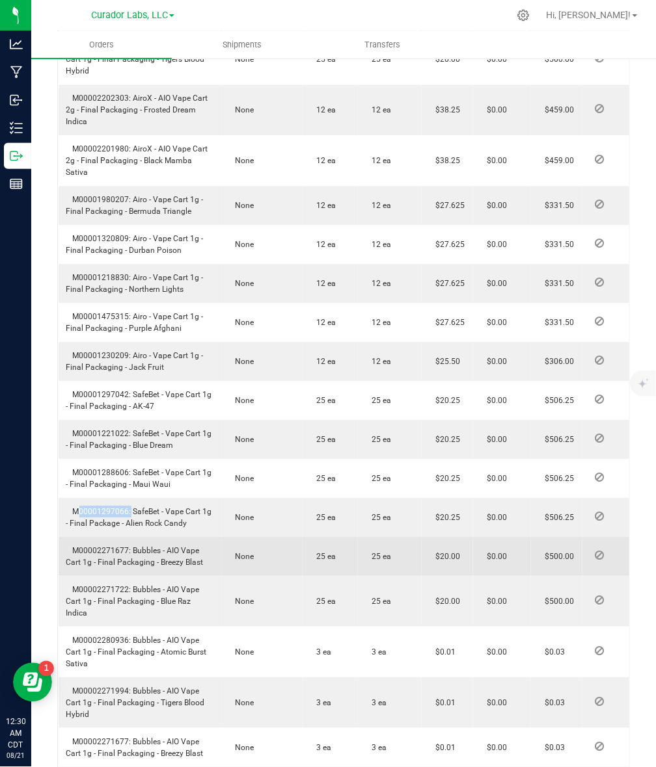
click at [131, 567] on span "M00002271677: Bubbles - AIO Vape Cart 1g - Final Packaging - Breezy Blast" at bounding box center [134, 556] width 137 height 21
click at [109, 567] on span "M00002271677: Bubbles - AIO Vape Cart 1g - Final Packaging - Breezy Blast" at bounding box center [134, 556] width 137 height 21
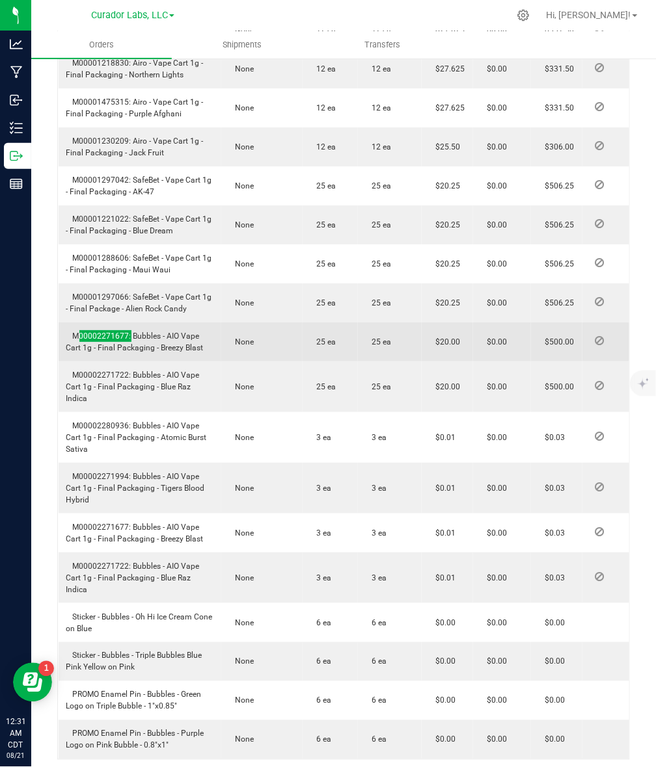
scroll to position [732, 0]
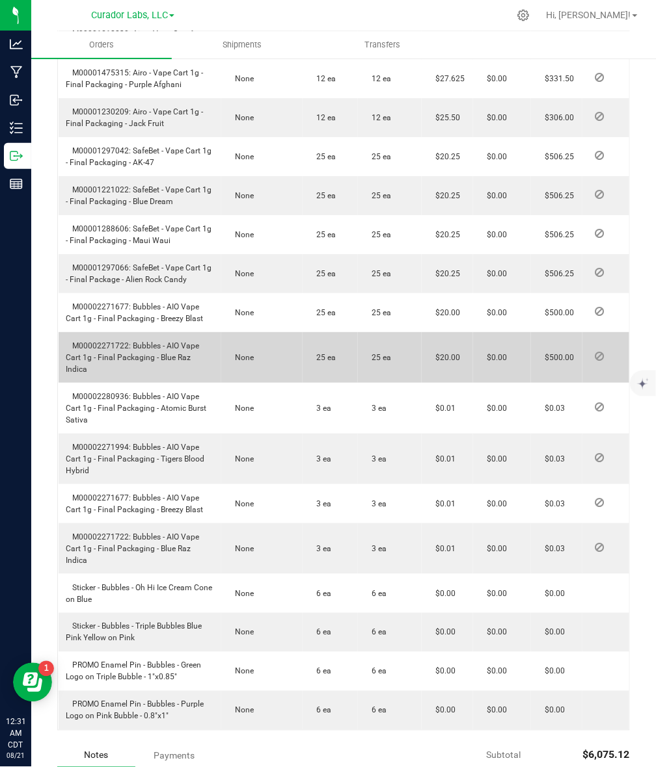
click at [93, 369] on span "M00002271722: Bubbles - AIO Vape Cart 1g - Final Packaging - Blue Raz Indica" at bounding box center [132, 357] width 133 height 33
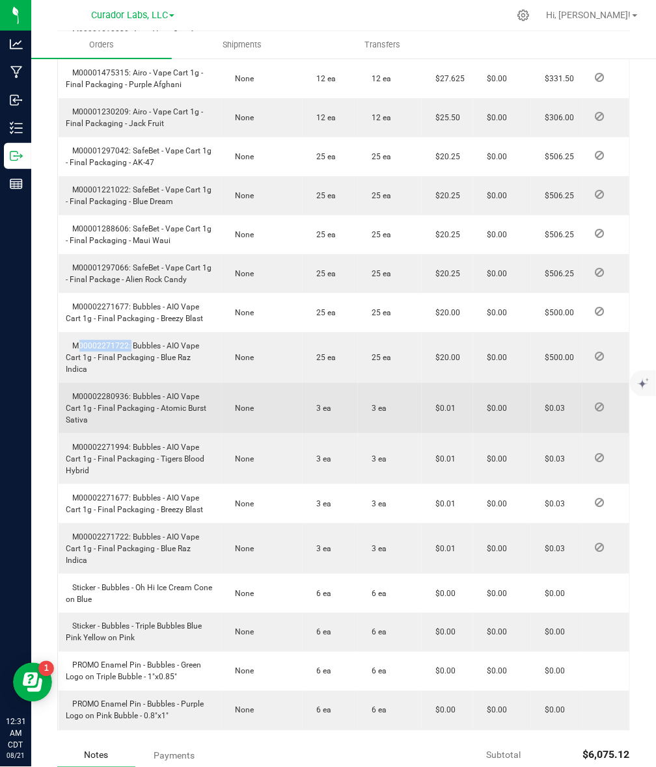
click at [126, 411] on span "M00002280936: Bubbles - AIO Vape Cart 1g - Final Packaging - Atomic Burst Sativa" at bounding box center [136, 408] width 140 height 33
click at [121, 408] on span "M00002280936: Bubbles - AIO Vape Cart 1g - Final Packaging - Atomic Burst Sativa" at bounding box center [136, 408] width 140 height 33
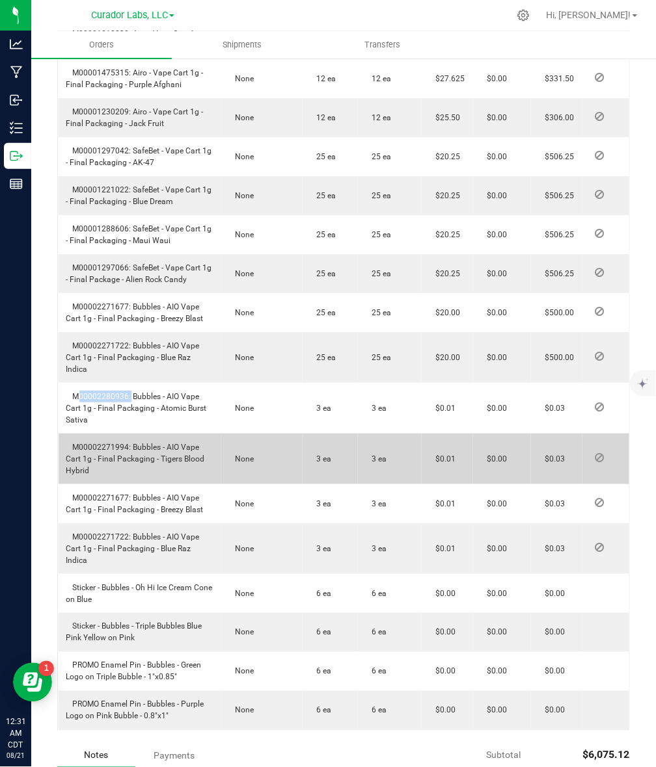
click at [129, 464] on td "M00002271994: Bubbles - AIO Vape Cart 1g - Final Packaging - Tigers Blood Hybrid" at bounding box center [140, 459] width 163 height 51
click at [118, 462] on span "M00002271994: Bubbles - AIO Vape Cart 1g - Final Packaging - Tigers Blood Hybrid" at bounding box center [135, 459] width 139 height 33
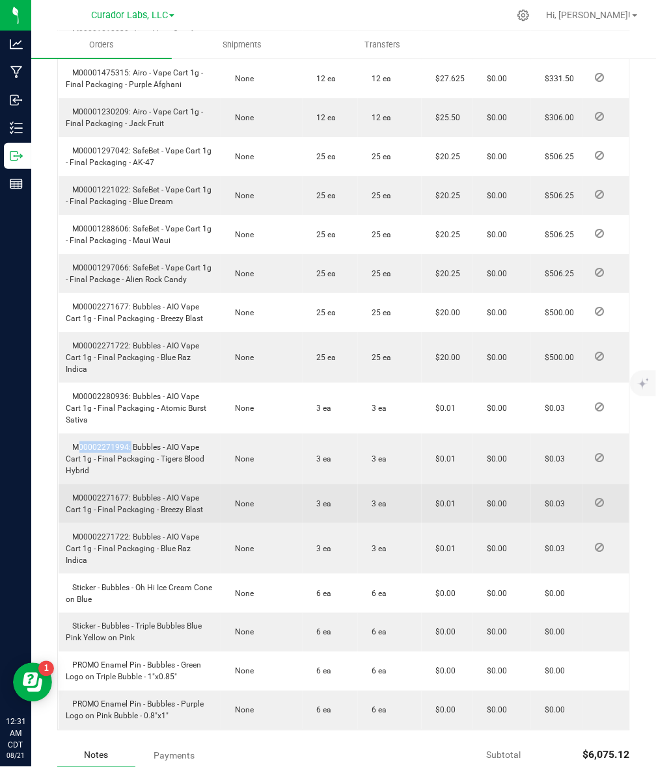
click at [113, 508] on span "M00002271677: Bubbles - AIO Vape Cart 1g - Final Packaging - Breezy Blast" at bounding box center [134, 504] width 137 height 21
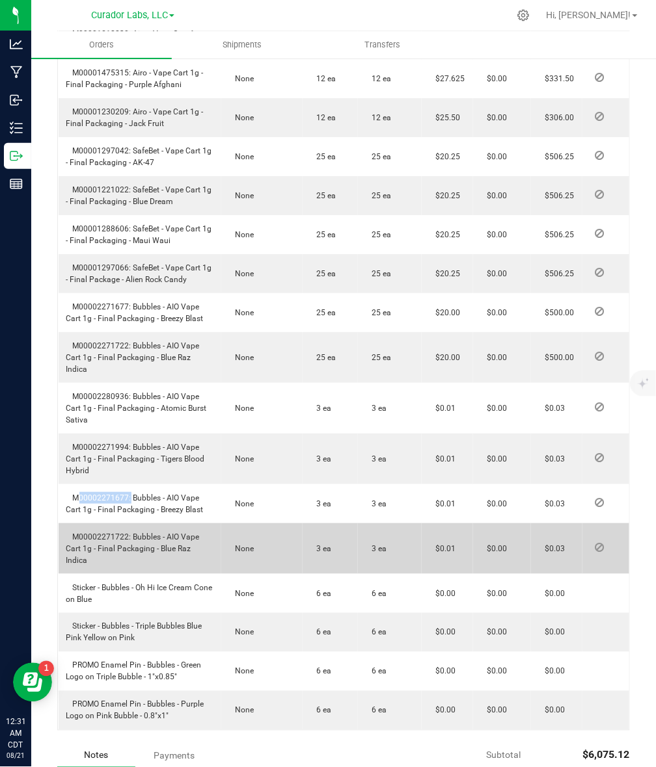
click at [109, 548] on span "M00002271722: Bubbles - AIO Vape Cart 1g - Final Packaging - Blue Raz Indica" at bounding box center [132, 549] width 133 height 33
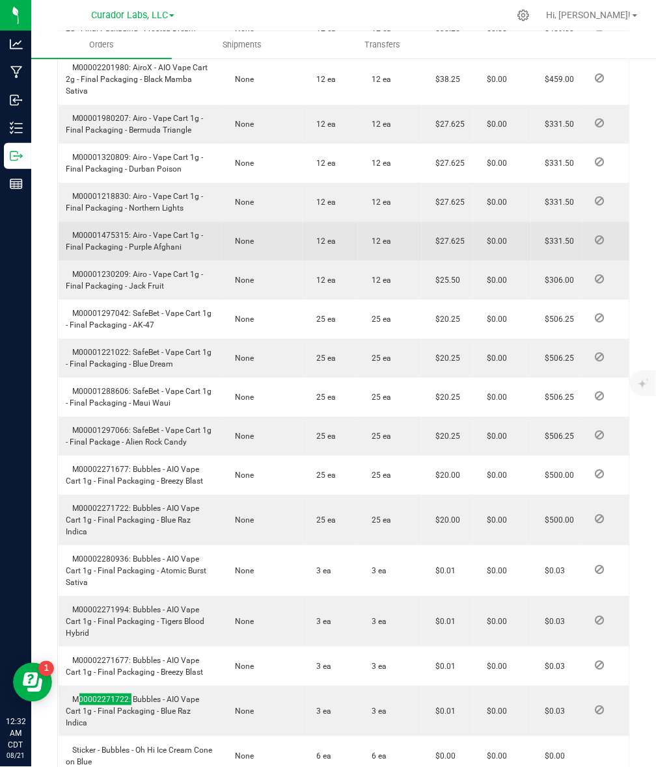
scroll to position [894, 0]
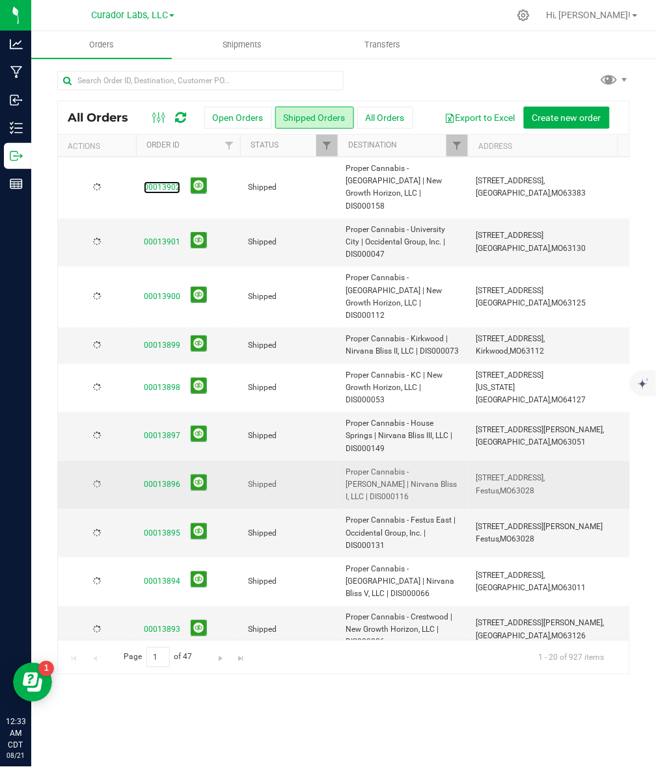
click at [161, 181] on link "00013902" at bounding box center [162, 187] width 36 height 12
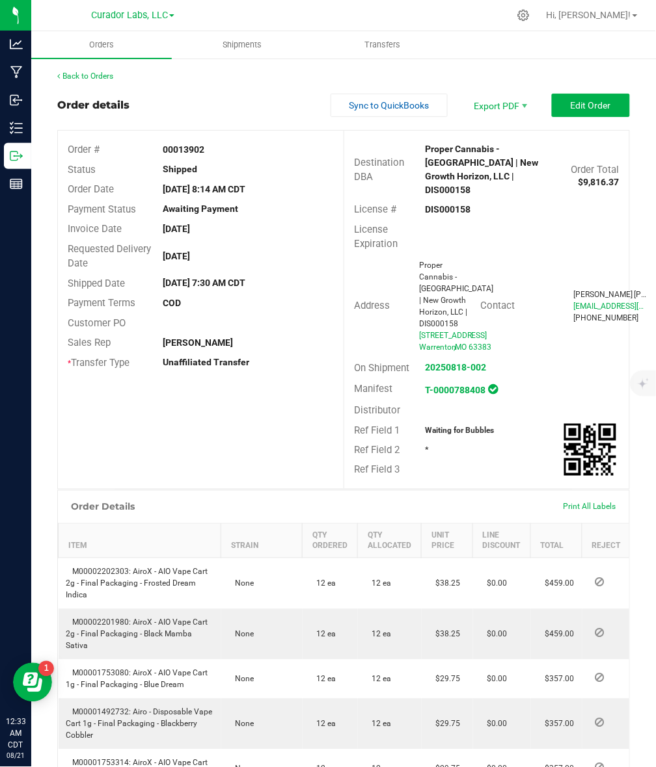
click at [453, 204] on strong "DIS000158" at bounding box center [448, 209] width 46 height 10
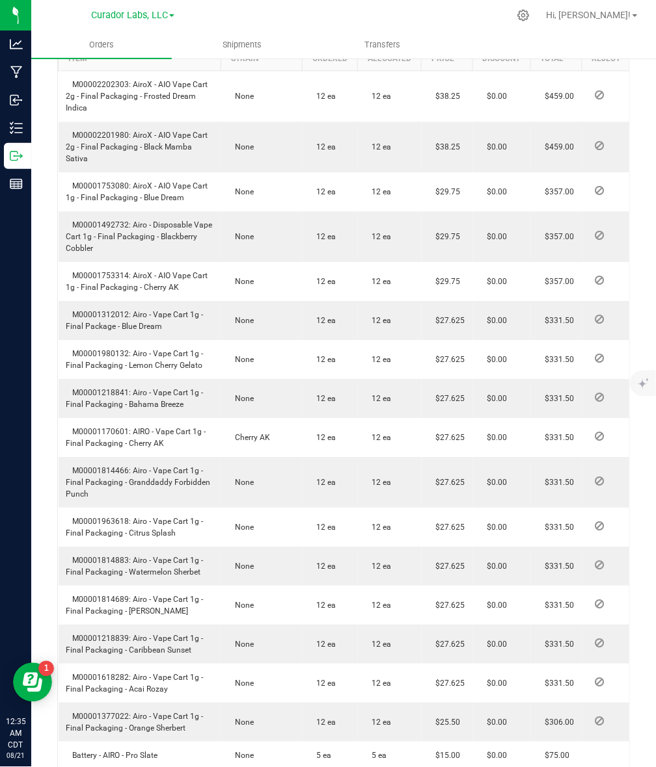
scroll to position [406, 0]
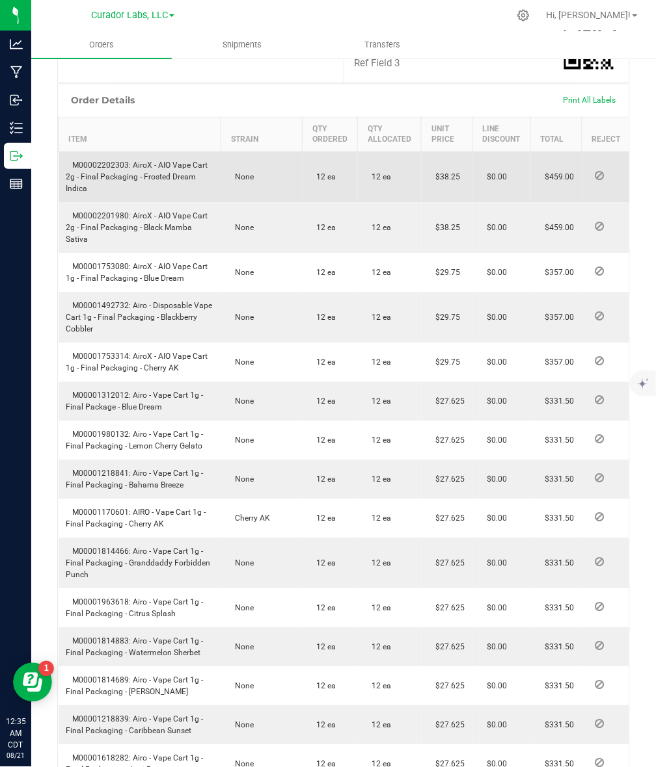
click at [114, 194] on span "M00002202303: AiroX - AIO Vape Cart 2g - Final Packaging - Frosted Dream Indica" at bounding box center [137, 177] width 142 height 33
click at [118, 204] on td "M00002202303: AiroX - AIO Vape Cart 2g - Final Packaging - Frosted Dream Indica" at bounding box center [140, 177] width 163 height 51
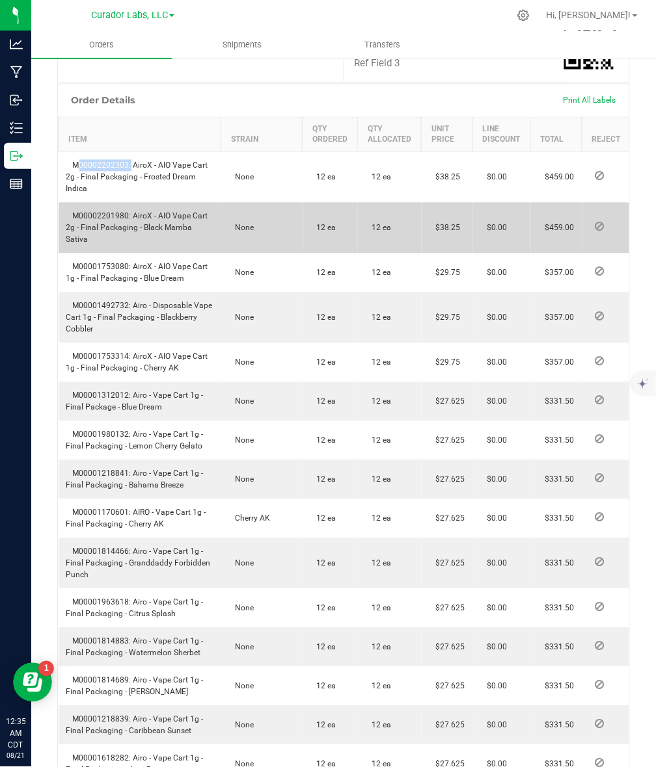
click at [118, 245] on span "M00002201980: AiroX - AIO Vape Cart 2g - Final Packaging - Black Mamba Sativa" at bounding box center [137, 228] width 142 height 33
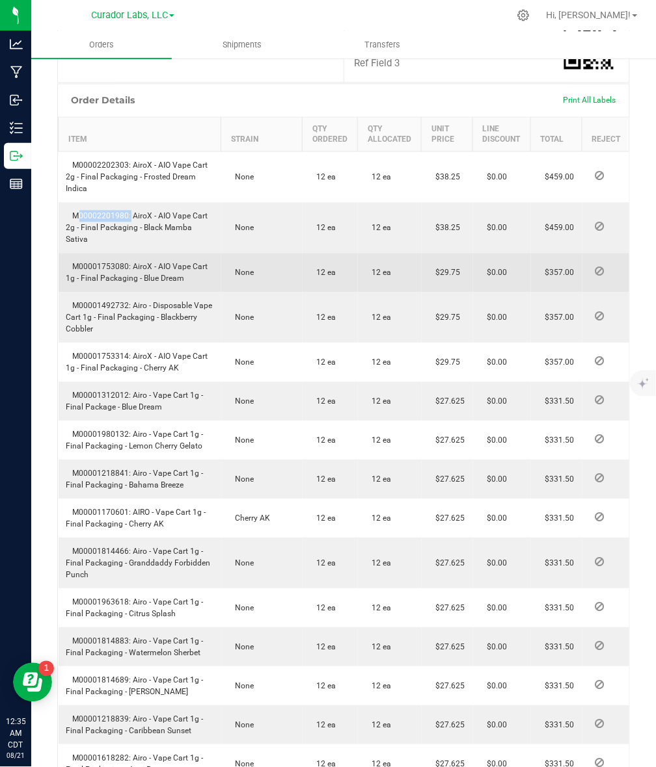
click at [105, 284] on span "M00001753080: AiroX - AIO Vape Cart 1g - Final Packaging - Blue Dream" at bounding box center [137, 273] width 142 height 21
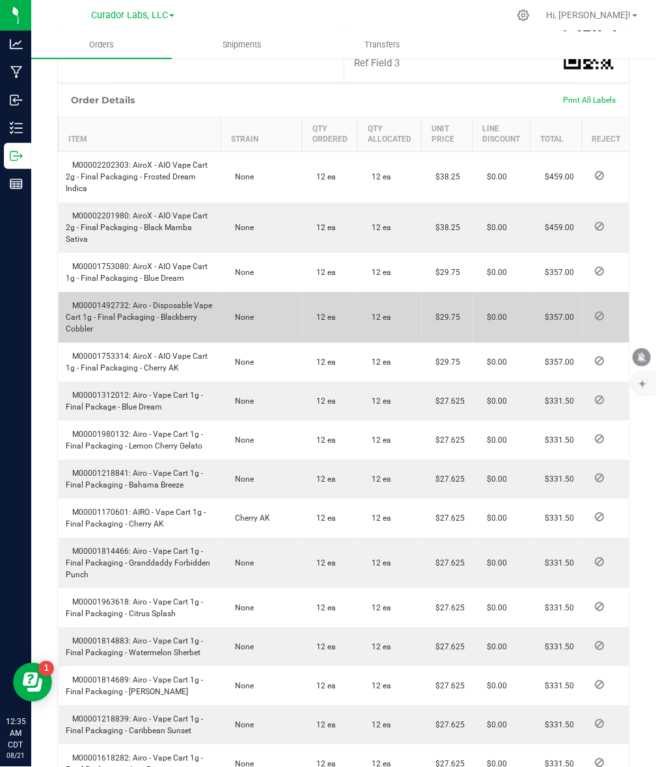
click at [116, 334] on span "M00001492732: Airo - Disposable Vape Cart 1g - Final Packaging - Blackberry Cob…" at bounding box center [139, 318] width 146 height 33
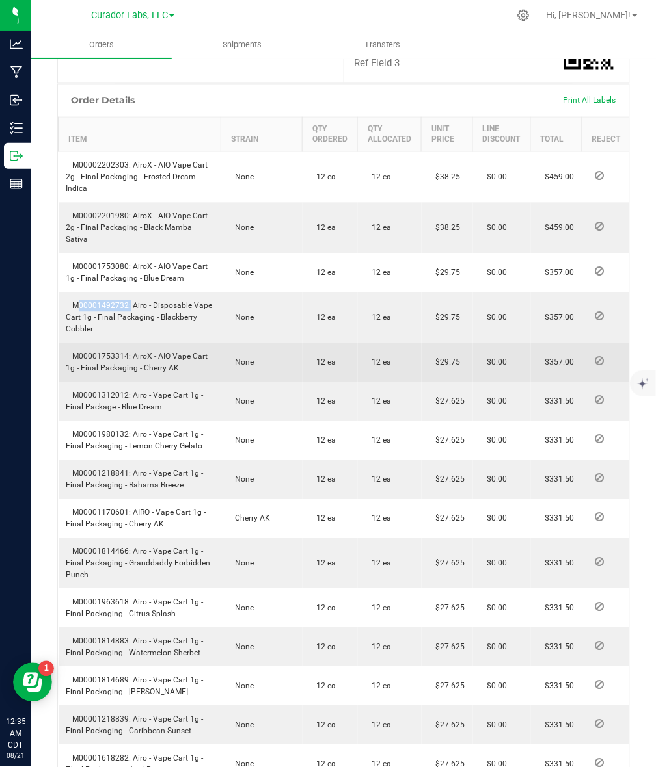
click at [126, 382] on td "M00001753314: AiroX - AIO Vape Cart 1g - Final Packaging - Cherry AK" at bounding box center [140, 362] width 163 height 39
click at [124, 373] on span "M00001753314: AiroX - AIO Vape Cart 1g - Final Packaging - Cherry AK" at bounding box center [137, 363] width 142 height 21
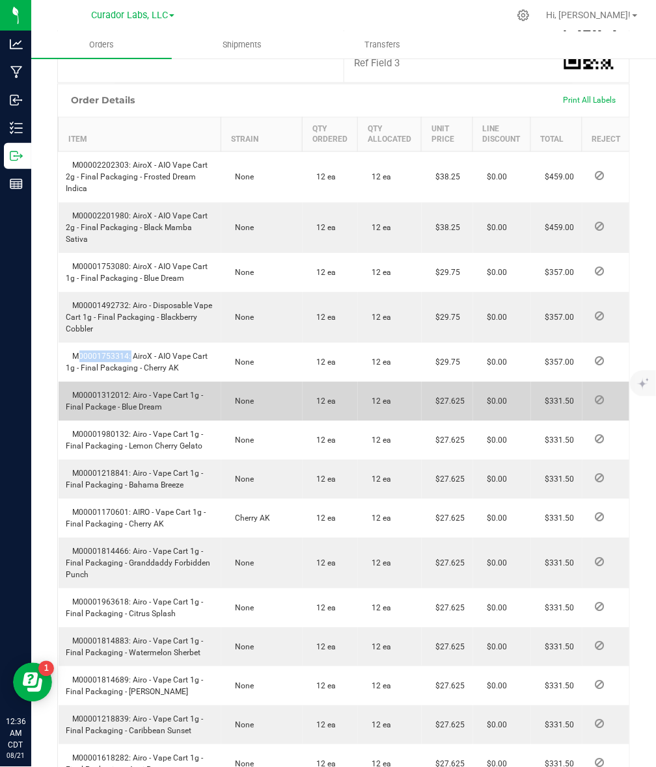
click at [77, 412] on span "M00001312012: Airo - Vape Cart 1g - Final Package - Blue Dream" at bounding box center [134, 402] width 137 height 21
drag, startPoint x: 77, startPoint y: 436, endPoint x: 602, endPoint y: 434, distance: 524.9
click at [78, 412] on span "M00001312012: Airo - Vape Cart 1g - Final Package - Blue Dream" at bounding box center [134, 402] width 137 height 21
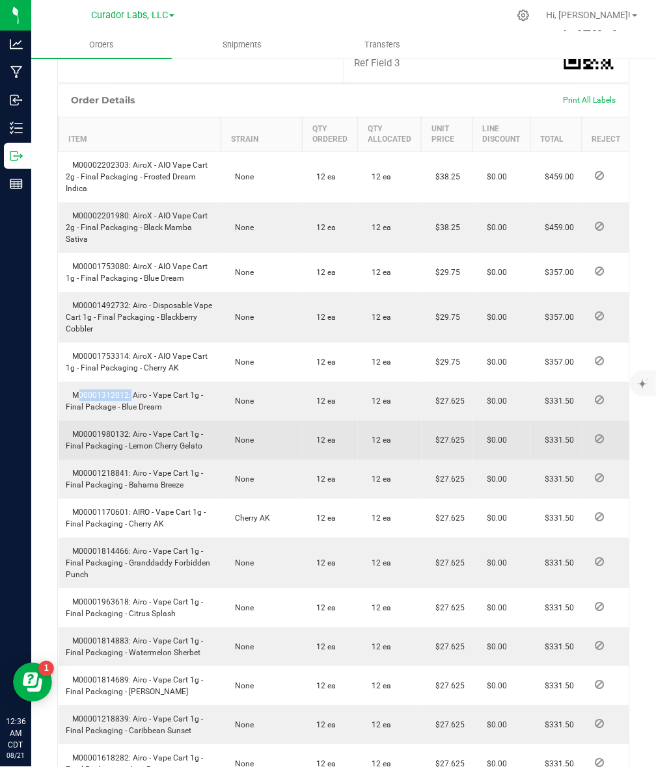
click at [116, 451] on span "M00001980132: Airo - Vape Cart 1g - Final Packaging - Lemon Cherry Gelato" at bounding box center [134, 441] width 137 height 21
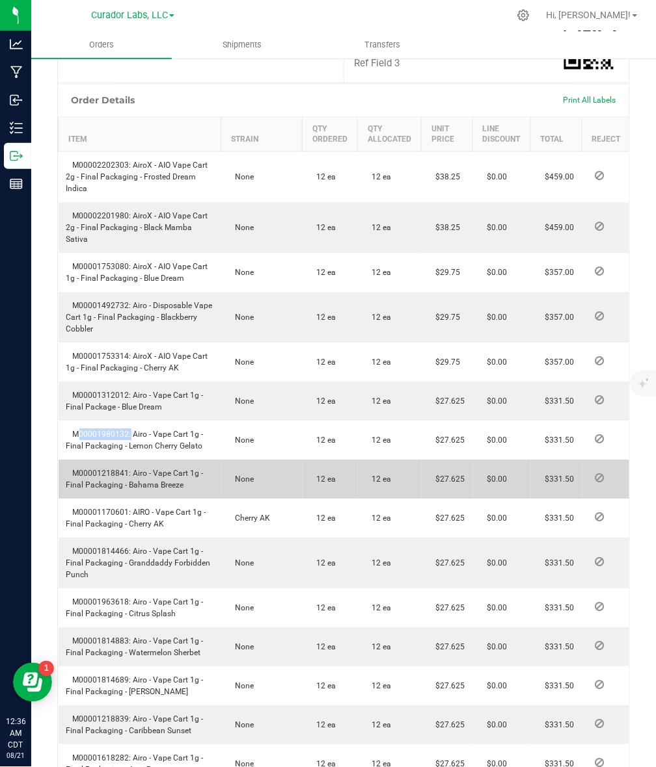
click at [108, 499] on td "M00001218841: Airo - Vape Cart 1g - Final Packaging - Bahama Breeze" at bounding box center [140, 479] width 163 height 39
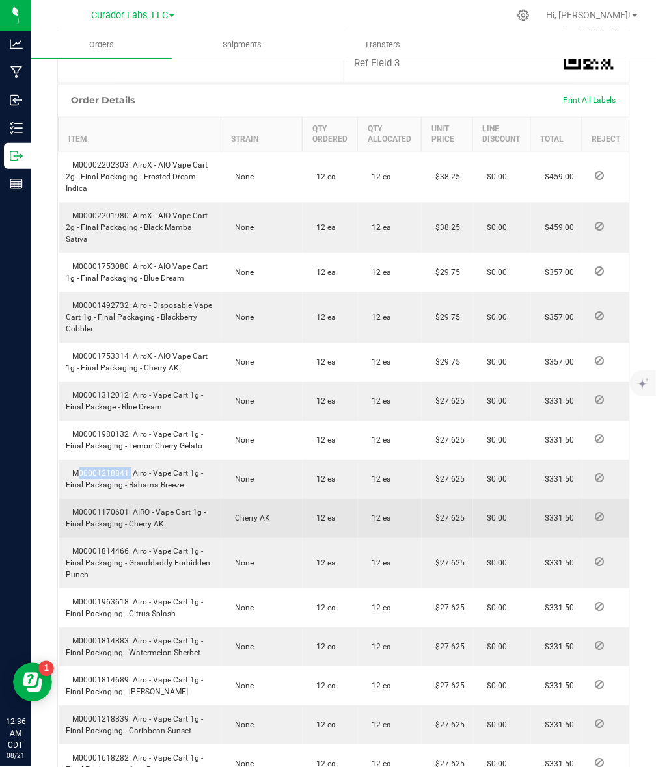
click at [98, 529] on span "M00001170601: AIRO - Vape Cart 1g - Final Packaging - Cherry AK" at bounding box center [136, 519] width 140 height 21
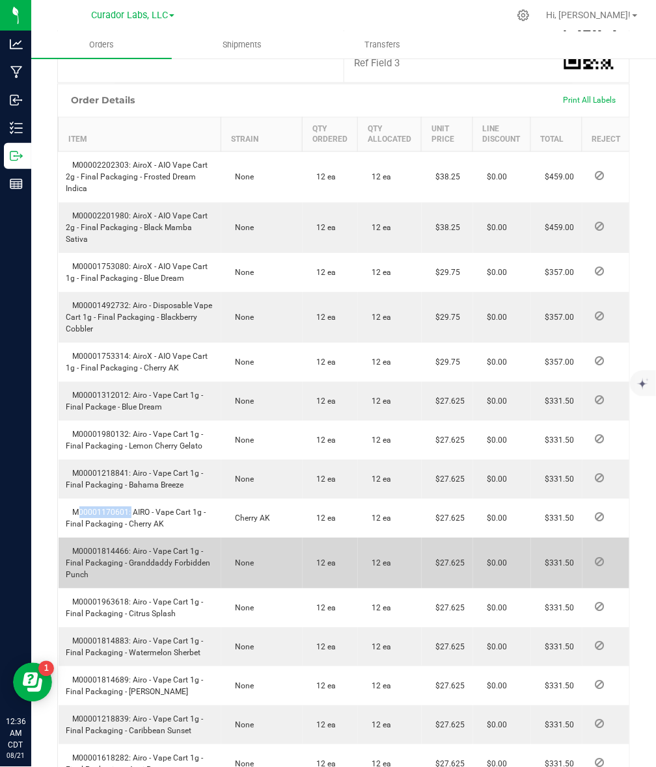
click at [118, 580] on span "M00001814466: Airo - Vape Cart 1g - Final Packaging - Granddaddy Forbidden Punch" at bounding box center [138, 564] width 144 height 33
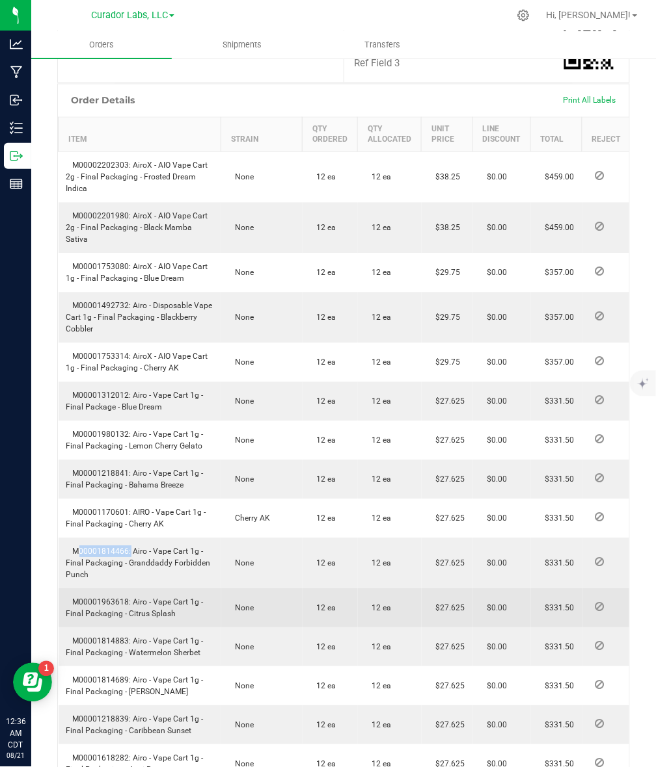
click at [92, 619] on span "M00001963618: Airo - Vape Cart 1g - Final Packaging - Citrus Splash" at bounding box center [134, 608] width 137 height 21
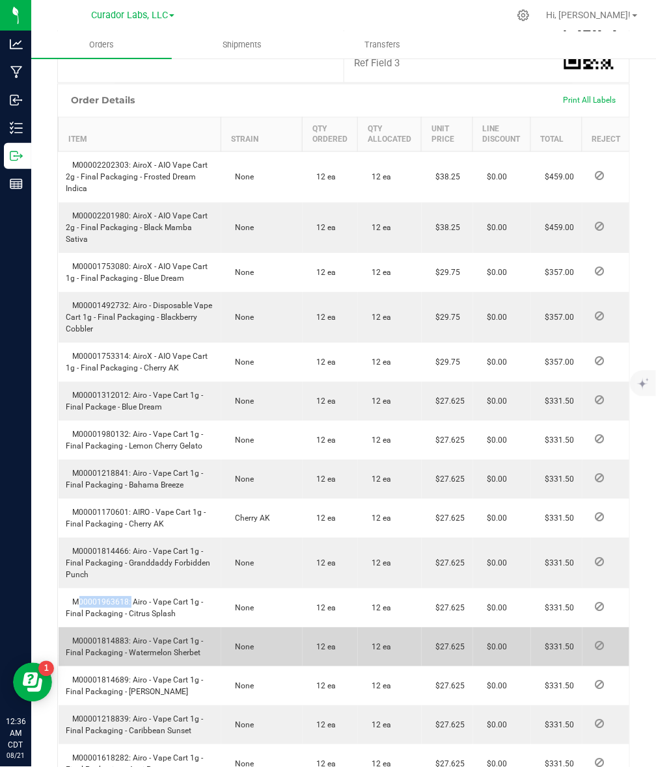
click at [119, 658] on span "M00001814883: Airo - Vape Cart 1g - Final Packaging - Watermelon Sherbet" at bounding box center [134, 647] width 137 height 21
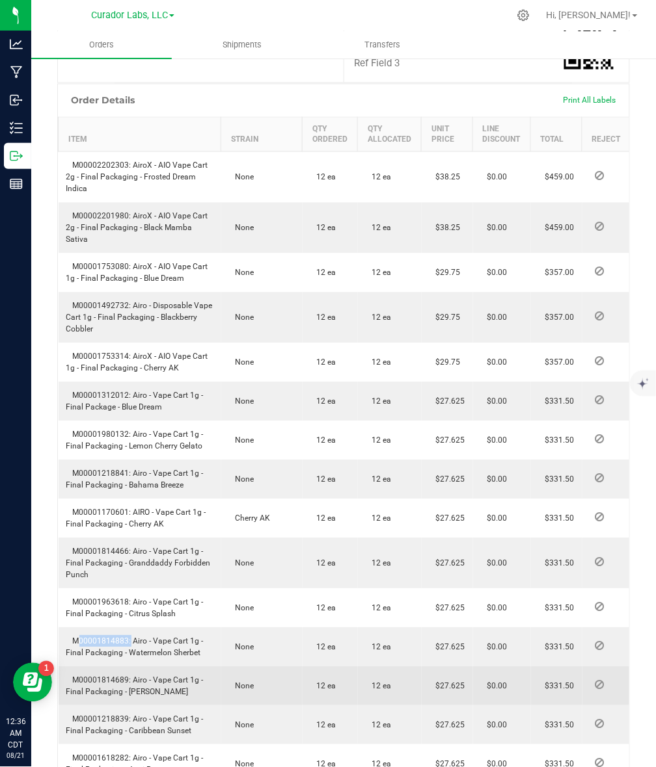
click at [92, 697] on span "M00001814689: Airo - Vape Cart 1g - Final Packaging - [PERSON_NAME]" at bounding box center [134, 686] width 137 height 21
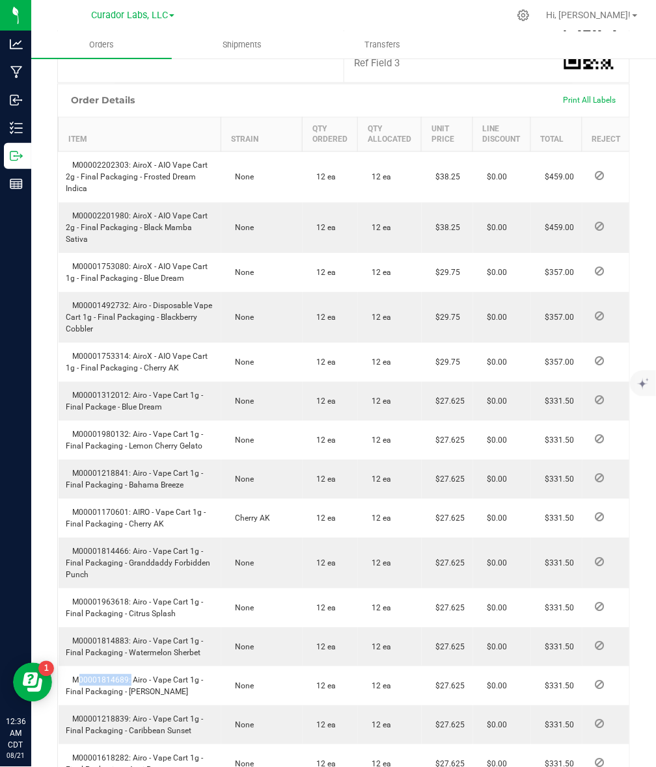
drag, startPoint x: 92, startPoint y: 723, endPoint x: 630, endPoint y: 599, distance: 552.0
click at [93, 697] on span "M00001814689: Airo - Vape Cart 1g - Final Packaging - [PERSON_NAME]" at bounding box center [134, 686] width 137 height 21
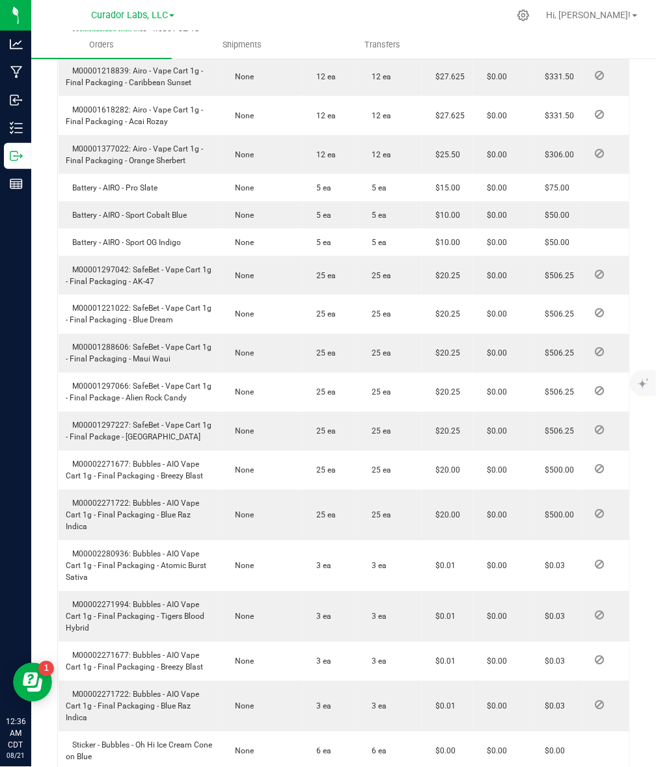
scroll to position [1057, 0]
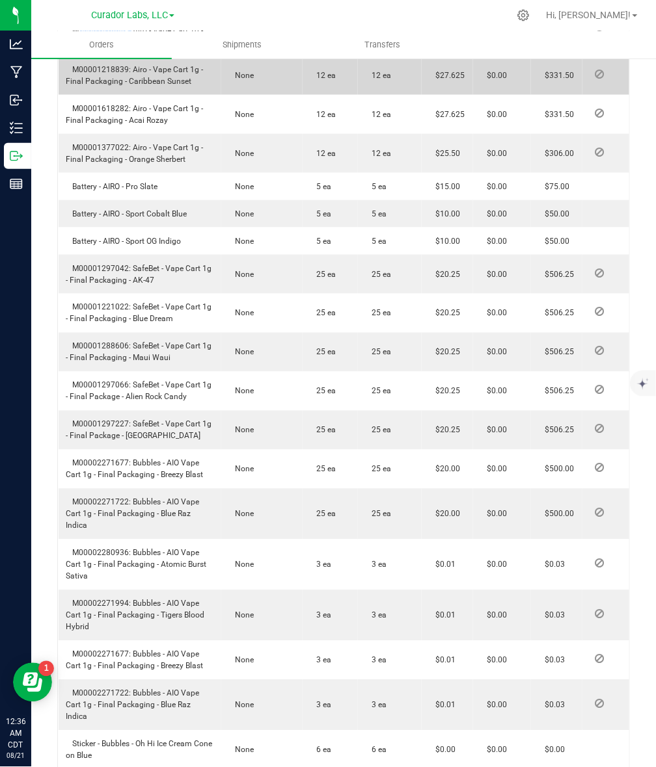
click at [88, 86] on span "M00001218839: Airo - Vape Cart 1g - Final Packaging - Caribbean Sunset" at bounding box center [134, 75] width 137 height 21
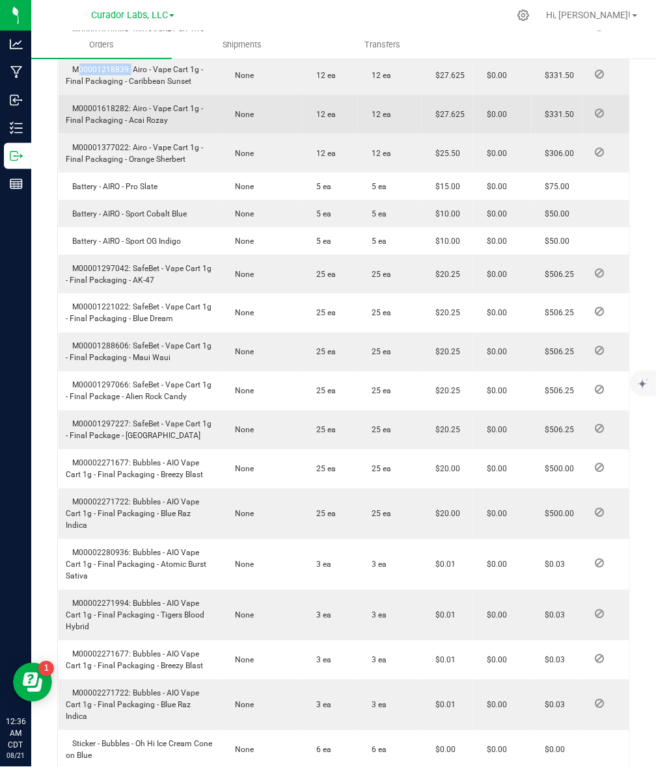
click at [86, 134] on td "M00001618282: Airo - Vape Cart 1g - Final Packaging - Acai Rozay" at bounding box center [140, 114] width 163 height 39
click at [90, 125] on span "M00001618282: Airo - Vape Cart 1g - Final Packaging - Acai Rozay" at bounding box center [134, 114] width 137 height 21
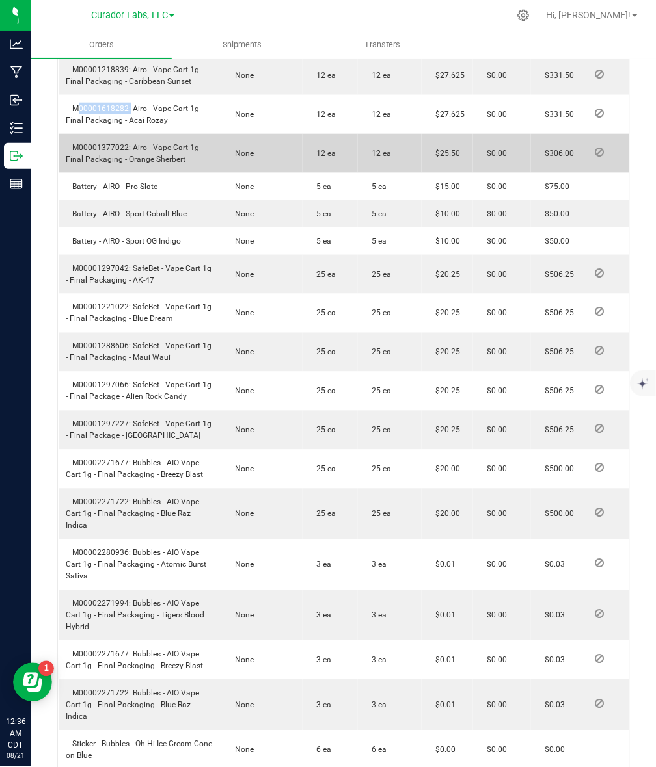
click at [79, 164] on span "M00001377022: Airo - Vape Cart 1g - Final Packaging - Orange Sherbert" at bounding box center [134, 153] width 137 height 21
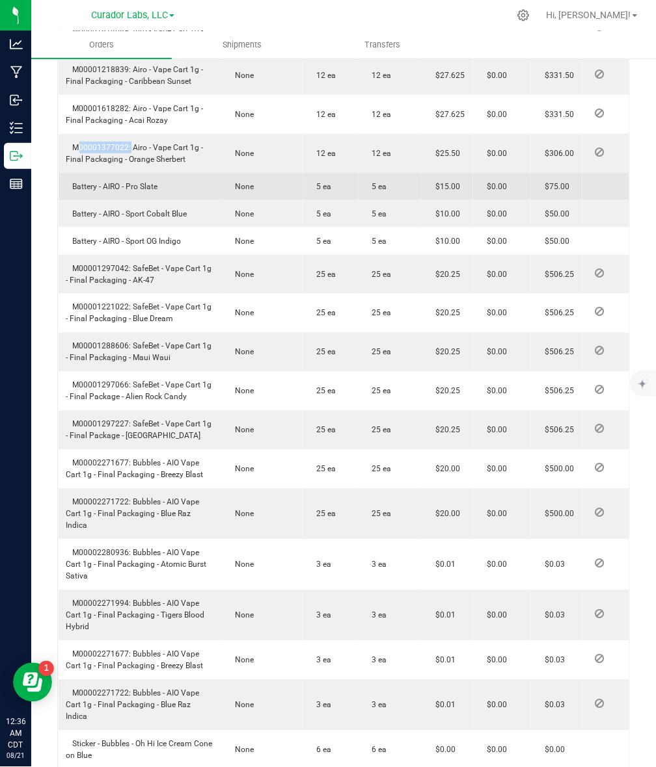
click at [115, 200] on td "Battery - AIRO - Pro Slate" at bounding box center [140, 186] width 163 height 27
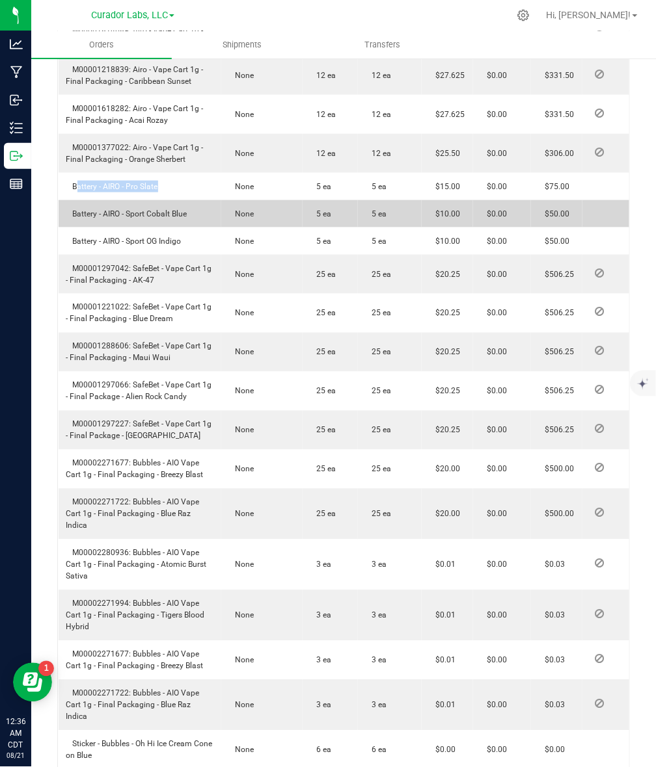
click at [109, 219] on span "Battery - AIRO - Sport Cobalt Blue" at bounding box center [126, 213] width 121 height 9
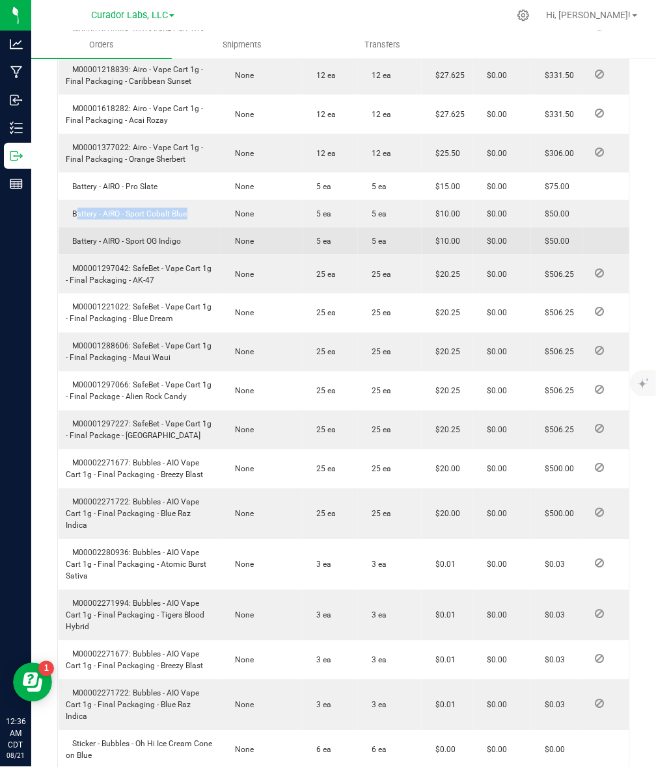
click at [129, 255] on td "Battery - AIRO - Sport OG Indigo" at bounding box center [140, 241] width 163 height 27
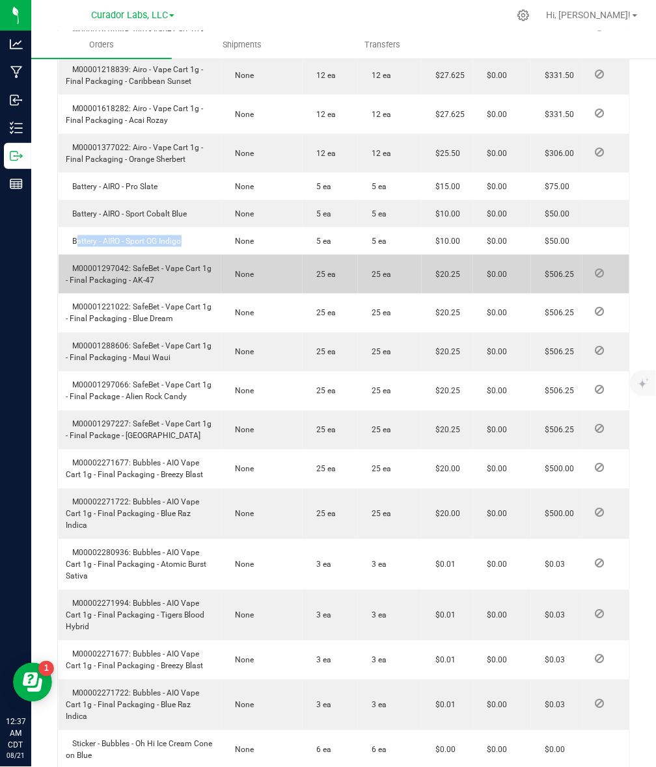
click at [105, 285] on span "M00001297042: SafeBet - Vape Cart 1g - Final Packaging - AK-47" at bounding box center [139, 274] width 146 height 21
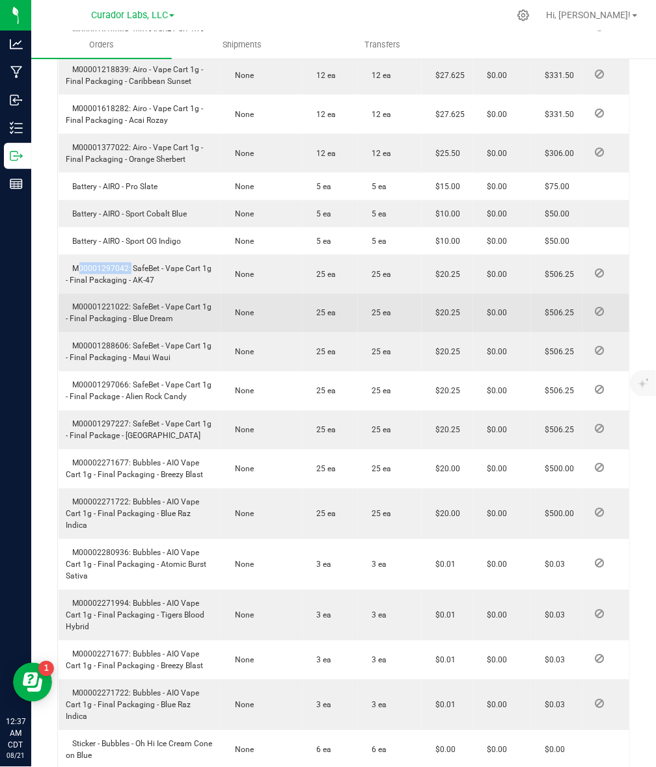
click at [122, 333] on td "M00001221022: SafeBet - Vape Cart 1g - Final Packaging - Blue Dream" at bounding box center [140, 313] width 163 height 39
click at [121, 324] on span "M00001221022: SafeBet - Vape Cart 1g - Final Packaging - Blue Dream" at bounding box center [139, 313] width 146 height 21
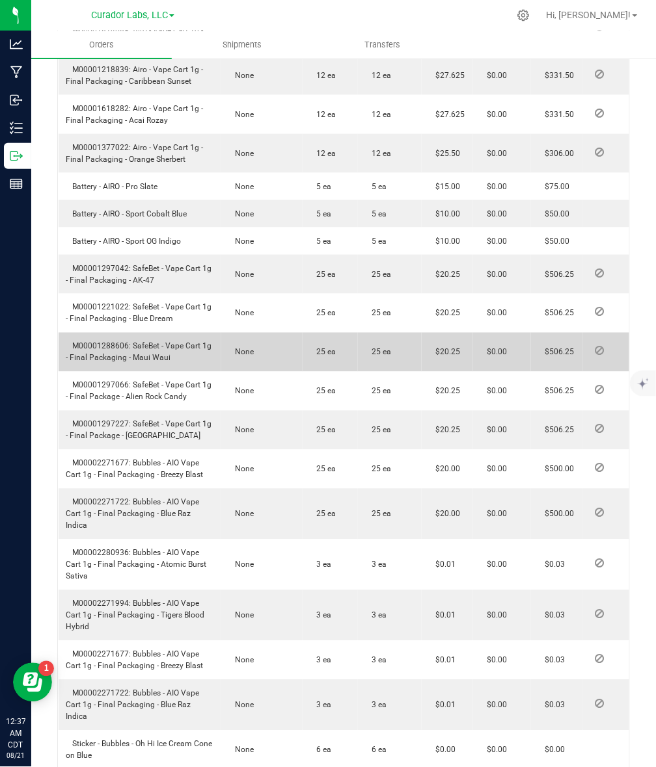
click at [92, 363] on span "M00001288606: SafeBet - Vape Cart 1g - Final Packaging - Maui Waui" at bounding box center [139, 352] width 146 height 21
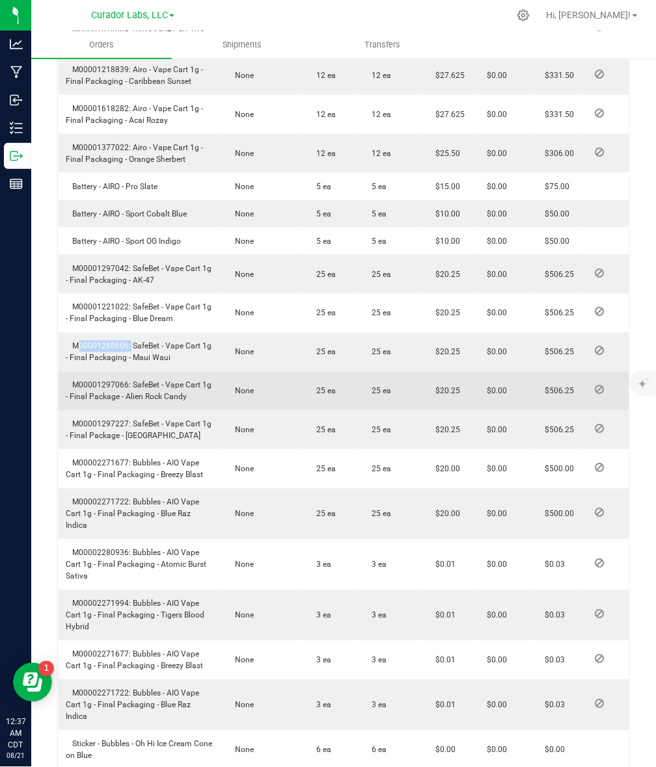
click at [115, 402] on span "M00001297066: SafeBet - Vape Cart 1g - Final Package - Alien Rock Candy" at bounding box center [139, 391] width 146 height 21
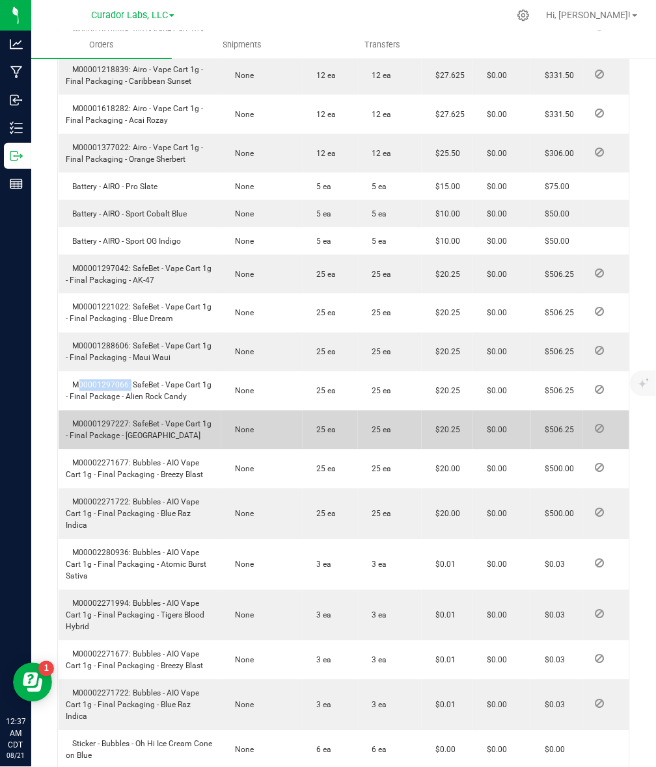
click at [116, 441] on span "M00001297227: SafeBet - Vape Cart 1g - Final Package - [GEOGRAPHIC_DATA]" at bounding box center [139, 430] width 146 height 21
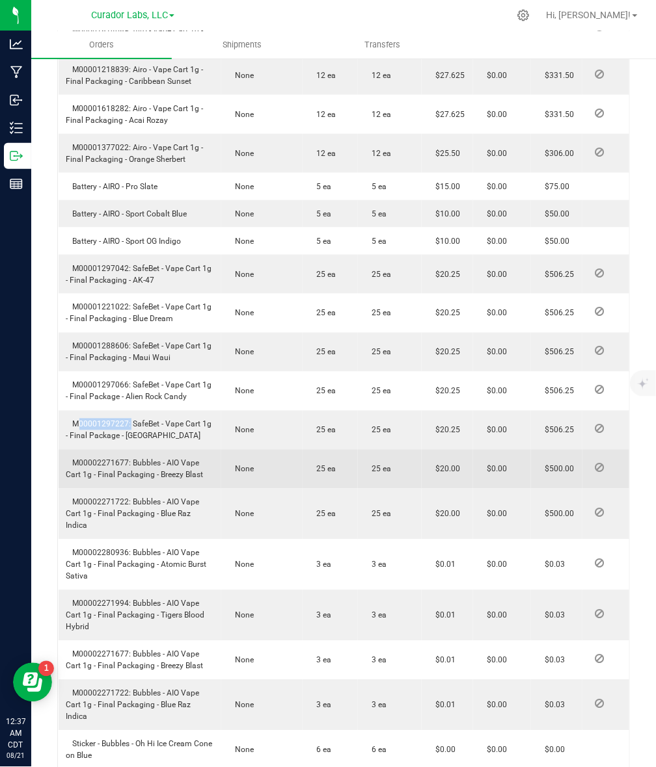
click at [125, 480] on span "M00002271677: Bubbles - AIO Vape Cart 1g - Final Packaging - Breezy Blast" at bounding box center [134, 469] width 137 height 21
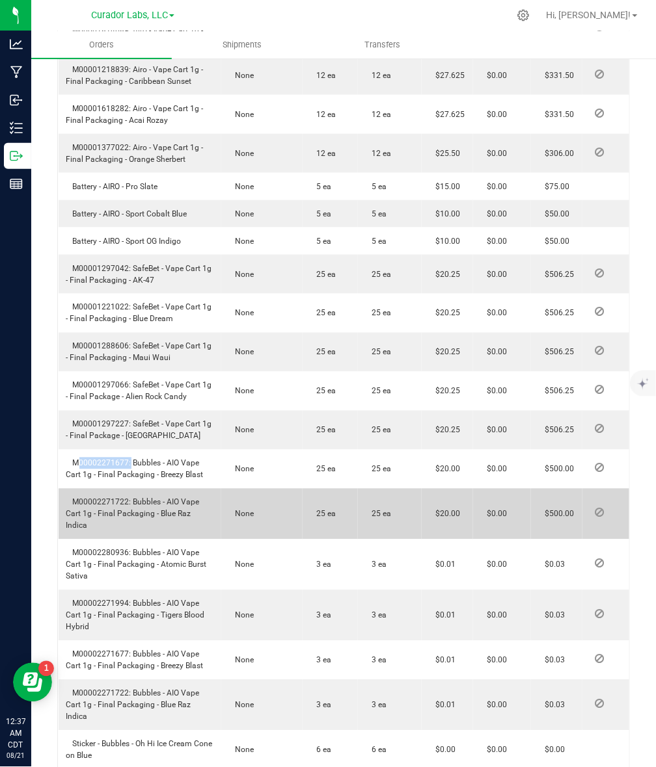
click at [112, 531] on span "M00002271722: Bubbles - AIO Vape Cart 1g - Final Packaging - Blue Raz Indica" at bounding box center [132, 514] width 133 height 33
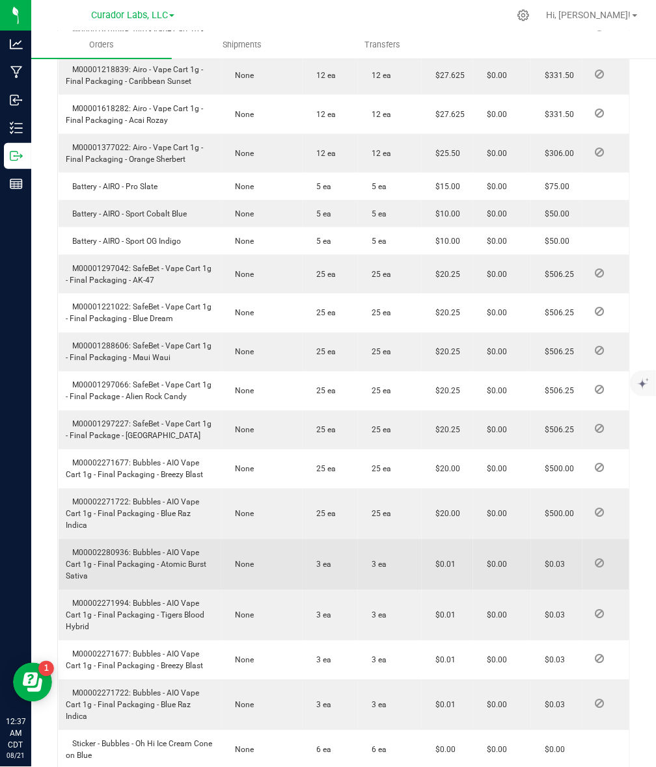
click at [103, 581] on span "M00002280936: Bubbles - AIO Vape Cart 1g - Final Packaging - Atomic Burst Sativa" at bounding box center [136, 565] width 140 height 33
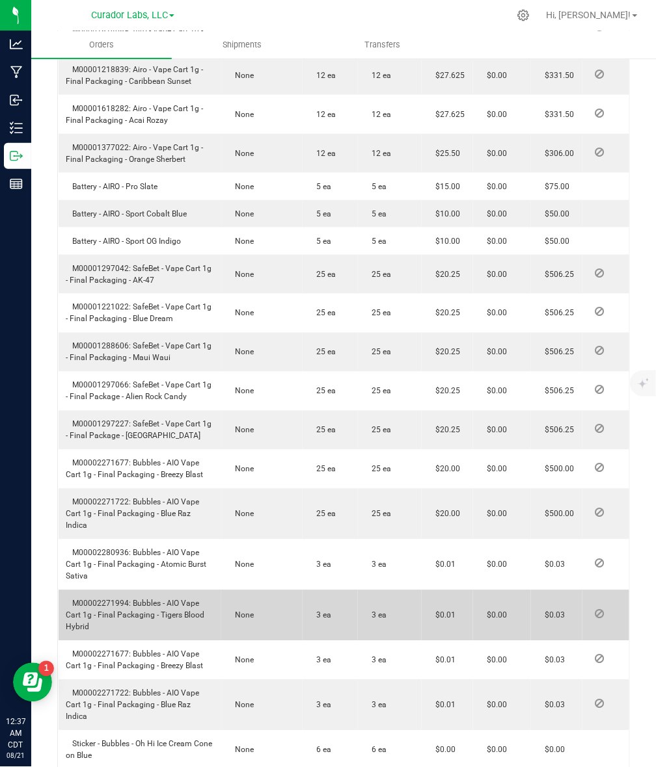
click at [120, 632] on span "M00002271994: Bubbles - AIO Vape Cart 1g - Final Packaging - Tigers Blood Hybrid" at bounding box center [135, 616] width 139 height 33
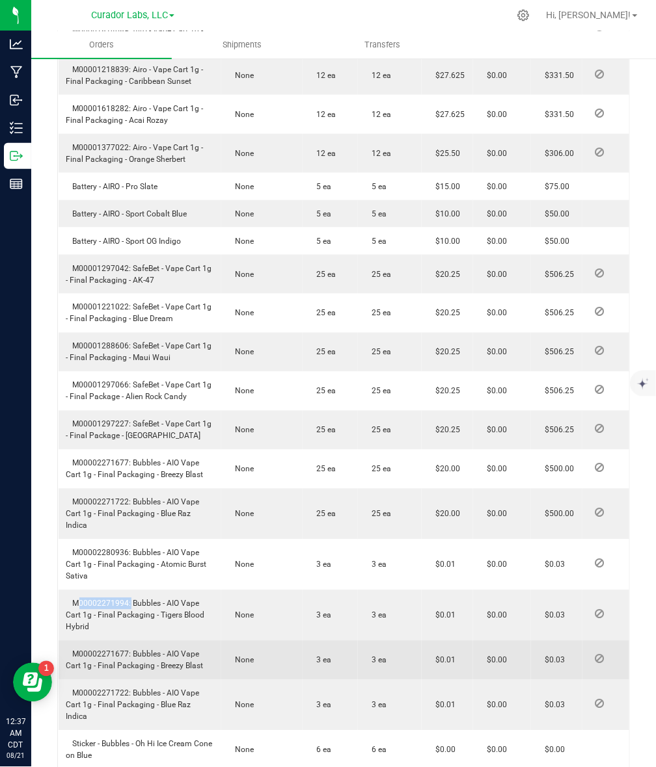
click at [101, 671] on span "M00002271677: Bubbles - AIO Vape Cart 1g - Final Packaging - Breezy Blast" at bounding box center [134, 660] width 137 height 21
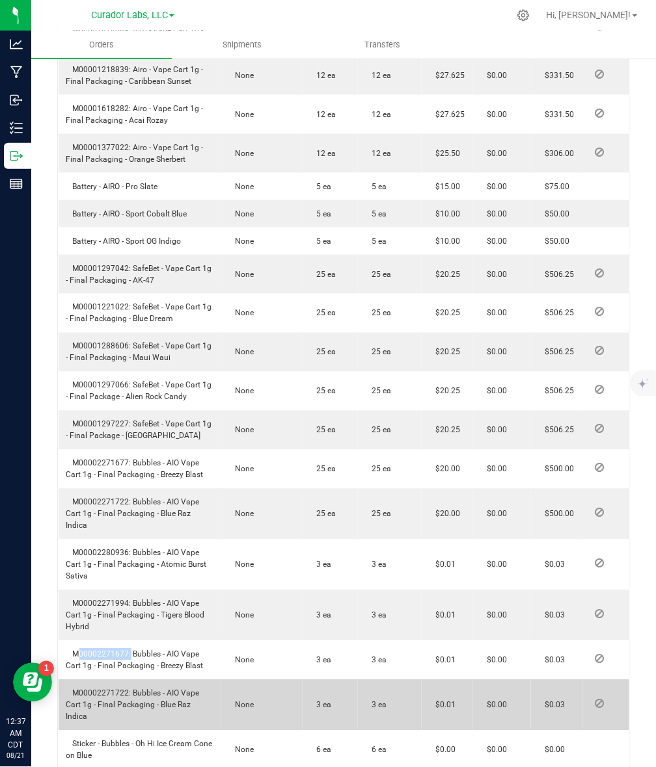
click at [96, 721] on td "M00002271722: Bubbles - AIO Vape Cart 1g - Final Packaging - Blue Raz Indica" at bounding box center [140, 705] width 163 height 51
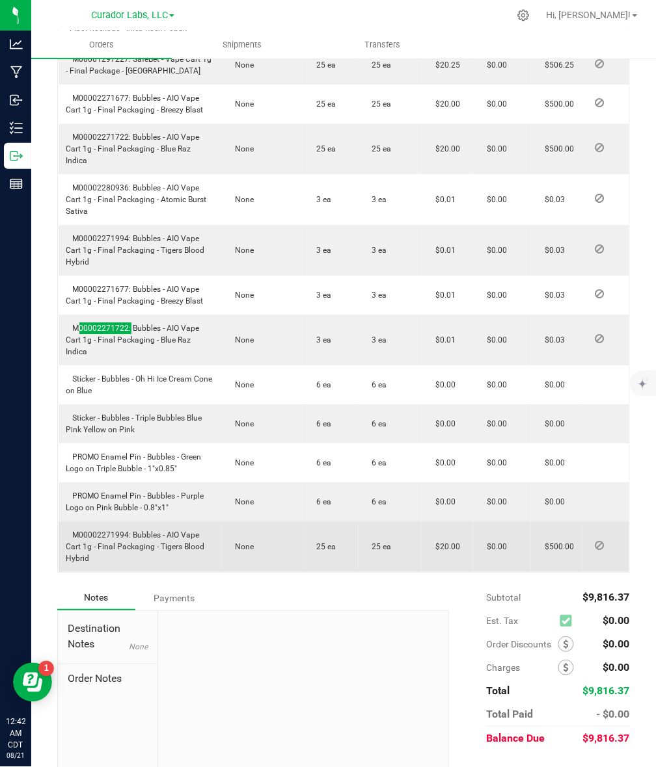
scroll to position [1474, 0]
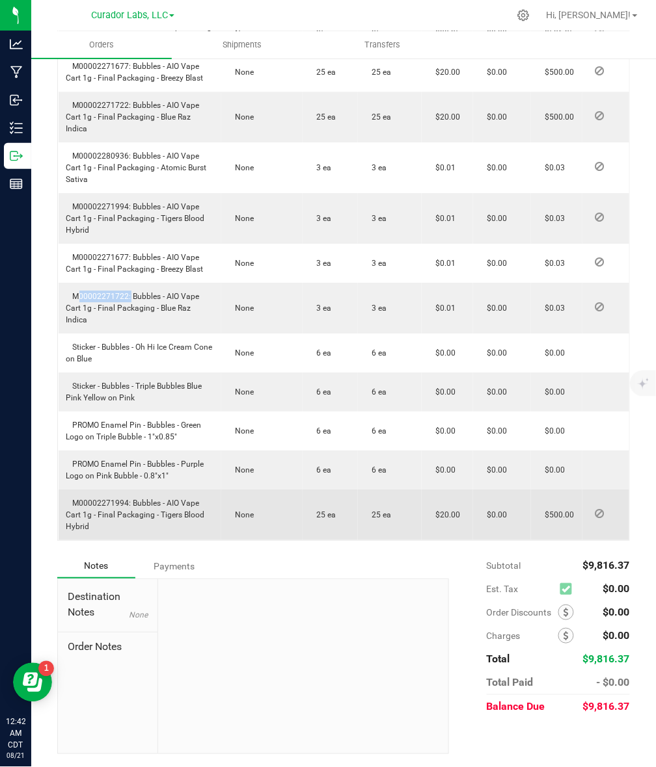
click at [104, 499] on span "M00002271994: Bubbles - AIO Vape Cart 1g - Final Packaging - Tigers Blood Hybrid" at bounding box center [135, 515] width 139 height 33
